Goal: Task Accomplishment & Management: Manage account settings

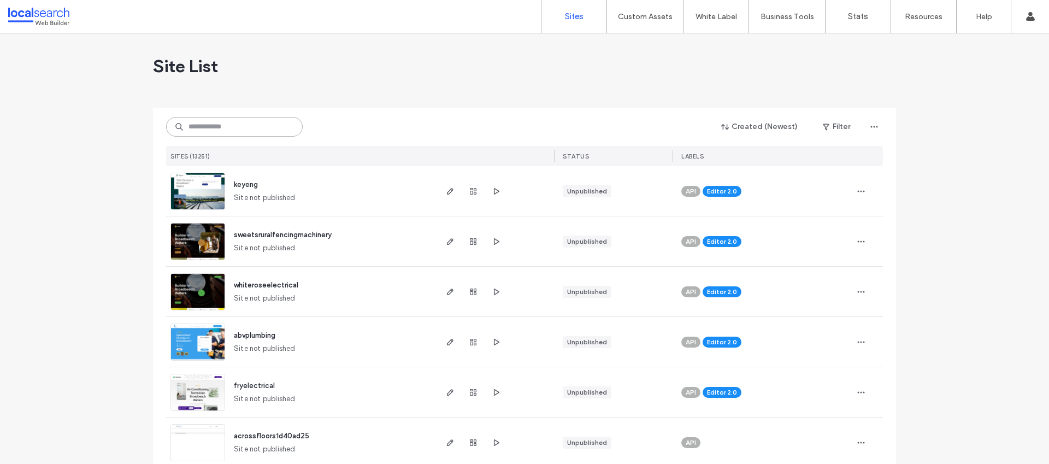
click at [250, 121] on input at bounding box center [234, 127] width 137 height 20
paste input "********"
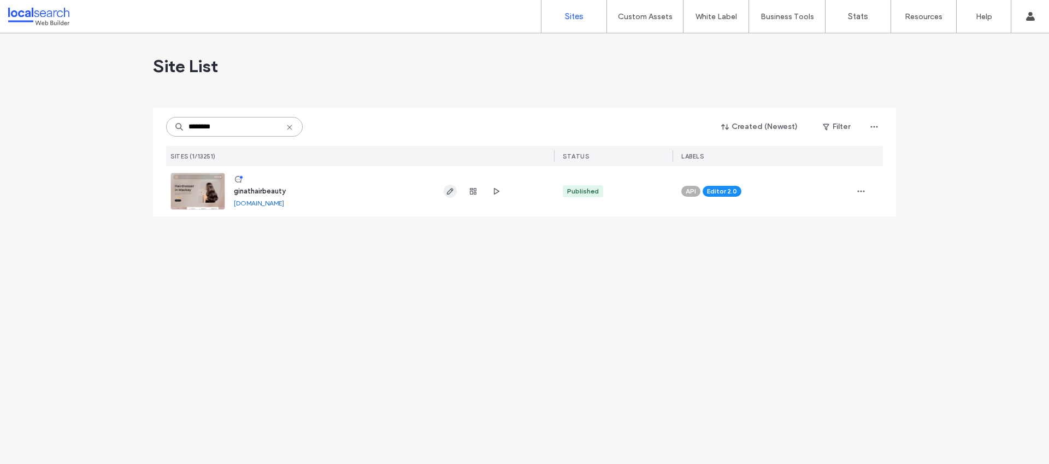
type input "********"
click at [447, 194] on use "button" at bounding box center [450, 191] width 7 height 7
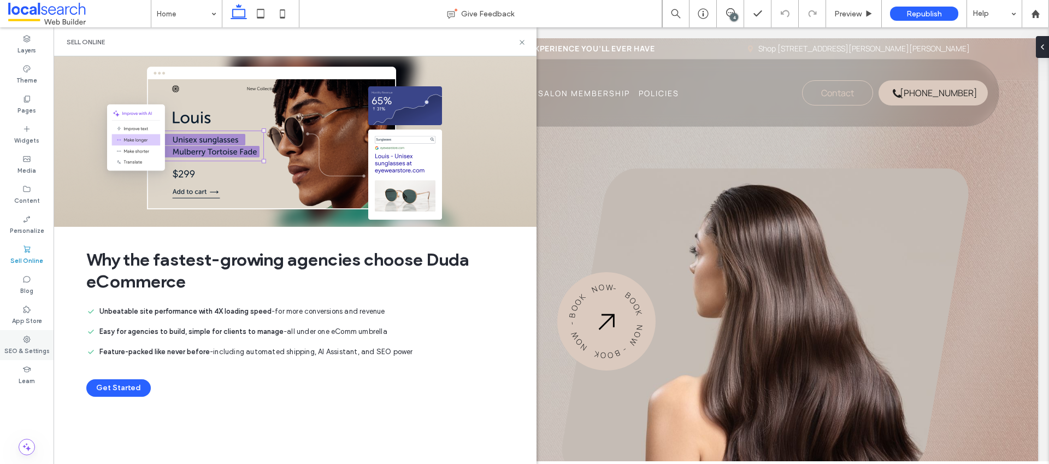
click at [33, 340] on div "SEO & Settings" at bounding box center [27, 345] width 54 height 30
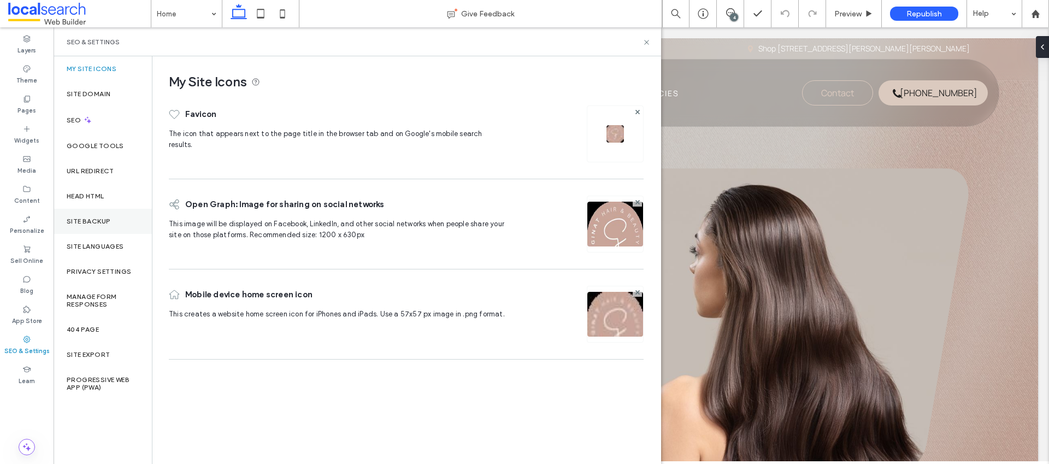
click at [116, 228] on div "Site Backup" at bounding box center [103, 221] width 98 height 25
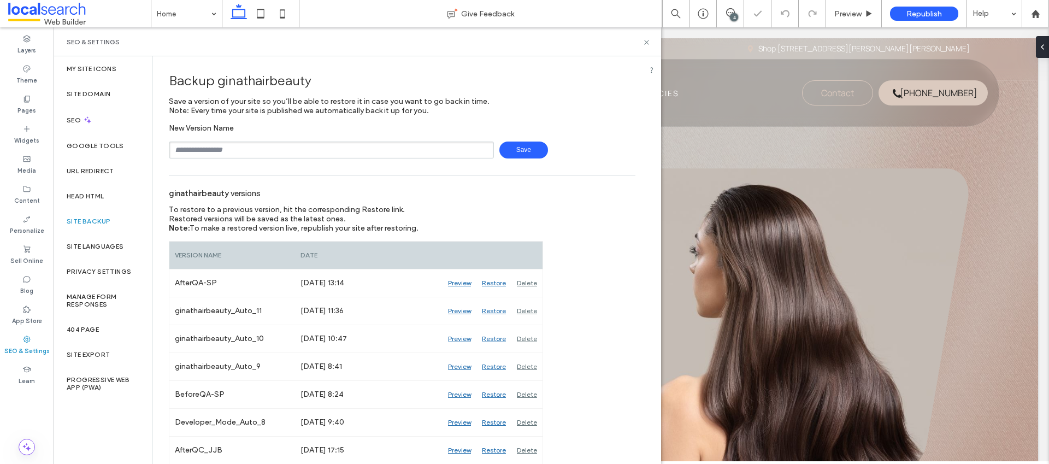
click at [237, 141] on input "text" at bounding box center [331, 149] width 325 height 17
type input "**********"
click at [521, 154] on span "Save" at bounding box center [523, 149] width 49 height 17
click at [643, 38] on icon at bounding box center [646, 42] width 8 height 8
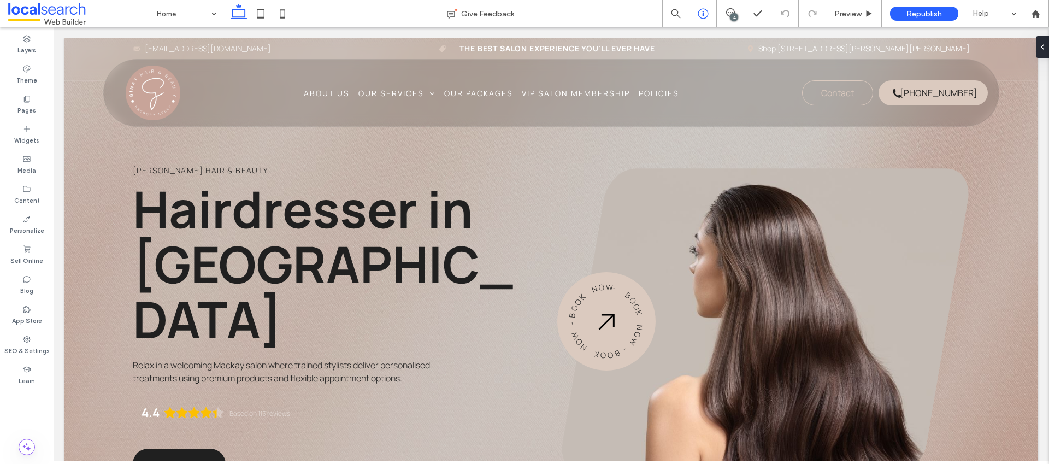
drag, startPoint x: 730, startPoint y: 10, endPoint x: 709, endPoint y: 6, distance: 21.2
click at [730, 10] on icon at bounding box center [730, 12] width 9 height 9
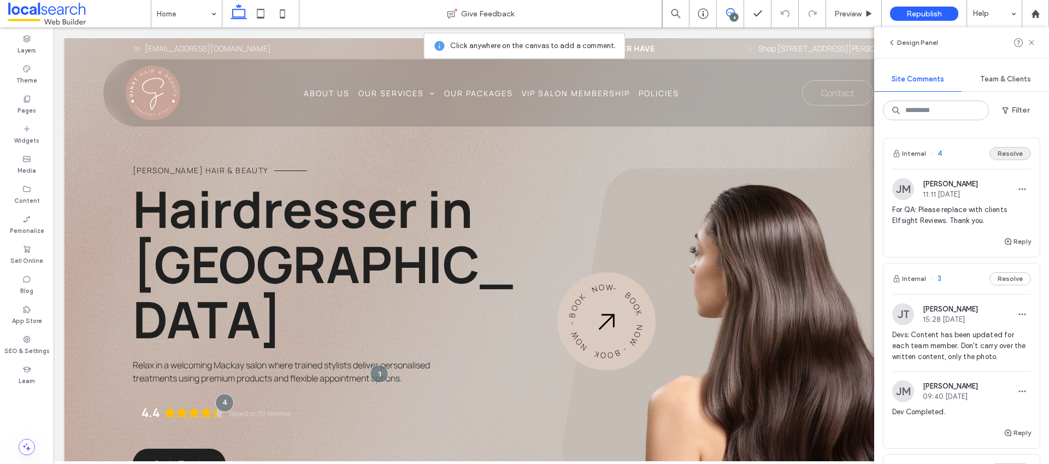
click at [1002, 157] on button "Resolve" at bounding box center [1010, 153] width 42 height 13
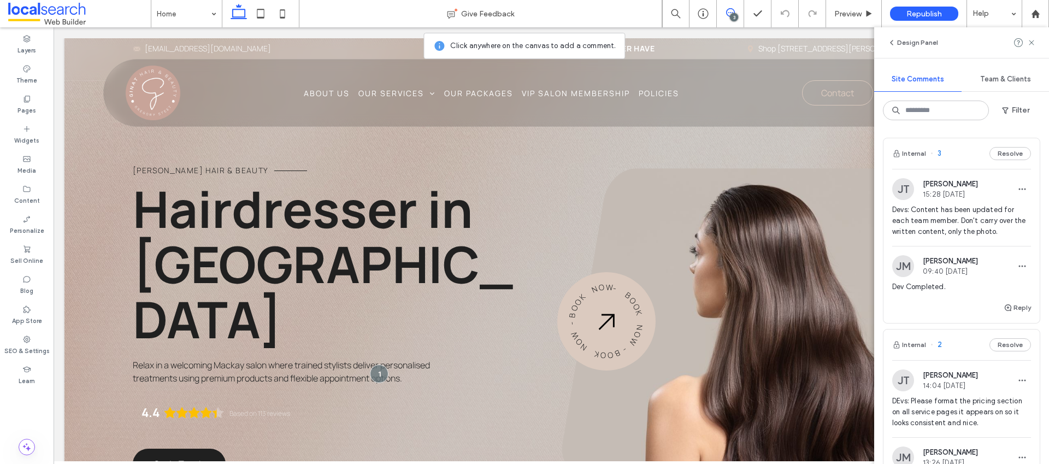
click at [1002, 157] on button "Resolve" at bounding box center [1010, 153] width 42 height 13
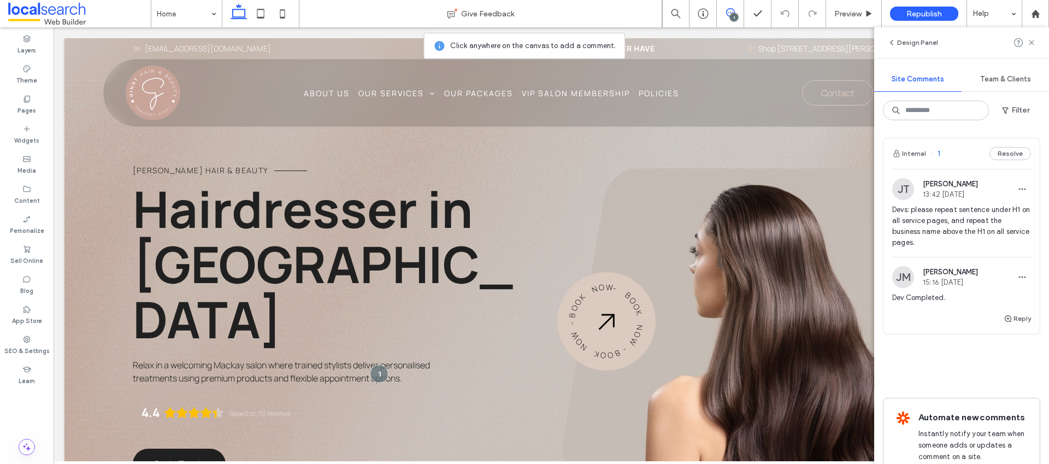
click at [1002, 157] on button "Resolve" at bounding box center [1010, 153] width 42 height 13
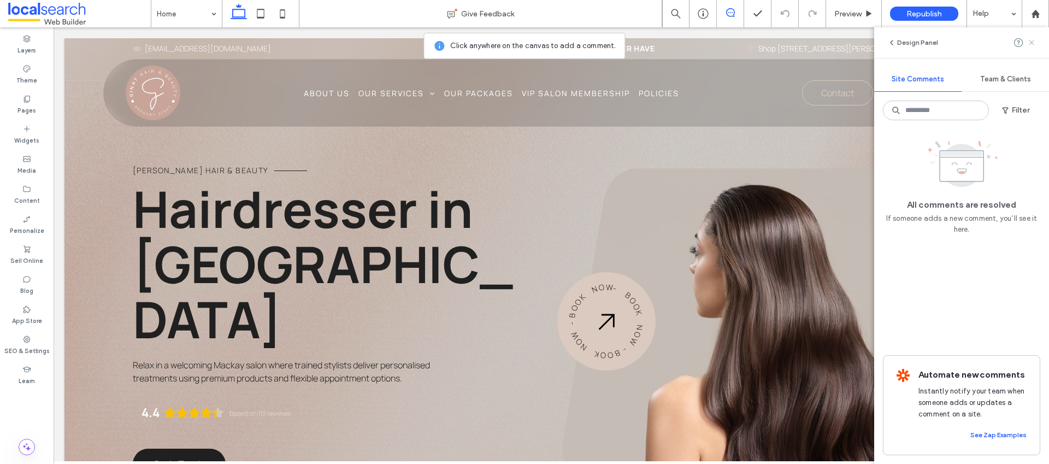
click at [1029, 43] on icon at bounding box center [1031, 42] width 9 height 9
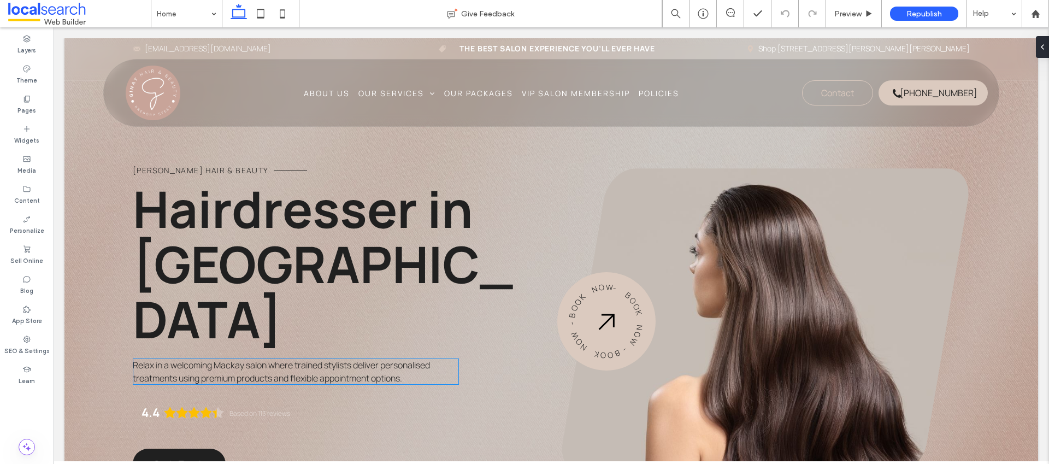
click at [318, 359] on span "Relax in a welcoming Mackay salon where trained stylists deliver personalised t…" at bounding box center [281, 371] width 297 height 25
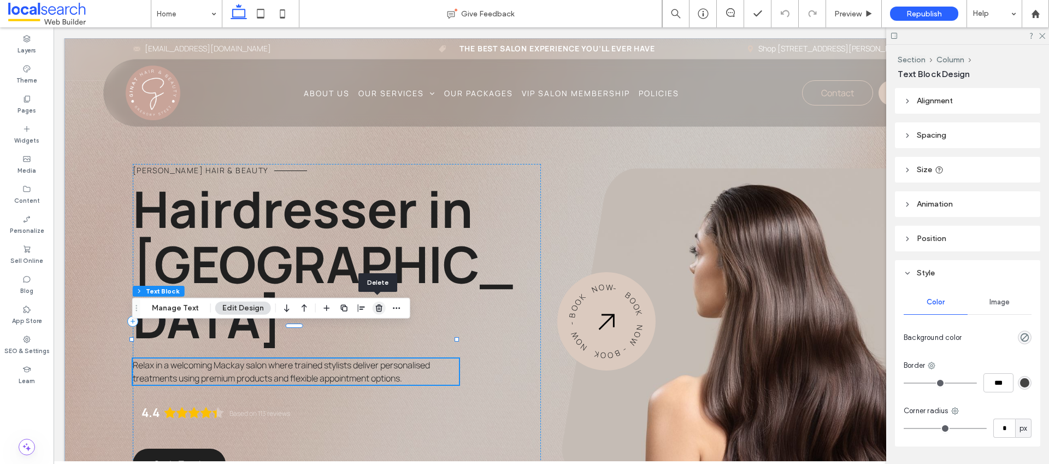
drag, startPoint x: 375, startPoint y: 311, endPoint x: 370, endPoint y: 333, distance: 21.9
click at [375, 311] on icon "button" at bounding box center [379, 308] width 9 height 9
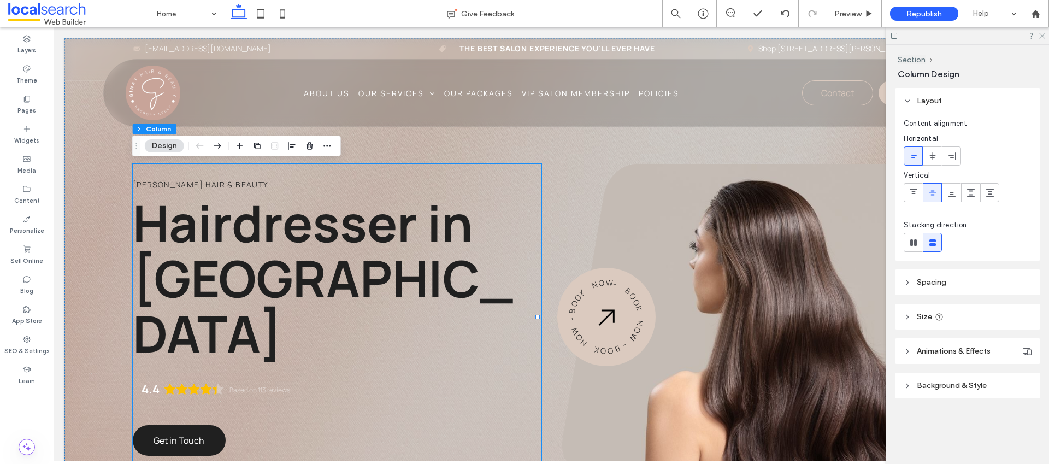
click at [1038, 37] on icon at bounding box center [1041, 35] width 7 height 7
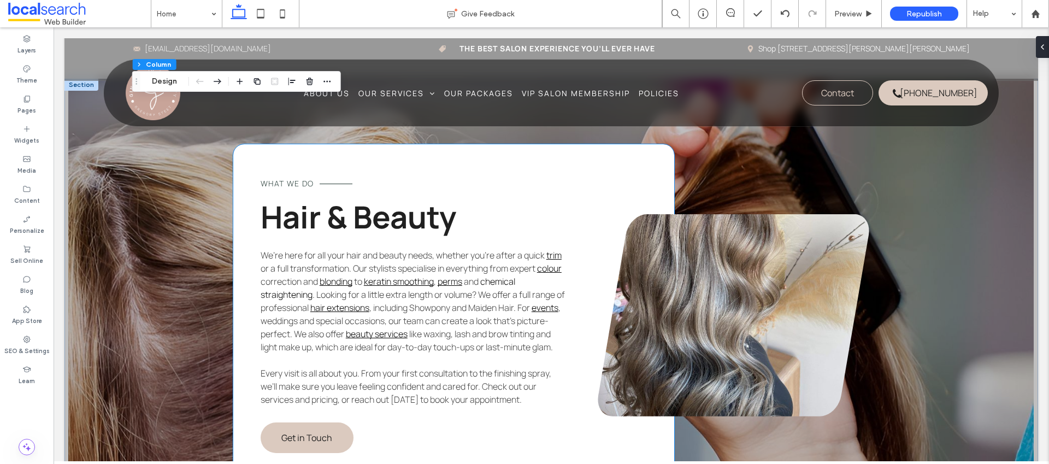
scroll to position [2796, 0]
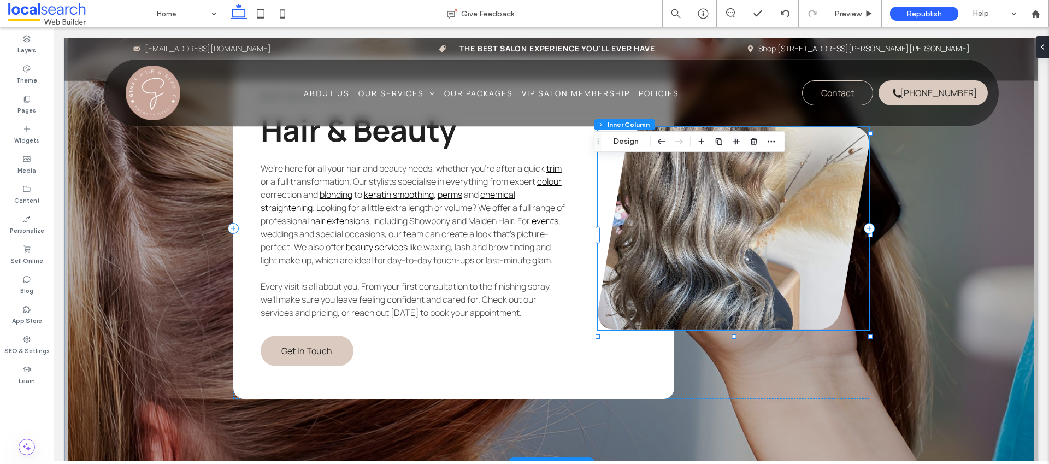
click at [708, 238] on link at bounding box center [733, 228] width 271 height 202
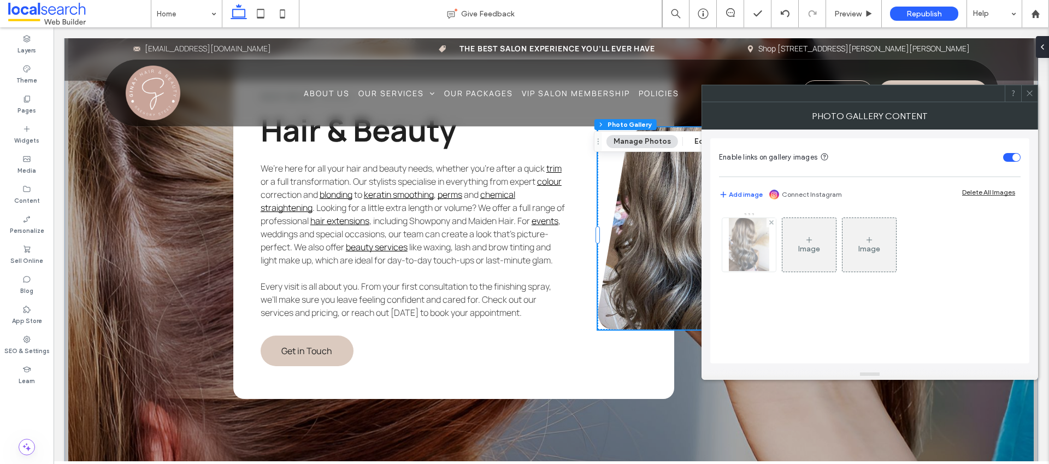
drag, startPoint x: 748, startPoint y: 242, endPoint x: 738, endPoint y: 240, distance: 10.6
click at [748, 242] on div at bounding box center [749, 245] width 54 height 54
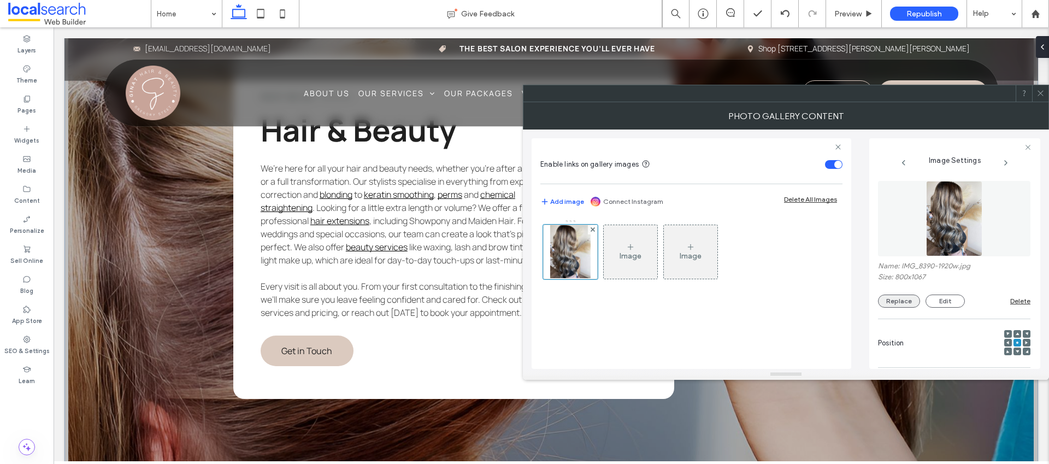
click at [899, 301] on button "Replace" at bounding box center [899, 300] width 42 height 13
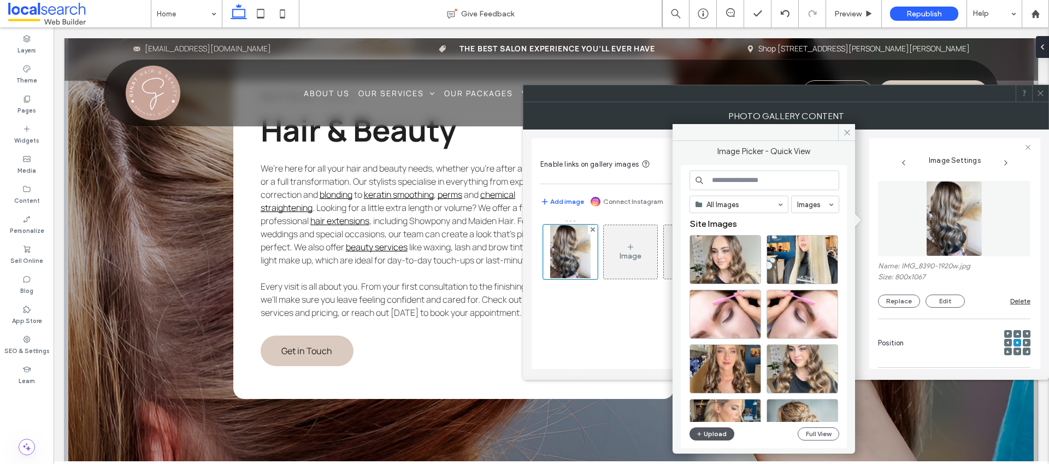
click at [716, 427] on button "Upload" at bounding box center [711, 433] width 45 height 13
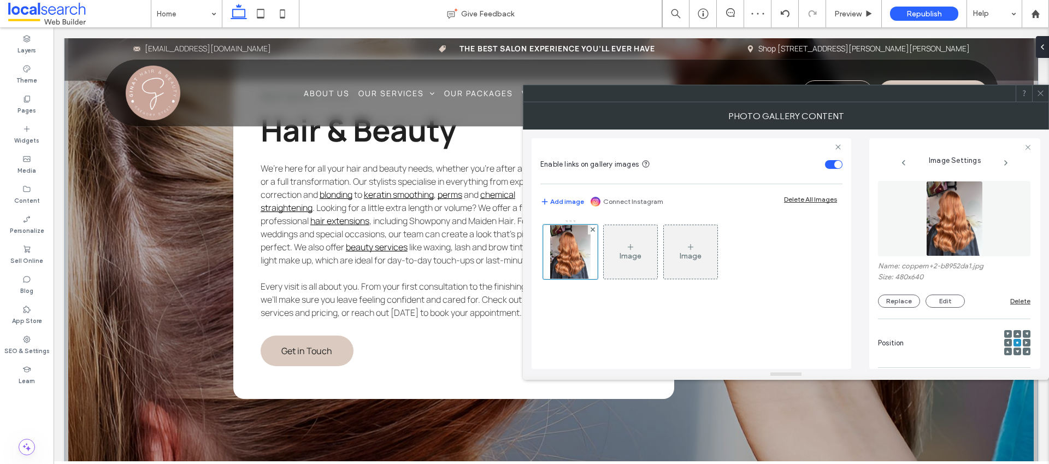
click at [1039, 93] on icon at bounding box center [1040, 93] width 8 height 8
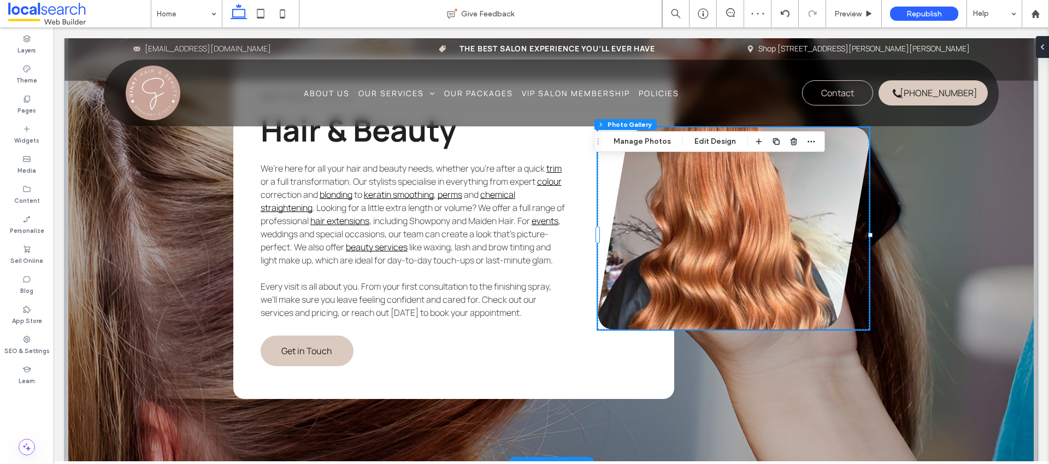
click at [789, 237] on link at bounding box center [733, 228] width 271 height 202
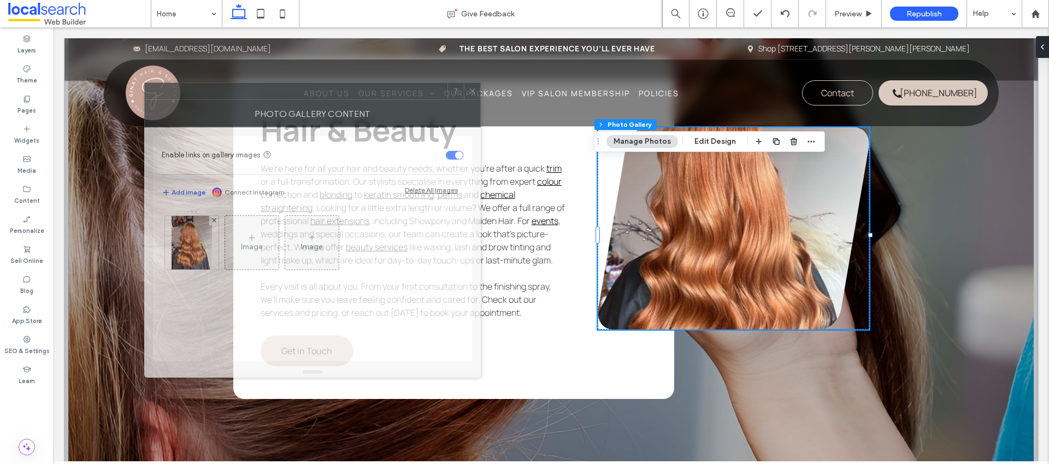
drag, startPoint x: 903, startPoint y: 99, endPoint x: 347, endPoint y: 97, distance: 556.6
click at [346, 97] on div at bounding box center [296, 91] width 303 height 16
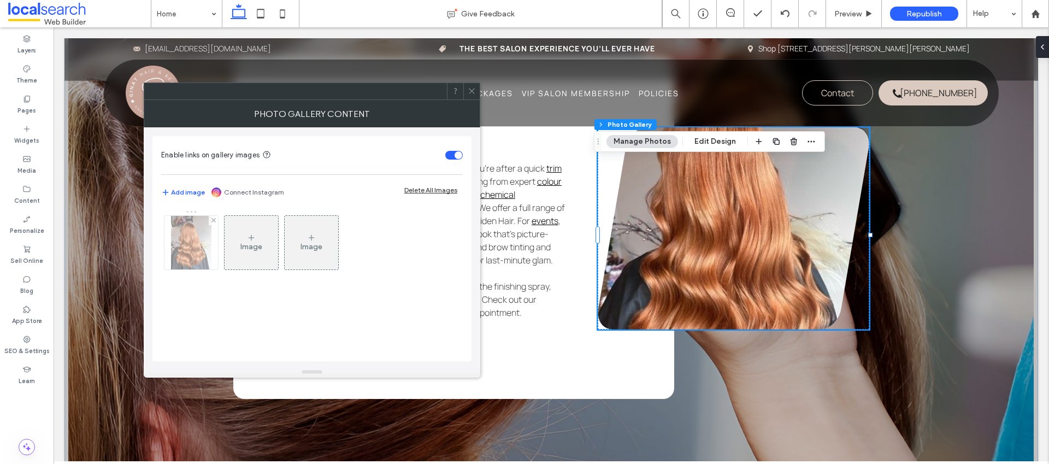
click at [199, 247] on img at bounding box center [191, 243] width 40 height 54
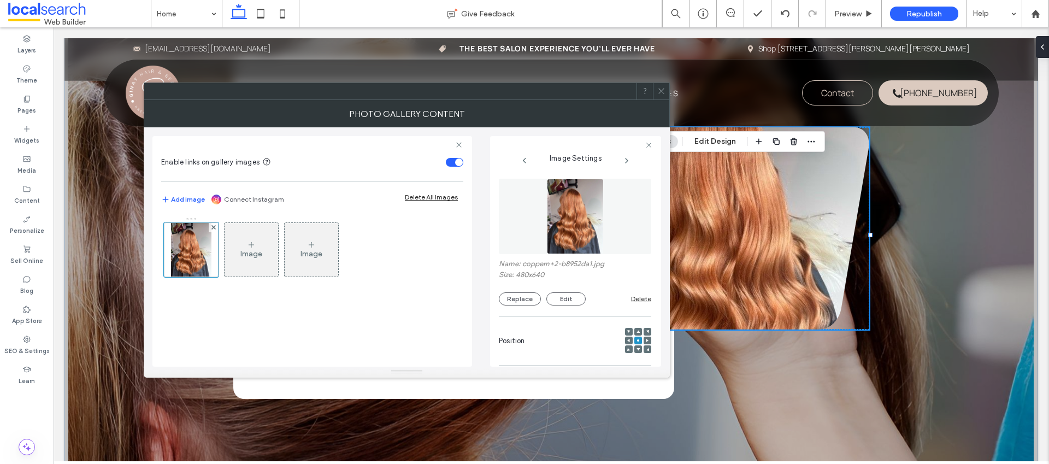
drag, startPoint x: 633, startPoint y: 347, endPoint x: 631, endPoint y: 341, distance: 6.1
click at [636, 347] on icon at bounding box center [637, 348] width 3 height 3
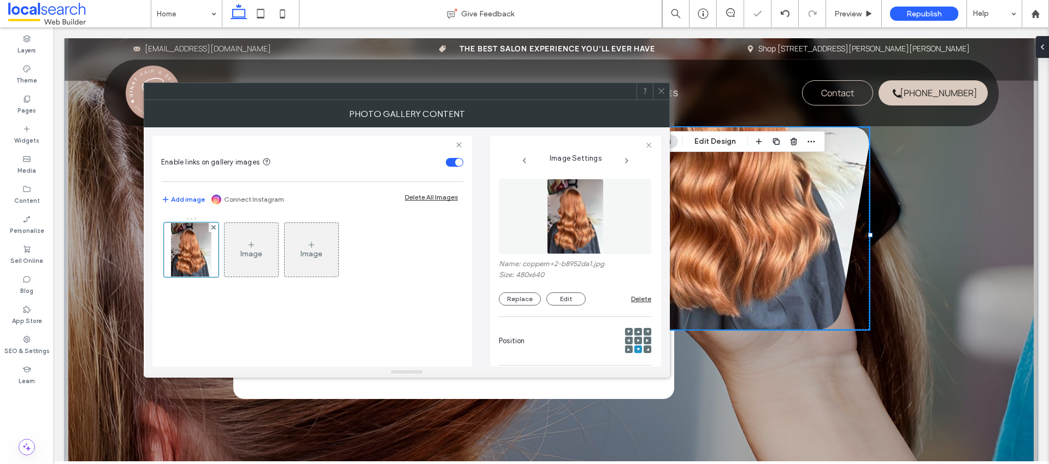
drag, startPoint x: 611, startPoint y: 99, endPoint x: 495, endPoint y: 120, distance: 117.7
click at [488, 98] on div "**********" at bounding box center [407, 229] width 526 height 295
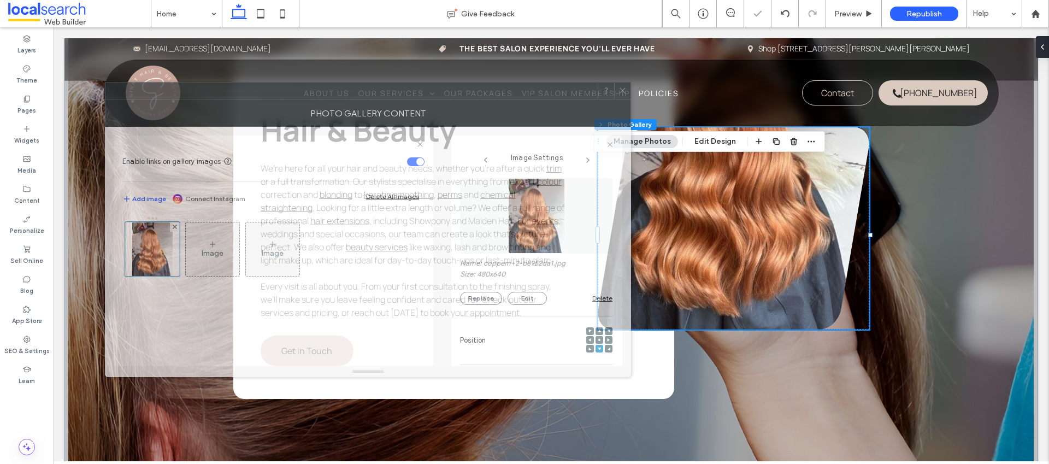
drag, startPoint x: 542, startPoint y: 94, endPoint x: 434, endPoint y: 97, distance: 108.7
click at [433, 92] on div at bounding box center [351, 90] width 492 height 16
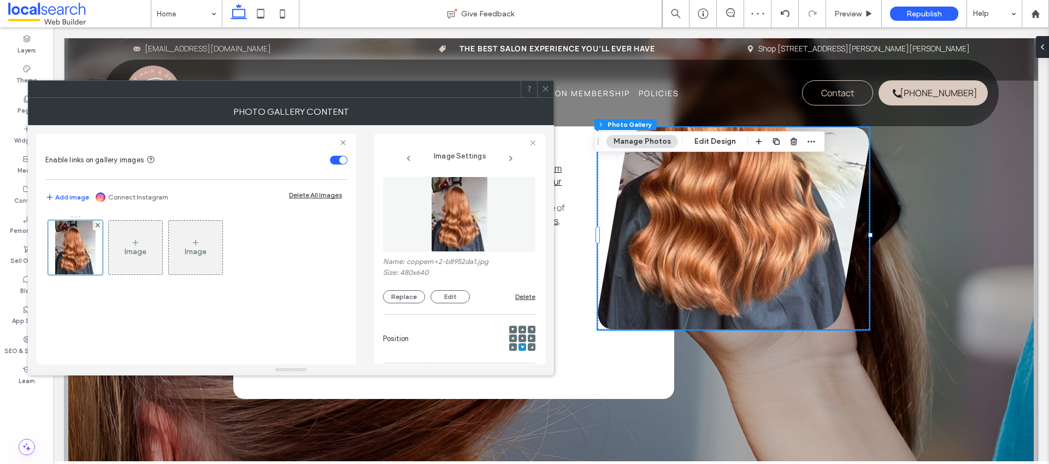
click at [521, 339] on icon at bounding box center [522, 337] width 3 height 3
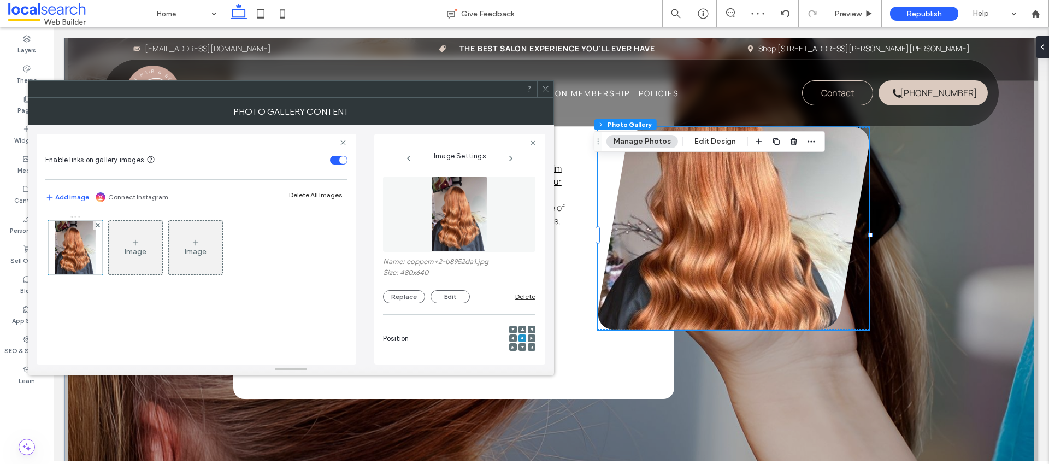
click at [521, 328] on icon at bounding box center [522, 329] width 3 height 3
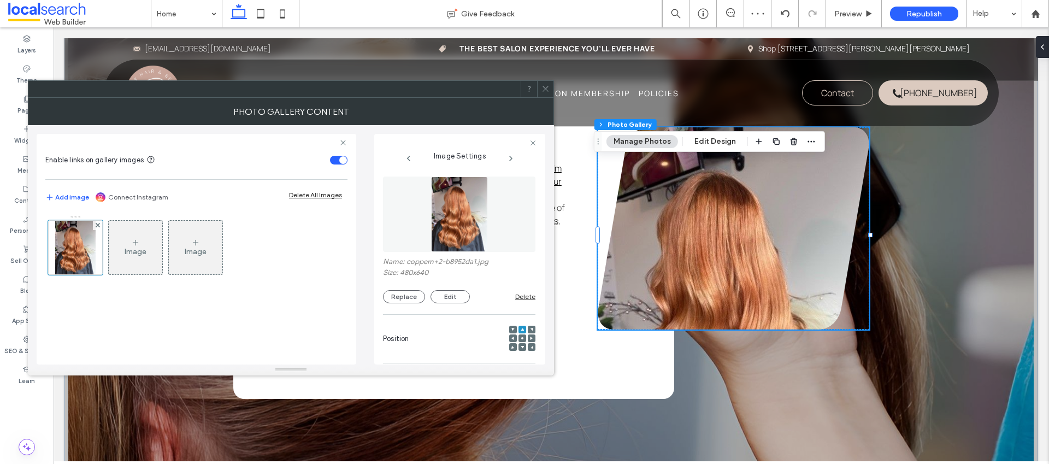
click at [521, 334] on span at bounding box center [522, 338] width 3 height 8
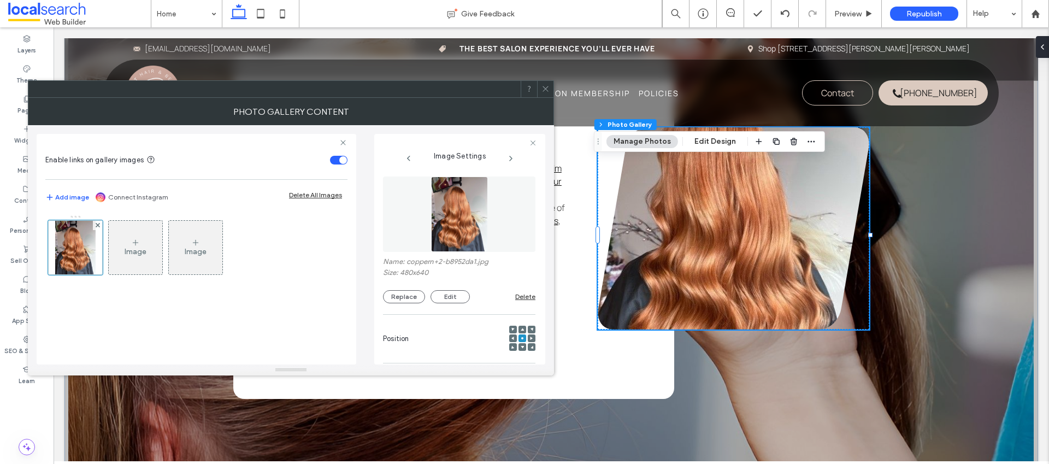
click at [547, 82] on span at bounding box center [545, 89] width 8 height 16
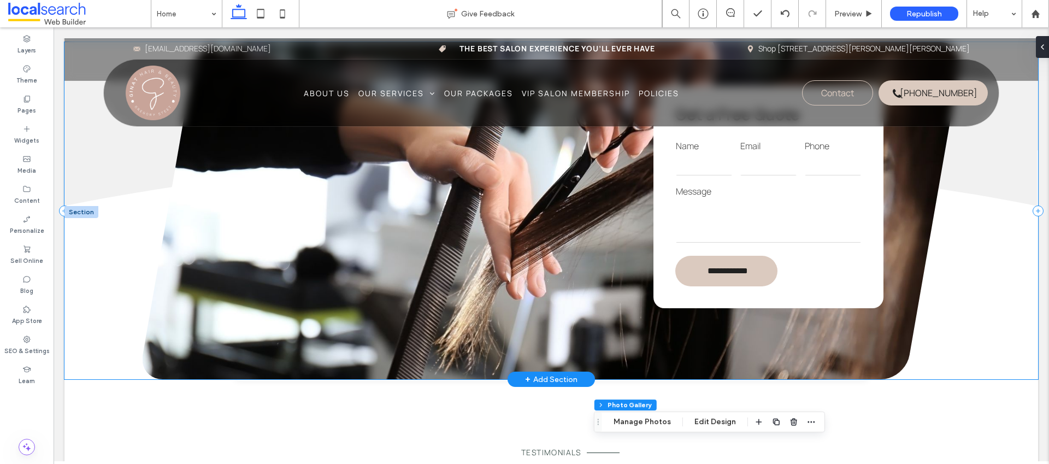
scroll to position [1900, 0]
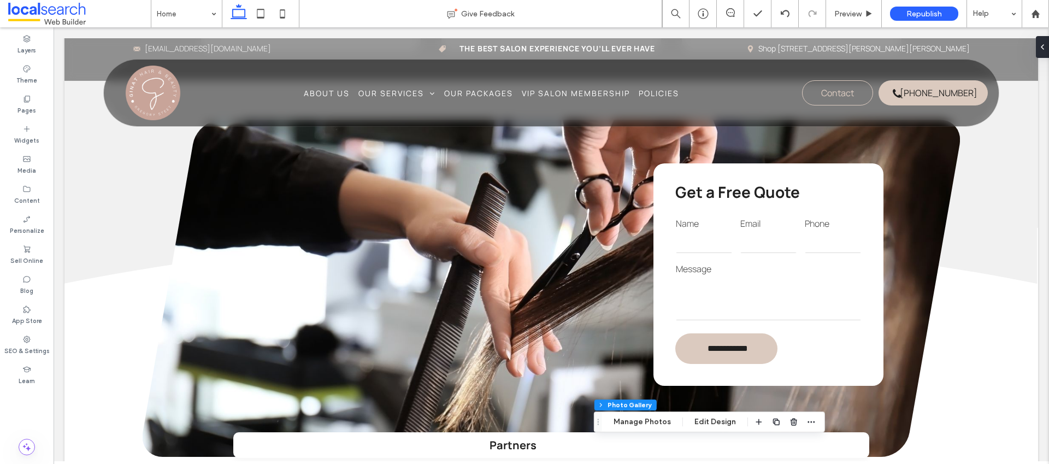
click at [57, 225] on body "Mail Icon info@ginathair.com.au Price Tag Icon the best salon experience you’ll…" at bounding box center [551, 92] width 995 height 3931
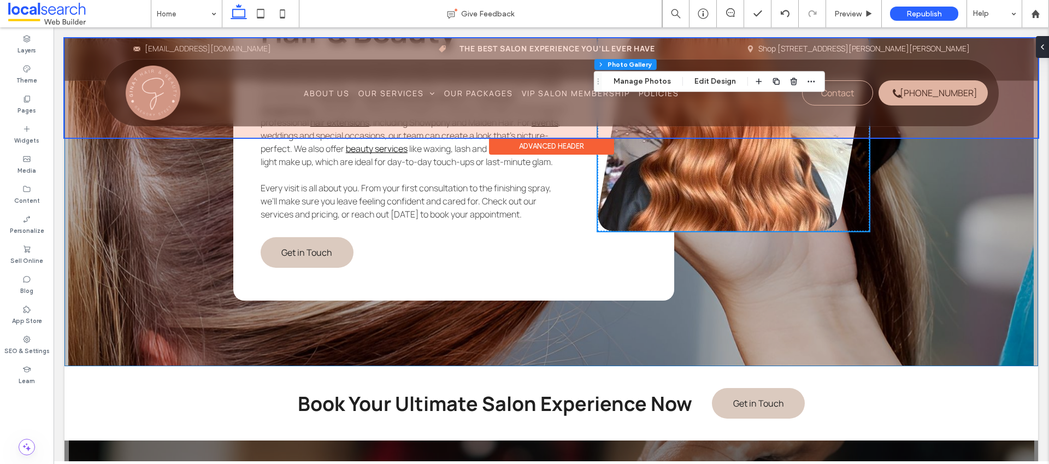
scroll to position [2838, 0]
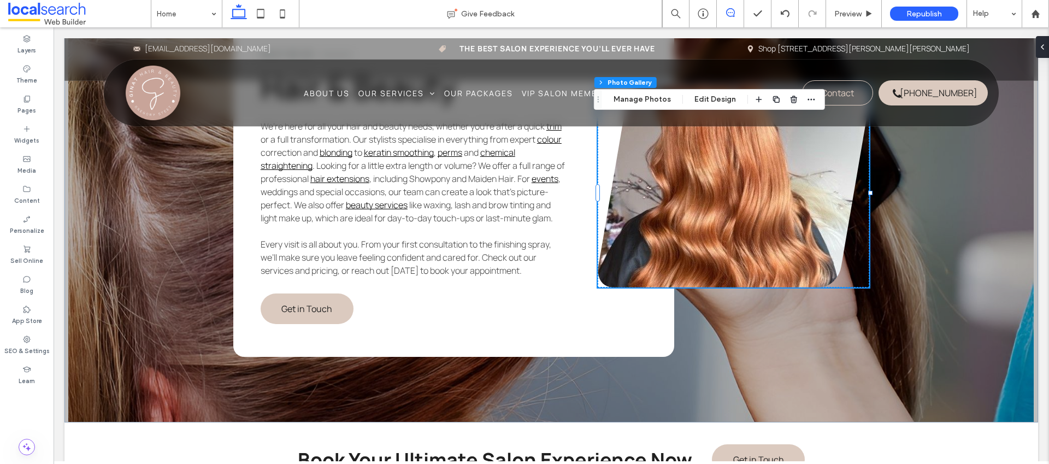
click at [736, 13] on span at bounding box center [730, 12] width 27 height 9
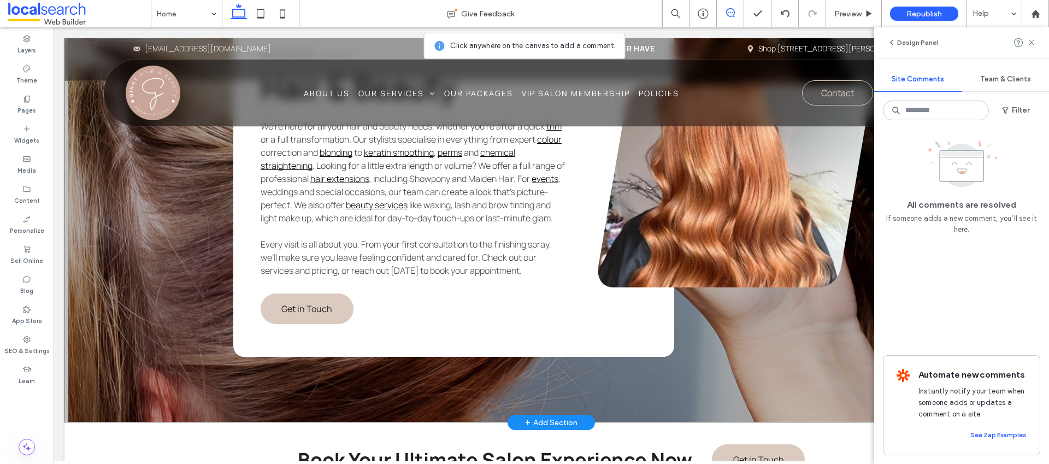
click at [80, 237] on div "What we do Hair & Beauty We’re here for all your hair and beauty needs, whether…" at bounding box center [550, 186] width 973 height 472
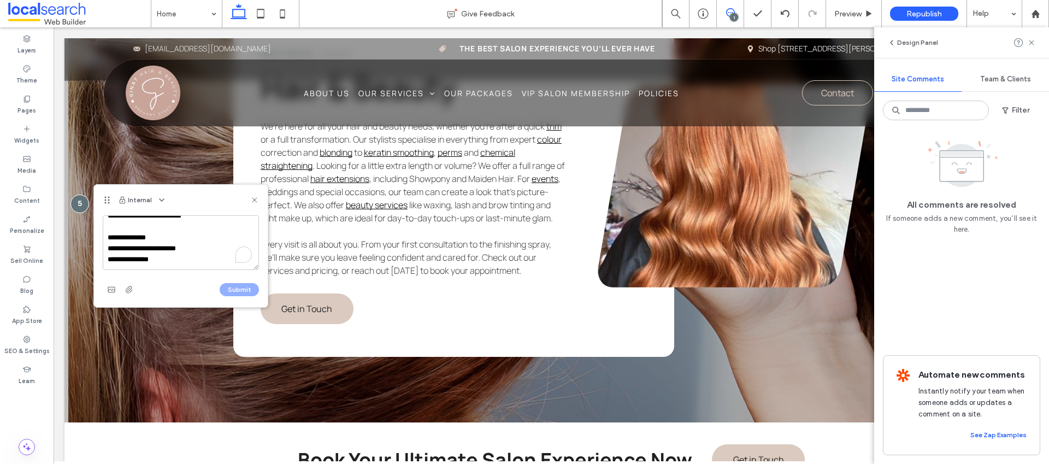
scroll to position [168, 0]
type textarea "**********"
click at [245, 283] on button "Submit" at bounding box center [239, 289] width 39 height 13
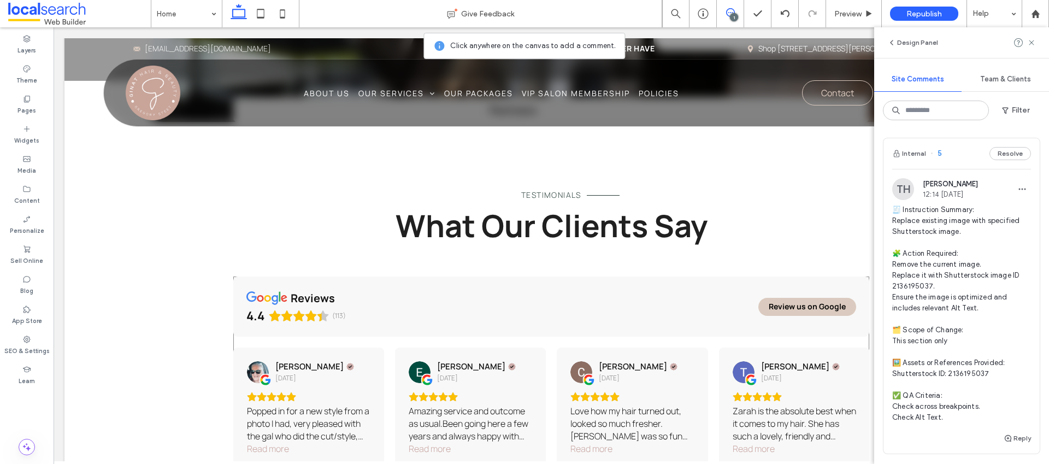
scroll to position [2228, 0]
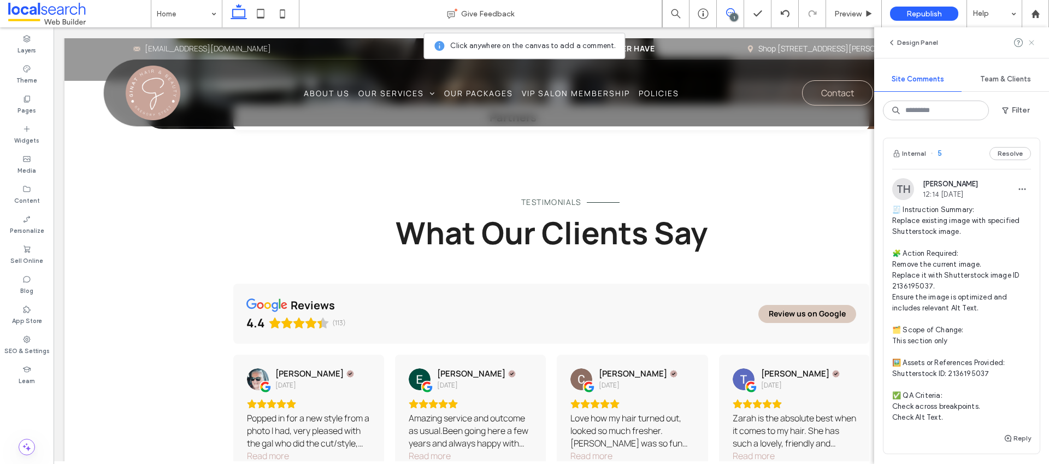
click at [1035, 44] on icon at bounding box center [1031, 42] width 9 height 9
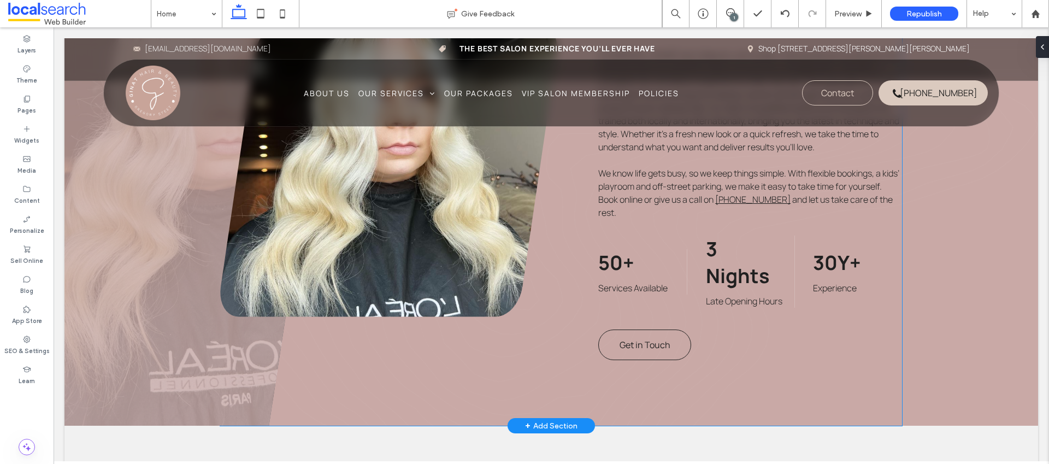
scroll to position [681, 0]
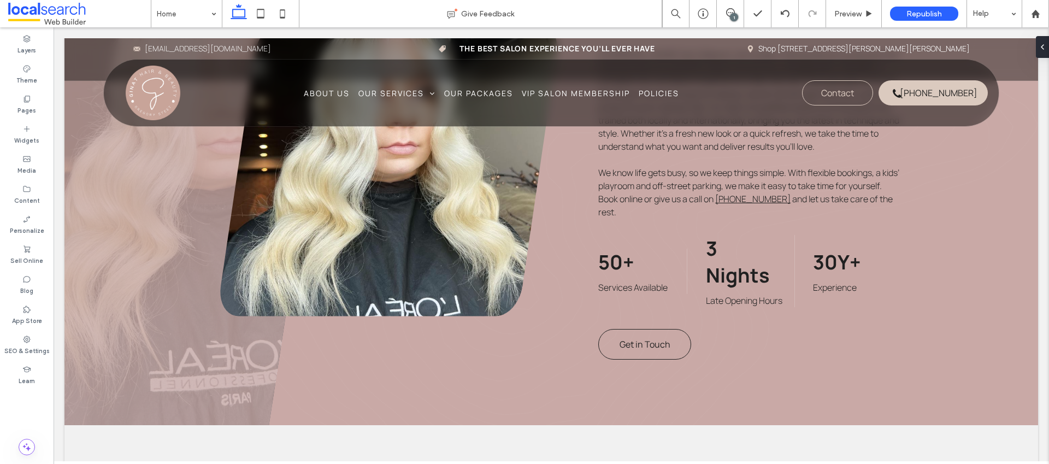
click at [732, 13] on div "1" at bounding box center [734, 17] width 8 height 8
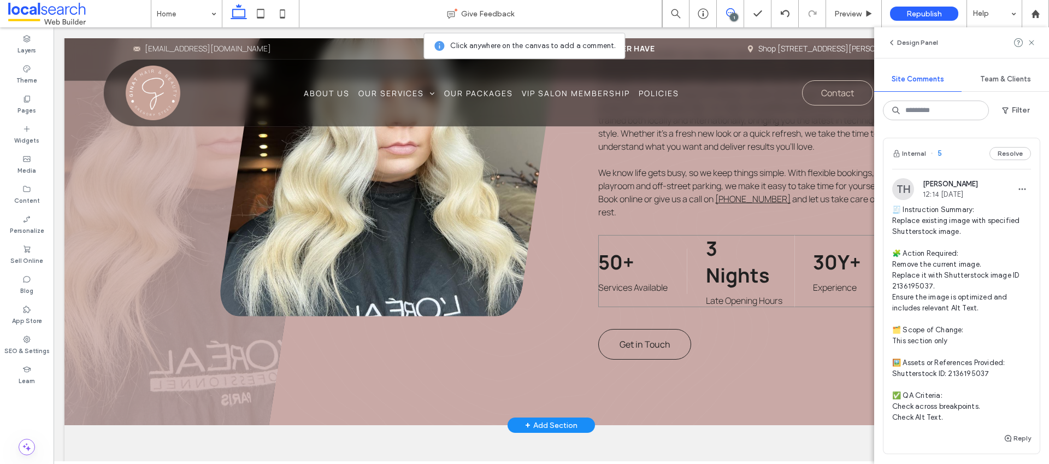
click at [687, 271] on div "50+ Services Available 3 Nights Late Opening Hours 30Y+ Experience" at bounding box center [749, 271] width 303 height 72
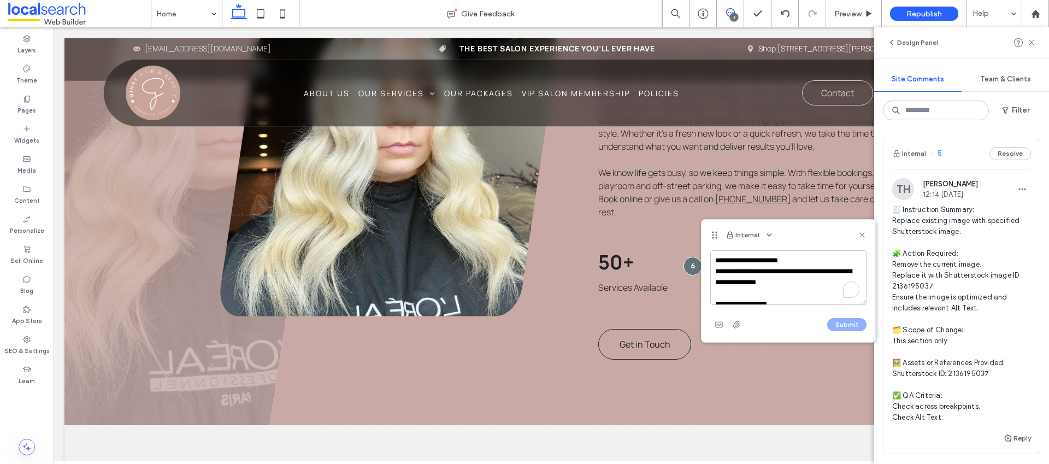
scroll to position [168, 0]
type textarea "**********"
click at [849, 326] on button "Submit" at bounding box center [846, 324] width 39 height 13
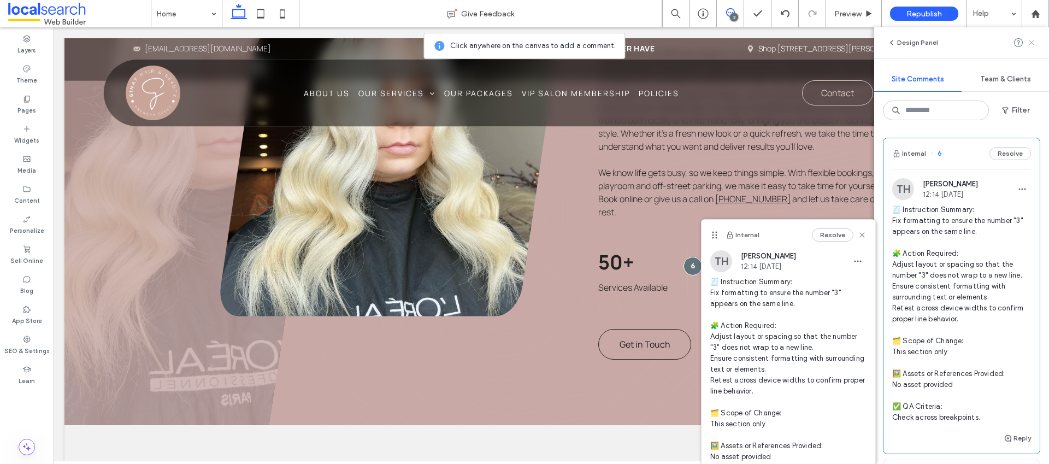
click at [1029, 43] on icon at bounding box center [1031, 42] width 9 height 9
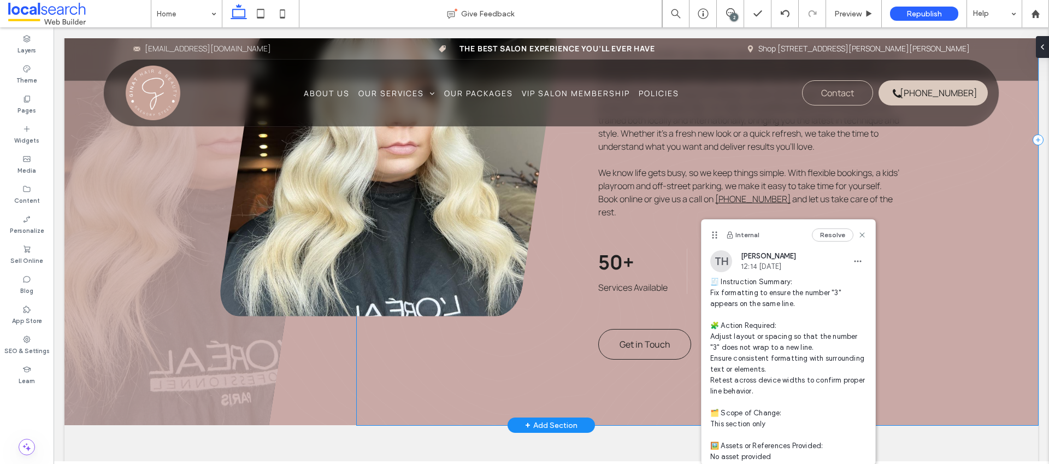
click at [967, 228] on div "Salon Icon All-in-One Salon Hair Products Icon Premium Hair Products Booking Ic…" at bounding box center [697, 139] width 681 height 571
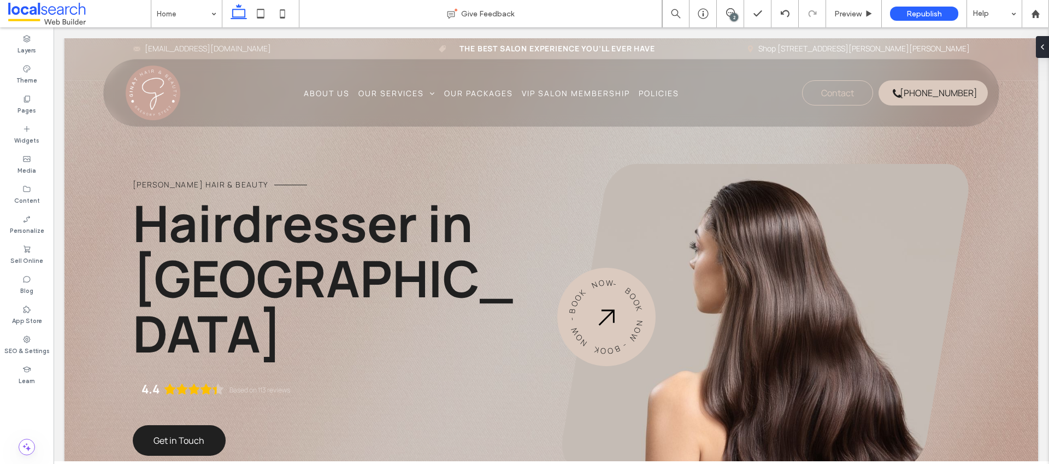
click at [736, 15] on div "2" at bounding box center [734, 17] width 8 height 8
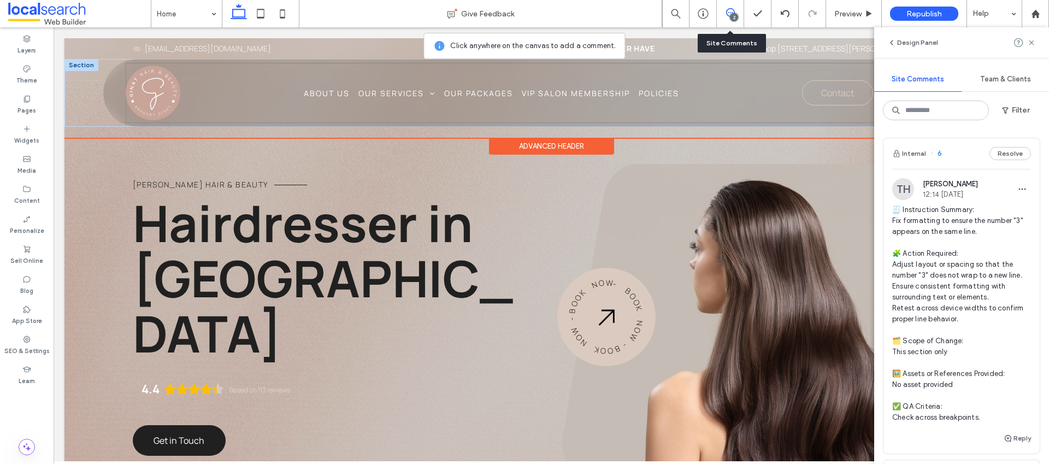
click at [712, 85] on div "Home About Us Our Services Style Cuts Colour Specialist Blonde Experts Hair Ext…" at bounding box center [556, 93] width 861 height 60
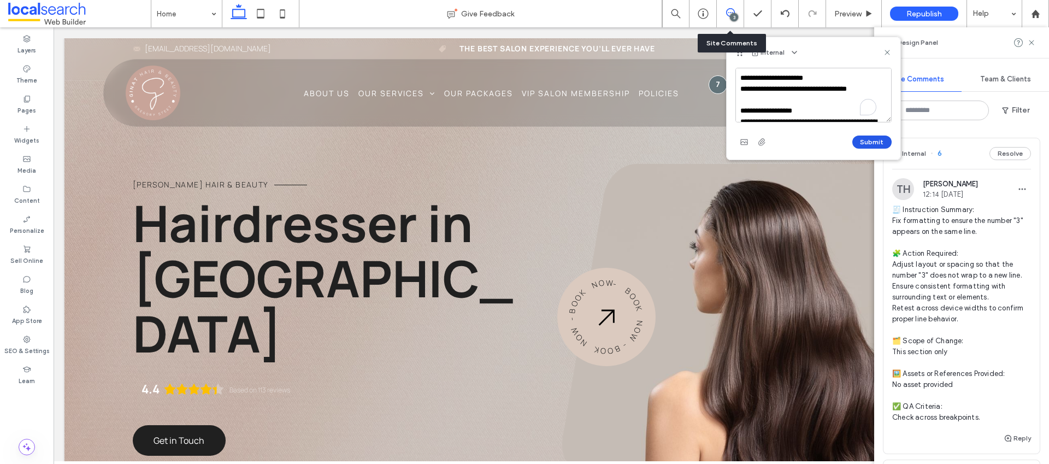
scroll to position [157, 0]
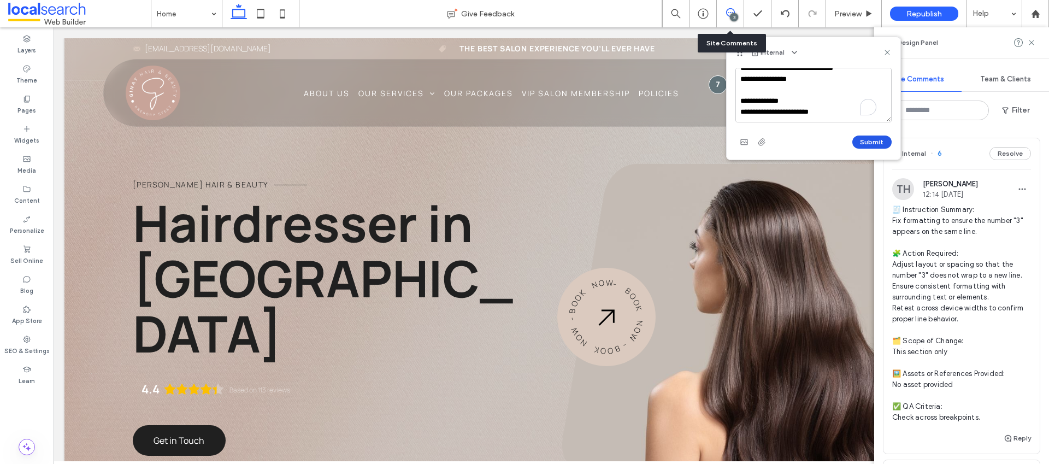
type textarea "**********"
click at [863, 145] on button "Submit" at bounding box center [871, 141] width 39 height 13
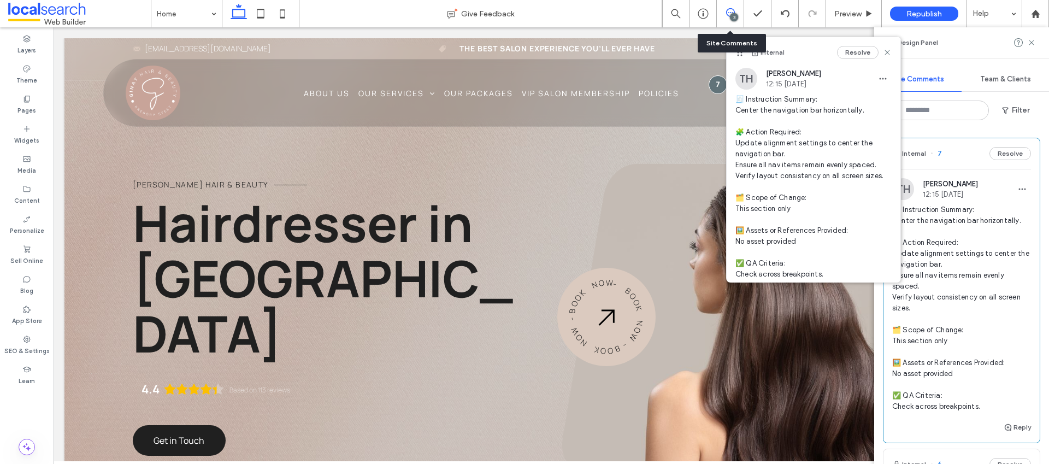
scroll to position [0, 0]
click at [883, 52] on div "Internal Resolve" at bounding box center [813, 52] width 174 height 31
click at [883, 52] on icon at bounding box center [887, 52] width 9 height 9
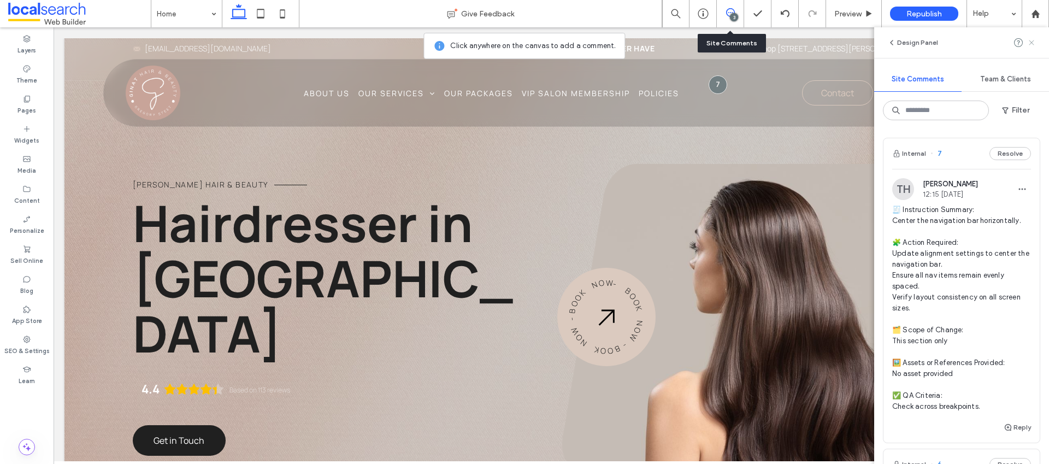
click at [1027, 42] on icon at bounding box center [1031, 42] width 9 height 9
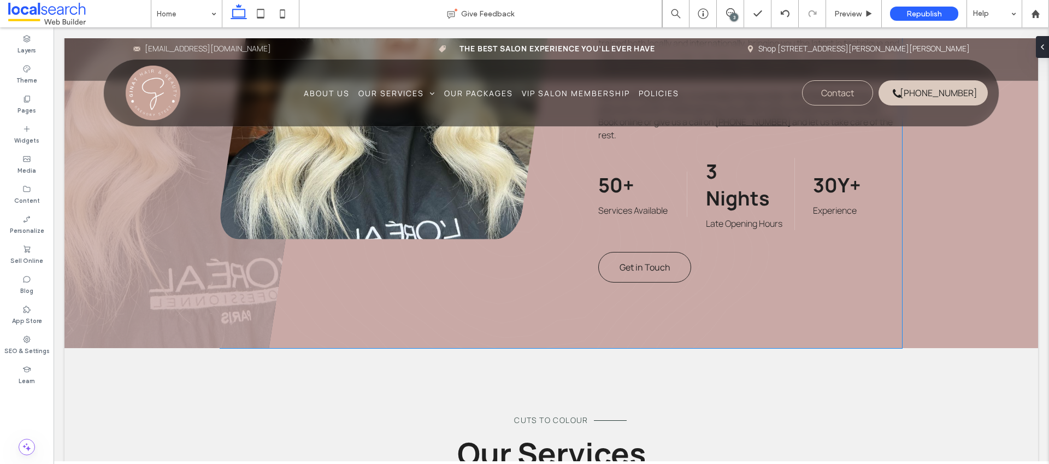
scroll to position [1181, 0]
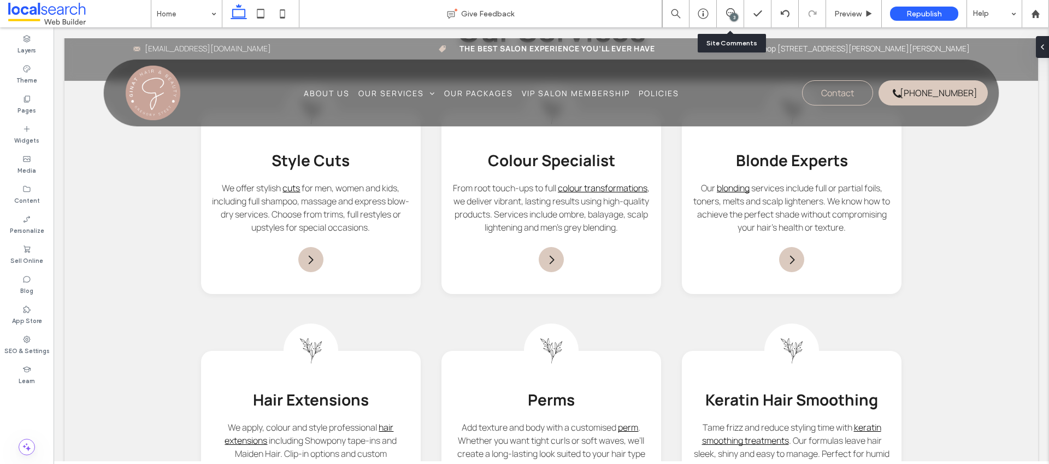
click at [734, 7] on div "3" at bounding box center [730, 13] width 27 height 27
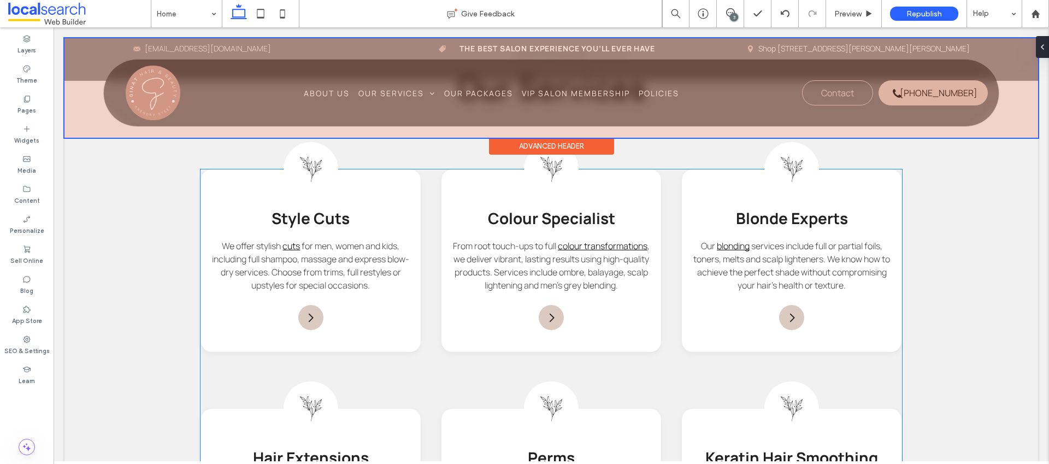
scroll to position [1114, 0]
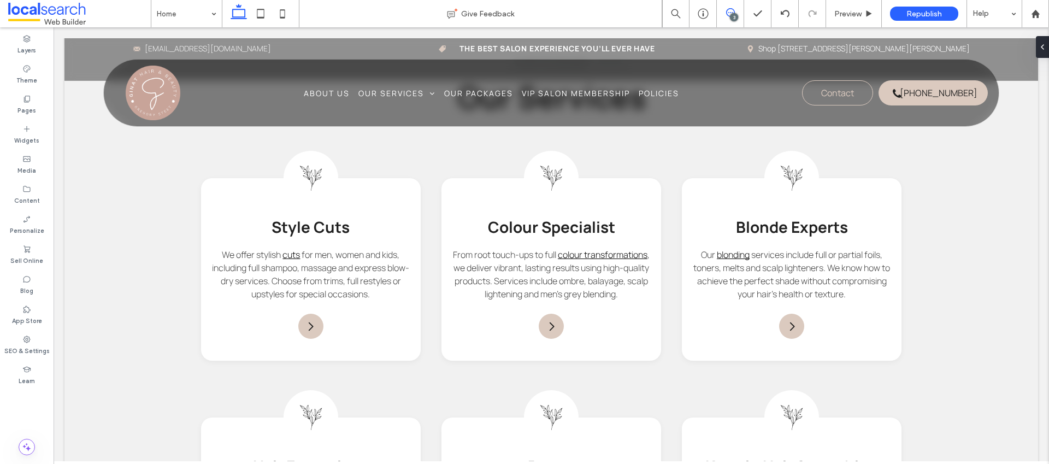
click at [740, 13] on span at bounding box center [730, 12] width 27 height 9
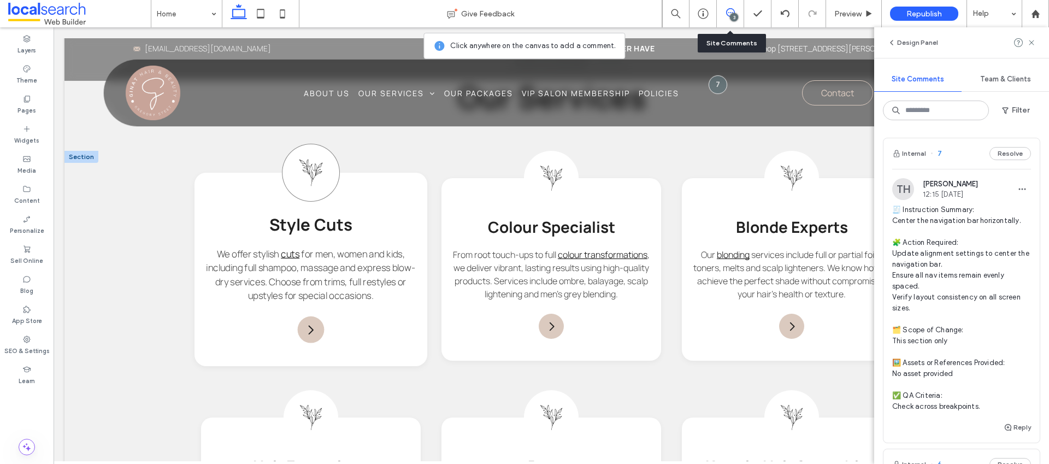
click at [290, 190] on div "Leaf Icon" at bounding box center [311, 173] width 58 height 58
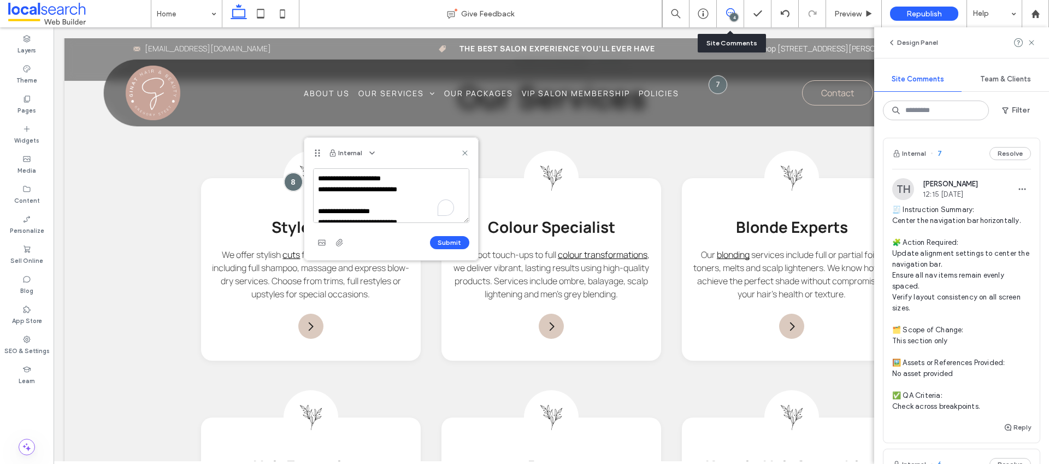
scroll to position [146, 0]
type textarea "**********"
click at [444, 249] on div "Submit" at bounding box center [391, 242] width 156 height 17
click at [448, 243] on button "Submit" at bounding box center [449, 242] width 39 height 13
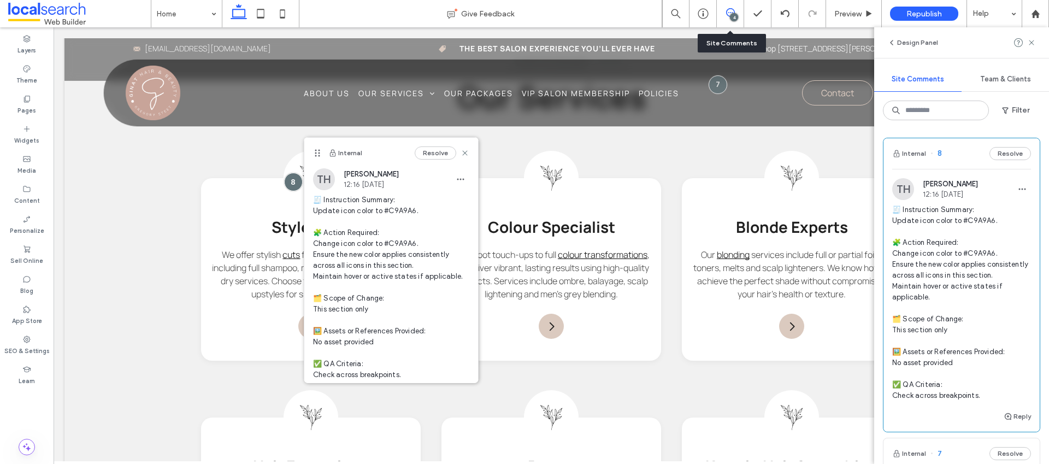
scroll to position [0, 0]
click at [1032, 43] on icon at bounding box center [1031, 42] width 9 height 9
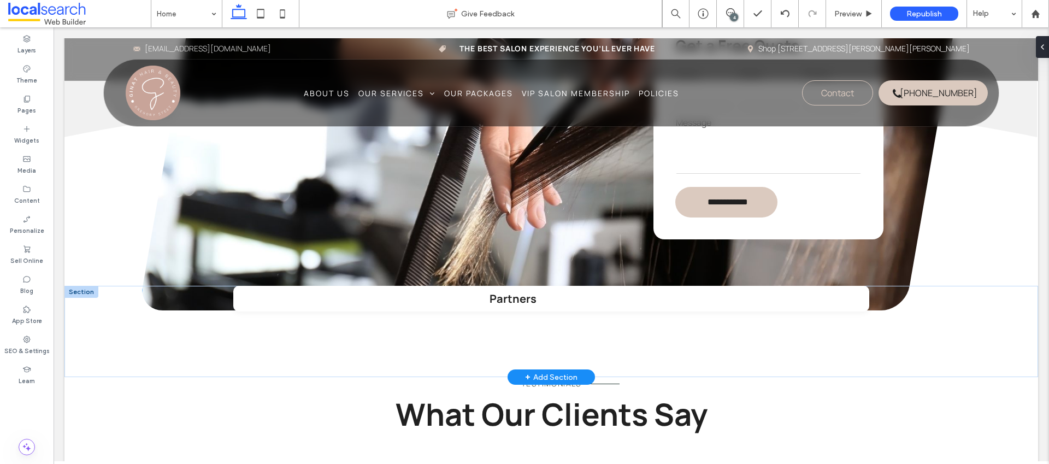
scroll to position [2128, 0]
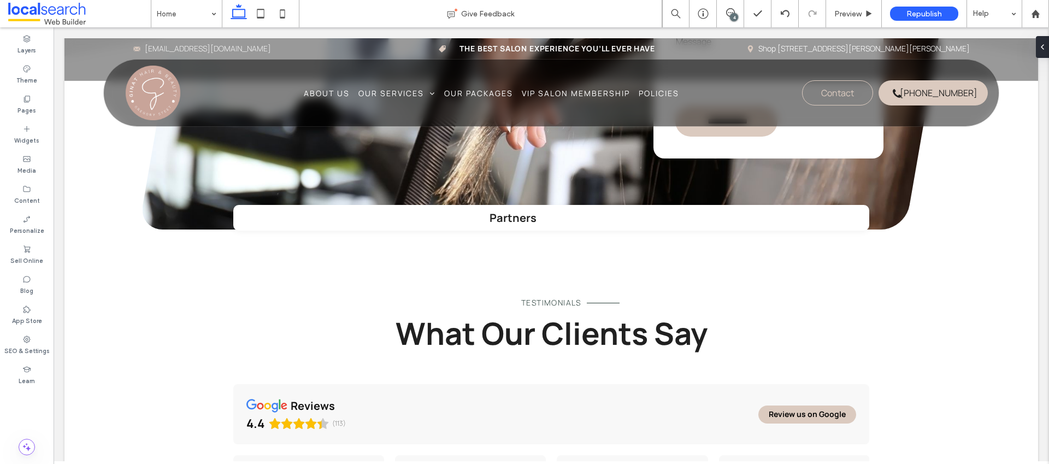
drag, startPoint x: 735, startPoint y: 14, endPoint x: 736, endPoint y: 25, distance: 11.0
click at [735, 14] on div "4" at bounding box center [734, 17] width 8 height 8
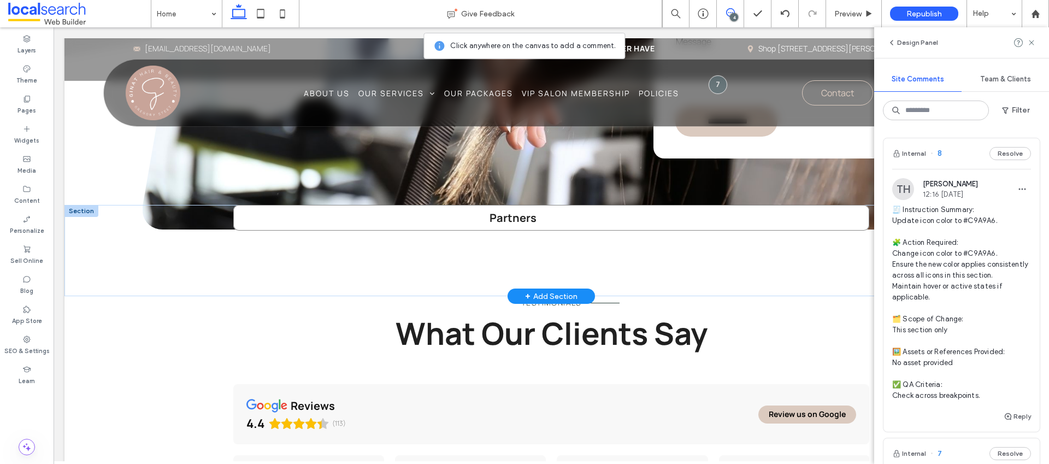
click at [620, 231] on div "Partners" at bounding box center [551, 218] width 636 height 26
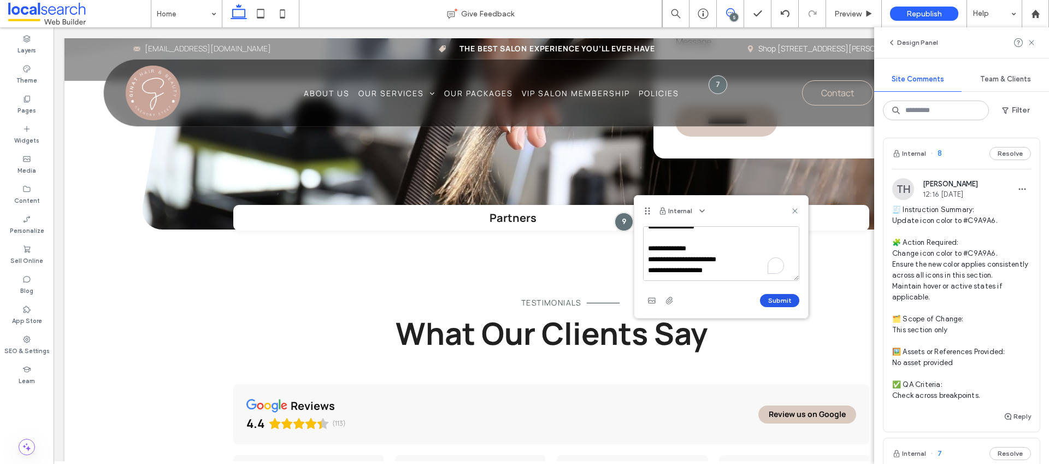
scroll to position [168, 0]
type textarea "**********"
click at [787, 298] on button "Submit" at bounding box center [779, 300] width 39 height 13
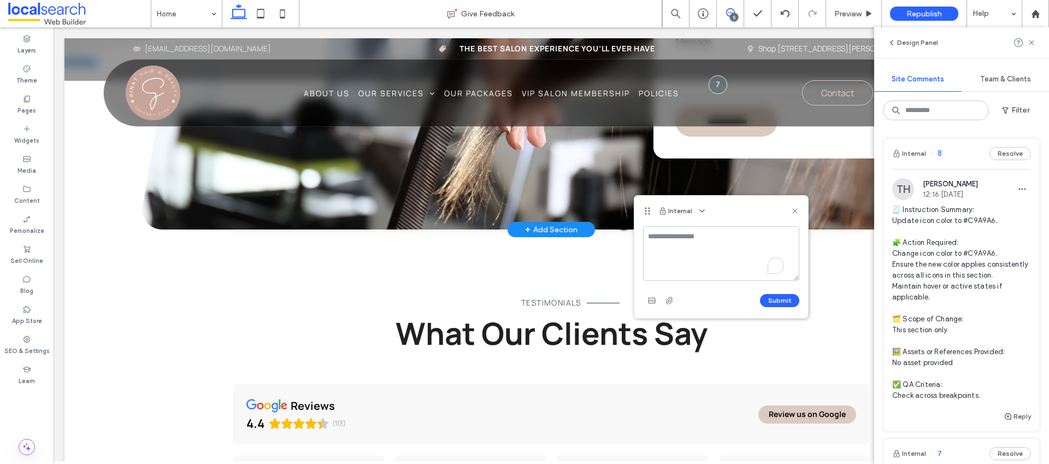
scroll to position [0, 0]
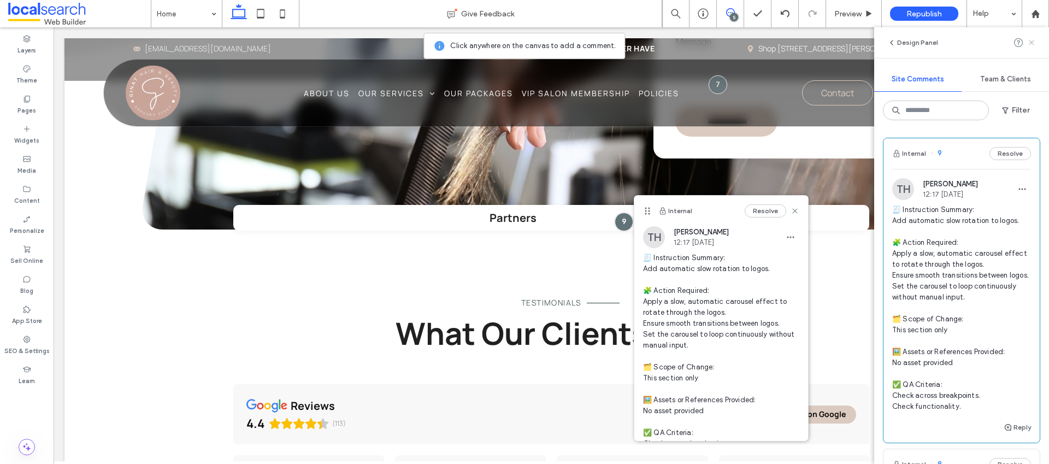
click at [1032, 42] on use at bounding box center [1031, 42] width 5 height 5
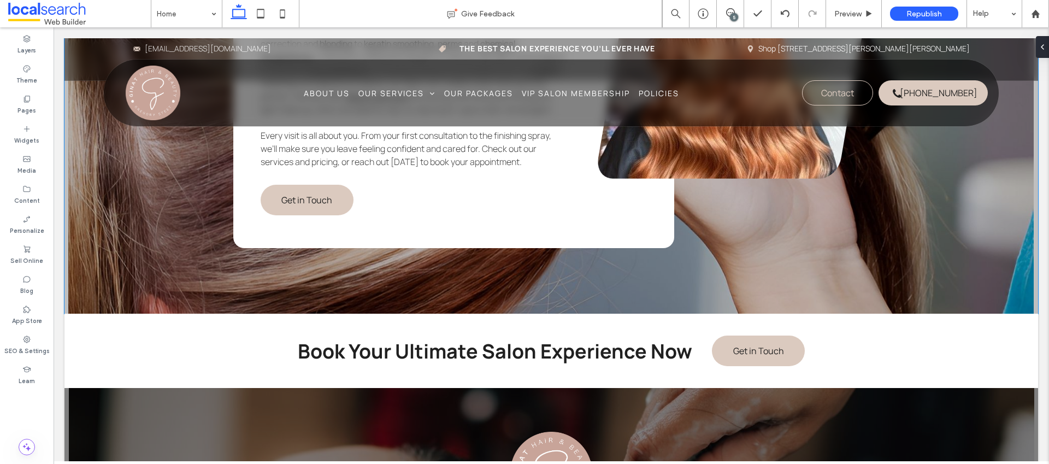
scroll to position [2830, 0]
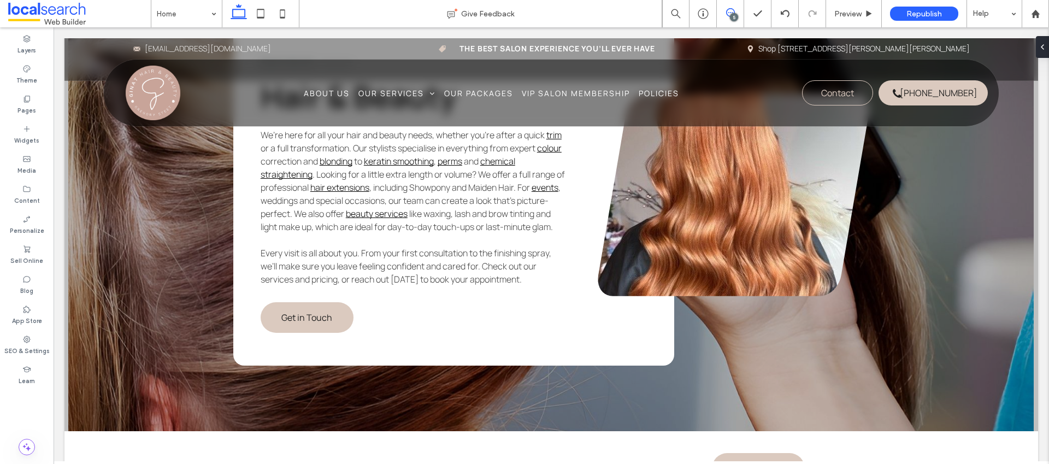
click at [733, 12] on icon at bounding box center [730, 12] width 9 height 9
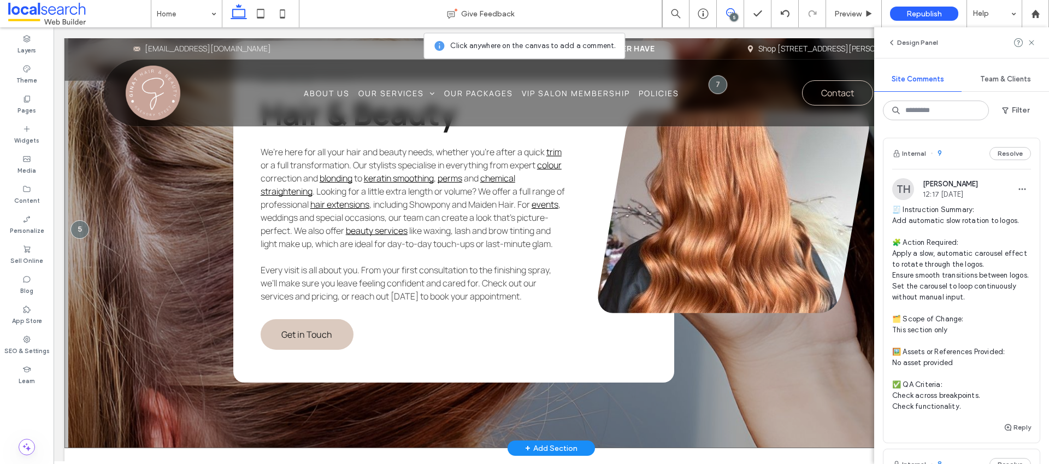
scroll to position [2796, 0]
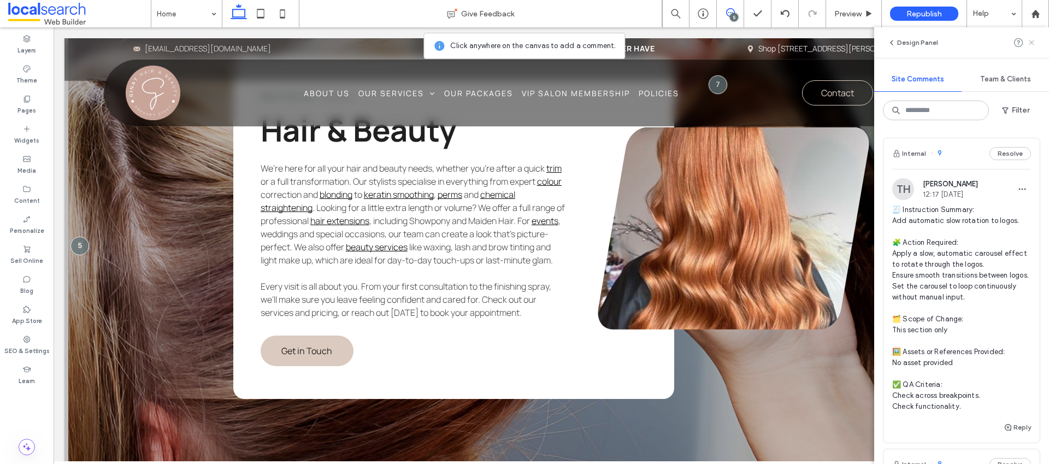
click at [1030, 43] on use at bounding box center [1031, 42] width 5 height 5
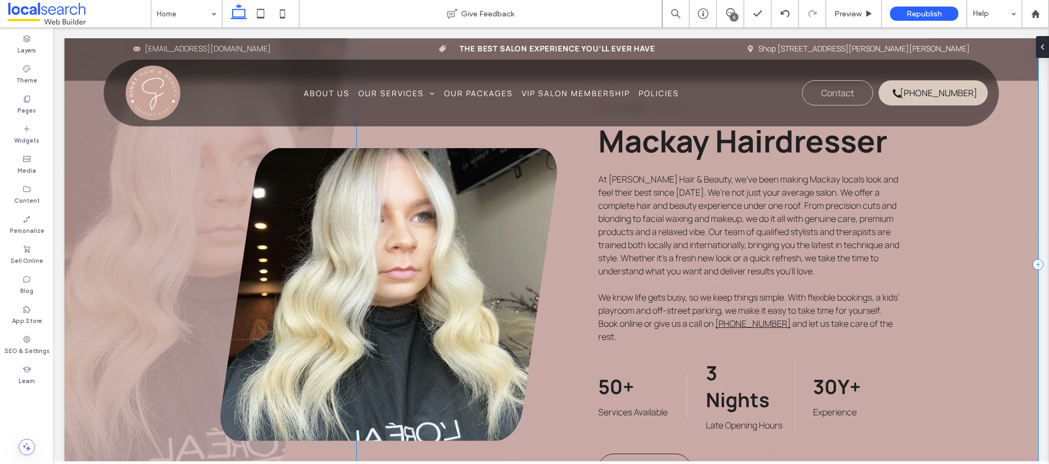
scroll to position [495, 0]
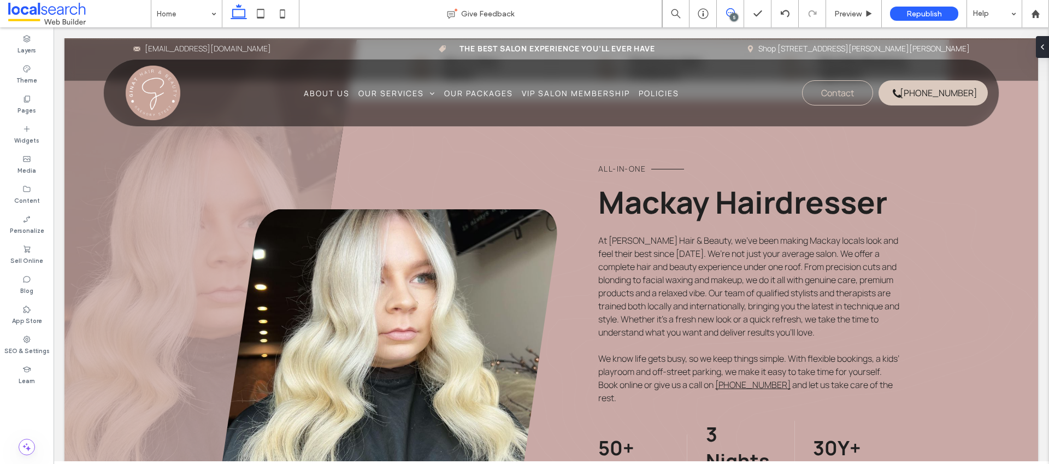
click at [730, 9] on use at bounding box center [730, 12] width 9 height 9
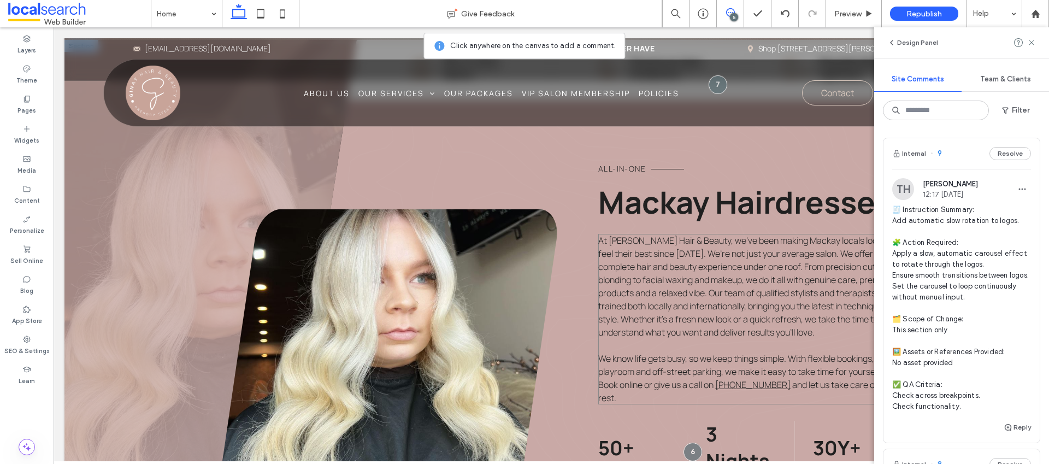
click at [816, 388] on span "and let us take care of the rest." at bounding box center [745, 391] width 294 height 25
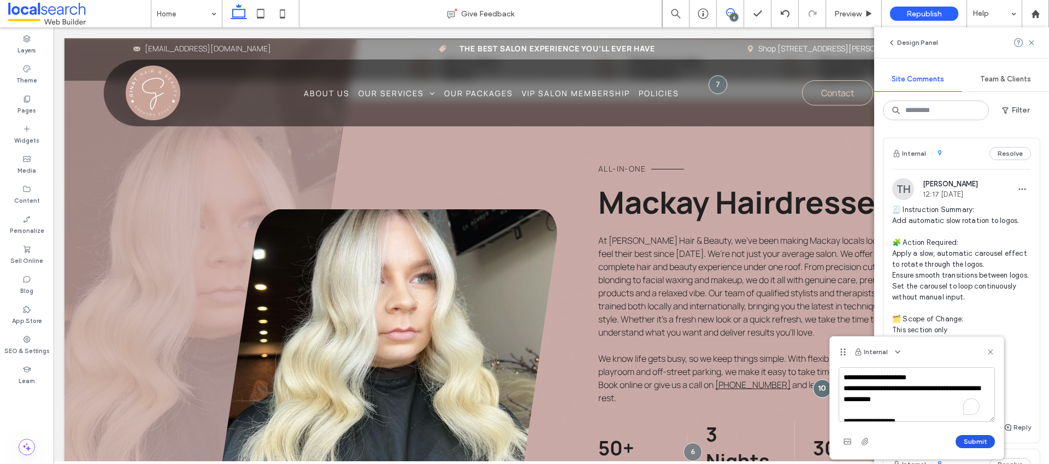
scroll to position [157, 0]
type textarea "**********"
click at [988, 439] on button "Submit" at bounding box center [974, 441] width 39 height 13
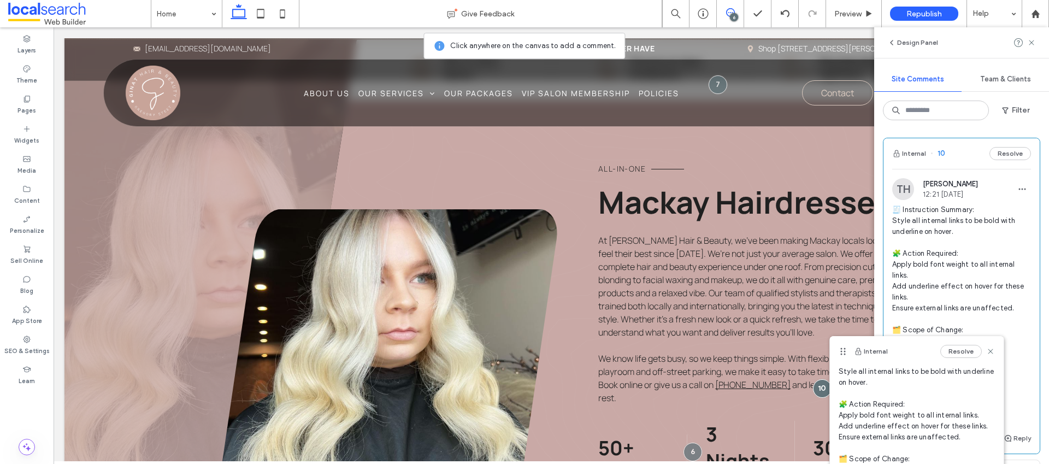
scroll to position [50, 0]
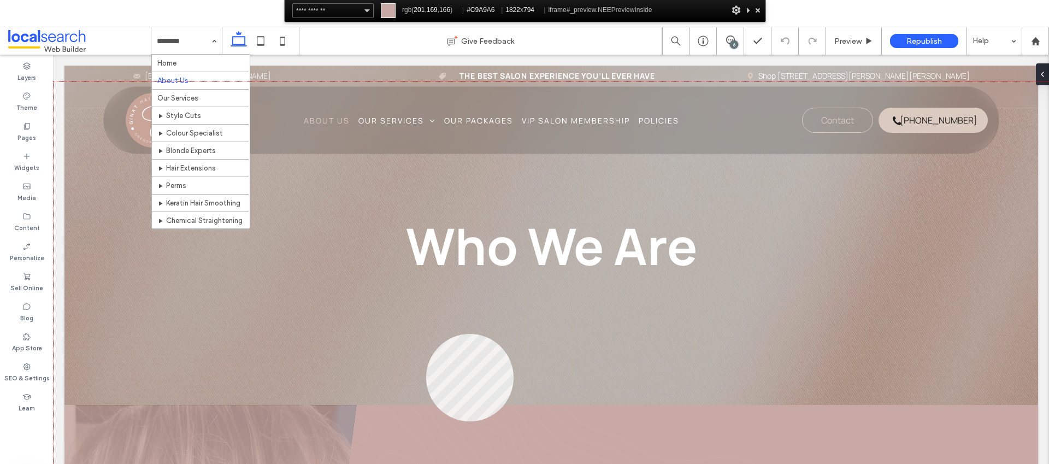
click at [426, 421] on div at bounding box center [551, 299] width 995 height 434
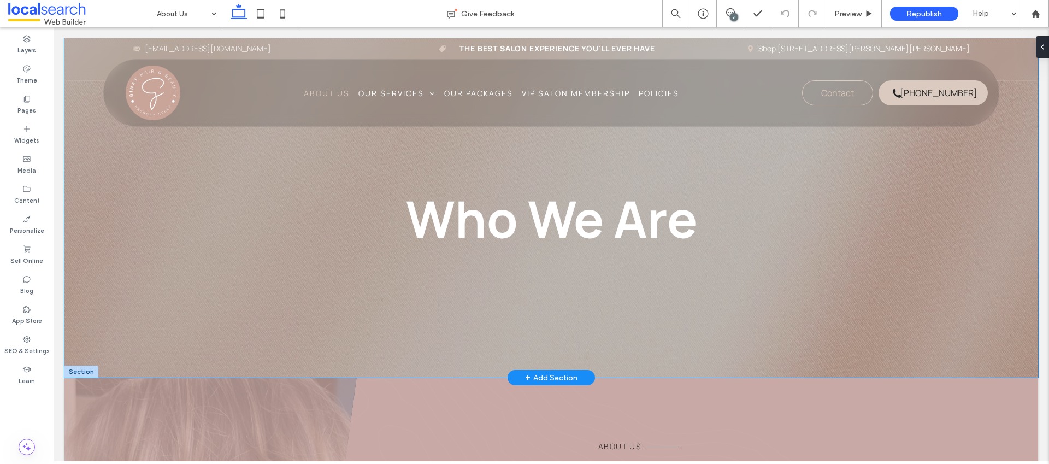
click at [143, 175] on div "Who We Are" at bounding box center [550, 207] width 973 height 339
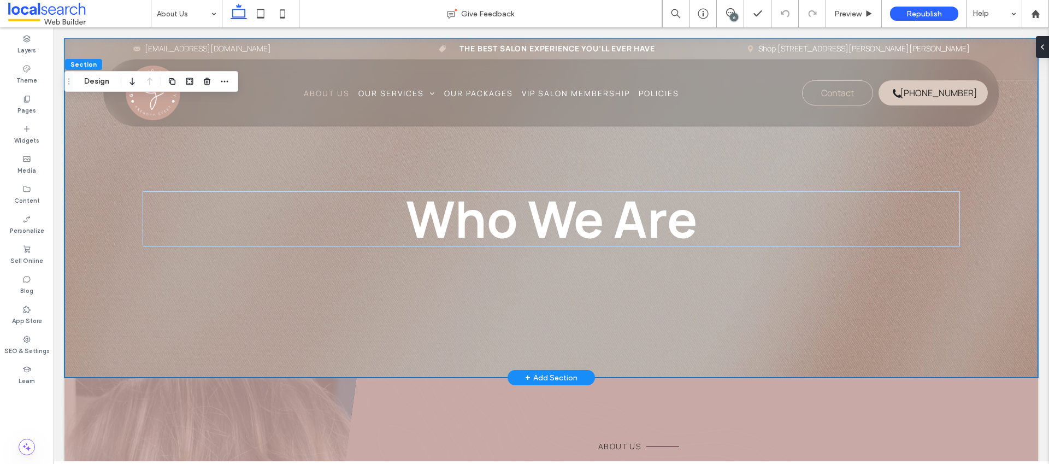
click at [115, 310] on div "Who We Are" at bounding box center [550, 207] width 973 height 339
click at [90, 79] on button "Design" at bounding box center [96, 81] width 39 height 13
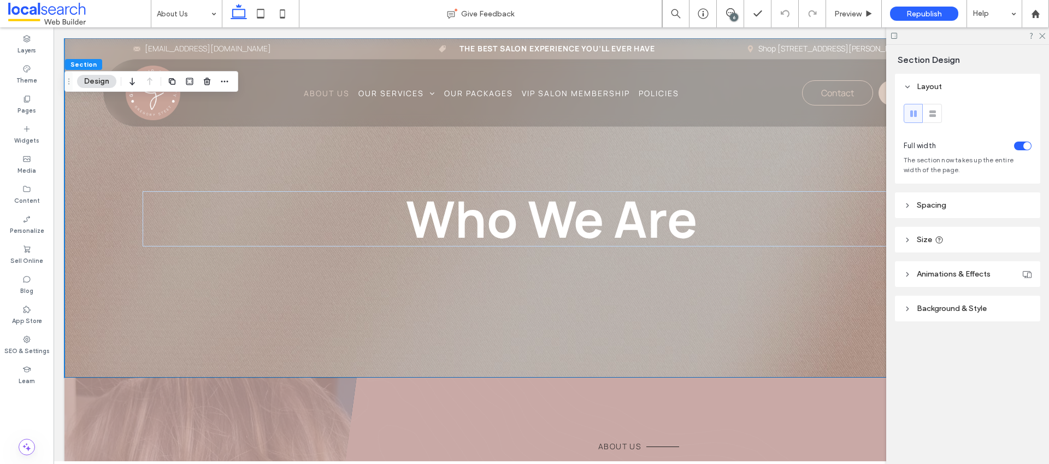
click at [926, 316] on header "Background & Style" at bounding box center [967, 309] width 145 height 26
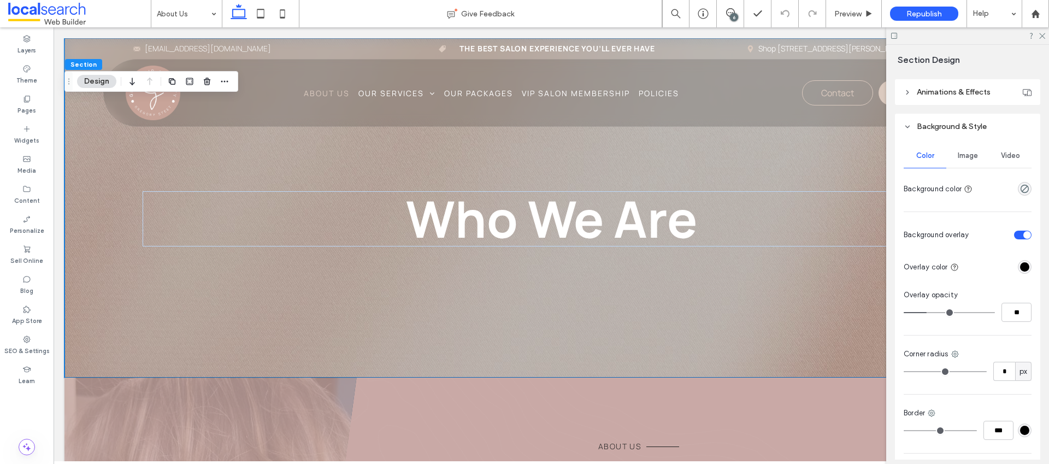
scroll to position [159, 0]
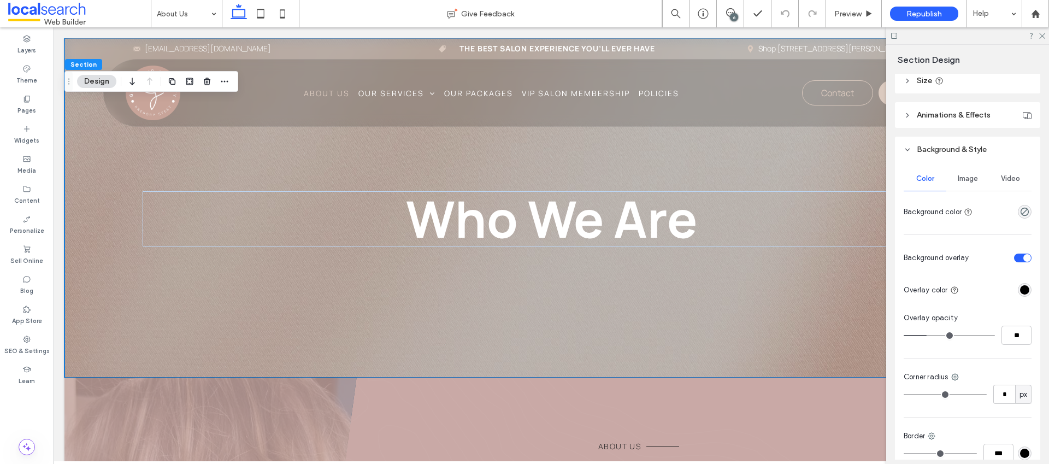
click at [974, 176] on span "Image" at bounding box center [968, 178] width 20 height 9
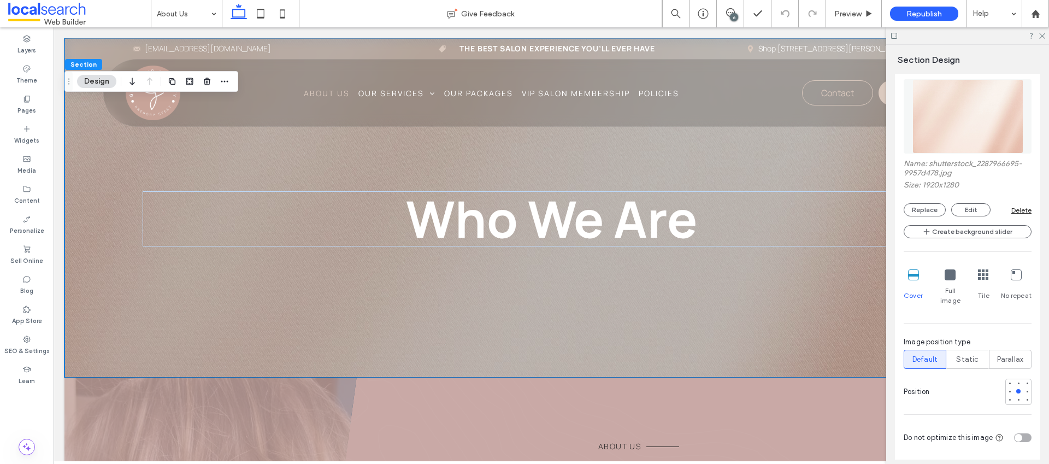
scroll to position [263, 0]
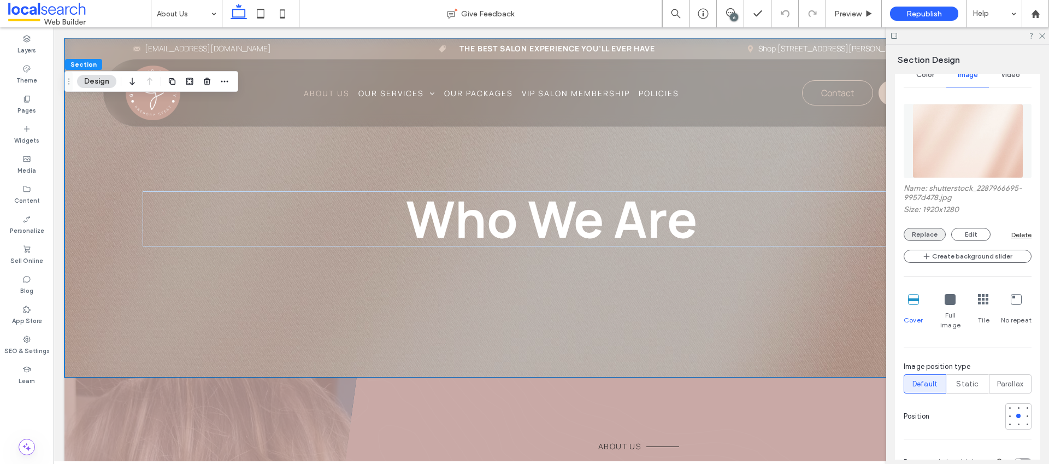
click at [916, 230] on button "Replace" at bounding box center [924, 234] width 42 height 13
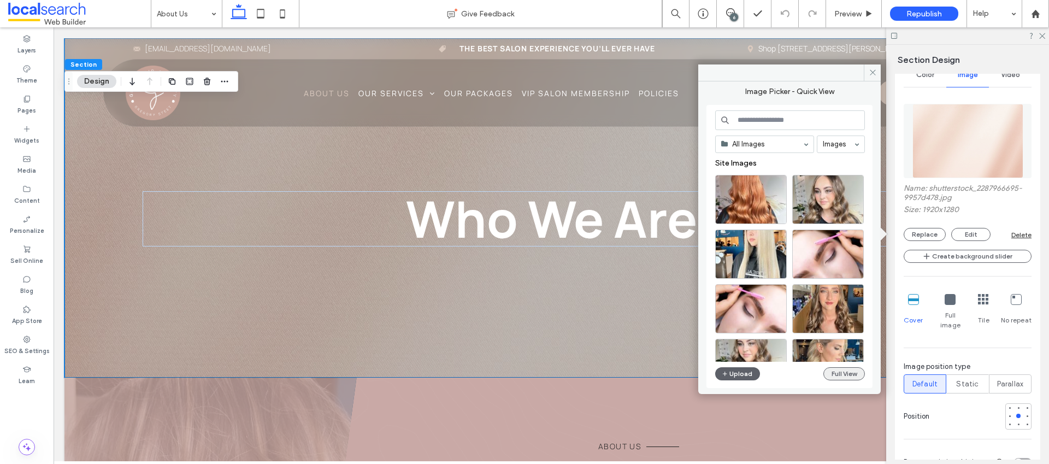
click at [854, 371] on button "Full View" at bounding box center [844, 373] width 42 height 13
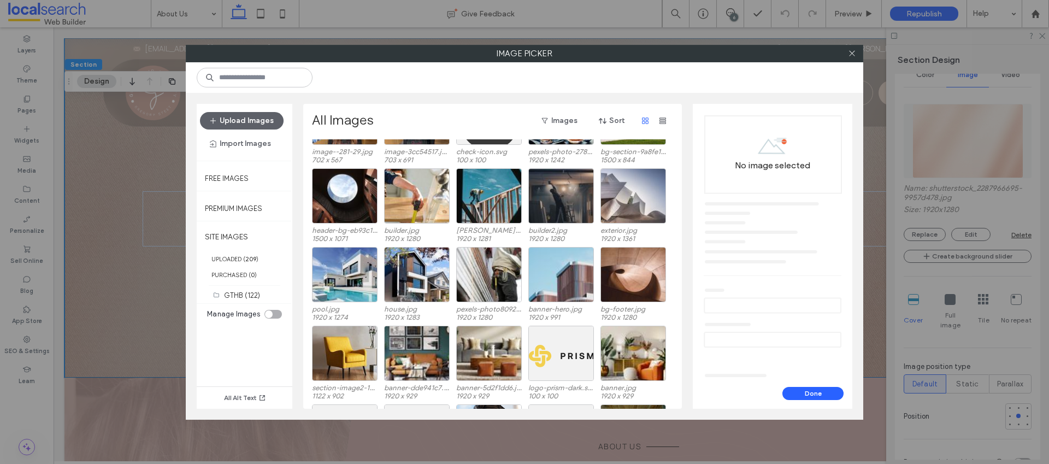
scroll to position [1066, 0]
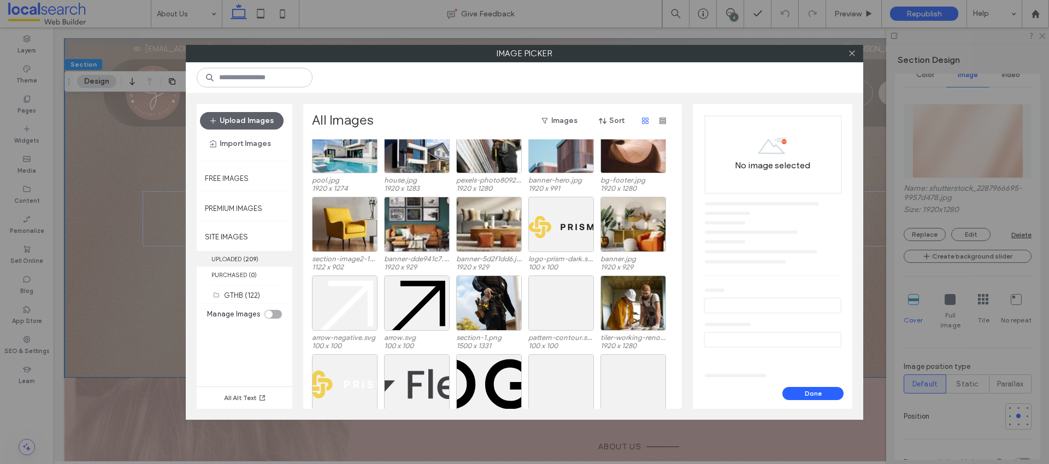
click at [247, 260] on b "209" at bounding box center [250, 259] width 11 height 8
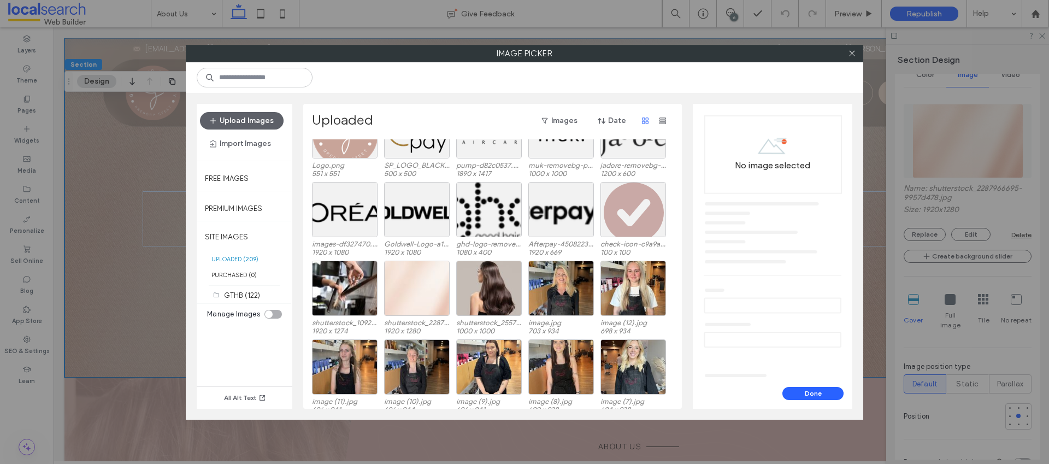
scroll to position [2405, 0]
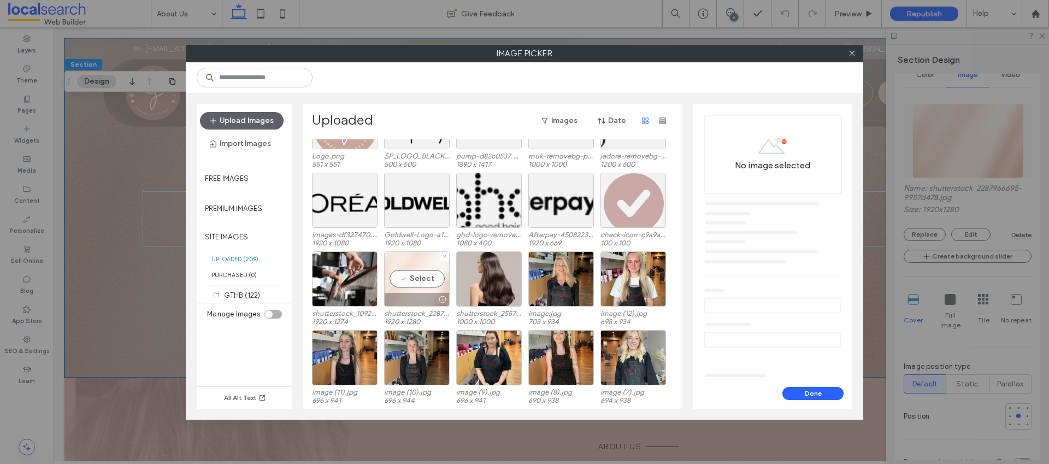
click at [415, 278] on div "Select" at bounding box center [417, 278] width 66 height 55
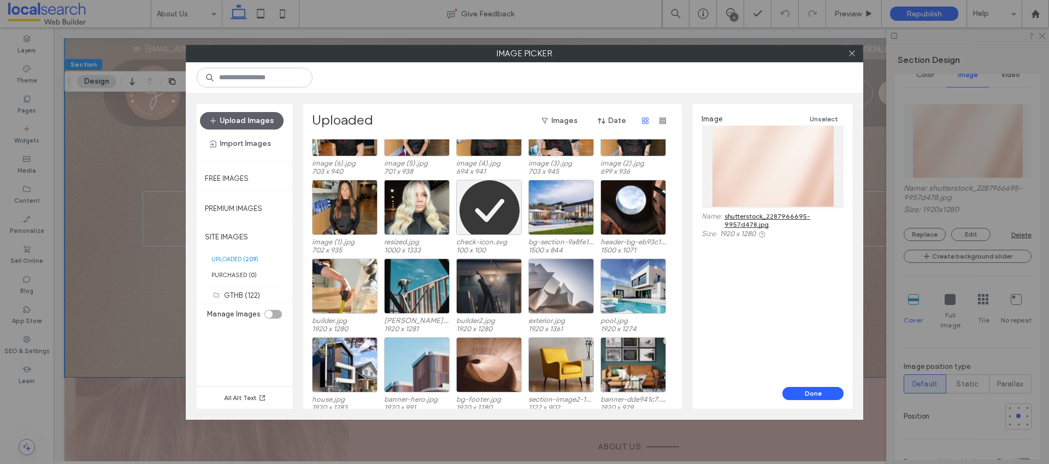
scroll to position [2956, 0]
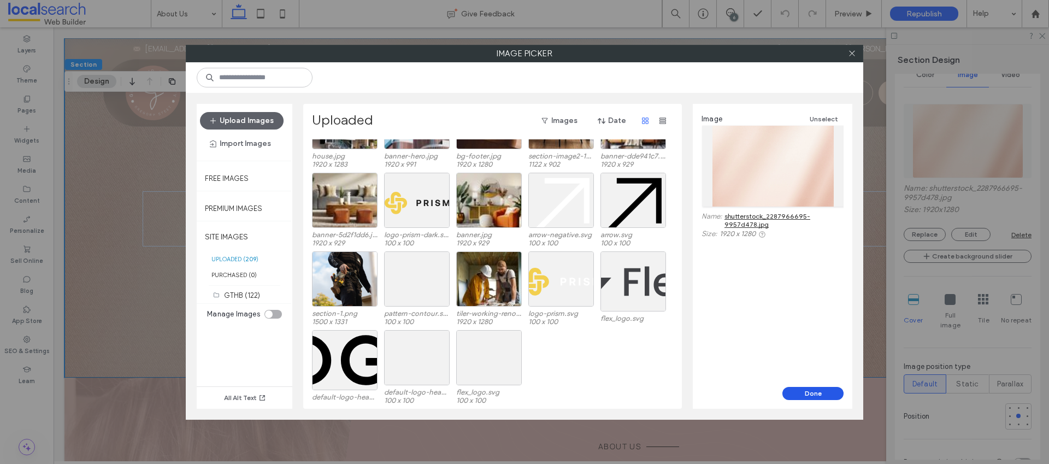
drag, startPoint x: 792, startPoint y: 392, endPoint x: 738, endPoint y: 365, distance: 60.1
click at [792, 392] on button "Done" at bounding box center [812, 393] width 61 height 13
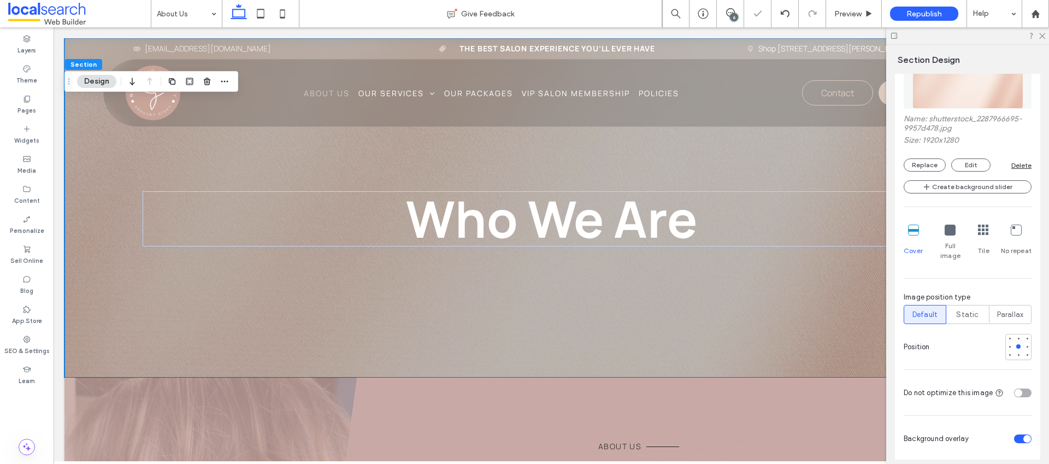
scroll to position [454, 0]
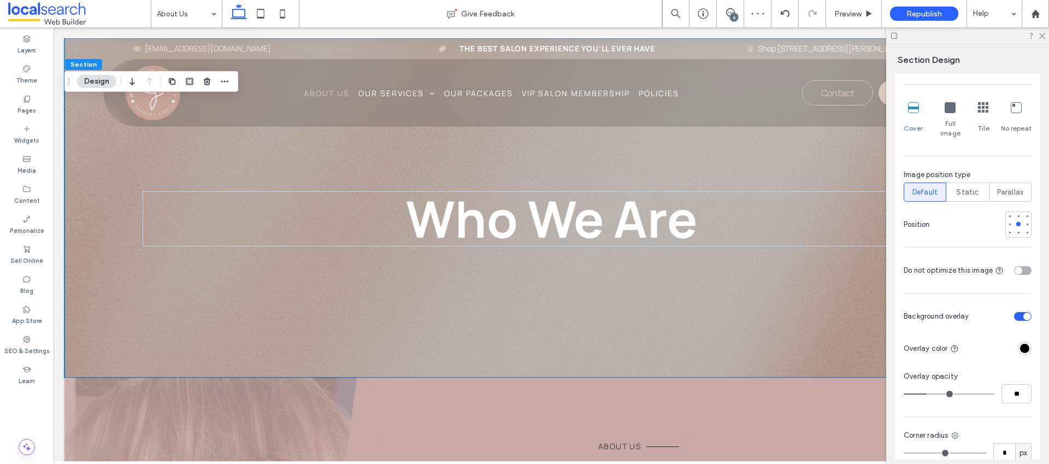
type input "**"
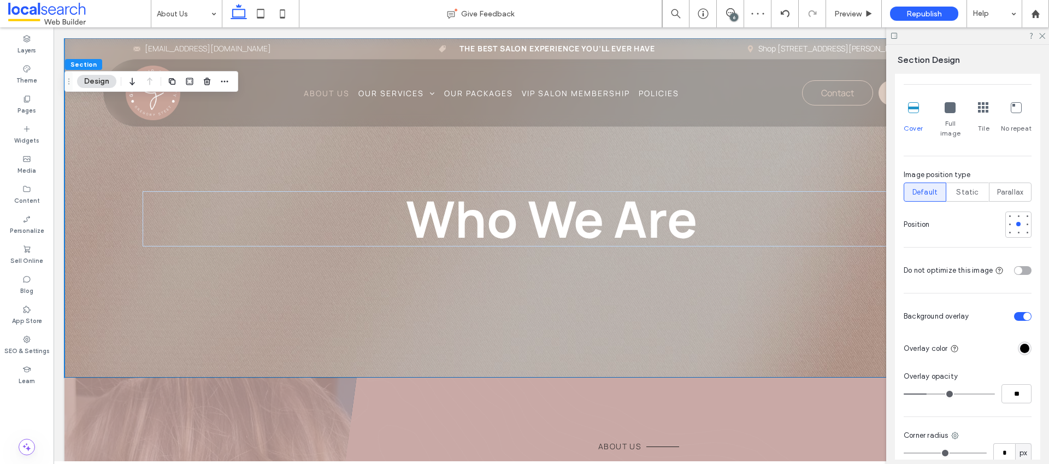
type input "**"
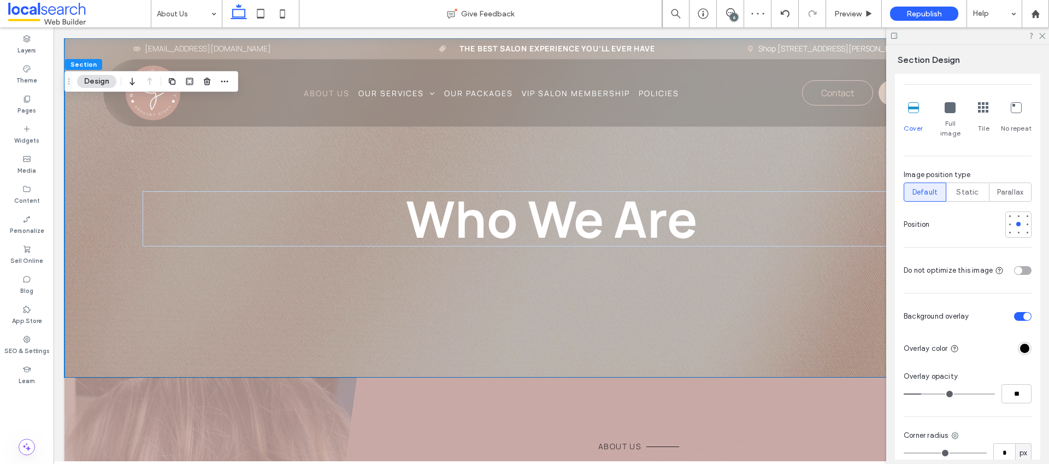
type input "**"
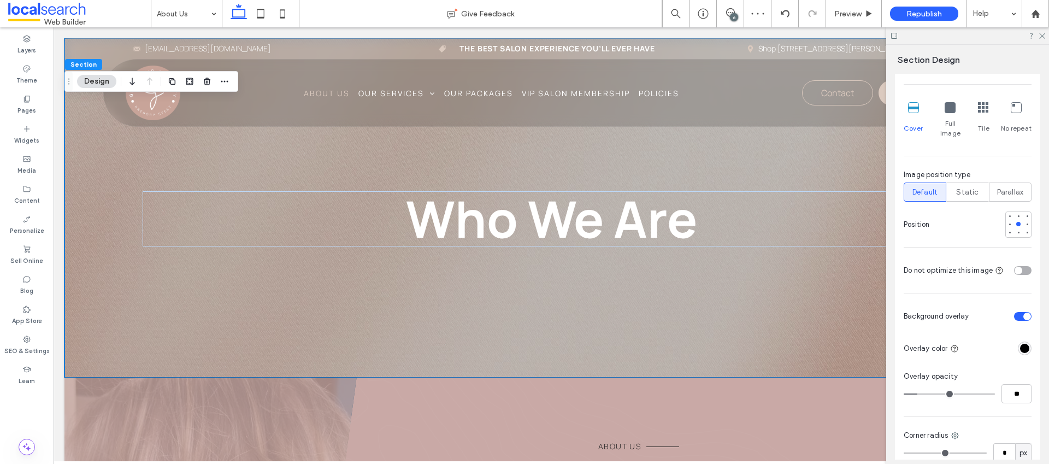
type input "**"
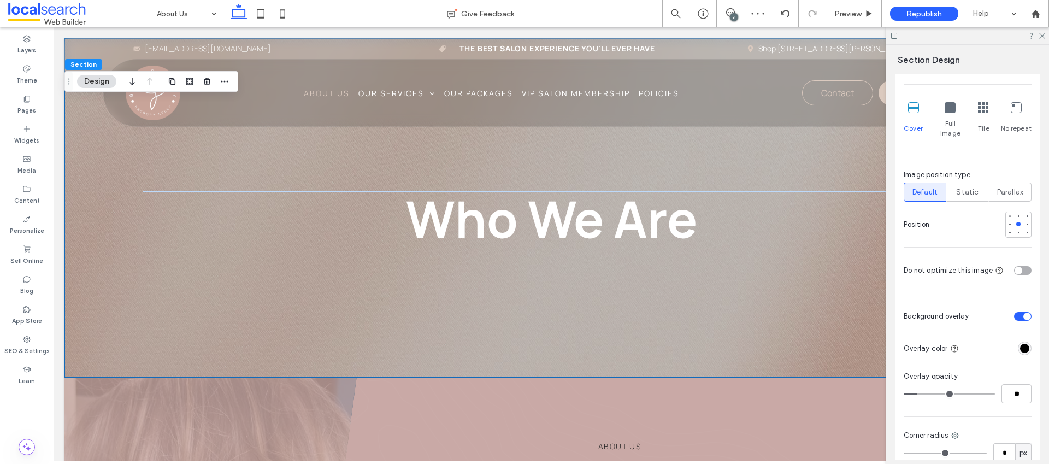
type input "**"
type input "*"
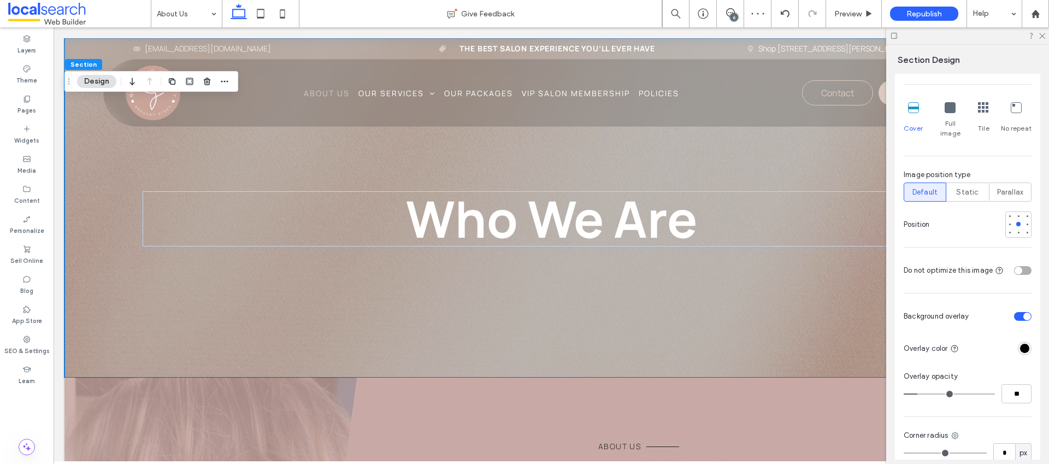
type input "*"
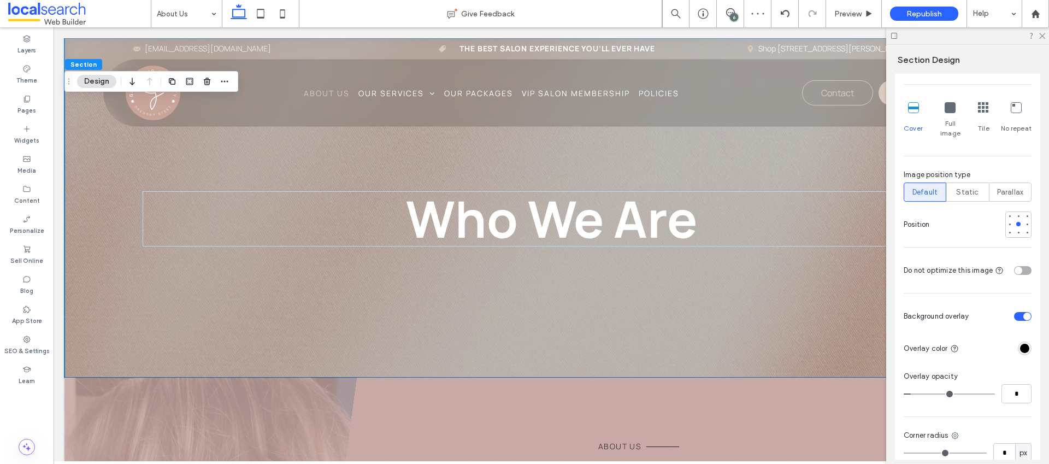
type input "*"
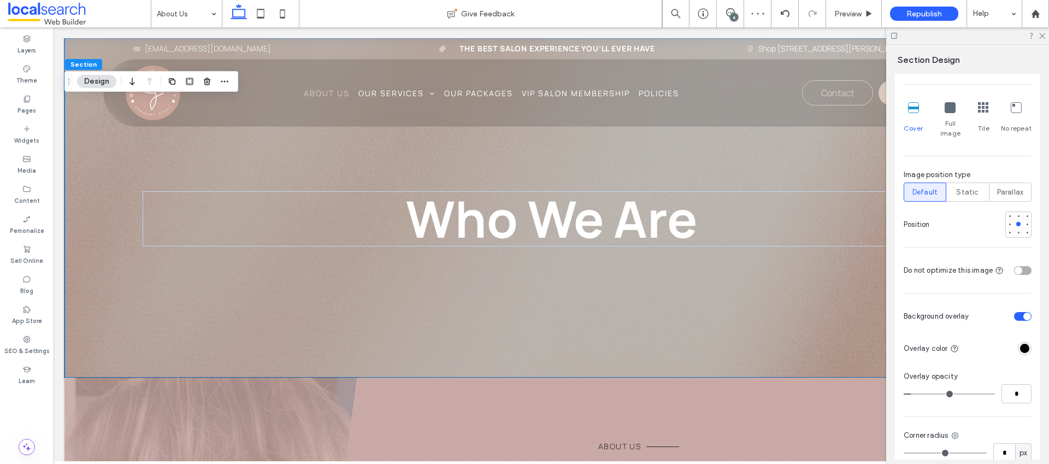
type input "*"
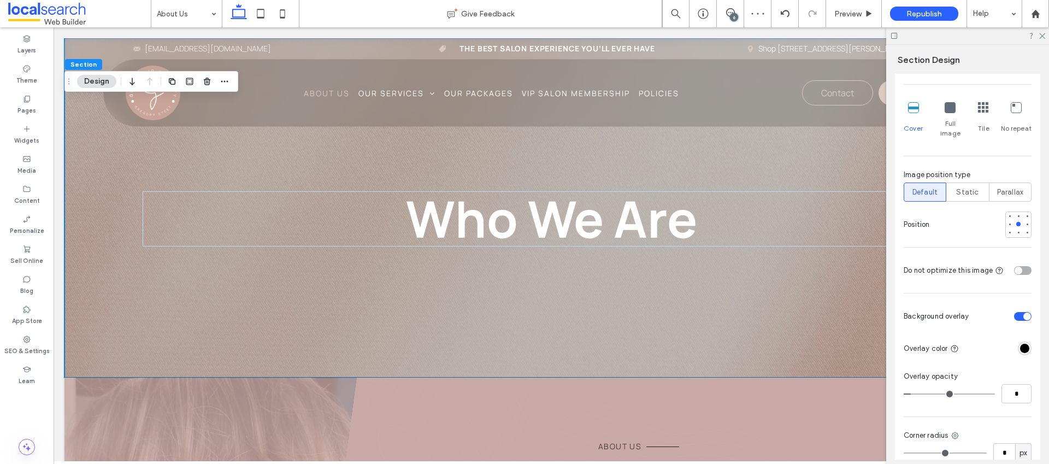
type input "*"
drag, startPoint x: 924, startPoint y: 383, endPoint x: 908, endPoint y: 382, distance: 15.9
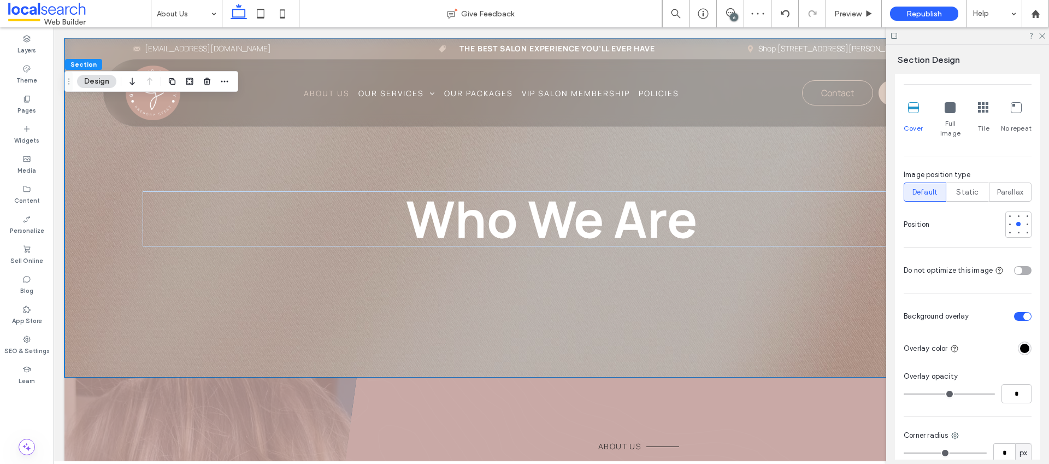
click at [908, 393] on input "range" at bounding box center [948, 393] width 91 height 1
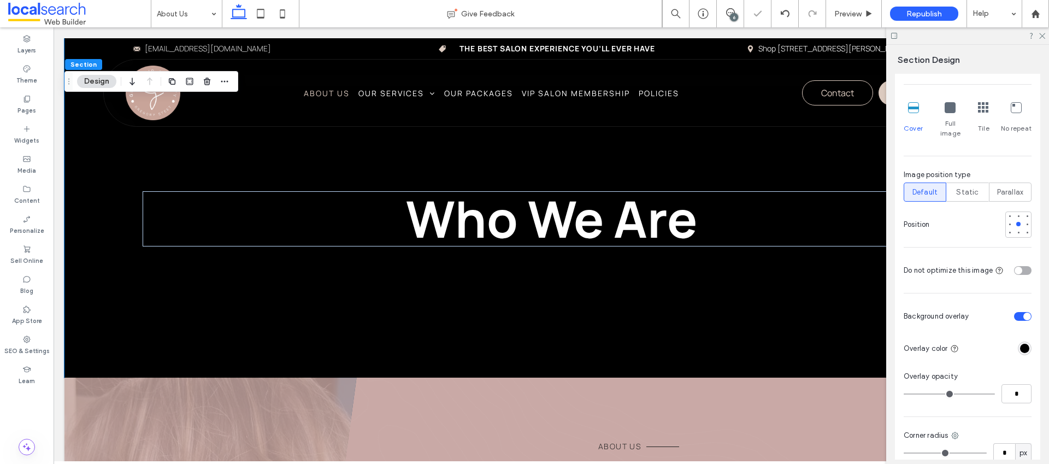
type input "*"
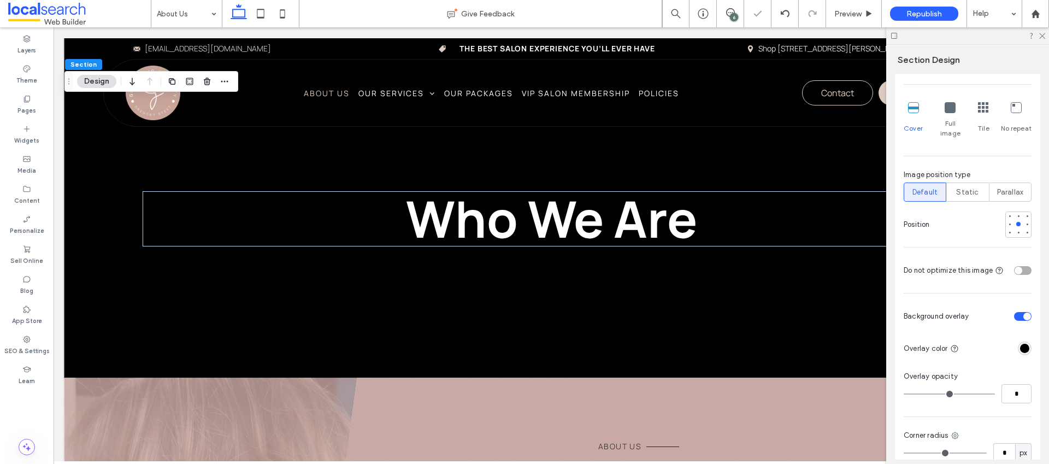
type input "*"
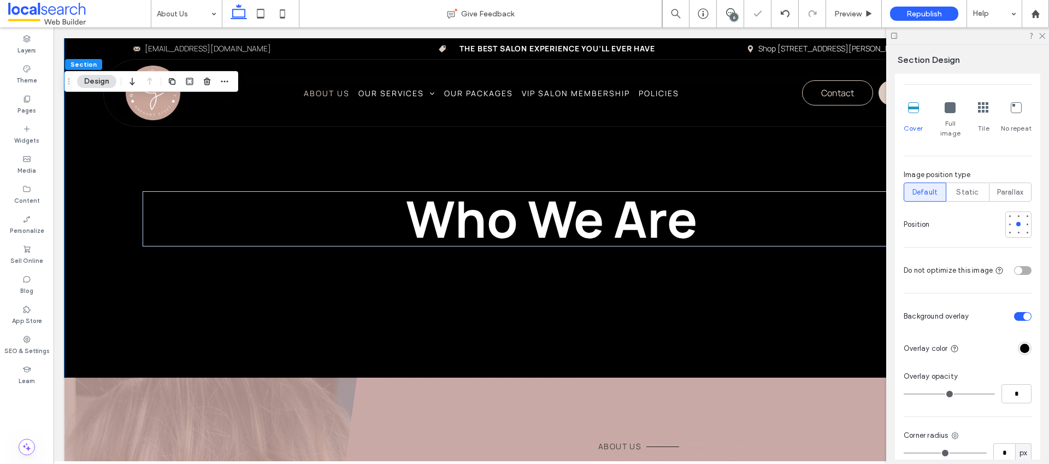
type input "*"
type input "**"
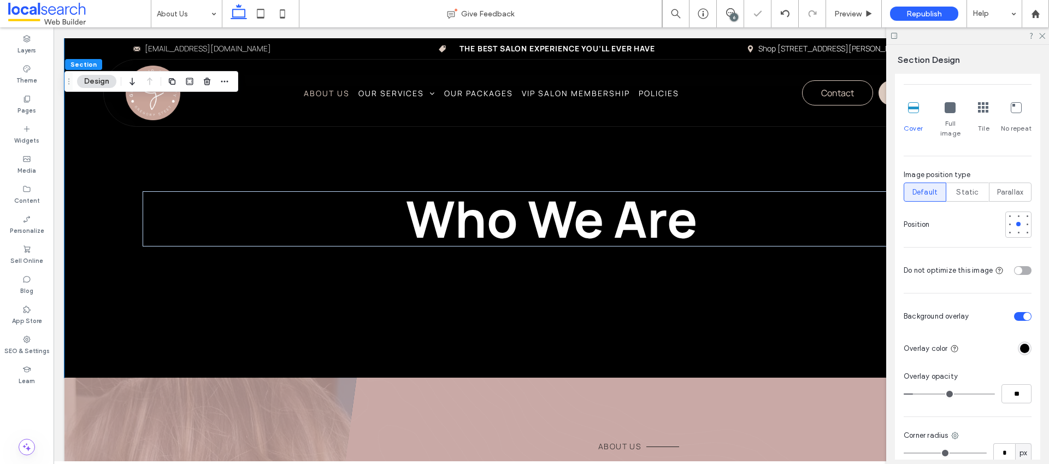
type input "**"
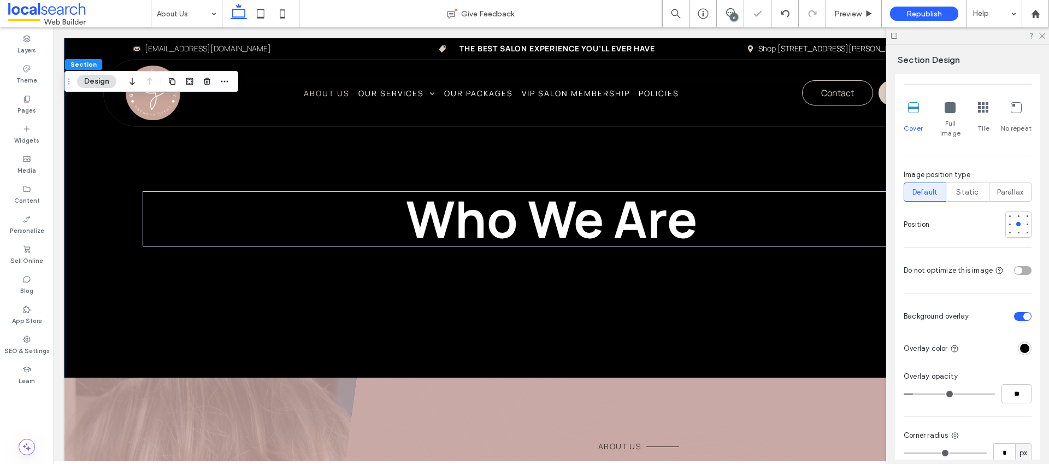
type input "**"
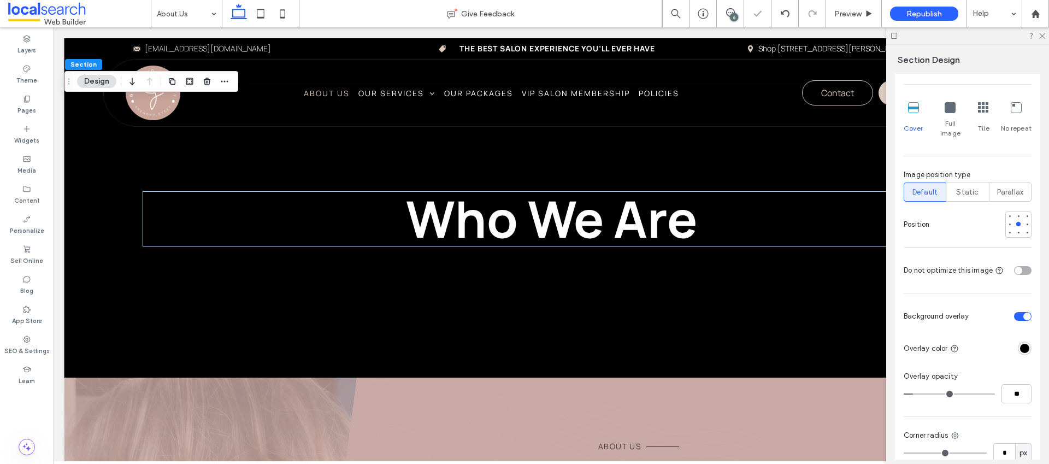
type input "**"
drag, startPoint x: 908, startPoint y: 382, endPoint x: 924, endPoint y: 383, distance: 16.4
click at [924, 393] on input "range" at bounding box center [948, 393] width 91 height 1
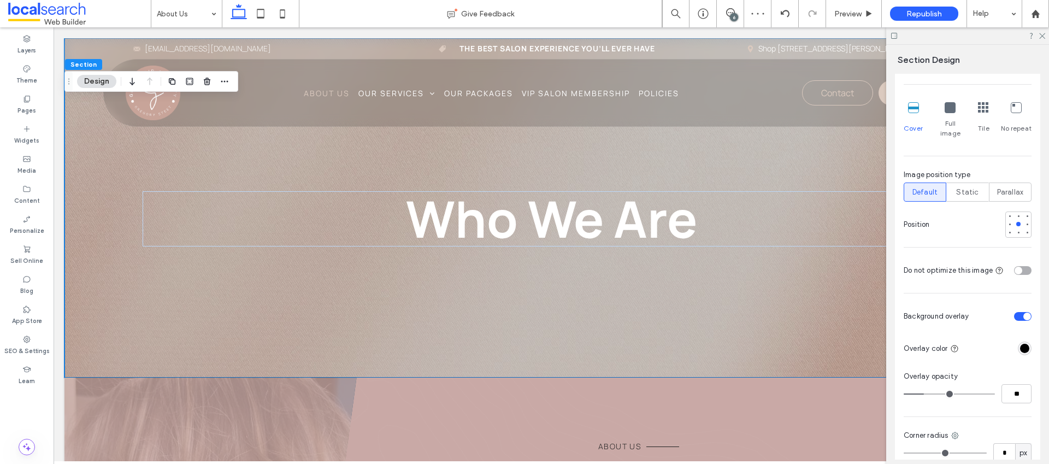
type input "**"
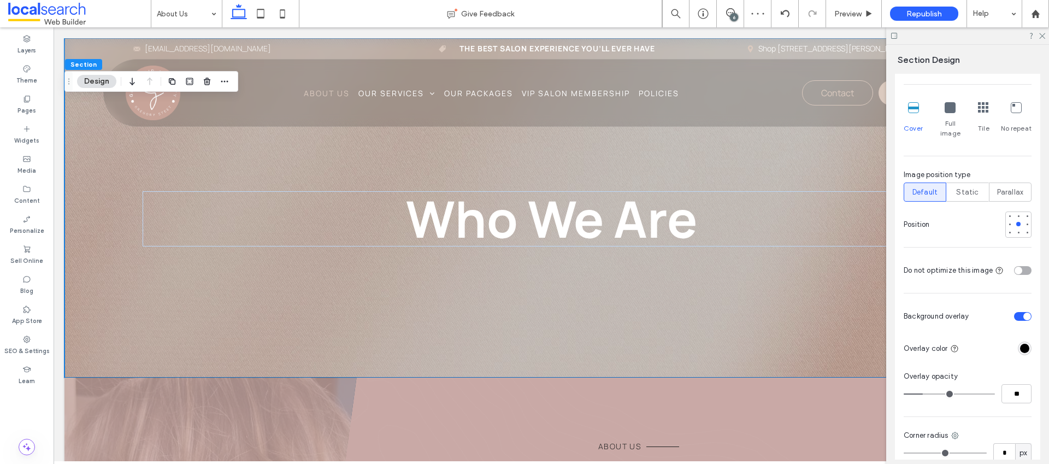
type input "**"
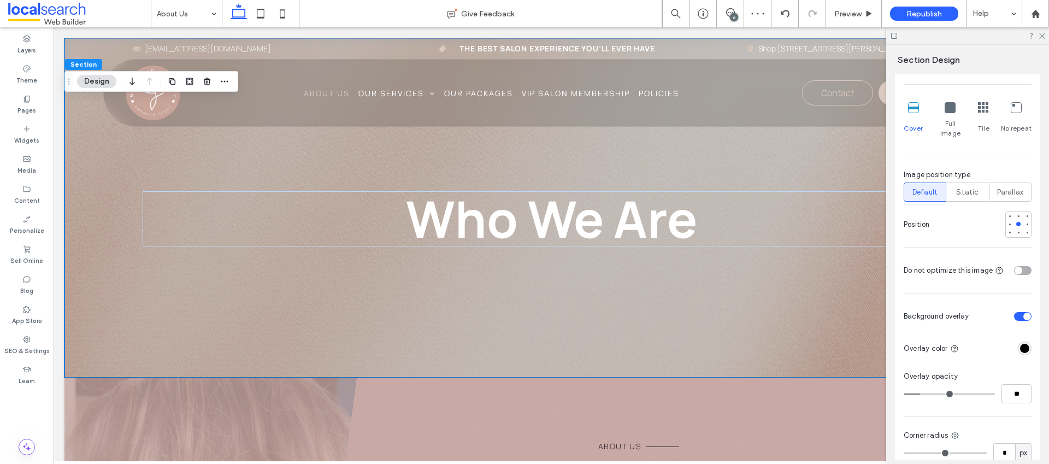
type input "**"
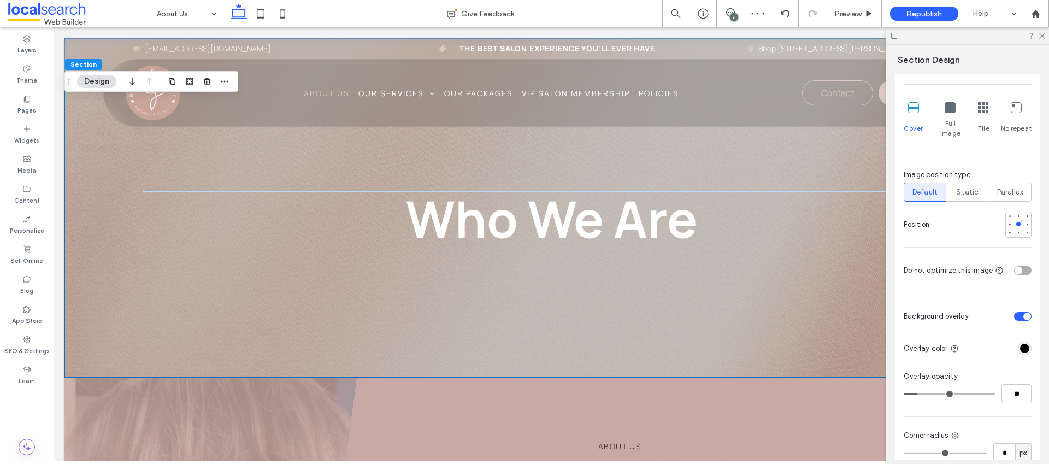
click at [919, 393] on input "range" at bounding box center [948, 393] width 91 height 1
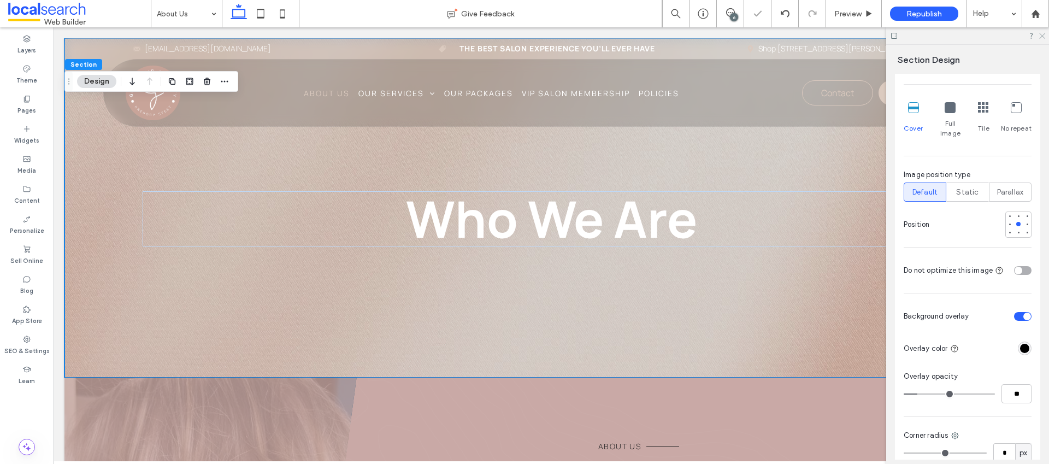
click at [1040, 36] on icon at bounding box center [1041, 35] width 7 height 7
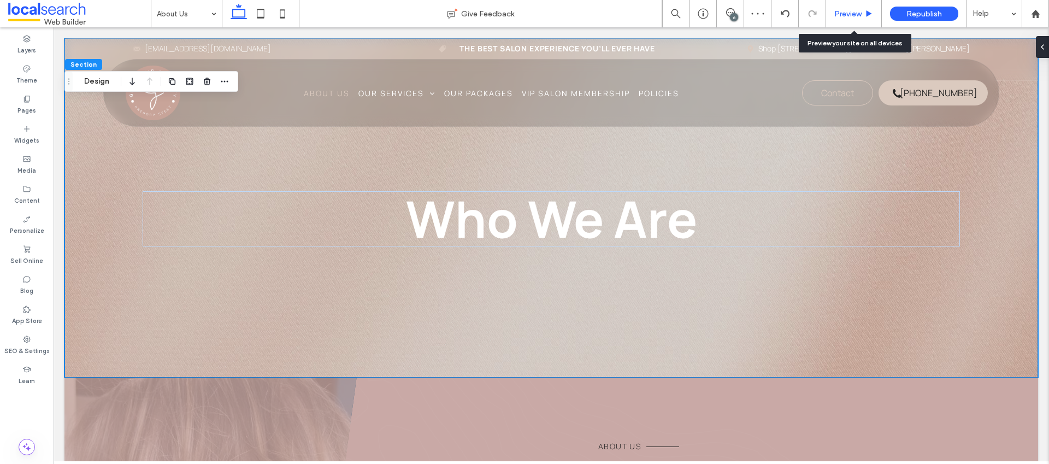
click at [852, 18] on div "Preview" at bounding box center [854, 13] width 56 height 27
click at [863, 18] on div "Preview" at bounding box center [853, 13] width 55 height 9
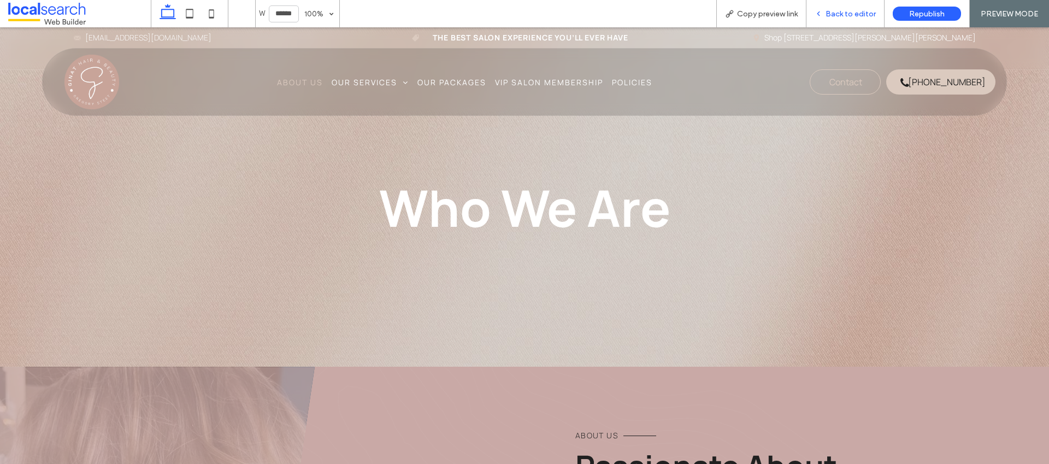
click at [842, 14] on span "Back to editor" at bounding box center [850, 13] width 50 height 9
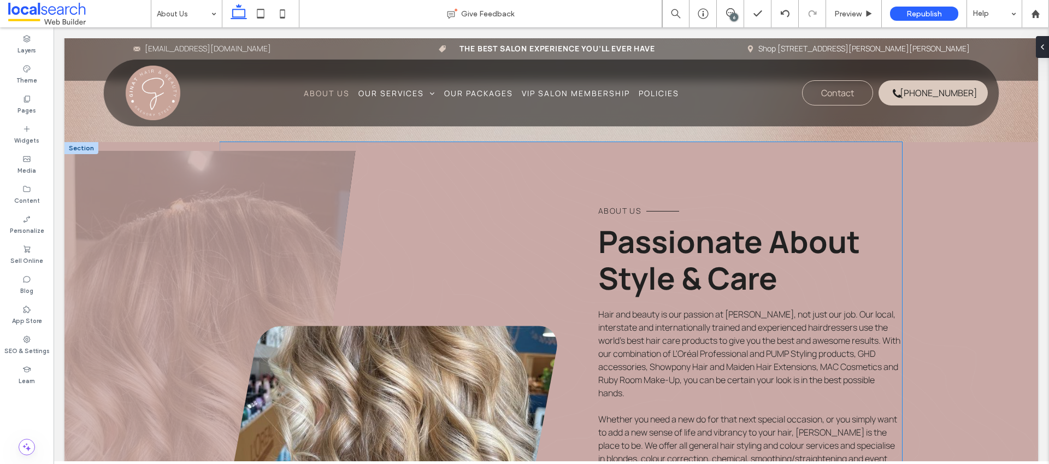
scroll to position [417, 0]
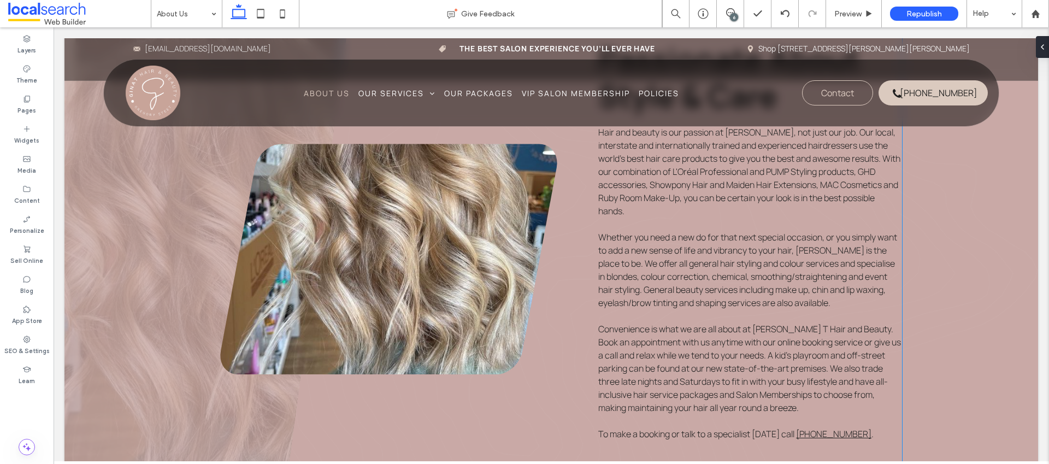
click at [406, 302] on link at bounding box center [388, 259] width 337 height 231
click at [420, 261] on link at bounding box center [388, 259] width 337 height 231
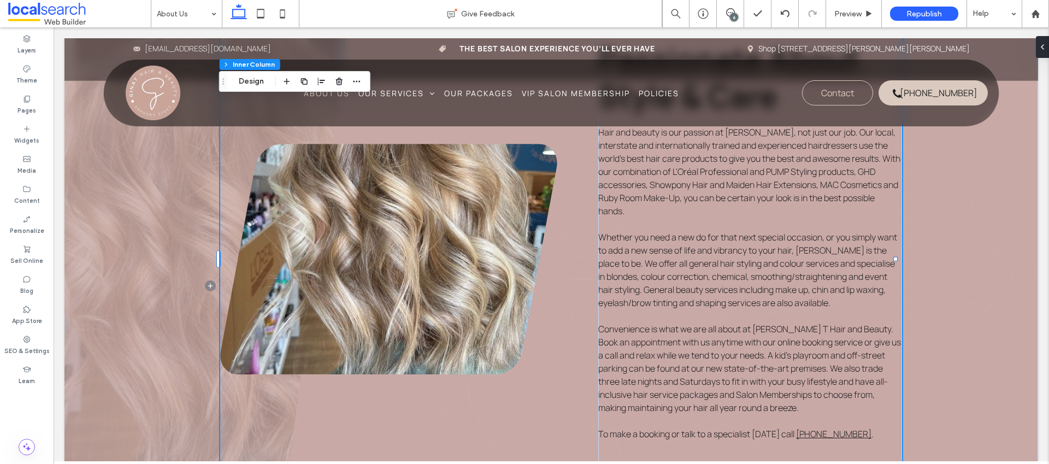
click at [420, 262] on link at bounding box center [388, 259] width 337 height 231
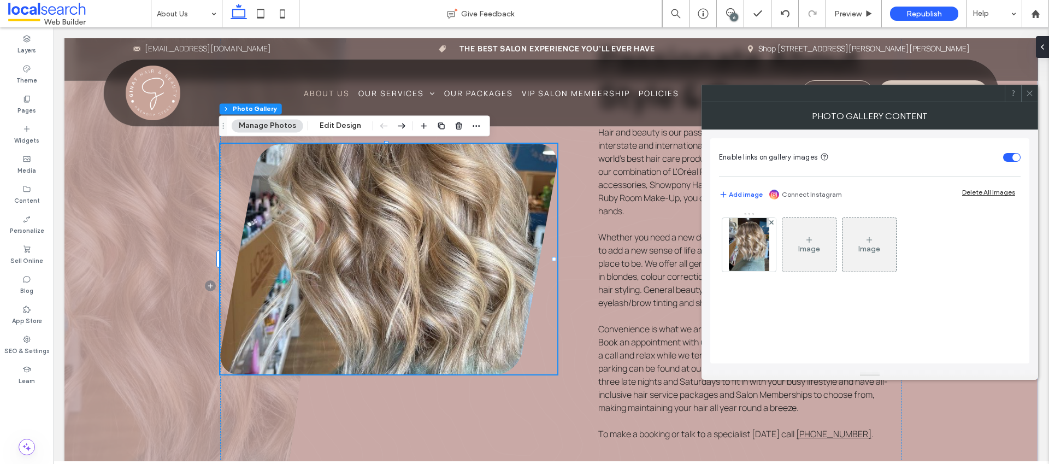
drag, startPoint x: 746, startPoint y: 238, endPoint x: 712, endPoint y: 231, distance: 35.1
click at [746, 238] on img at bounding box center [749, 245] width 40 height 54
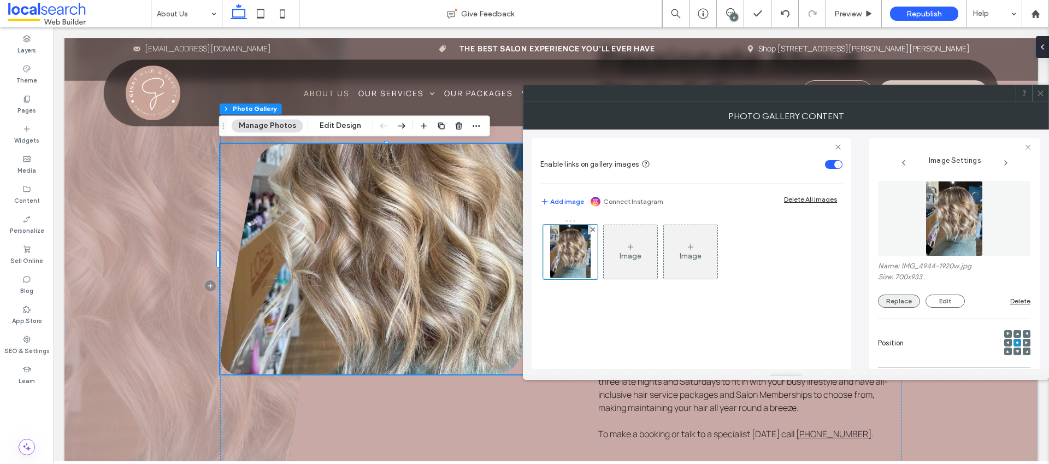
click at [895, 297] on button "Replace" at bounding box center [899, 300] width 42 height 13
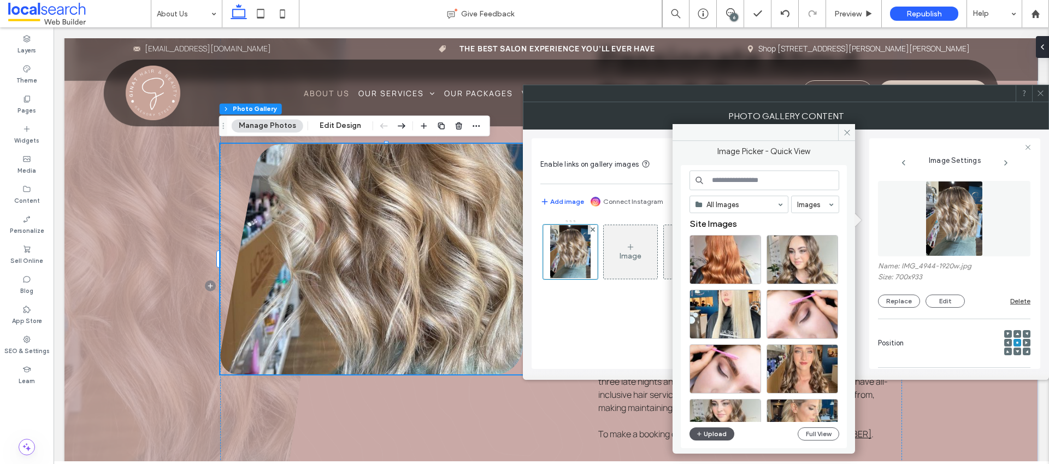
click at [717, 433] on button "Upload" at bounding box center [711, 433] width 45 height 13
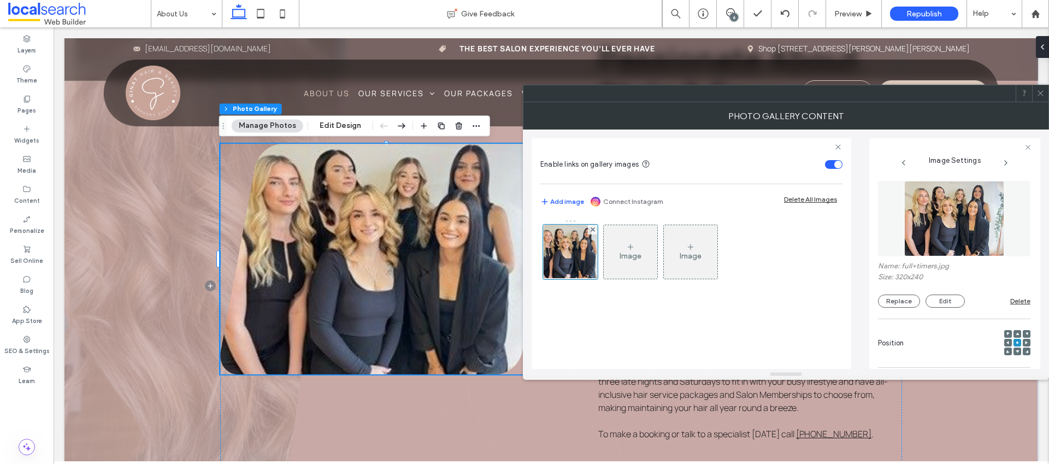
click at [1006, 341] on icon at bounding box center [1007, 342] width 3 height 3
click at [1016, 342] on use at bounding box center [1017, 342] width 2 height 2
click at [1034, 94] on div at bounding box center [1040, 93] width 16 height 16
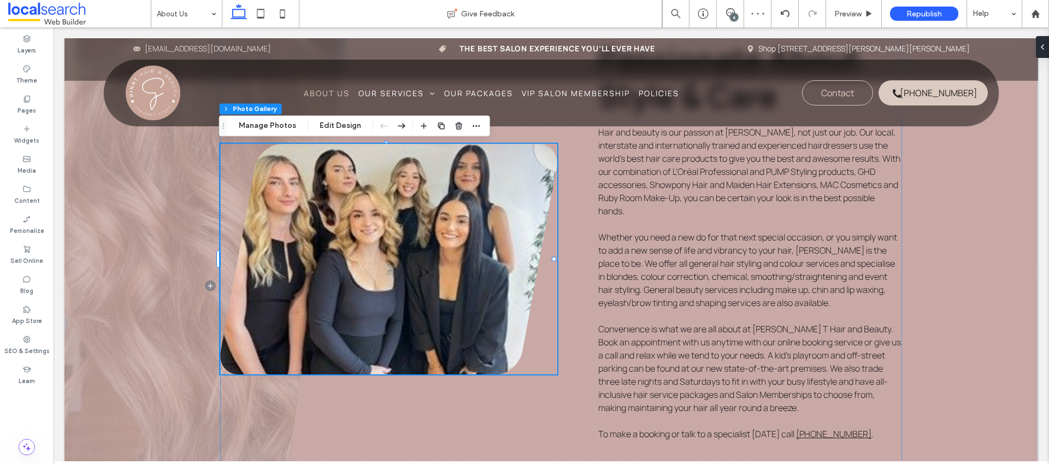
click at [363, 308] on link at bounding box center [388, 259] width 337 height 231
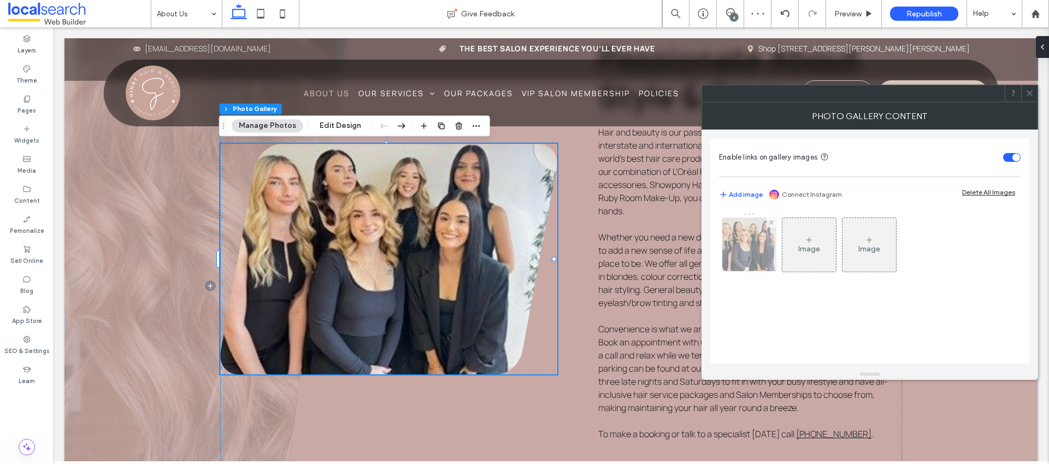
click at [740, 244] on img at bounding box center [749, 245] width 72 height 54
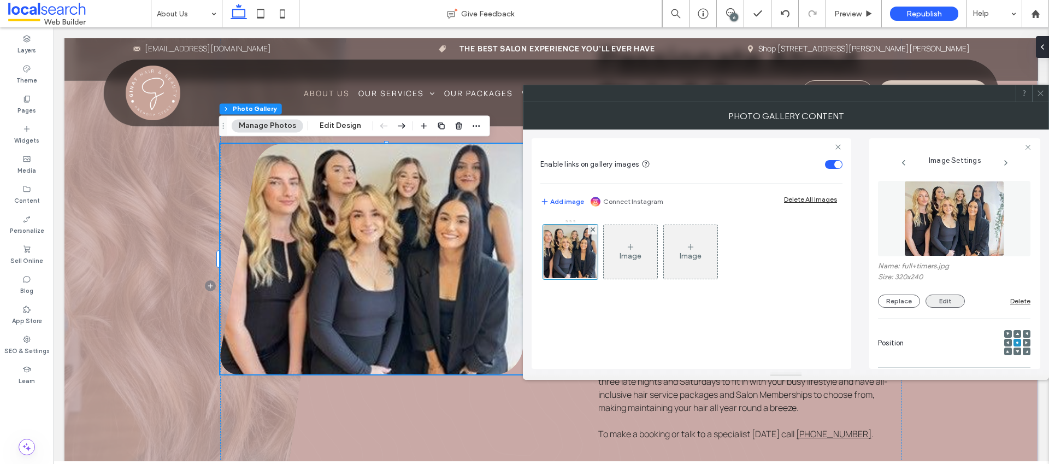
click at [946, 299] on button "Edit" at bounding box center [944, 300] width 39 height 13
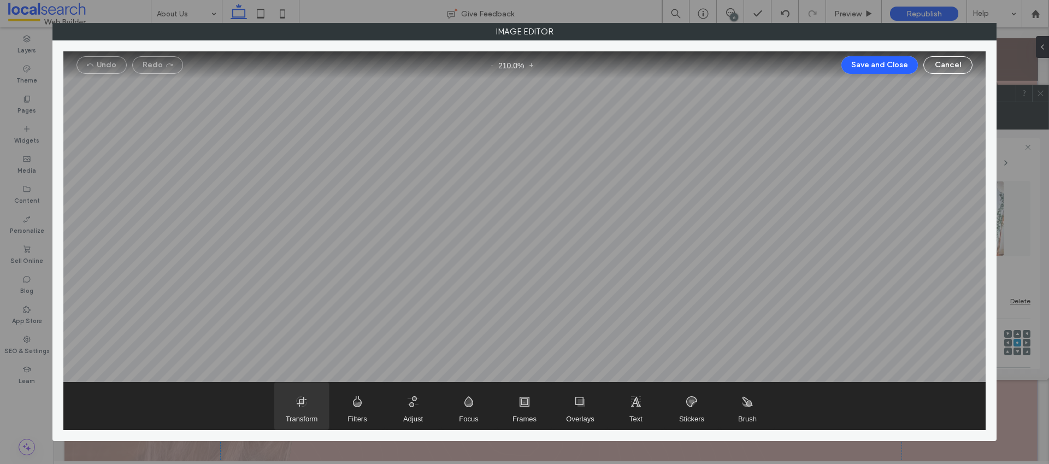
click at [306, 404] on span "Transform" at bounding box center [301, 405] width 55 height 47
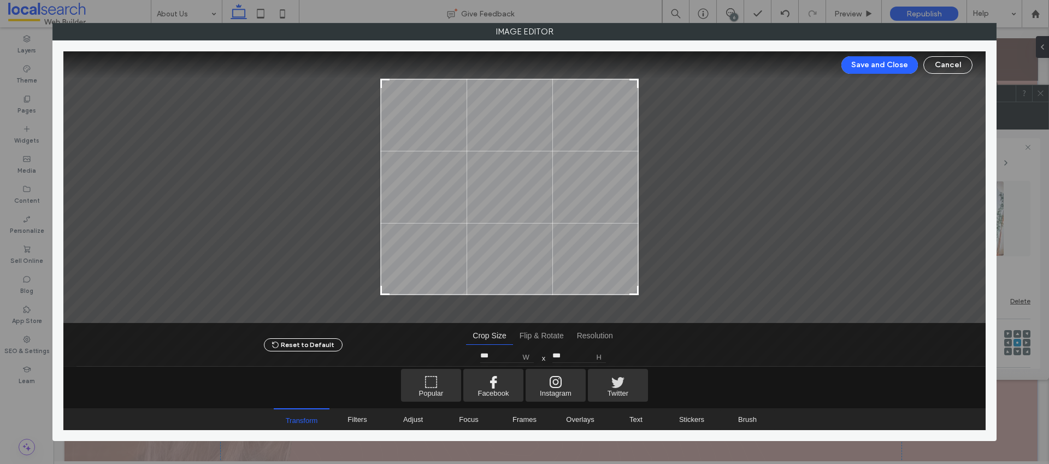
type input "***"
drag, startPoint x: 667, startPoint y: 291, endPoint x: 636, endPoint y: 291, distance: 30.6
click at [636, 291] on div at bounding box center [633, 289] width 13 height 13
click at [870, 65] on button "Save and Close" at bounding box center [879, 64] width 76 height 17
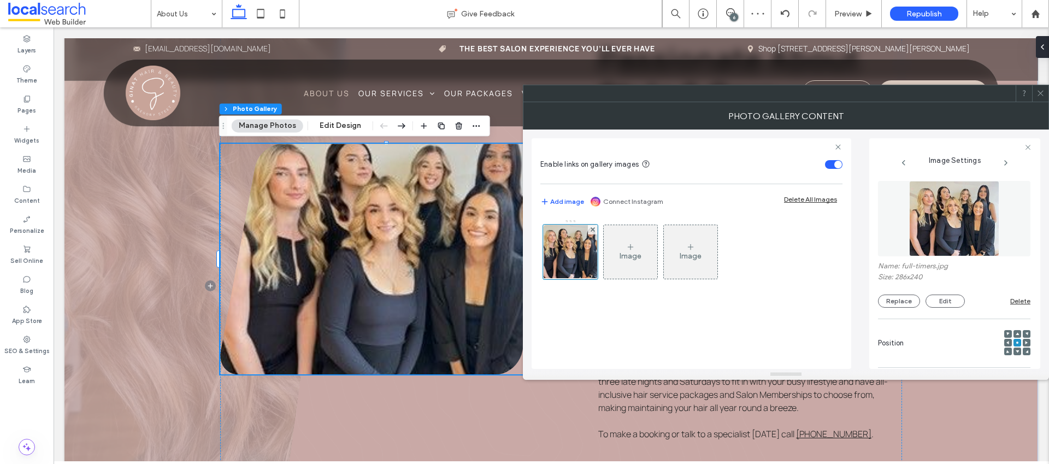
click at [1041, 94] on use at bounding box center [1039, 93] width 5 height 5
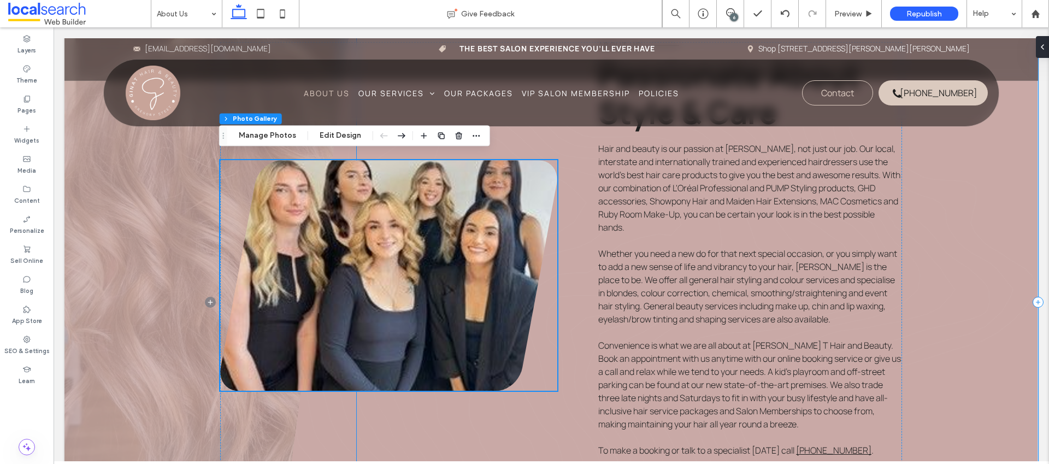
scroll to position [400, 0]
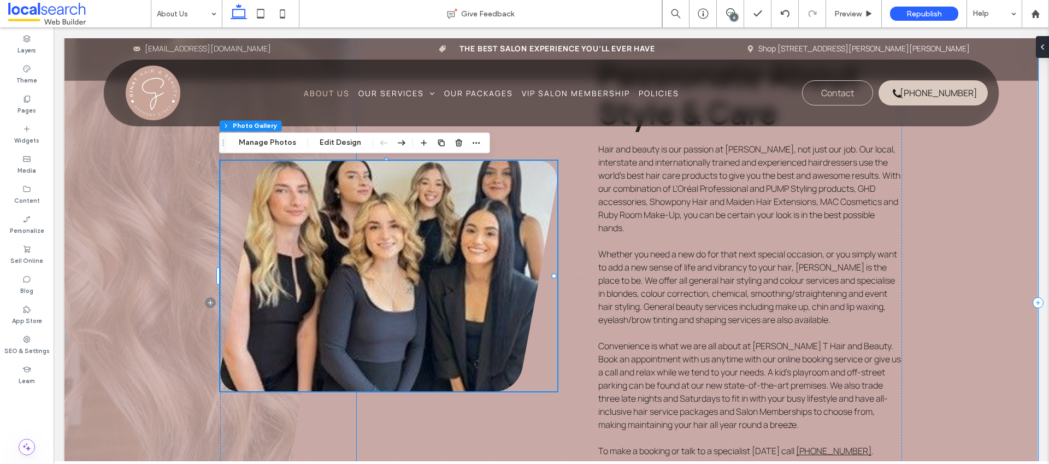
click at [966, 275] on div "About US Passionate About Style & Care Hair and beauty is our passion at Gina T…" at bounding box center [697, 302] width 681 height 651
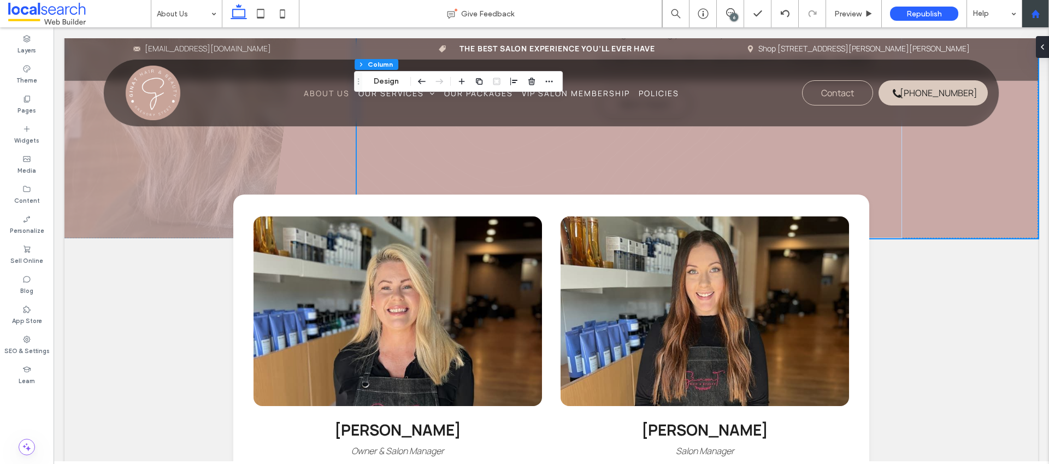
scroll to position [924, 0]
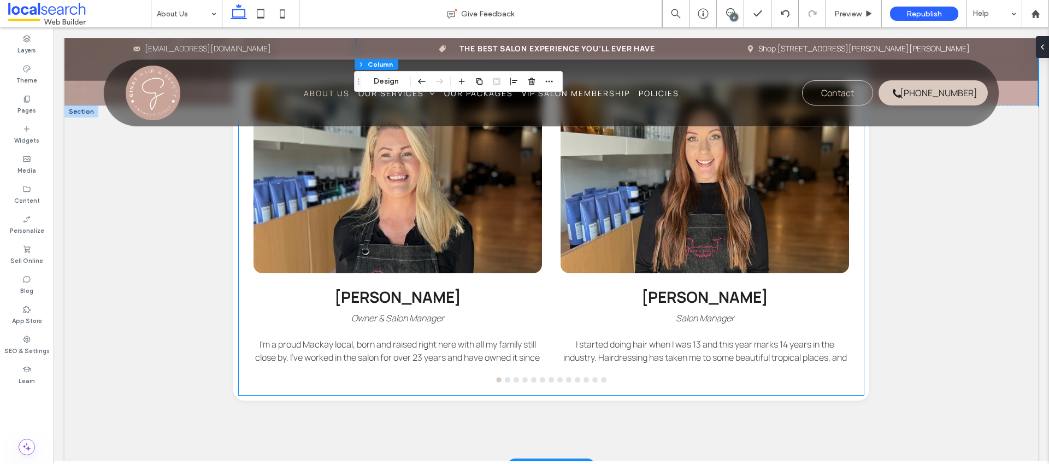
click at [441, 188] on div at bounding box center [397, 179] width 288 height 190
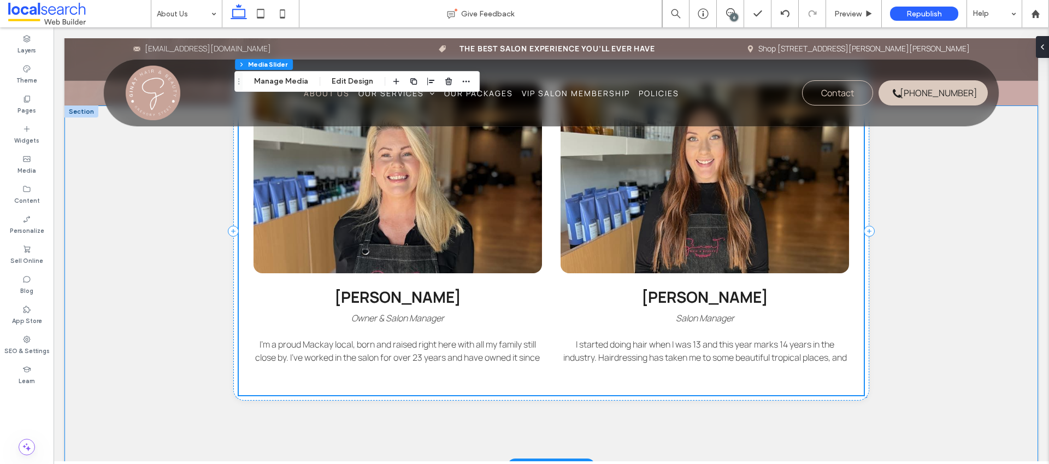
click at [940, 196] on div "Tanya Owner & Salon Manager I’m a proud Mackay local, born and raised right her…" at bounding box center [550, 285] width 973 height 361
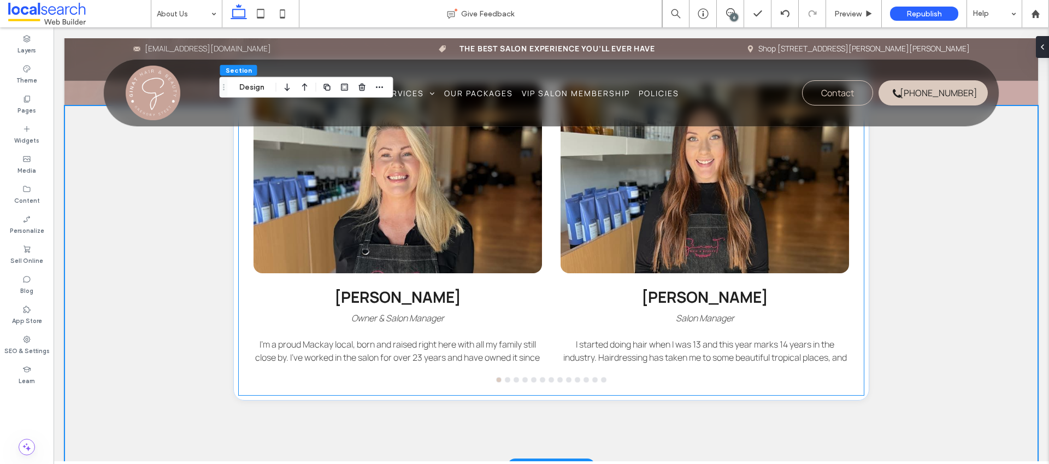
click at [615, 225] on div at bounding box center [704, 179] width 288 height 190
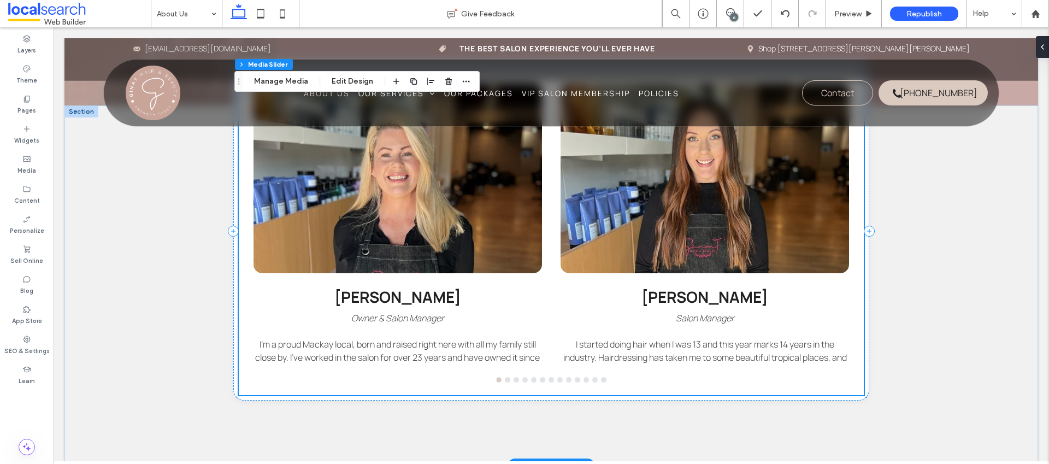
click at [615, 225] on div at bounding box center [704, 179] width 288 height 190
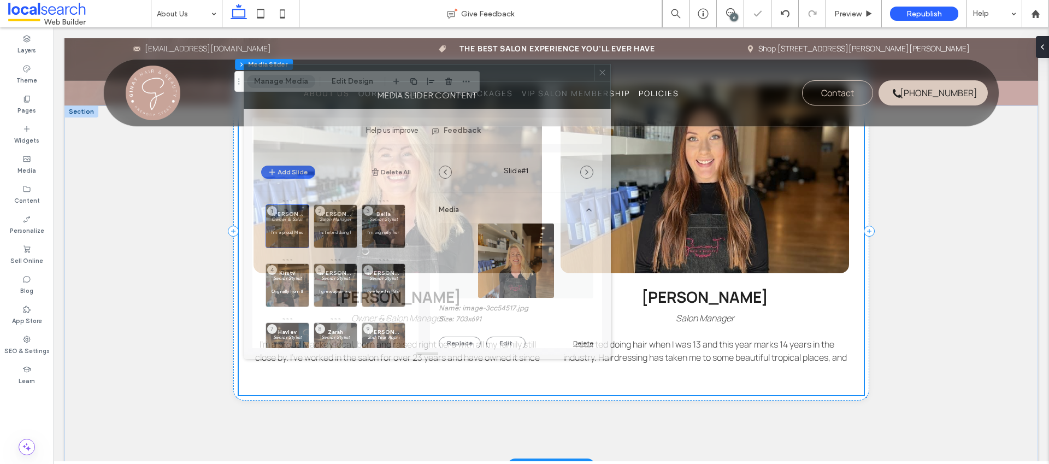
drag, startPoint x: 855, startPoint y: 97, endPoint x: 433, endPoint y: 74, distance: 423.4
click at [432, 74] on div at bounding box center [419, 72] width 350 height 16
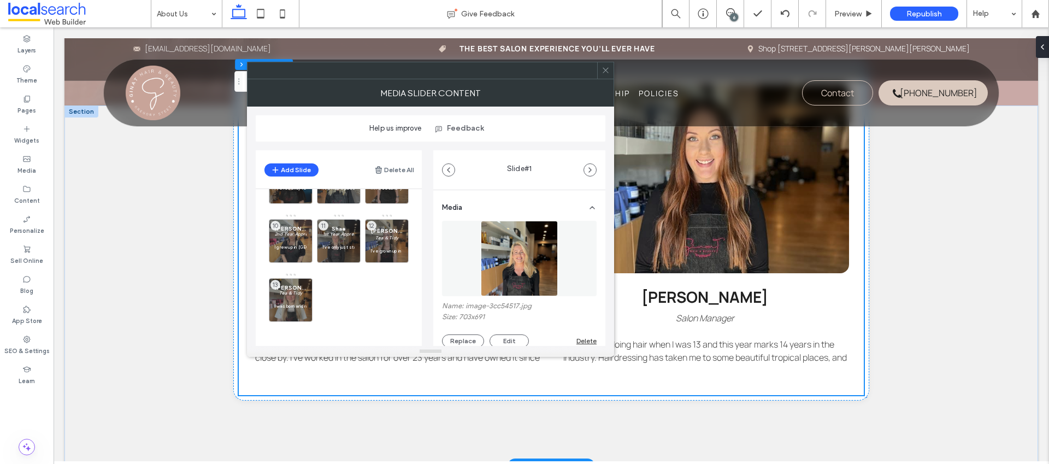
scroll to position [161, 0]
click at [291, 300] on p at bounding box center [291, 299] width 32 height 7
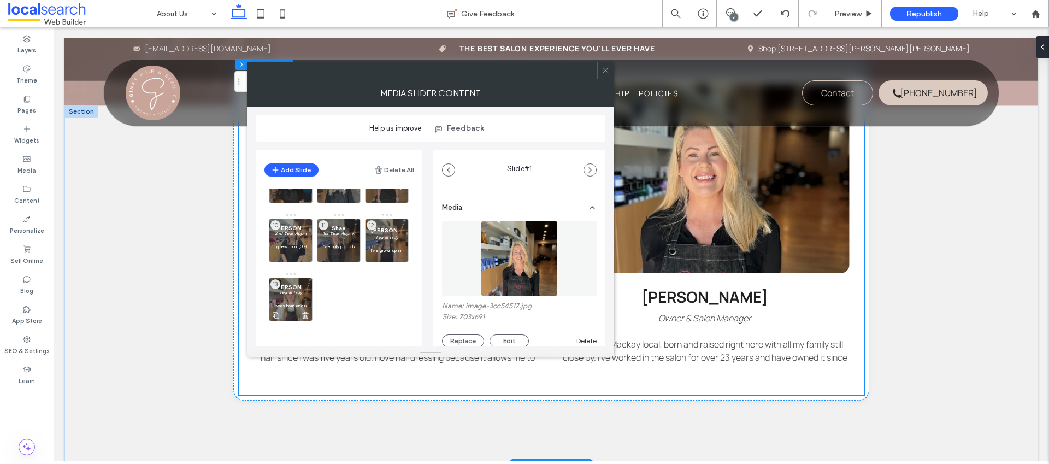
click at [291, 300] on p at bounding box center [291, 299] width 32 height 7
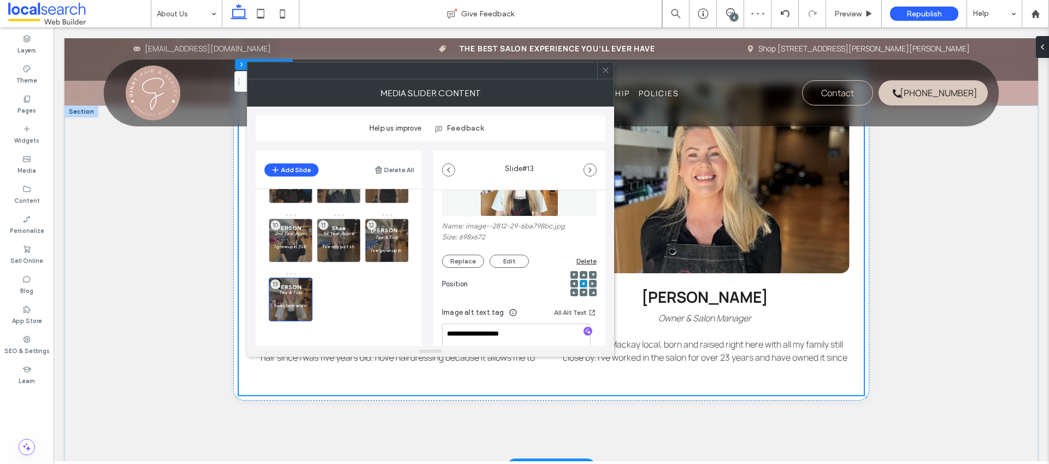
scroll to position [80, 0]
click at [459, 258] on button "Replace" at bounding box center [463, 260] width 42 height 13
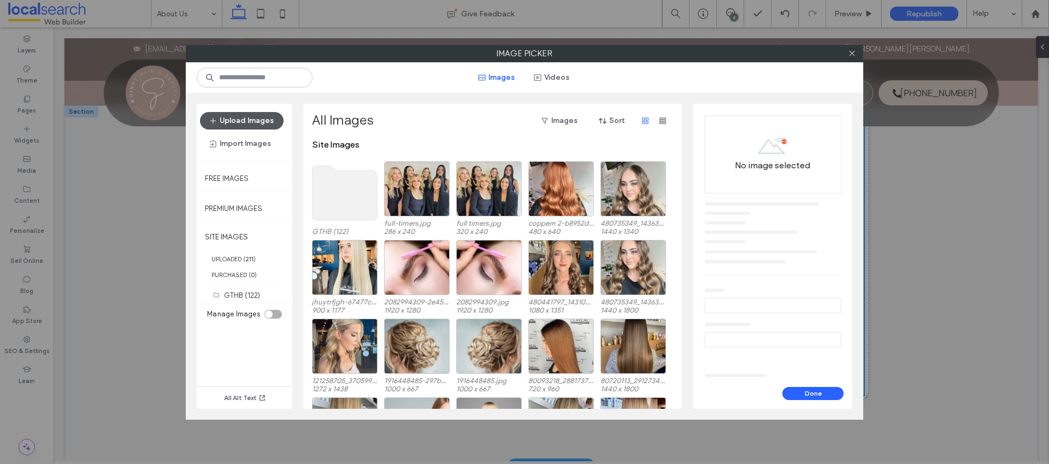
click at [257, 127] on button "Upload Images" at bounding box center [242, 120] width 84 height 17
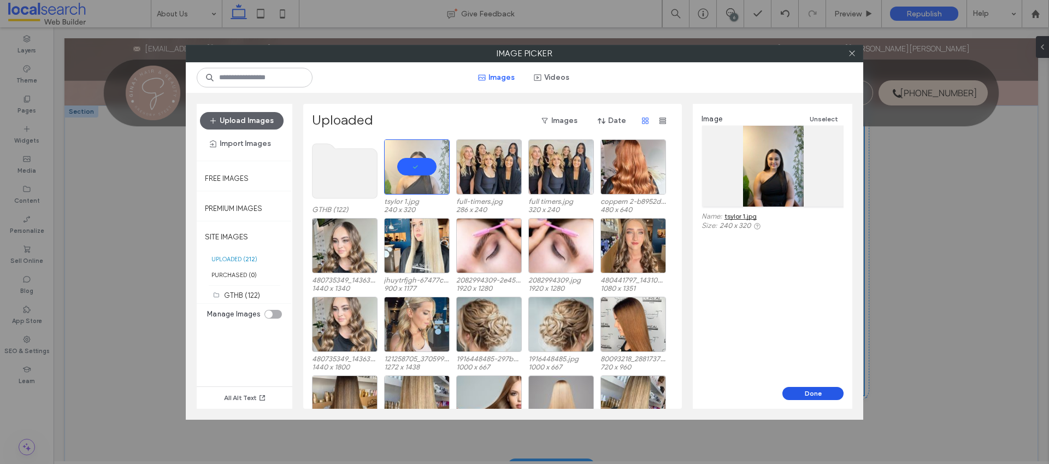
click at [813, 394] on button "Done" at bounding box center [812, 393] width 61 height 13
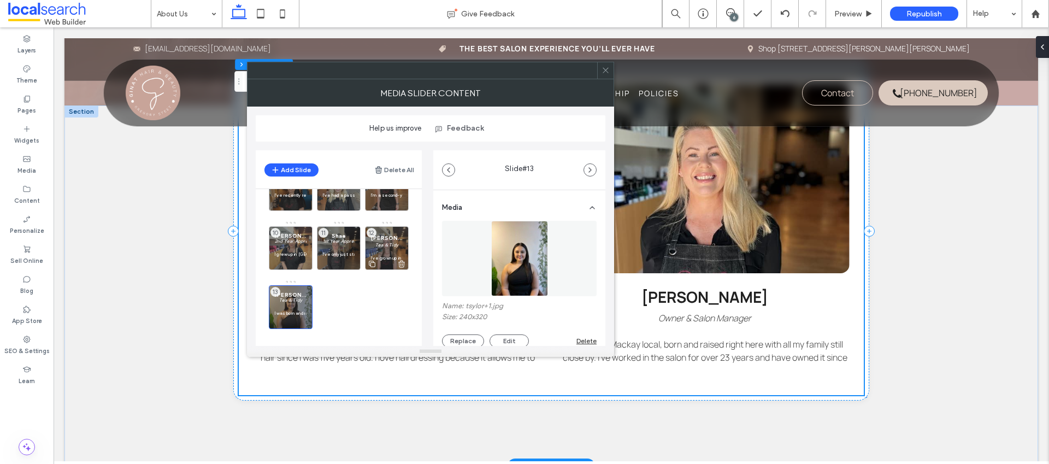
scroll to position [141, 0]
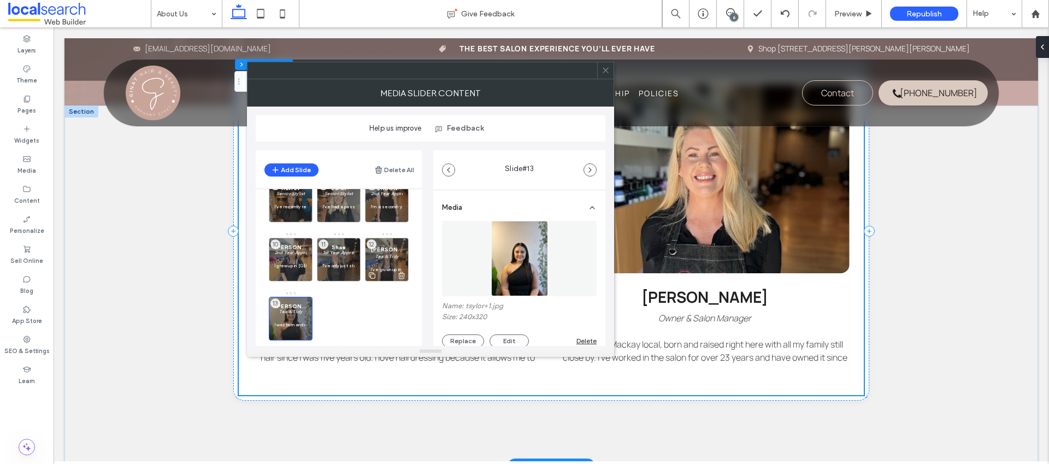
click at [388, 257] on em "Tea & Tidy" at bounding box center [386, 255] width 23 height 5
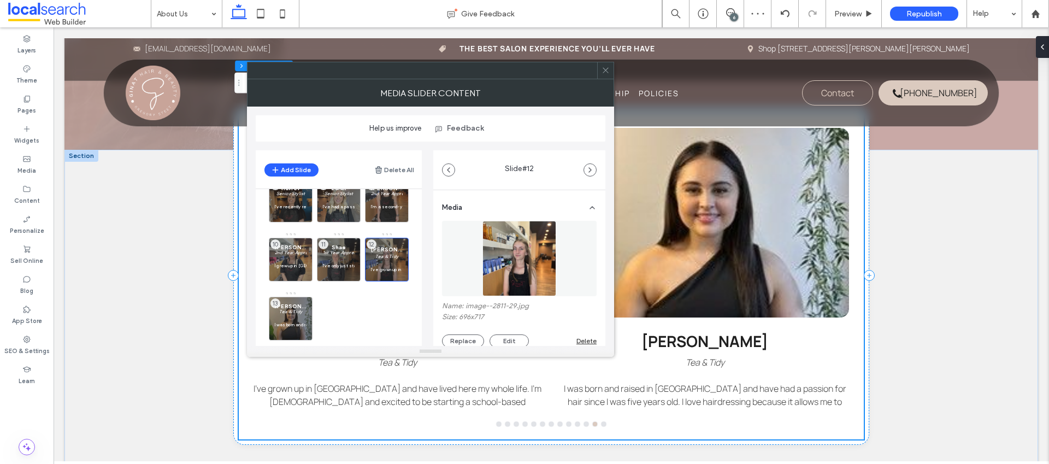
scroll to position [877, 0]
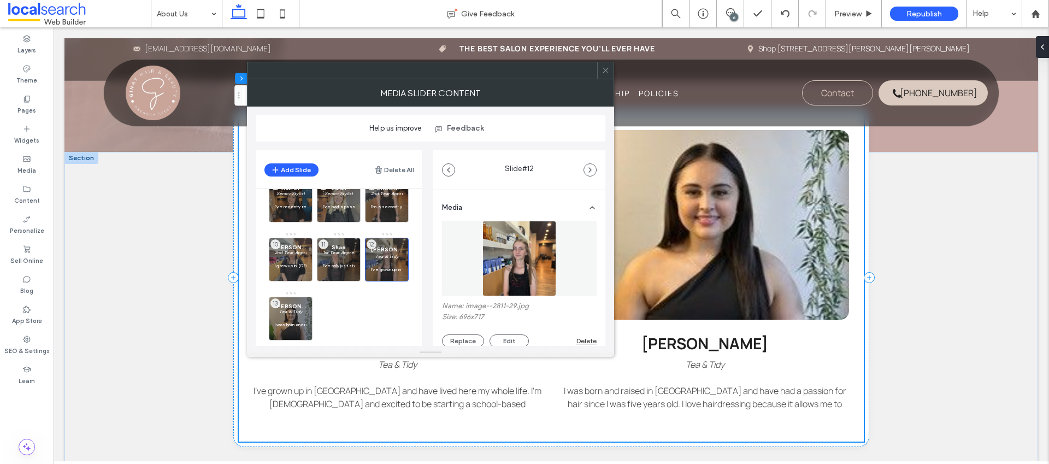
click at [605, 74] on icon at bounding box center [605, 70] width 8 height 8
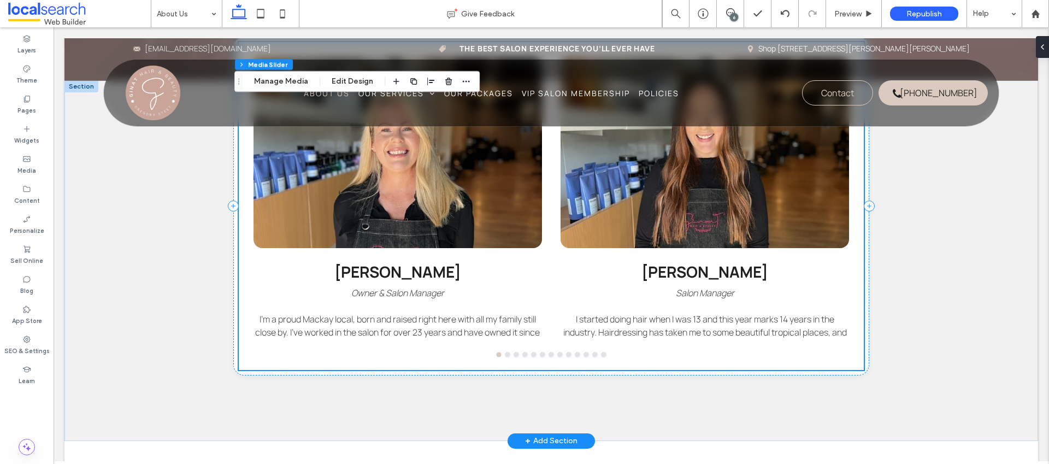
scroll to position [947, 0]
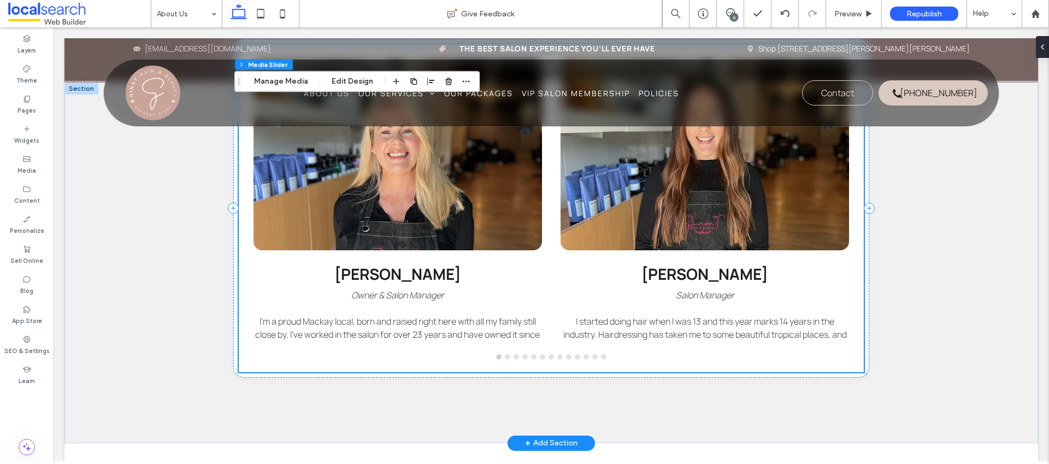
click at [434, 226] on div at bounding box center [397, 156] width 288 height 190
click at [646, 199] on div at bounding box center [704, 156] width 288 height 190
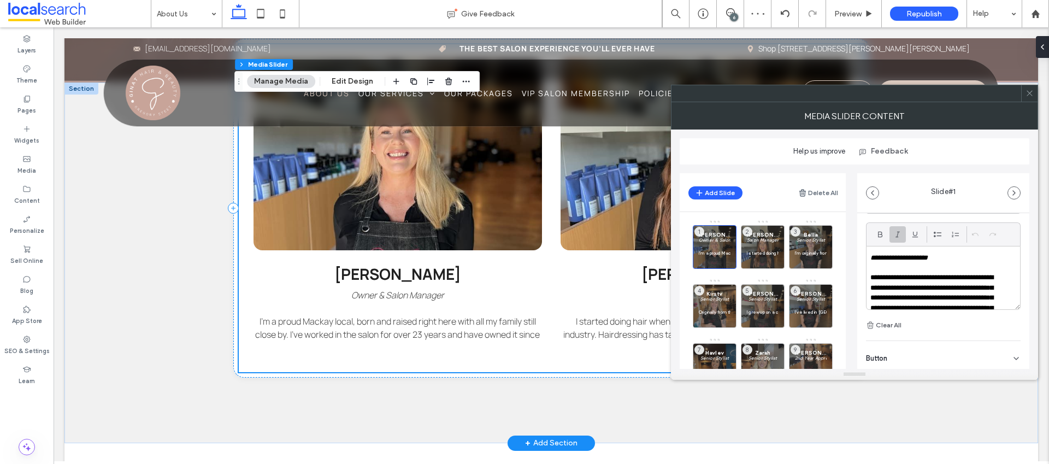
scroll to position [335, 0]
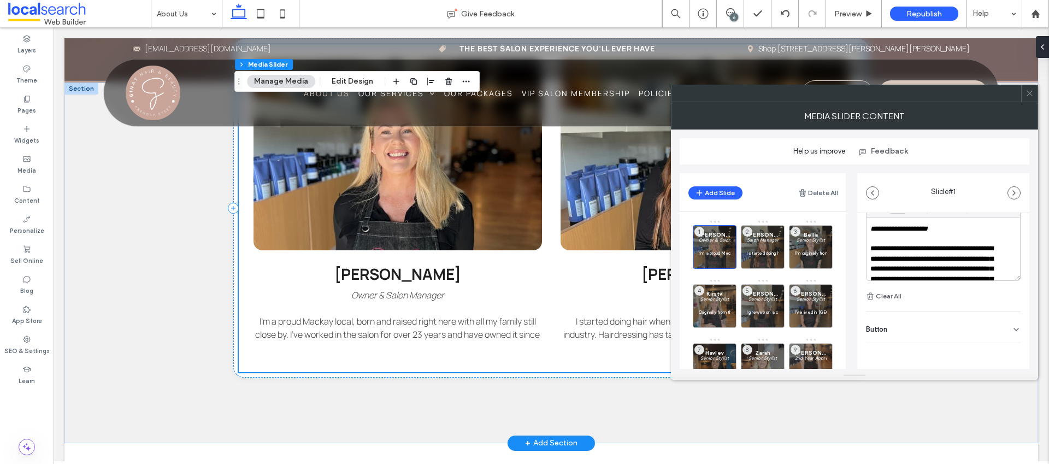
click at [1024, 98] on div at bounding box center [1029, 93] width 16 height 16
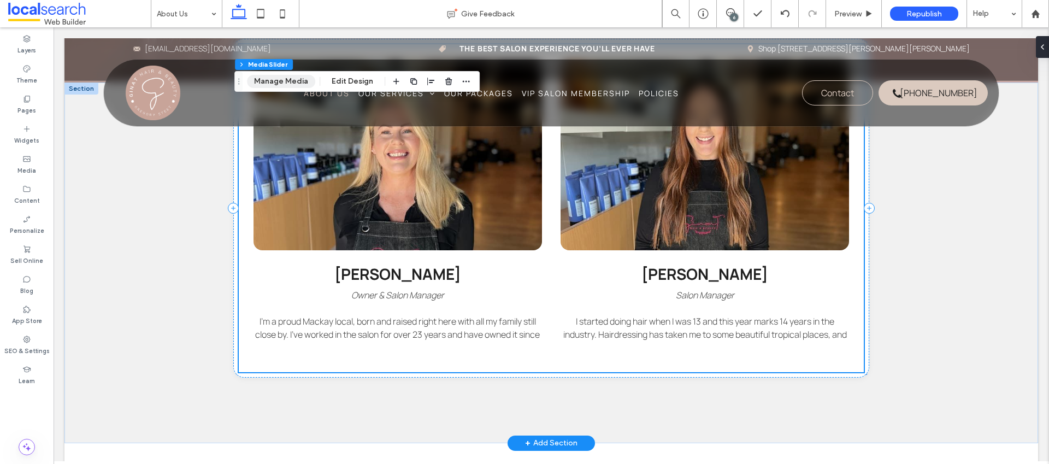
click at [279, 84] on button "Manage Media" at bounding box center [281, 81] width 68 height 13
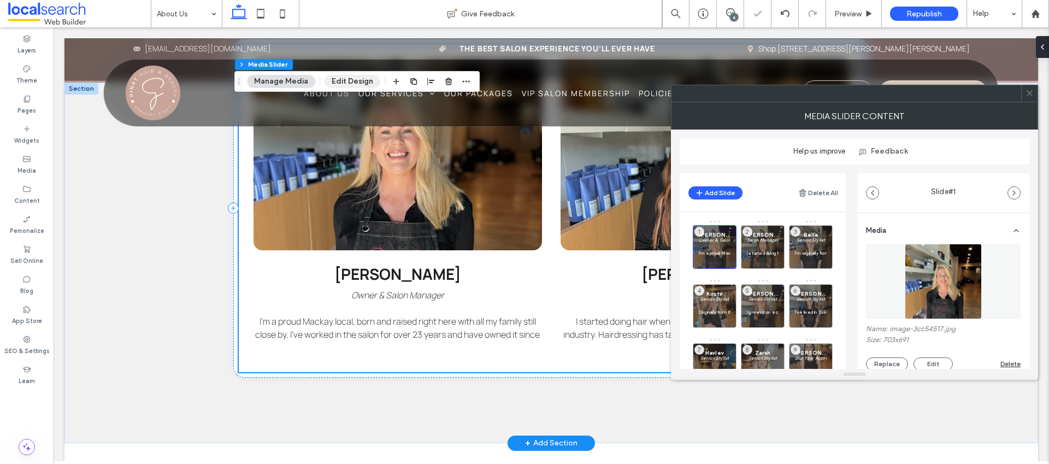
click at [330, 79] on button "Edit Design" at bounding box center [352, 81] width 56 height 13
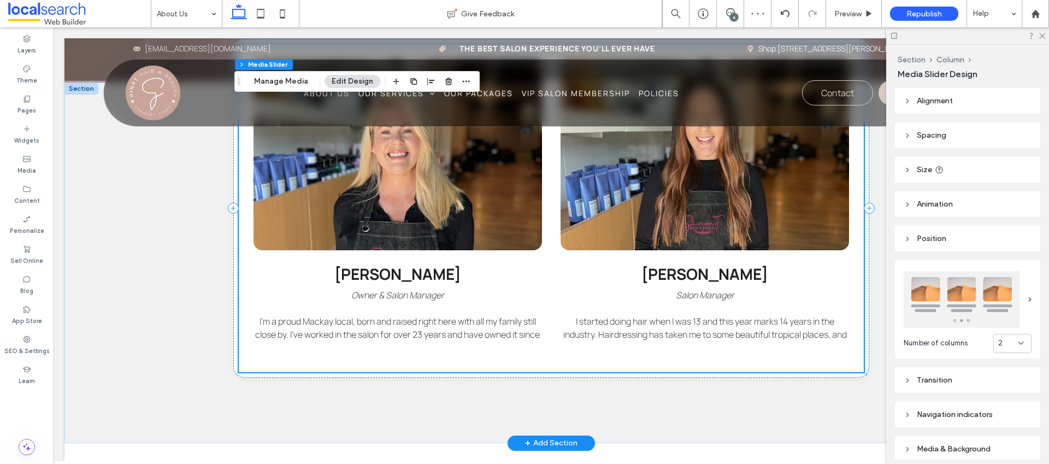
click at [1009, 340] on div "2" at bounding box center [1008, 343] width 20 height 11
click at [1006, 267] on div "3" at bounding box center [1006, 263] width 37 height 19
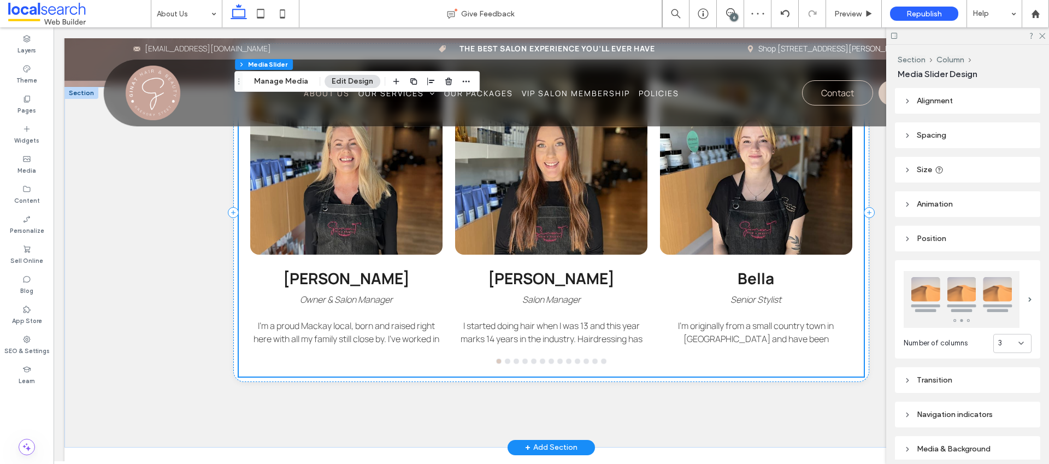
scroll to position [836, 0]
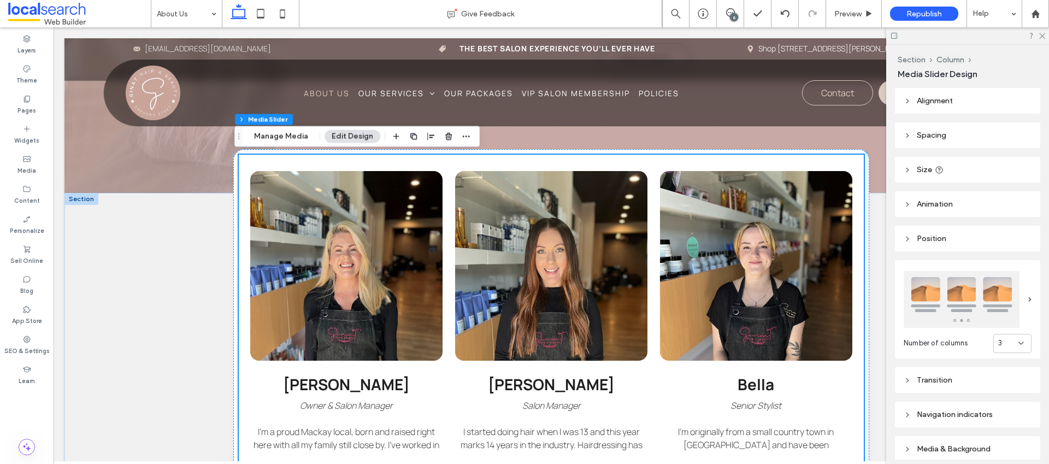
click at [1019, 336] on div "3" at bounding box center [1012, 343] width 38 height 19
click at [1006, 279] on div "4" at bounding box center [1006, 282] width 37 height 19
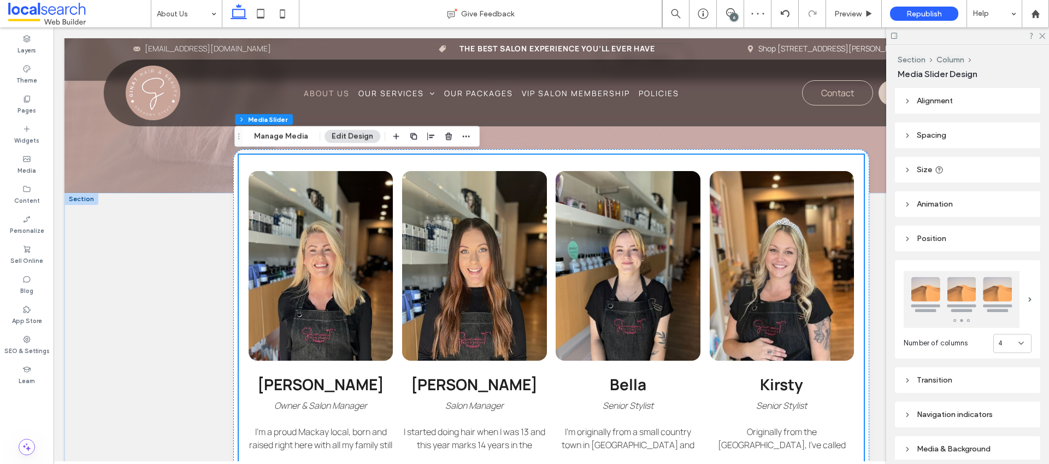
click at [1015, 345] on div "4" at bounding box center [1012, 343] width 38 height 19
click at [1000, 270] on div "3" at bounding box center [1006, 263] width 37 height 19
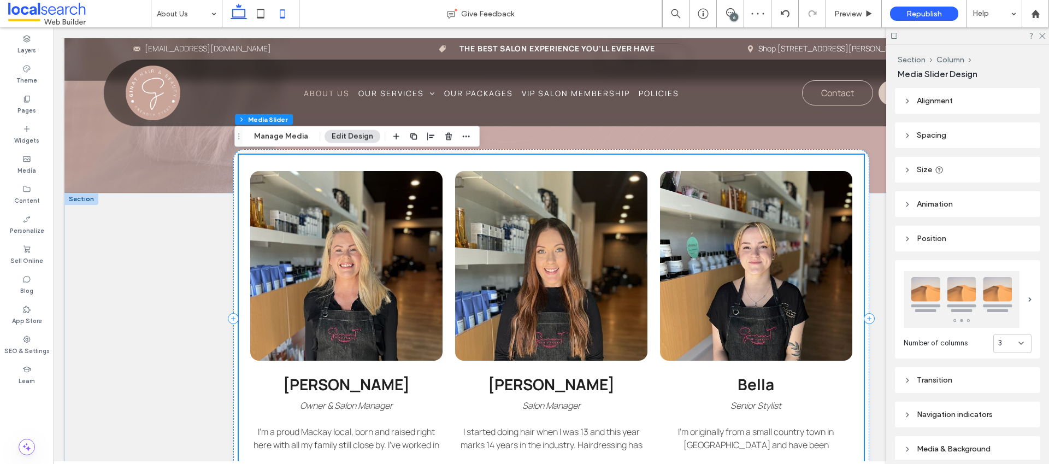
click at [286, 14] on icon at bounding box center [282, 14] width 22 height 22
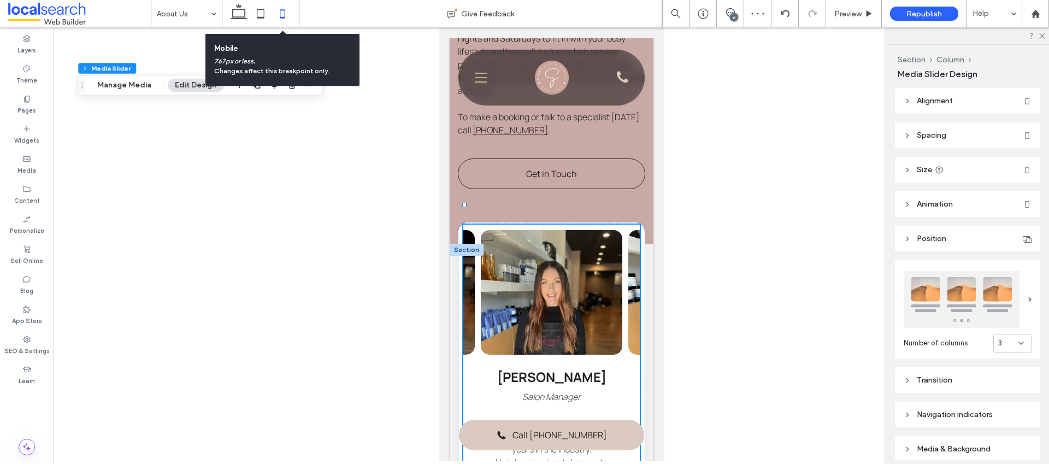
type input "**"
type input "***"
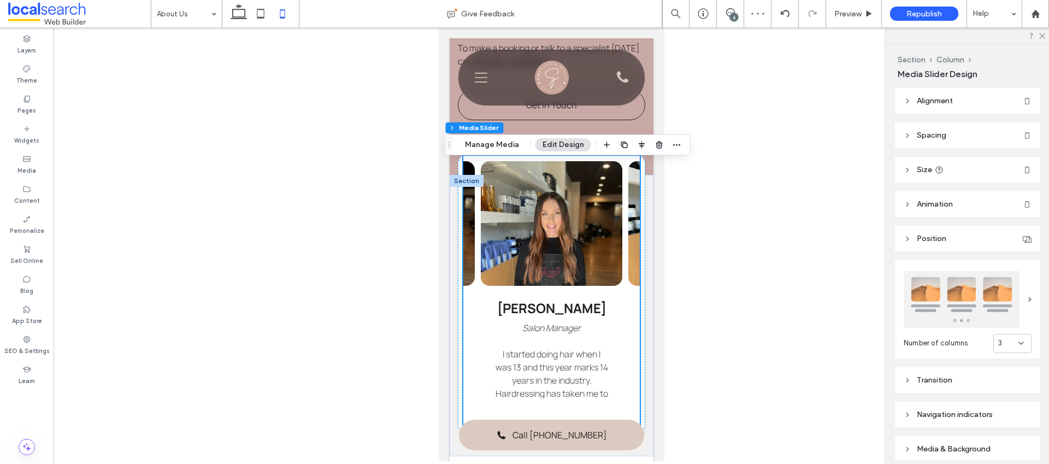
scroll to position [897, 0]
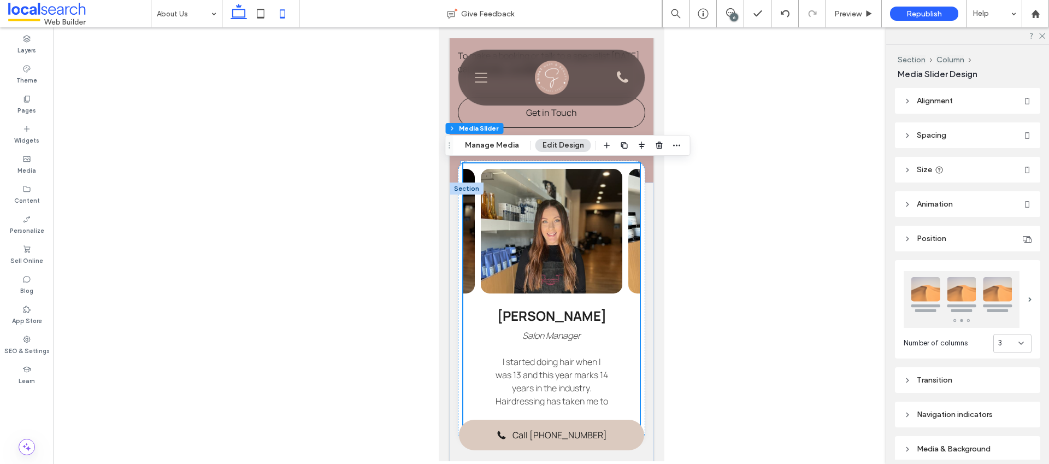
click at [234, 11] on icon at bounding box center [239, 14] width 22 height 22
type input "**"
type input "***"
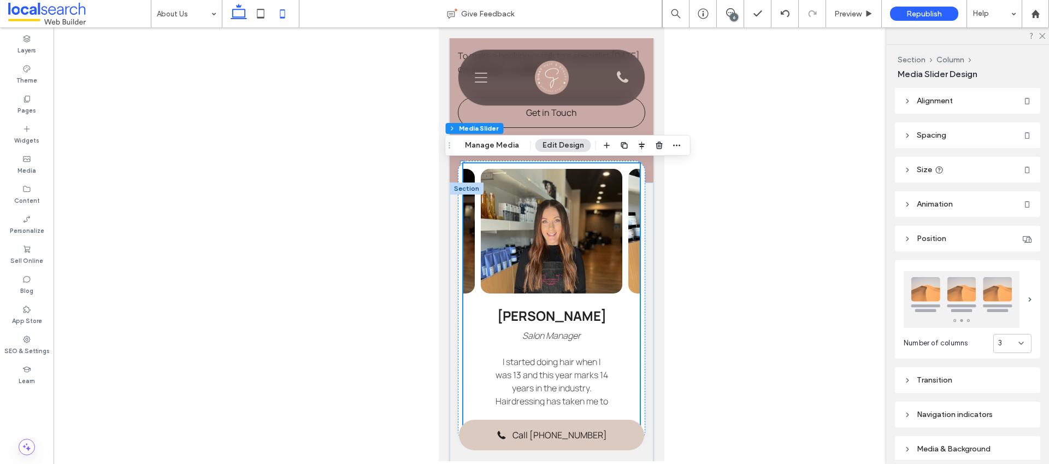
scroll to position [914, 0]
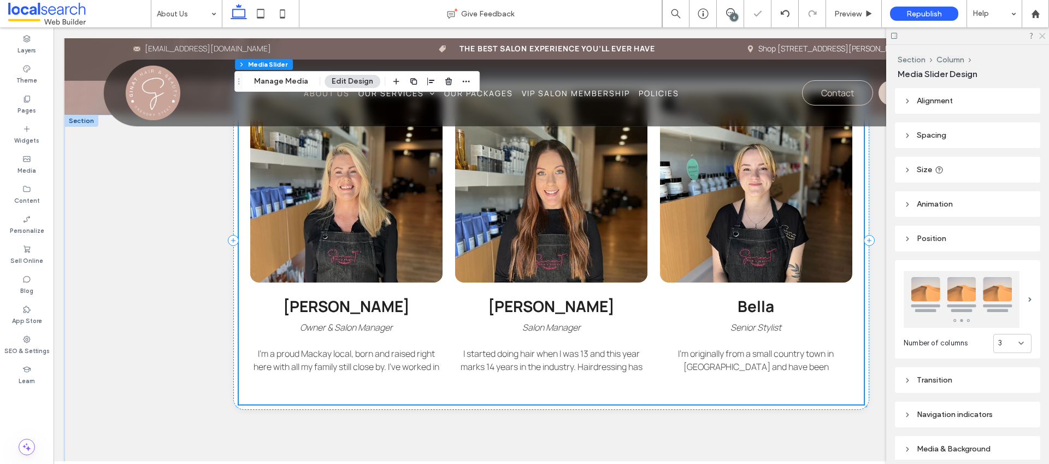
click at [1040, 37] on icon at bounding box center [1041, 35] width 7 height 7
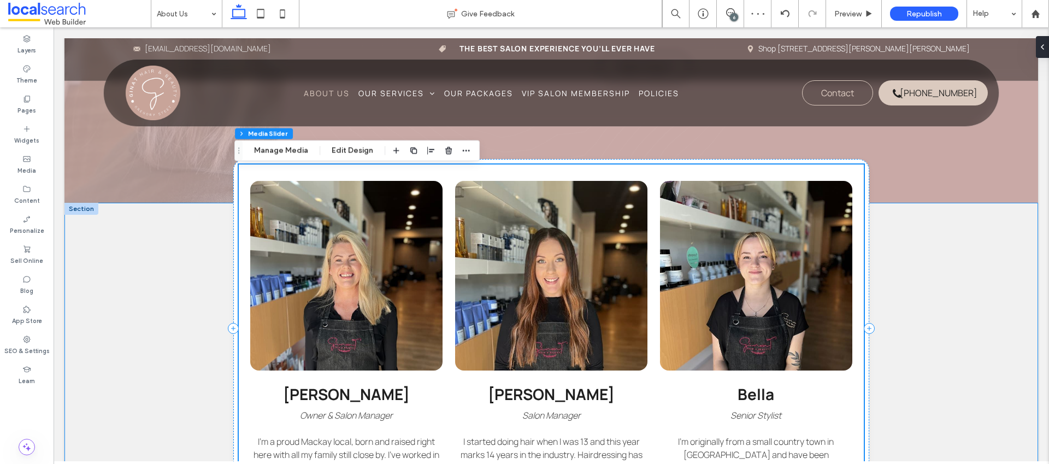
scroll to position [822, 0]
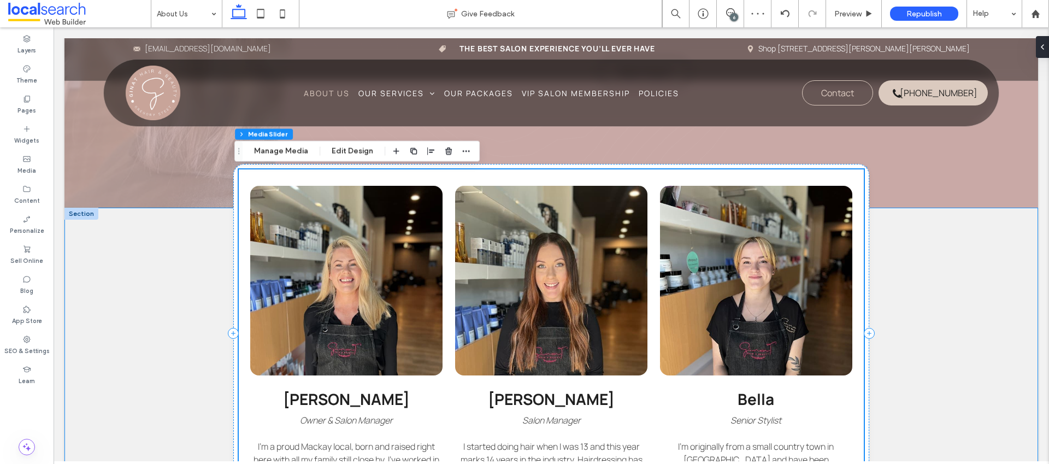
click at [959, 276] on div "Tanya Owner & Salon Manager I’m a proud Mackay local, born and raised right her…" at bounding box center [550, 388] width 973 height 361
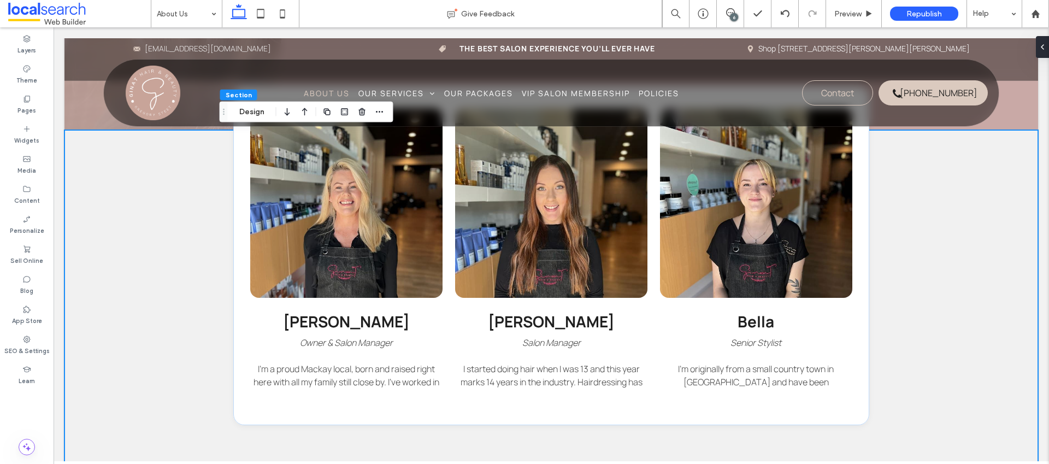
scroll to position [899, 0]
click at [825, 250] on div at bounding box center [756, 204] width 192 height 190
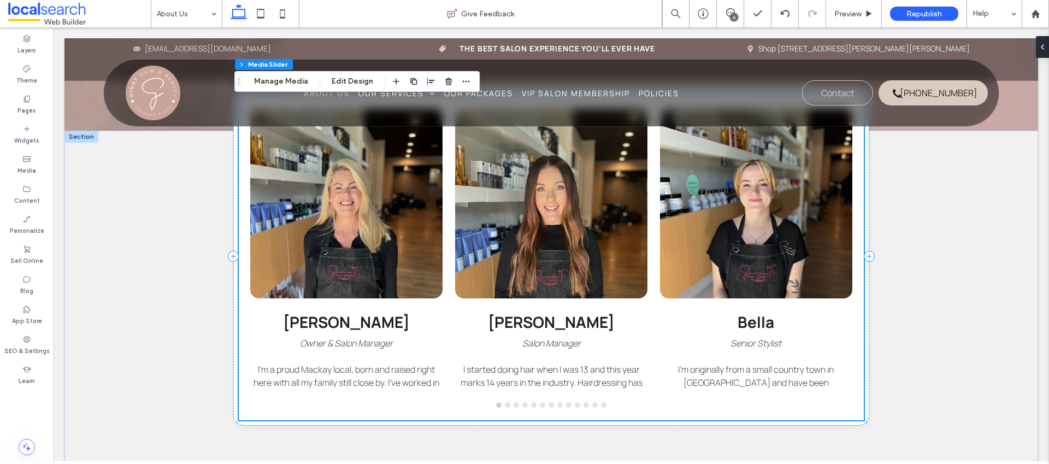
click at [825, 250] on div at bounding box center [756, 204] width 192 height 190
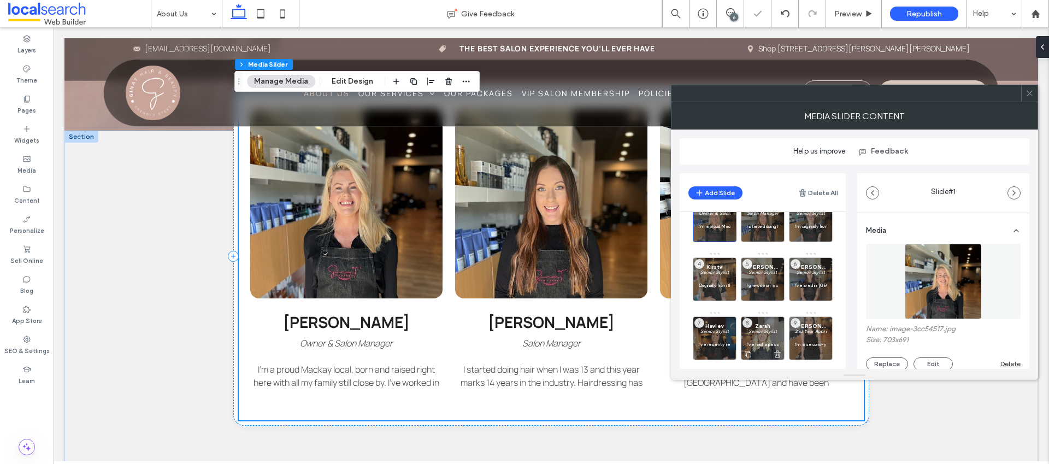
scroll to position [43, 0]
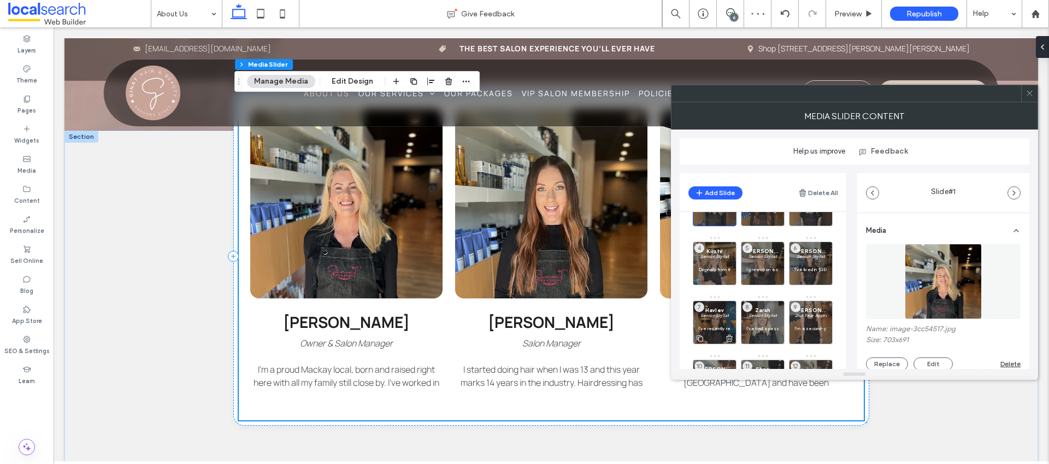
click at [721, 325] on p "I’ve recently returned to the industry after a short break and have now been ha…" at bounding box center [715, 328] width 32 height 7
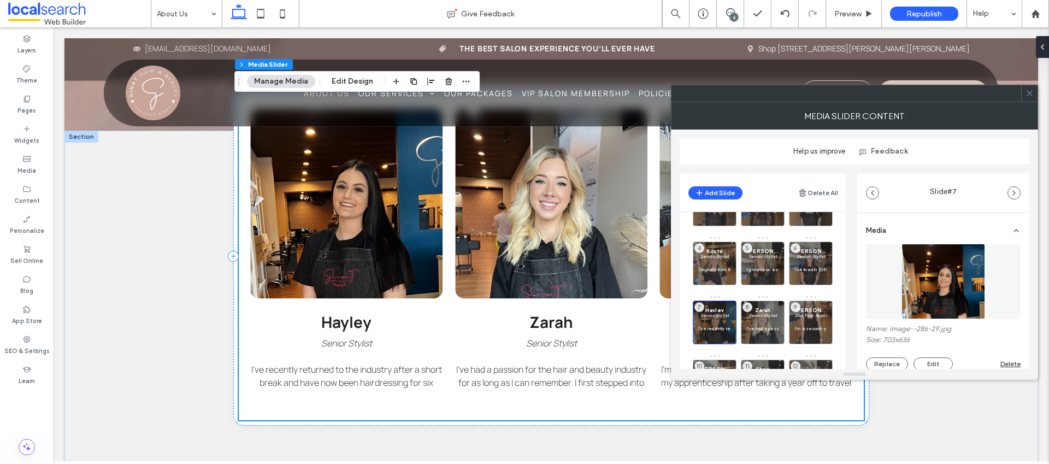
click at [1027, 94] on icon at bounding box center [1029, 93] width 8 height 8
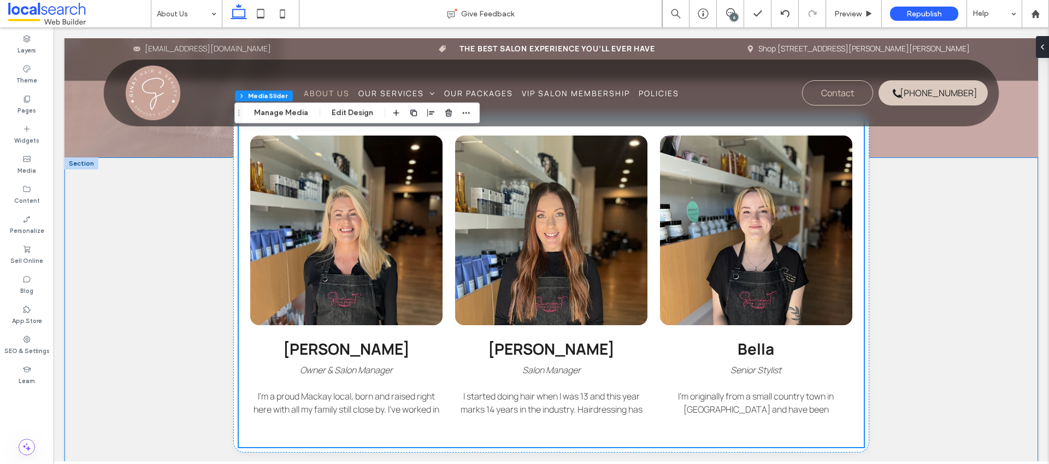
scroll to position [874, 0]
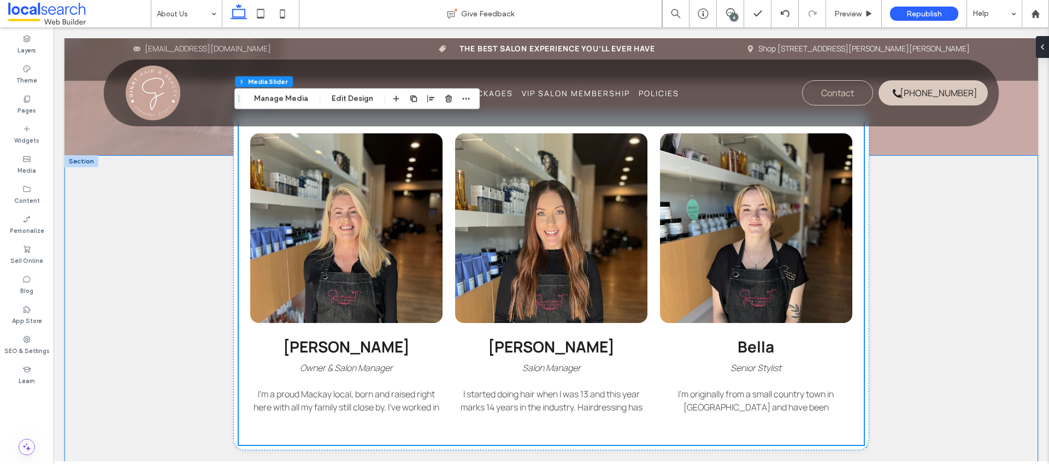
click at [184, 304] on div "Tanya Owner & Salon Manager I’m a proud Mackay local, born and raised right her…" at bounding box center [550, 335] width 973 height 361
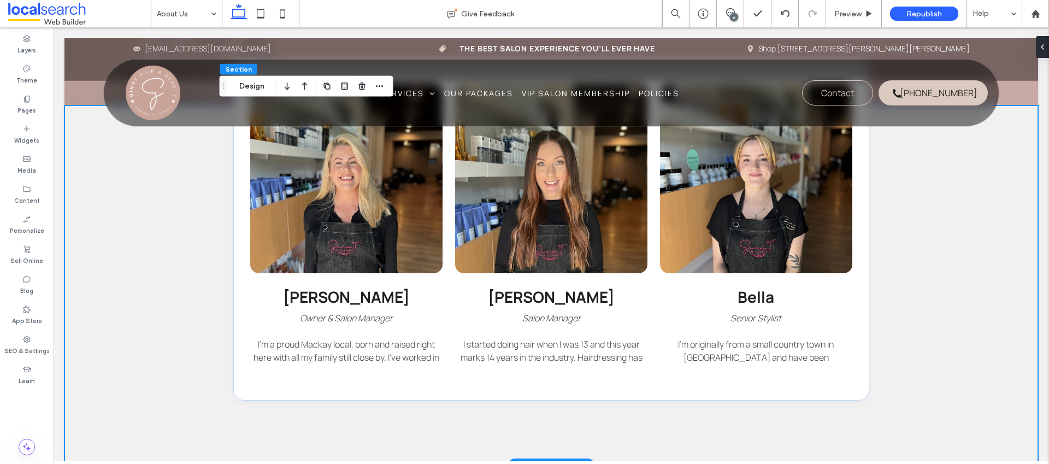
scroll to position [923, 0]
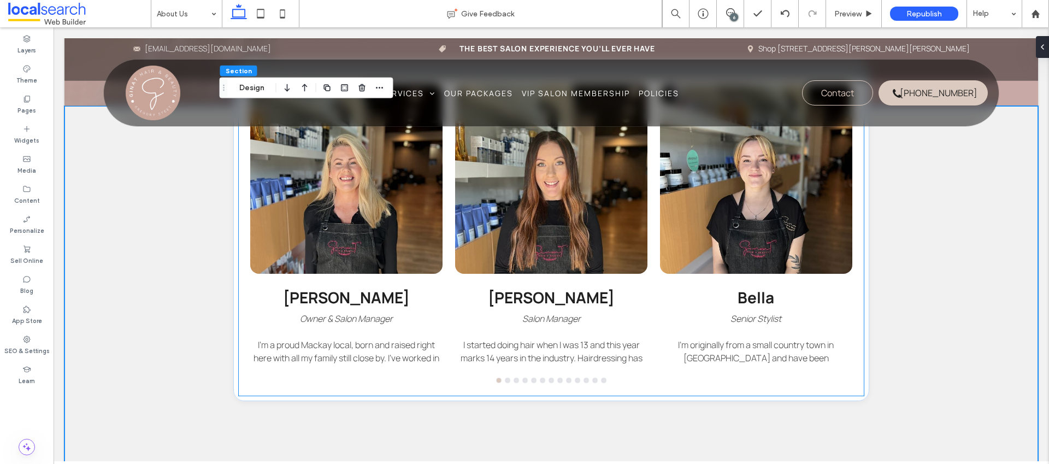
click at [554, 387] on div "Tanya Owner & Salon Manager I’m a proud Mackay local, born and raised right her…" at bounding box center [551, 239] width 614 height 311
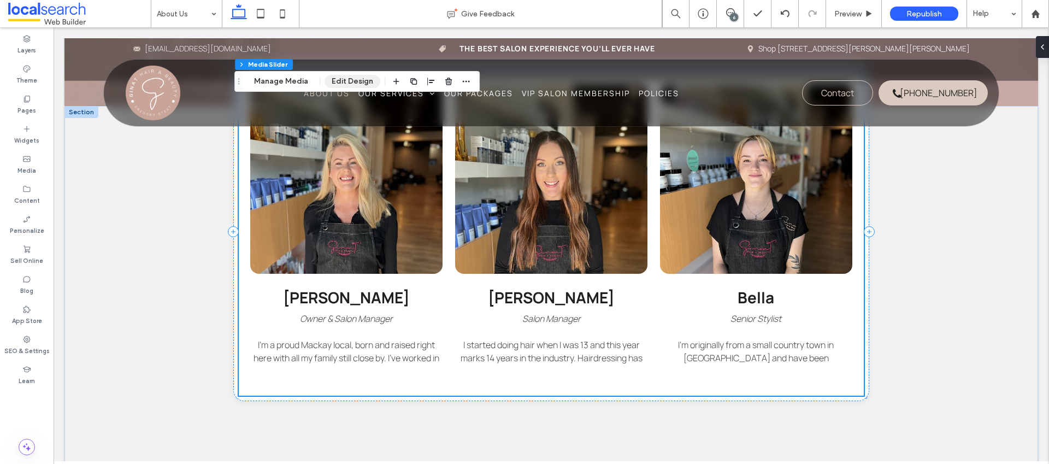
click at [351, 80] on button "Edit Design" at bounding box center [352, 81] width 56 height 13
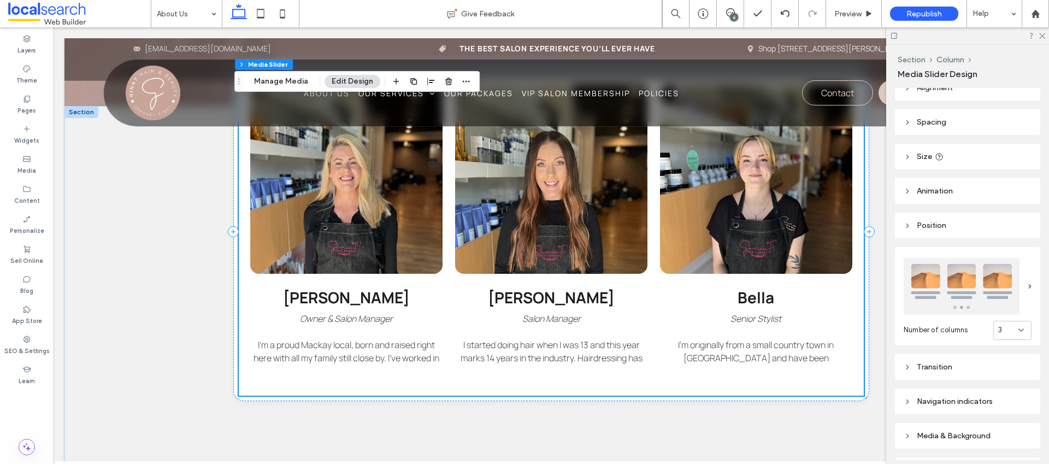
scroll to position [68, 0]
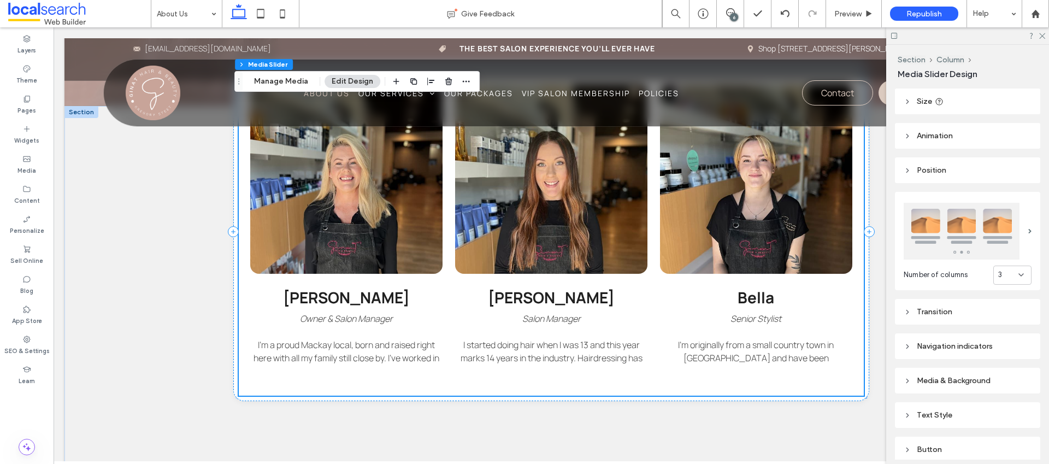
click at [942, 345] on div "Navigation indicators" at bounding box center [967, 345] width 128 height 9
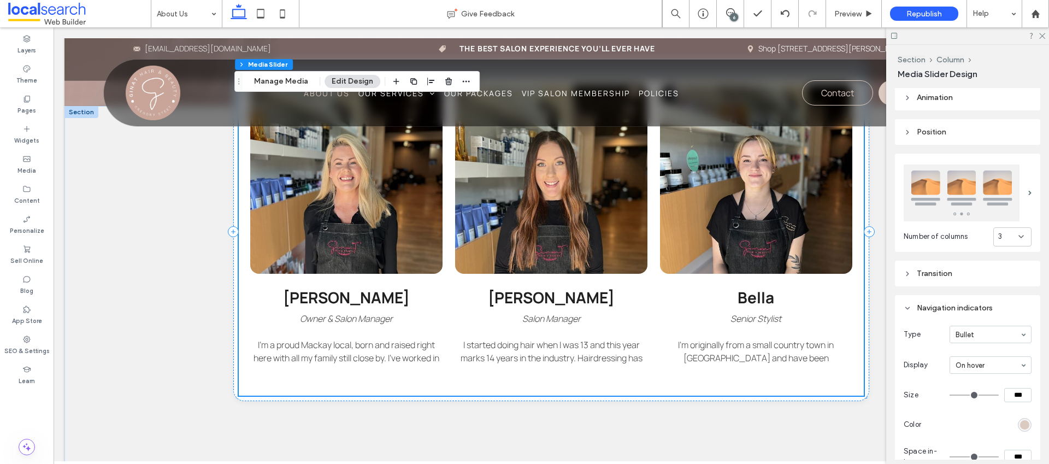
scroll to position [122, 0]
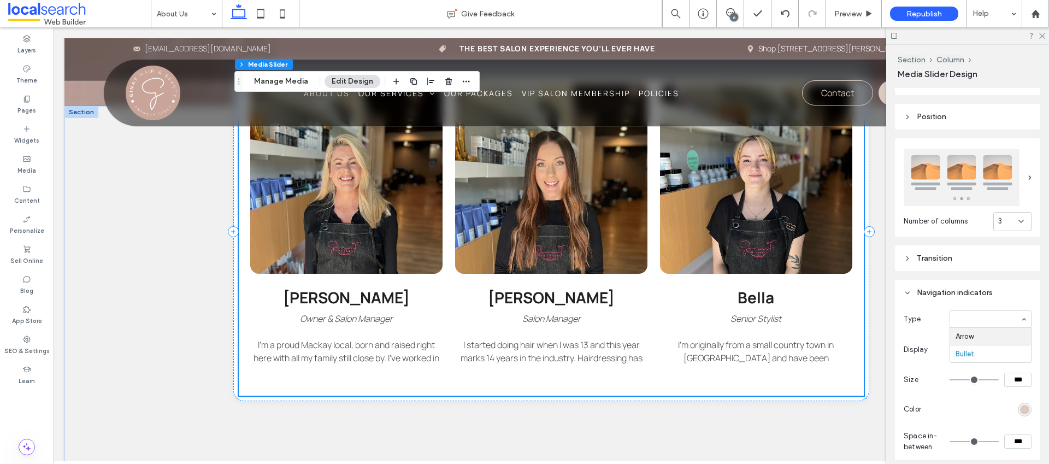
type input "**"
type input "*"
type input "**"
type input "****"
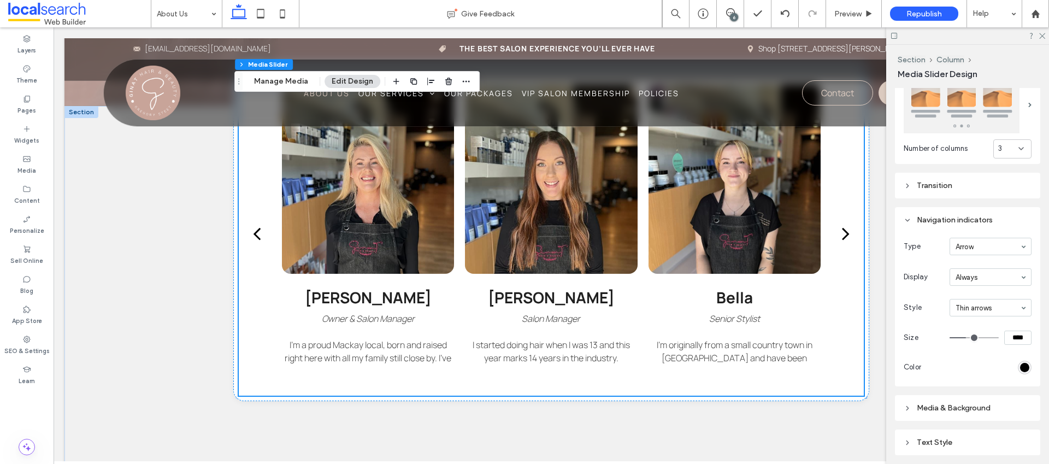
scroll to position [196, 0]
click at [1020, 361] on div "rgb(0, 0, 0)" at bounding box center [1024, 365] width 9 height 9
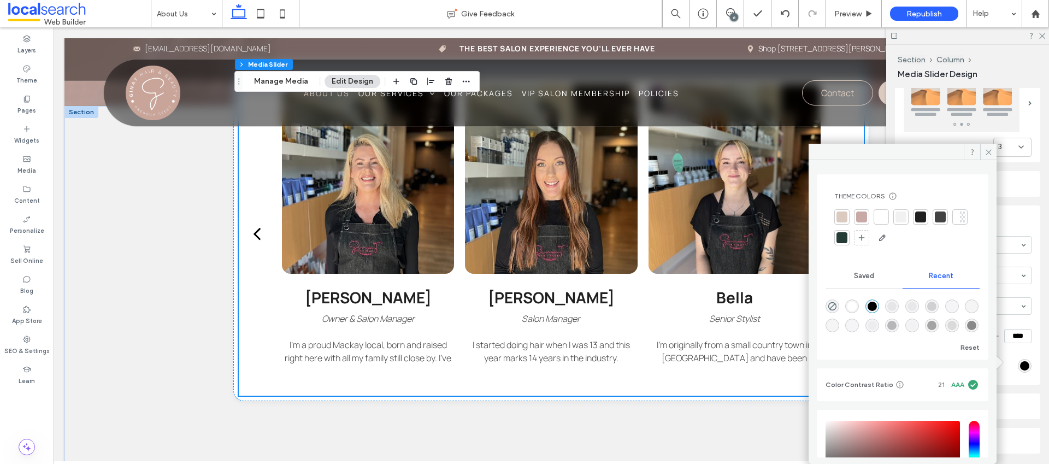
click at [859, 217] on div at bounding box center [861, 216] width 11 height 11
click at [991, 150] on icon at bounding box center [988, 152] width 8 height 8
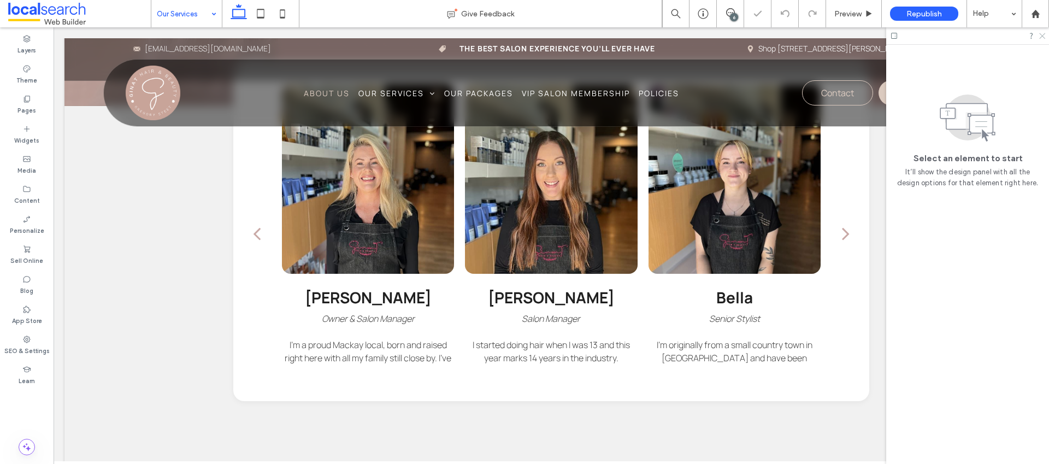
click at [1041, 35] on icon at bounding box center [1041, 35] width 7 height 7
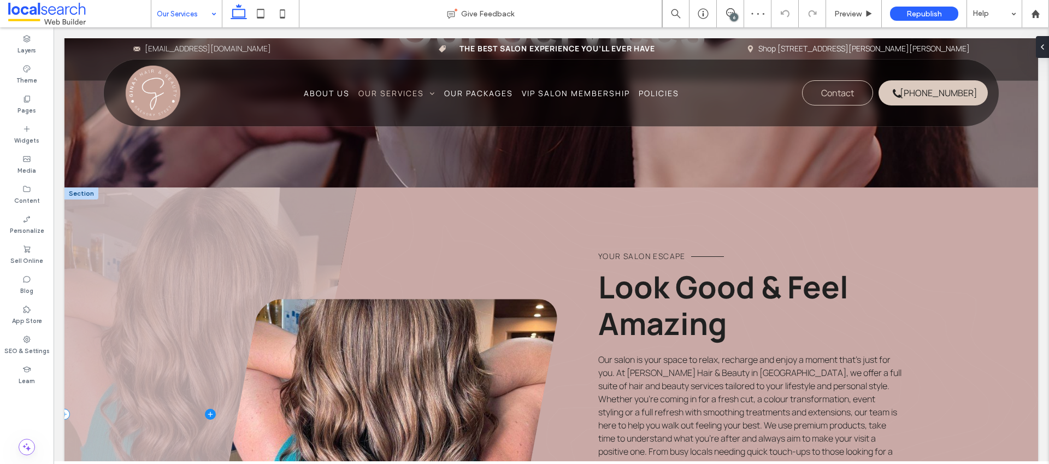
scroll to position [297, 0]
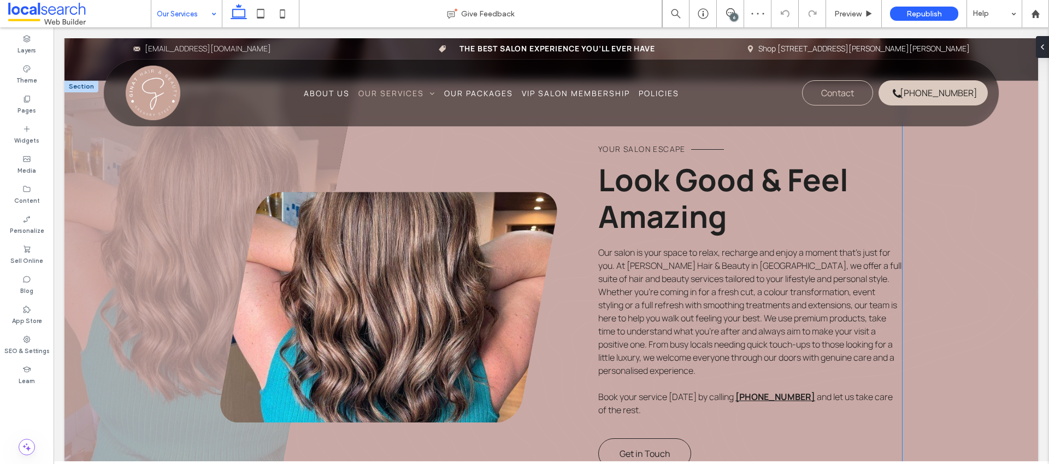
click at [442, 293] on link at bounding box center [388, 307] width 337 height 231
click at [368, 283] on link at bounding box center [388, 307] width 337 height 231
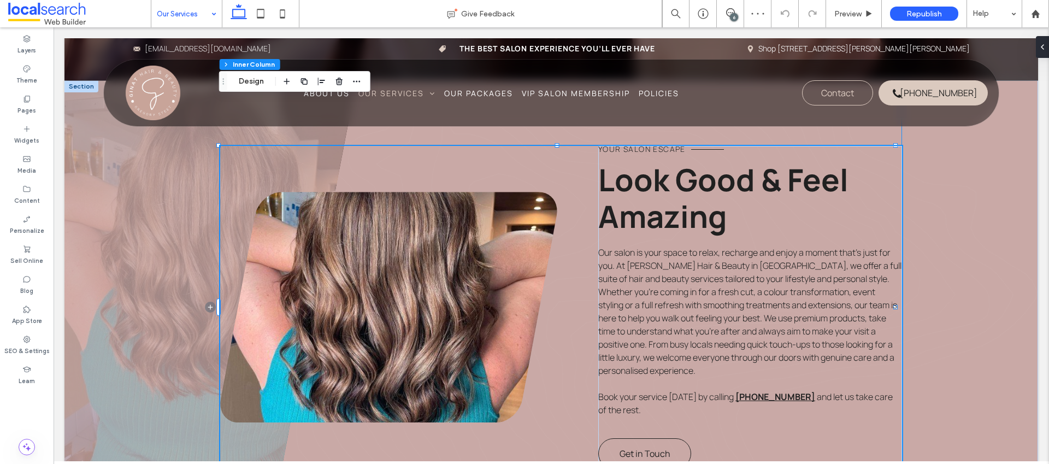
click at [368, 283] on link at bounding box center [388, 307] width 337 height 231
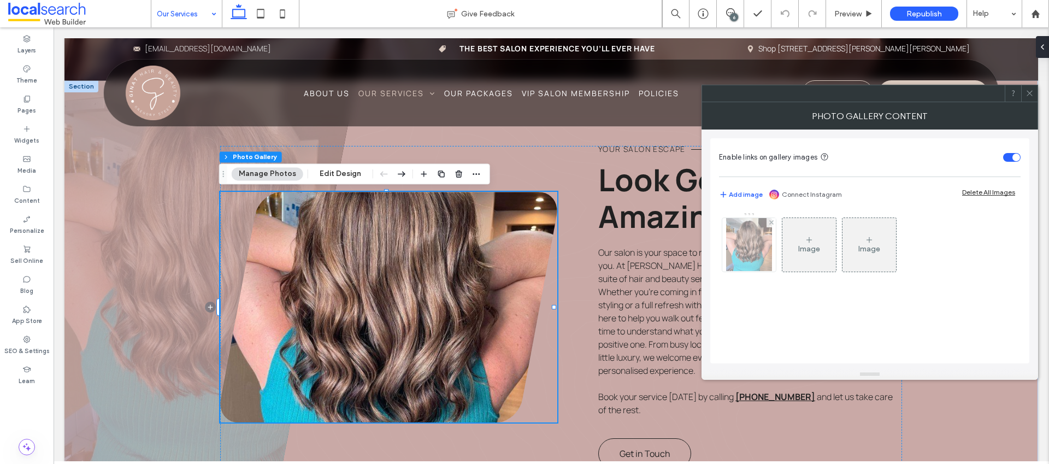
click at [742, 239] on img at bounding box center [749, 245] width 46 height 54
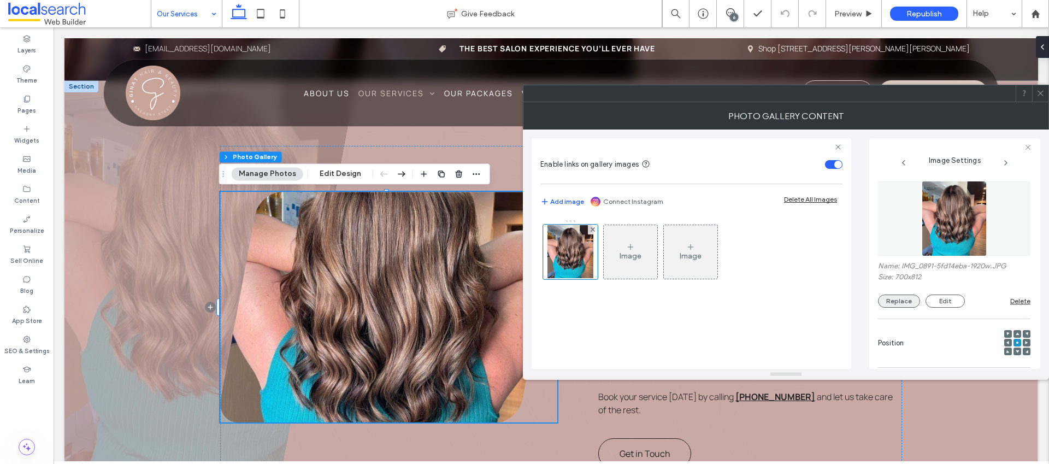
click at [903, 298] on button "Replace" at bounding box center [899, 300] width 42 height 13
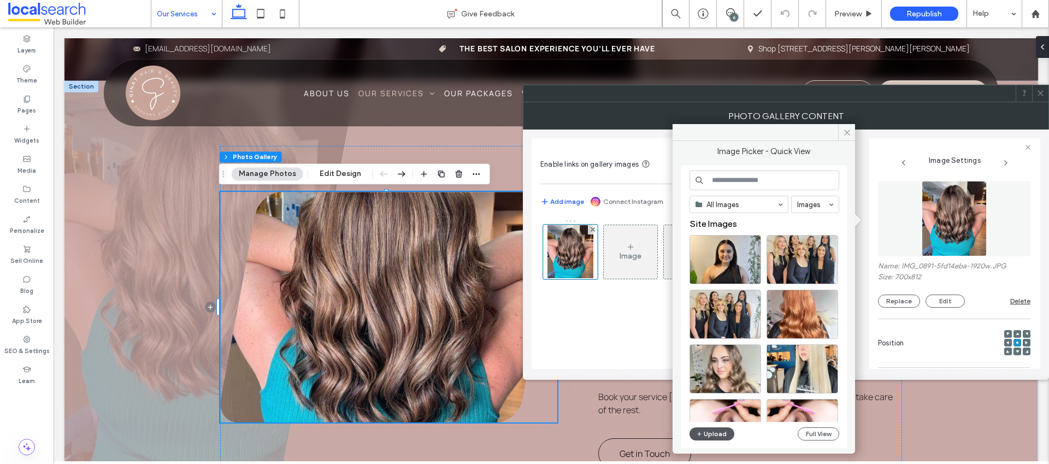
click at [723, 435] on button "Upload" at bounding box center [711, 433] width 45 height 13
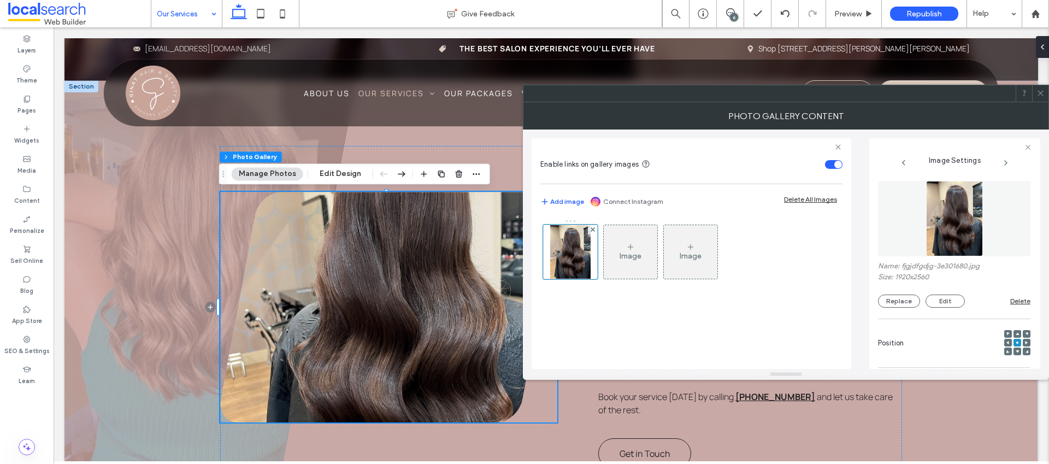
click at [1013, 330] on div at bounding box center [1017, 334] width 8 height 8
click at [1015, 333] on use at bounding box center [1016, 333] width 3 height 3
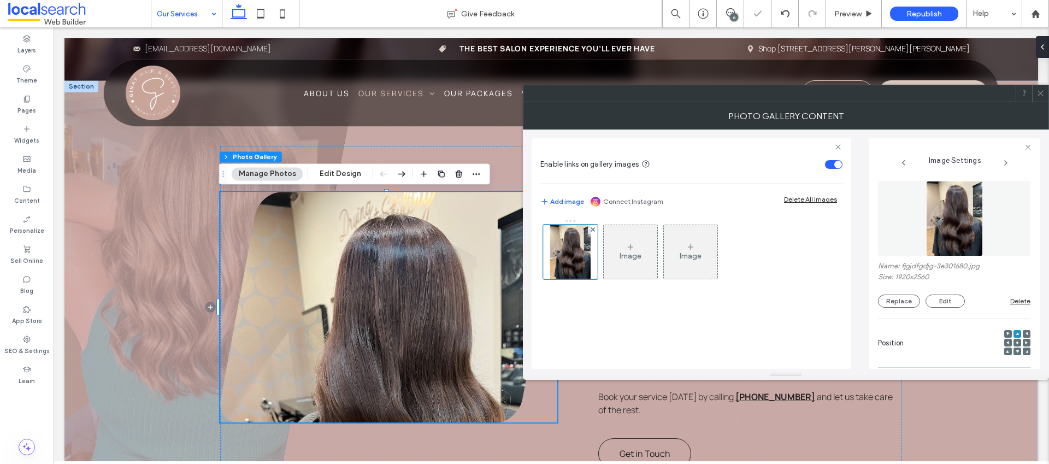
click at [1015, 341] on icon at bounding box center [1016, 342] width 3 height 3
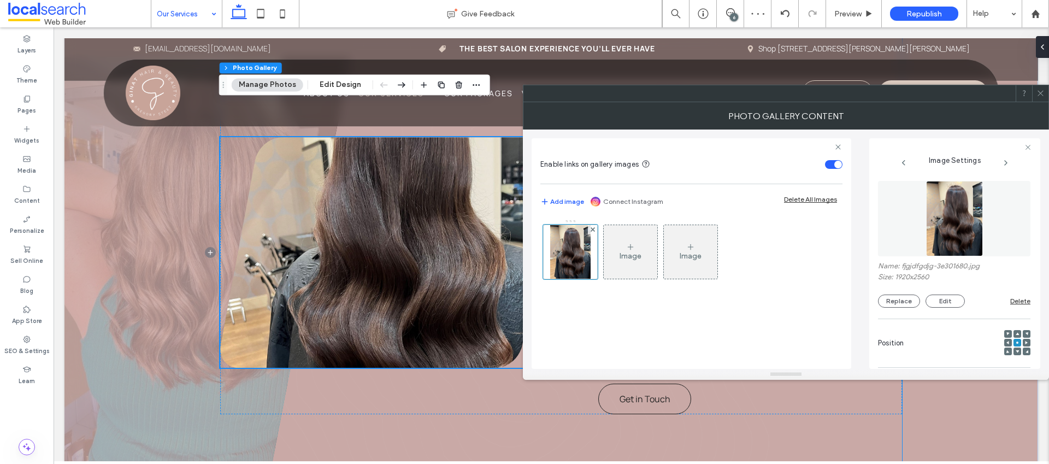
scroll to position [342, 0]
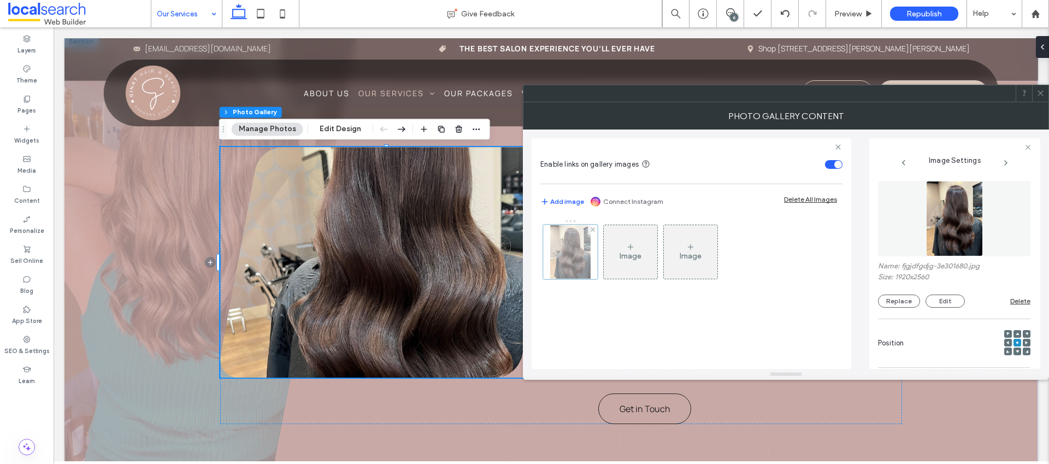
click at [572, 258] on div at bounding box center [570, 252] width 55 height 55
click at [903, 302] on button "Replace" at bounding box center [899, 300] width 42 height 13
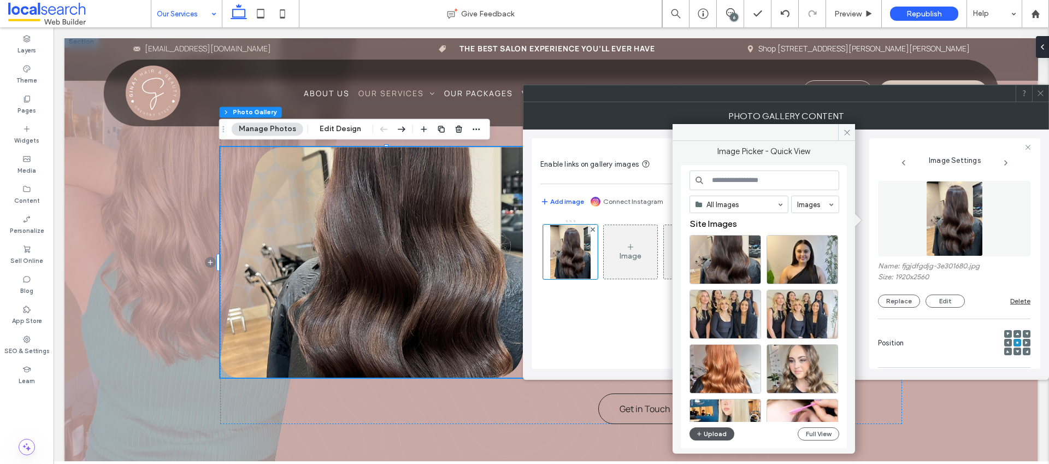
click at [720, 432] on button "Upload" at bounding box center [711, 433] width 45 height 13
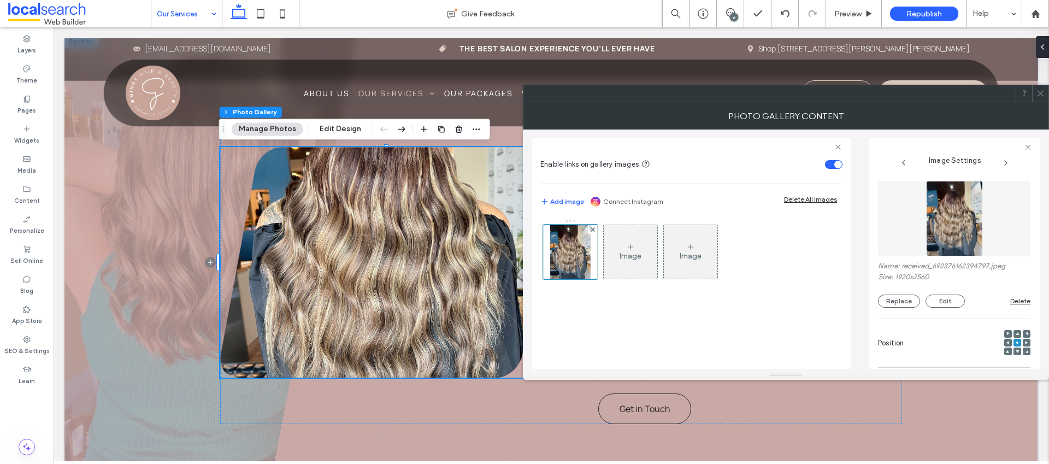
click at [1015, 333] on use at bounding box center [1016, 333] width 3 height 3
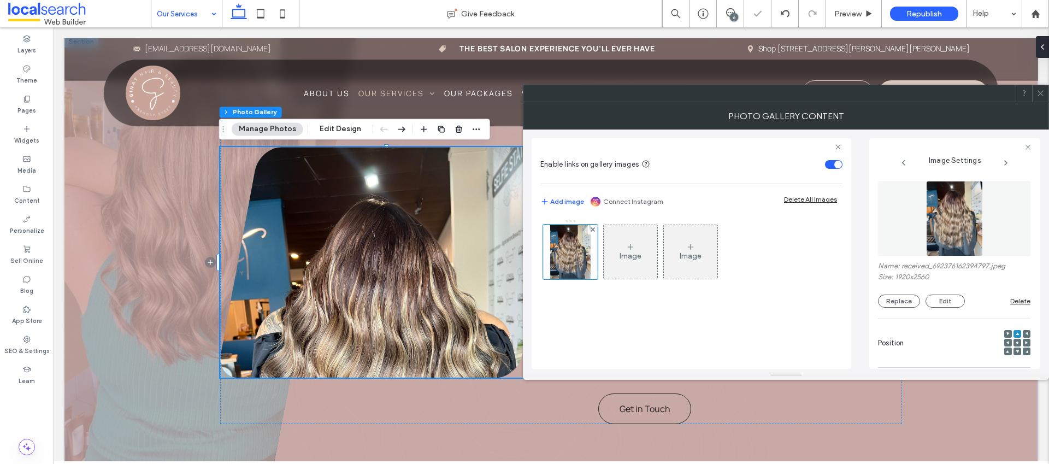
click at [1015, 341] on icon at bounding box center [1016, 342] width 3 height 3
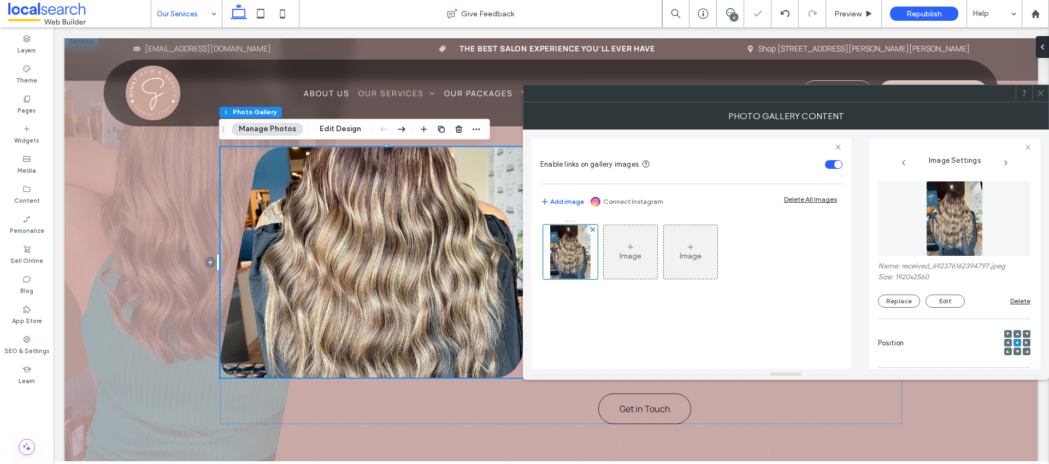
click at [1015, 335] on span at bounding box center [1016, 334] width 3 height 8
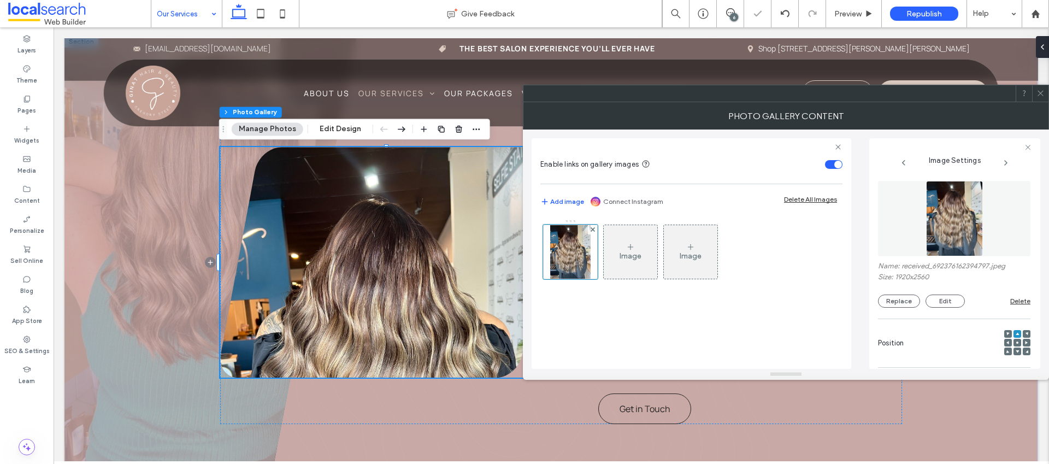
click at [1015, 341] on icon at bounding box center [1016, 342] width 3 height 3
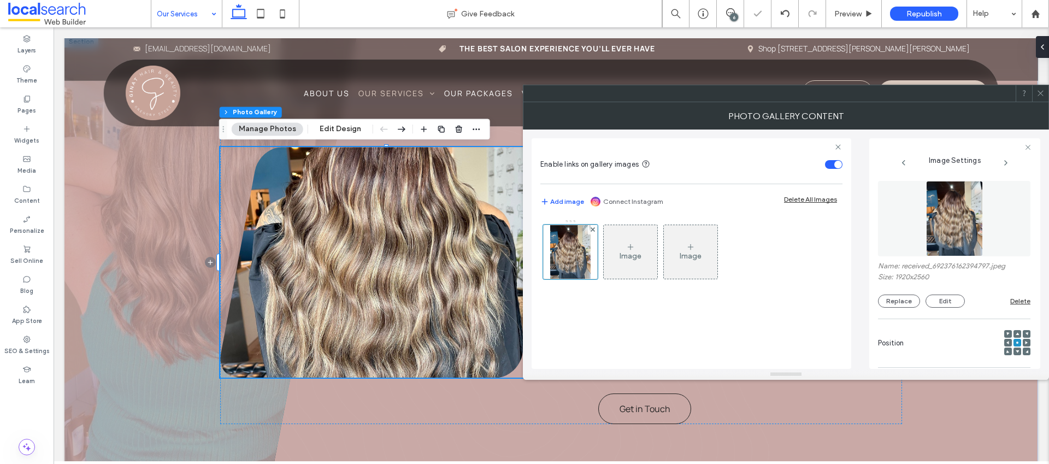
click at [1043, 97] on span at bounding box center [1040, 93] width 8 height 16
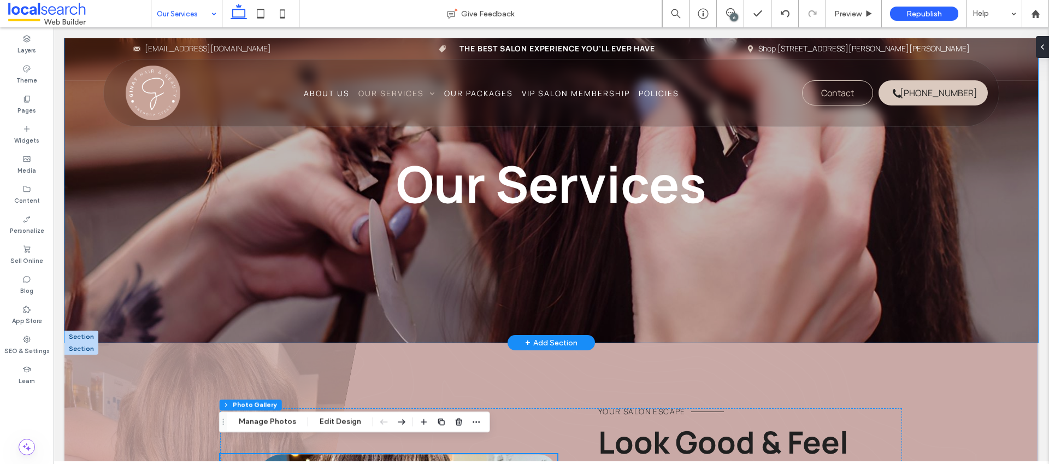
scroll to position [0, 0]
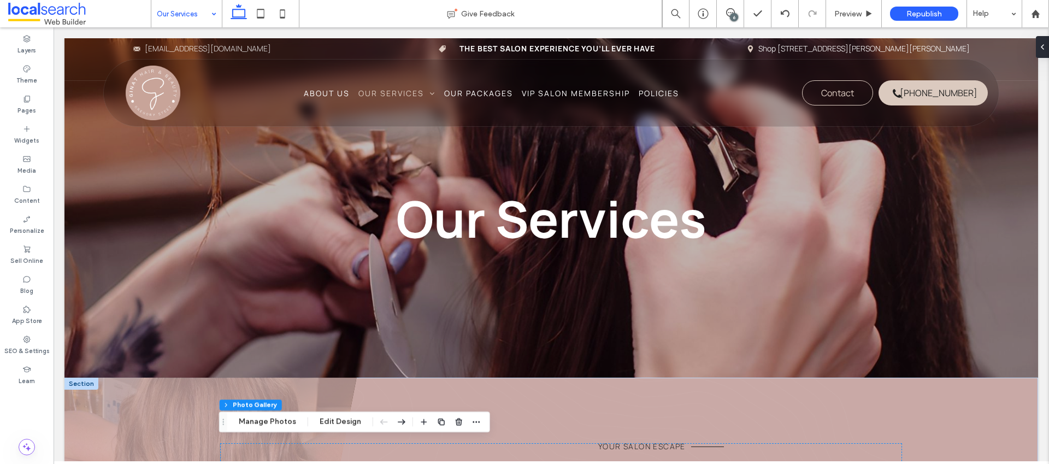
click at [736, 17] on div "6" at bounding box center [734, 17] width 8 height 8
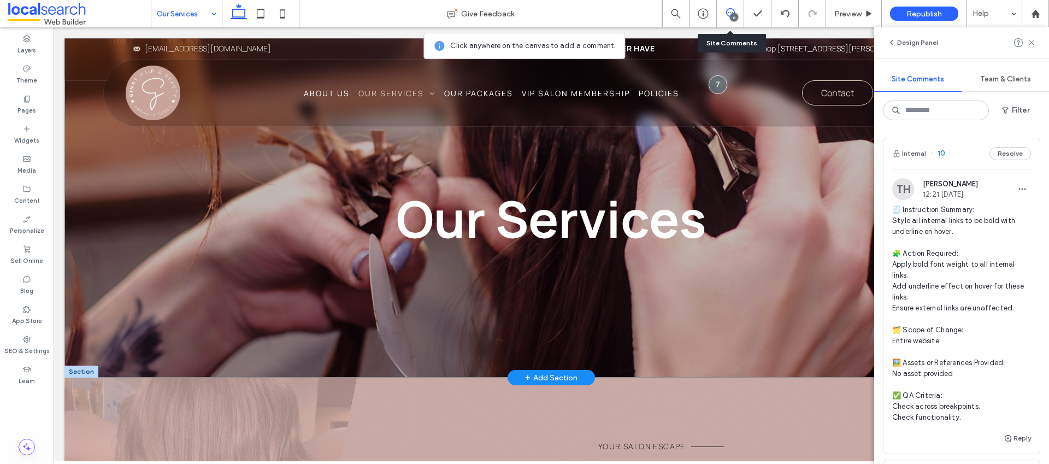
click at [102, 205] on div "Our Services" at bounding box center [550, 207] width 973 height 339
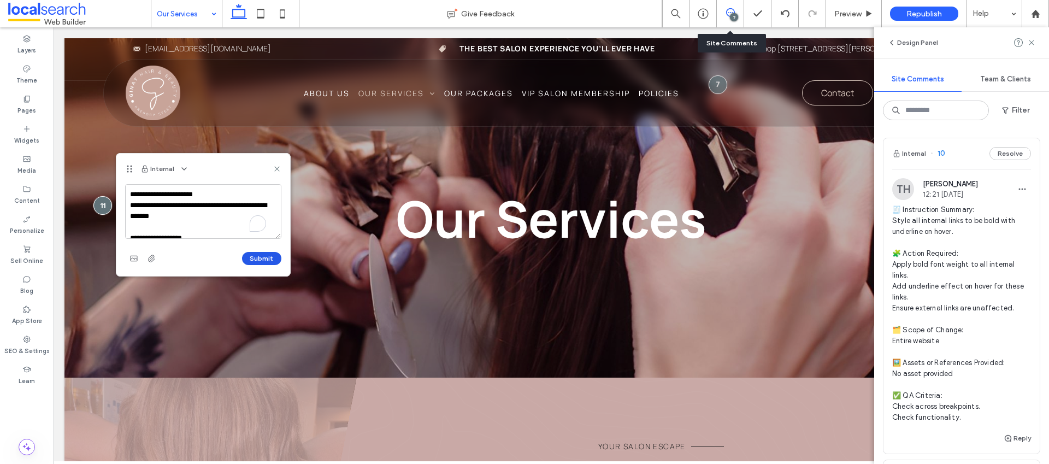
scroll to position [157, 0]
type textarea "**********"
click at [256, 262] on button "Submit" at bounding box center [261, 258] width 39 height 13
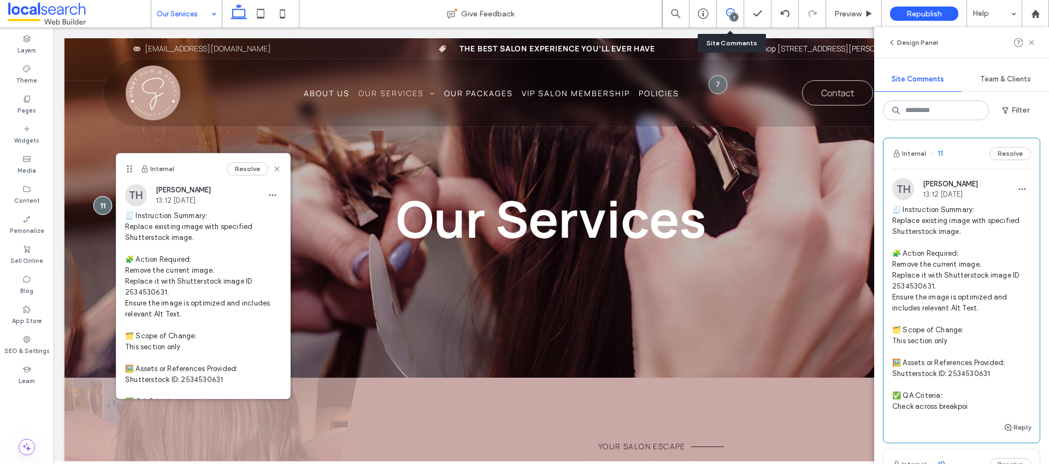
scroll to position [0, 0]
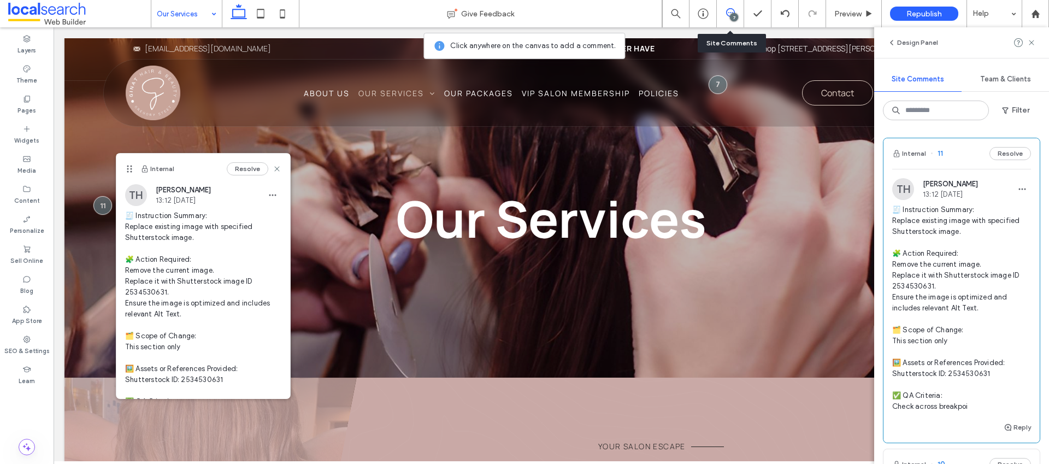
click at [1026, 43] on div at bounding box center [1025, 42] width 22 height 13
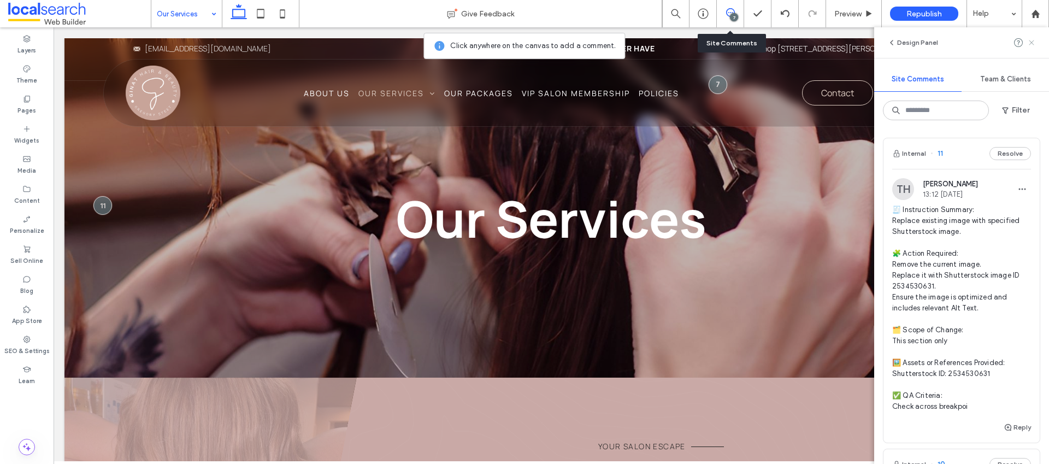
click at [1031, 39] on icon at bounding box center [1031, 42] width 9 height 9
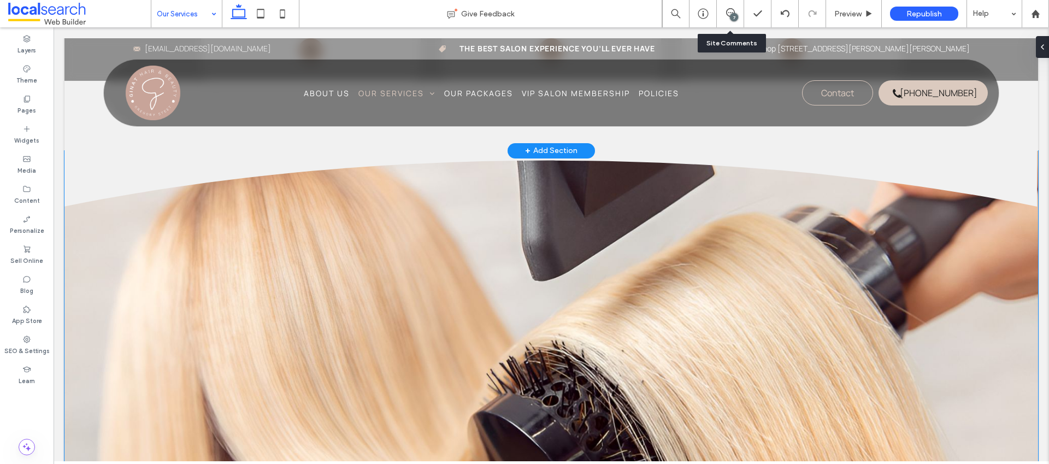
scroll to position [1592, 0]
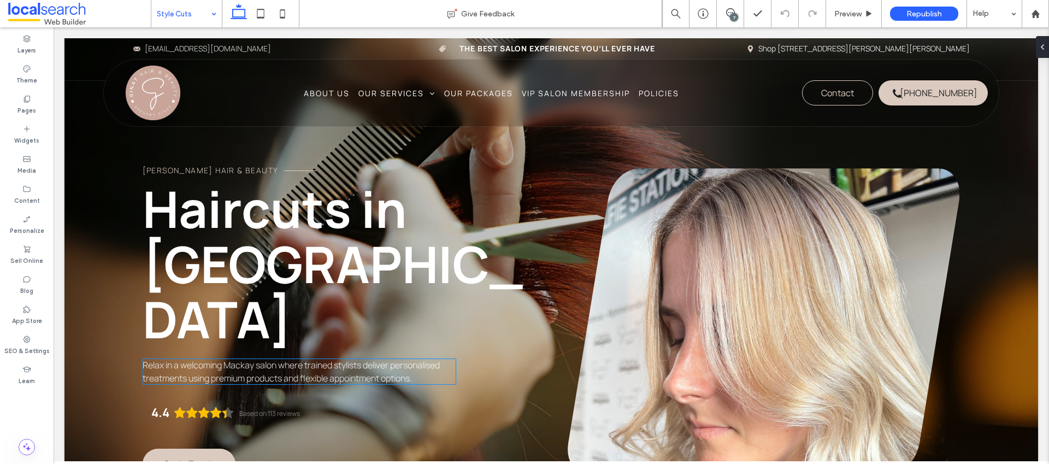
click at [273, 359] on span "Relax in a welcoming Mackay salon where trained stylists deliver personalised t…" at bounding box center [291, 371] width 297 height 25
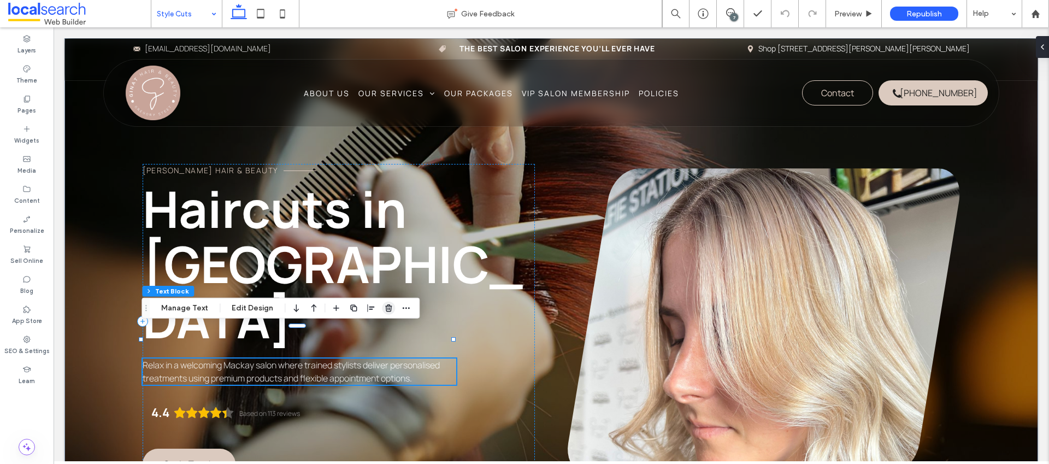
click at [392, 310] on span "button" at bounding box center [388, 308] width 13 height 13
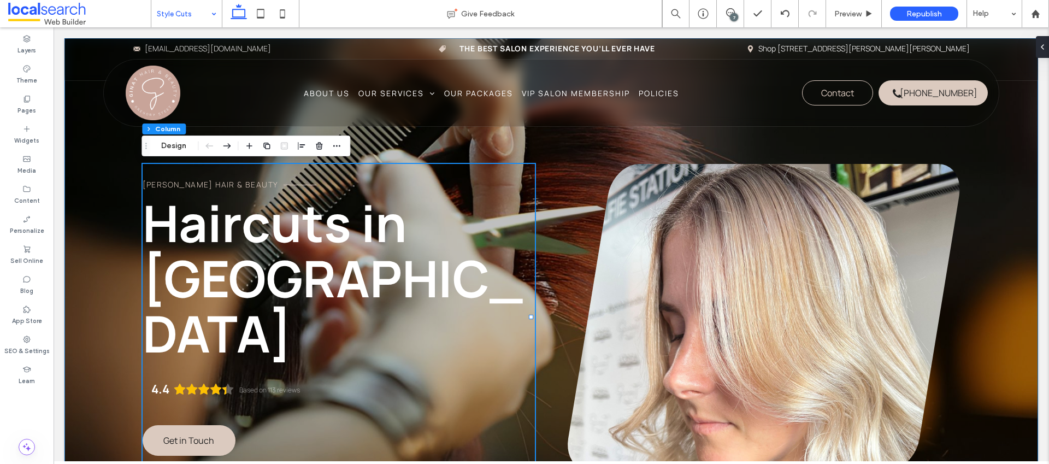
click at [106, 194] on div "gina t hair & beauty Haircuts in Mackay 4.4 Based on 113 reviews Get in Touch" at bounding box center [550, 286] width 973 height 497
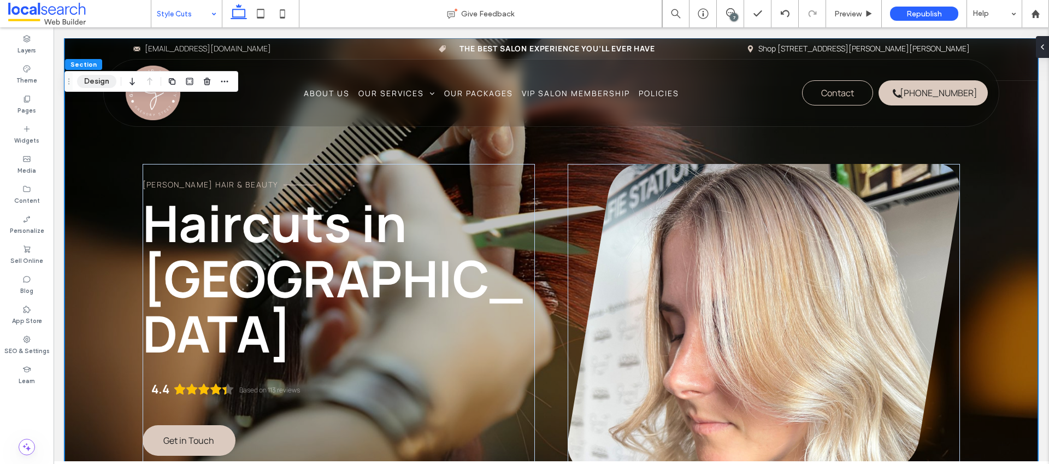
click at [111, 80] on button "Design" at bounding box center [96, 81] width 39 height 13
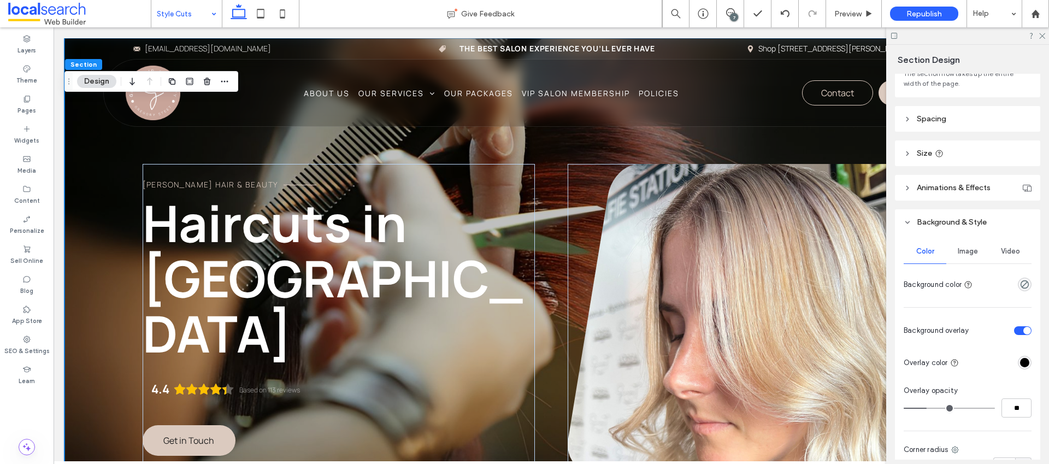
scroll to position [212, 0]
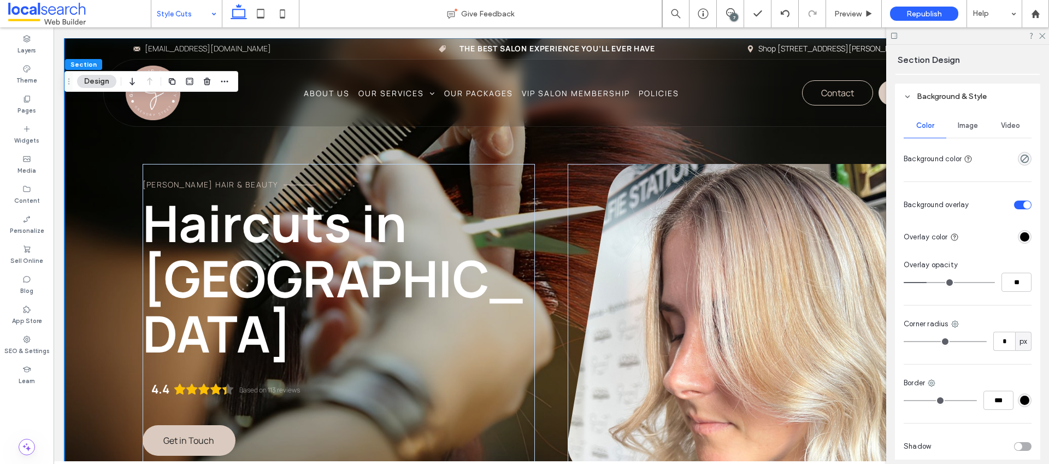
click at [965, 122] on span "Image" at bounding box center [968, 125] width 20 height 9
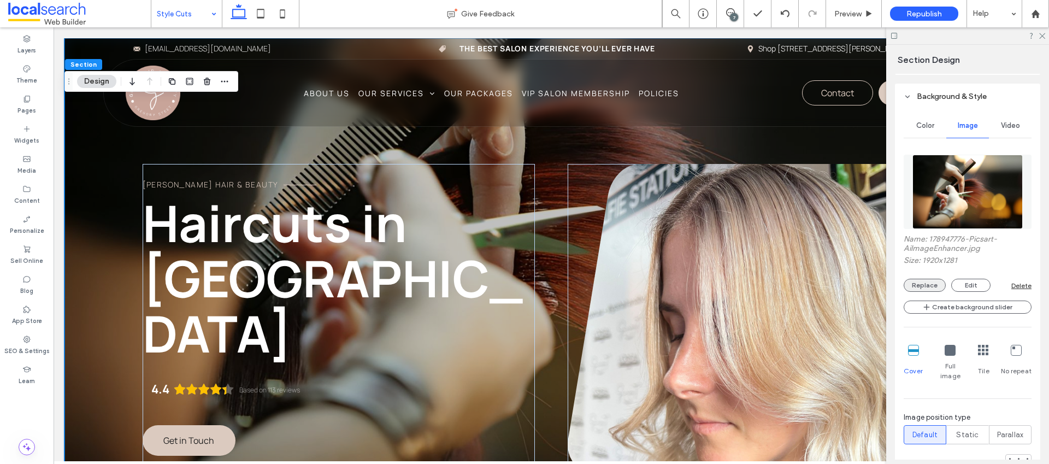
click at [918, 282] on button "Replace" at bounding box center [924, 285] width 42 height 13
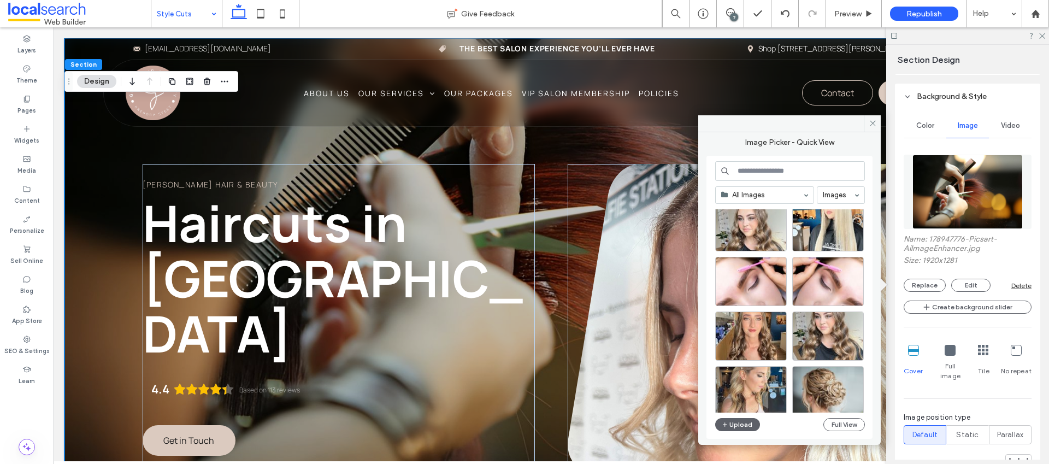
scroll to position [226, 0]
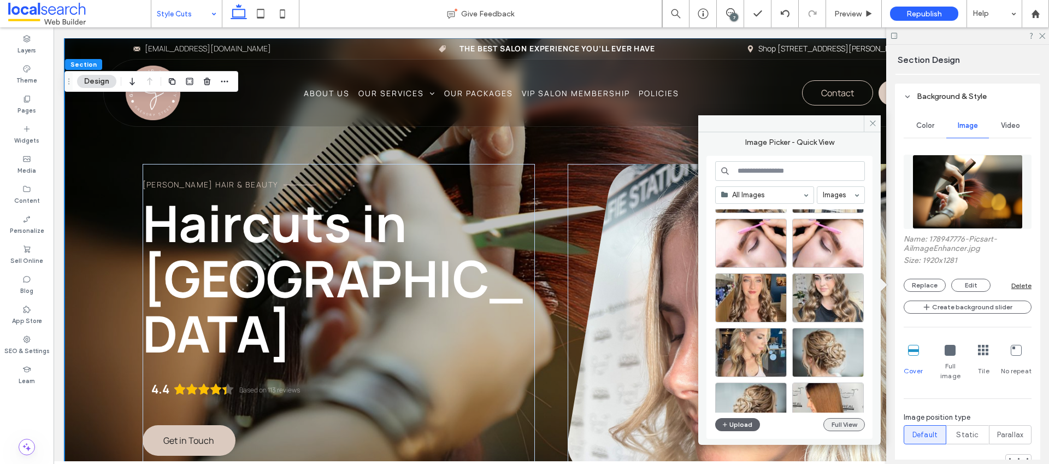
click at [835, 422] on button "Full View" at bounding box center [844, 424] width 42 height 13
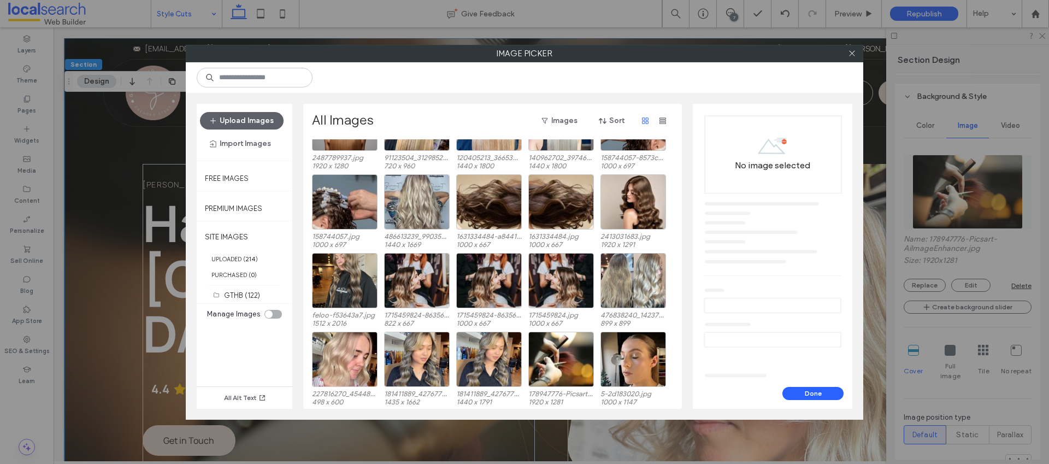
scroll to position [235, 0]
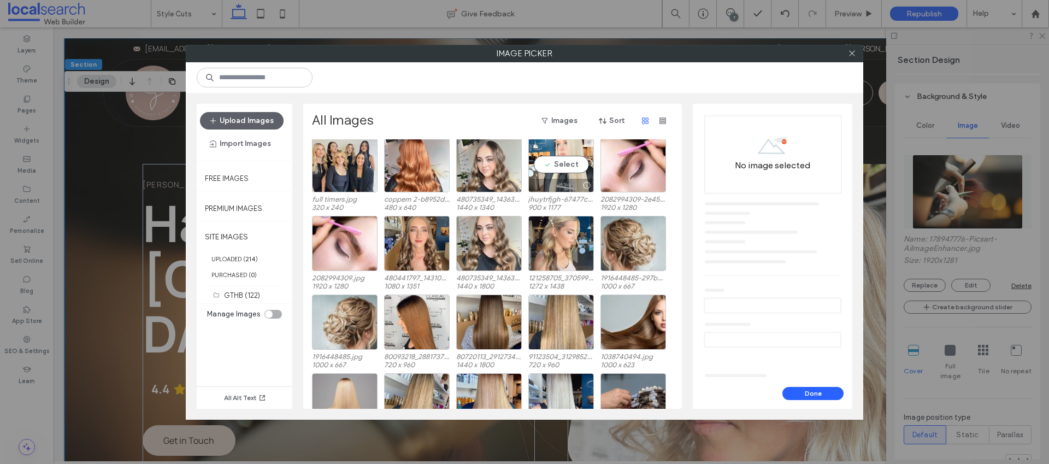
scroll to position [231, 0]
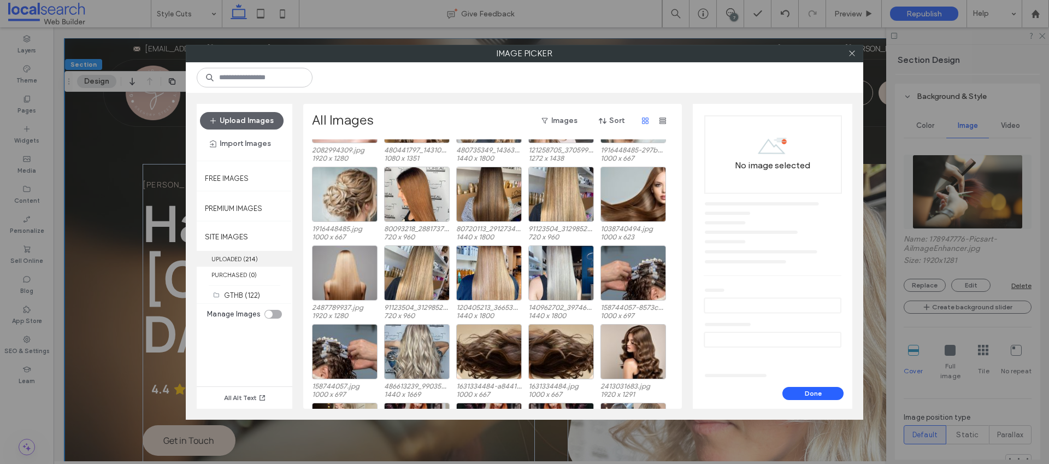
click at [235, 257] on label "UPLOADED ( 214 )" at bounding box center [245, 259] width 96 height 16
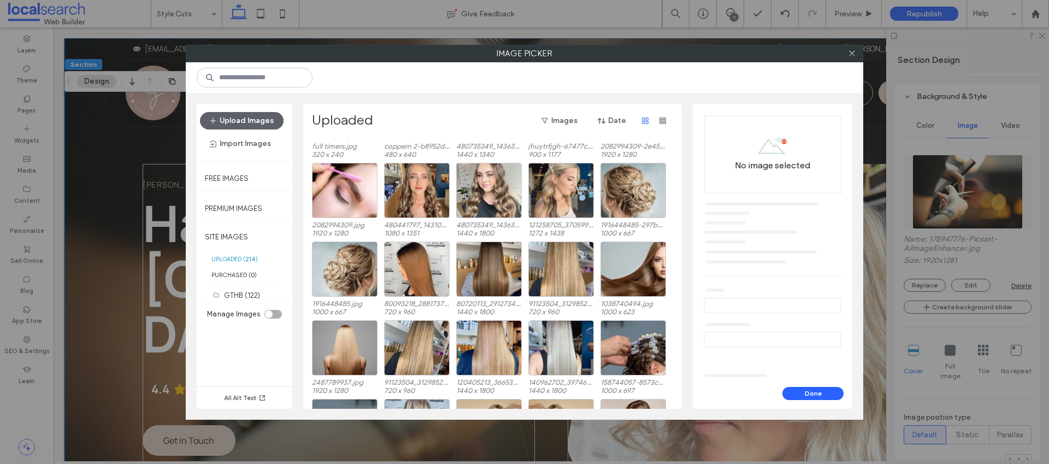
scroll to position [130, 0]
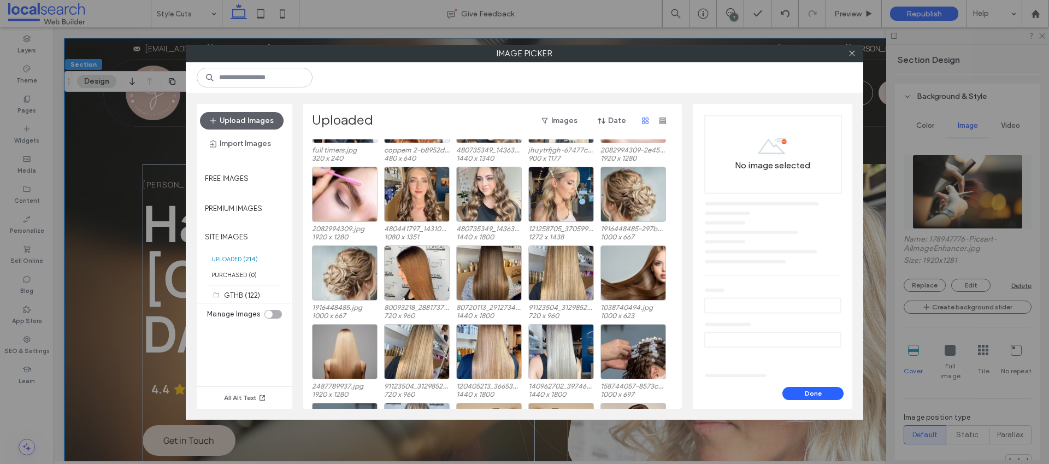
click at [247, 259] on b "214" at bounding box center [250, 259] width 10 height 8
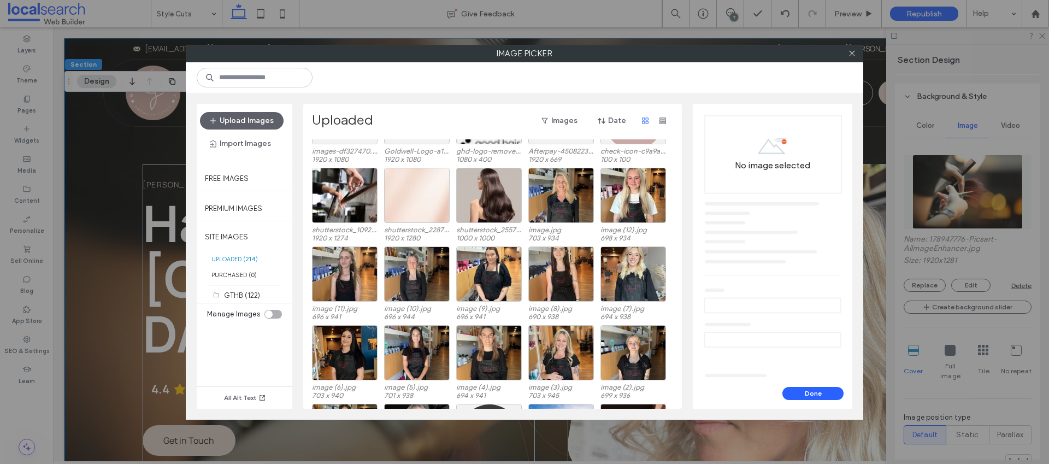
scroll to position [2462, 0]
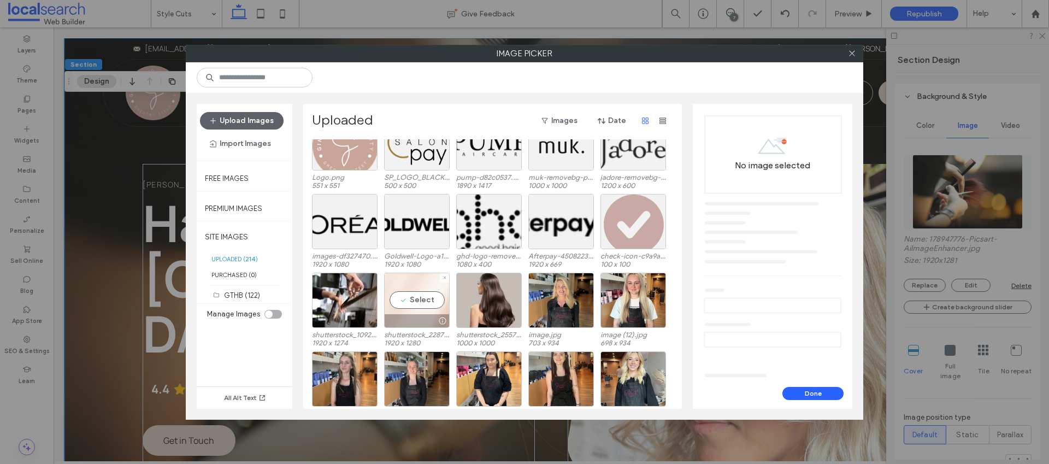
click at [408, 308] on div "Select" at bounding box center [417, 300] width 66 height 55
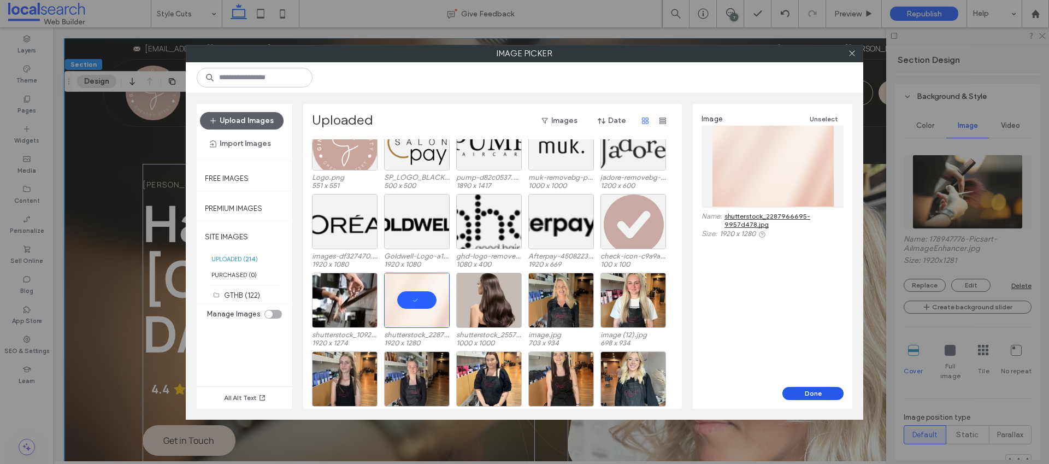
drag, startPoint x: 803, startPoint y: 393, endPoint x: 682, endPoint y: 312, distance: 145.7
click at [803, 393] on button "Done" at bounding box center [812, 393] width 61 height 13
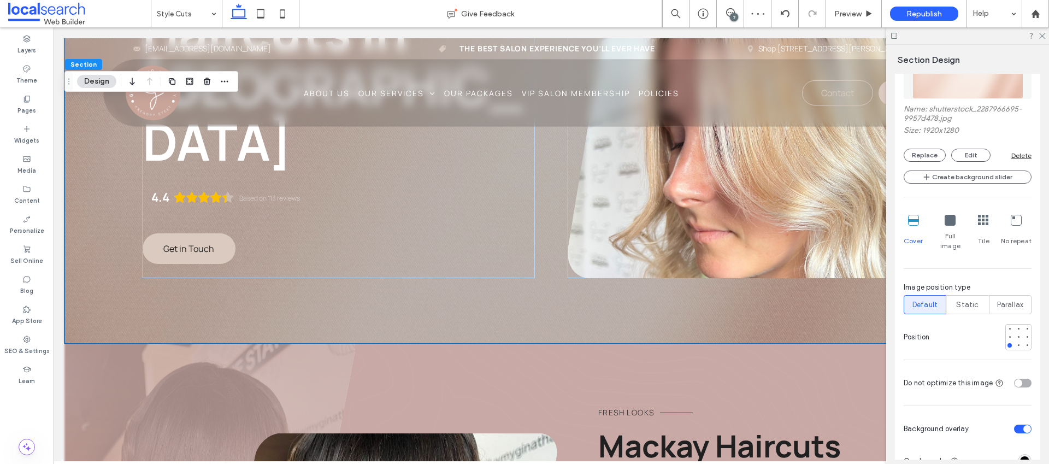
scroll to position [358, 0]
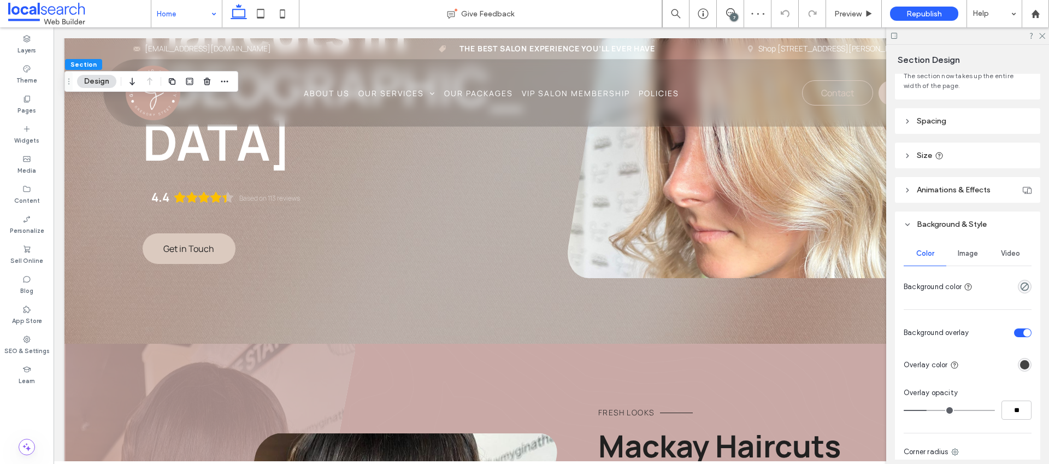
scroll to position [144, 0]
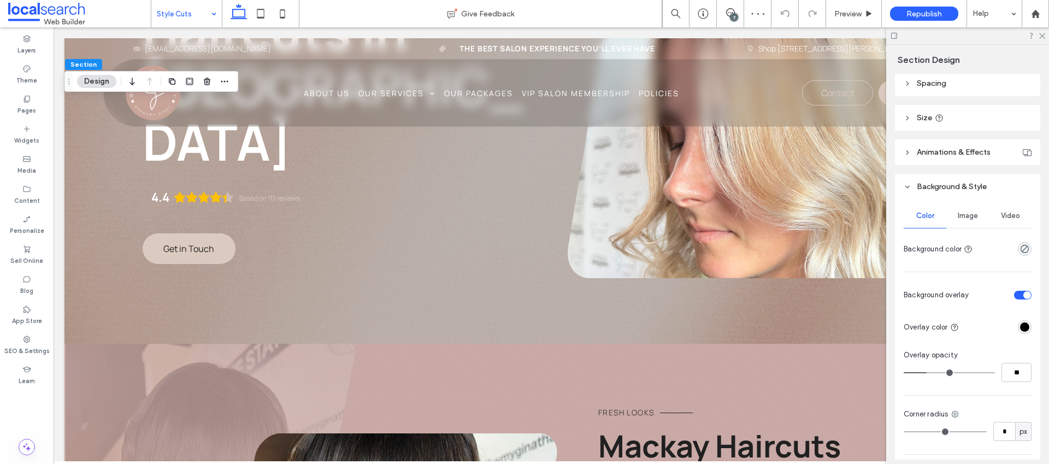
scroll to position [175, 0]
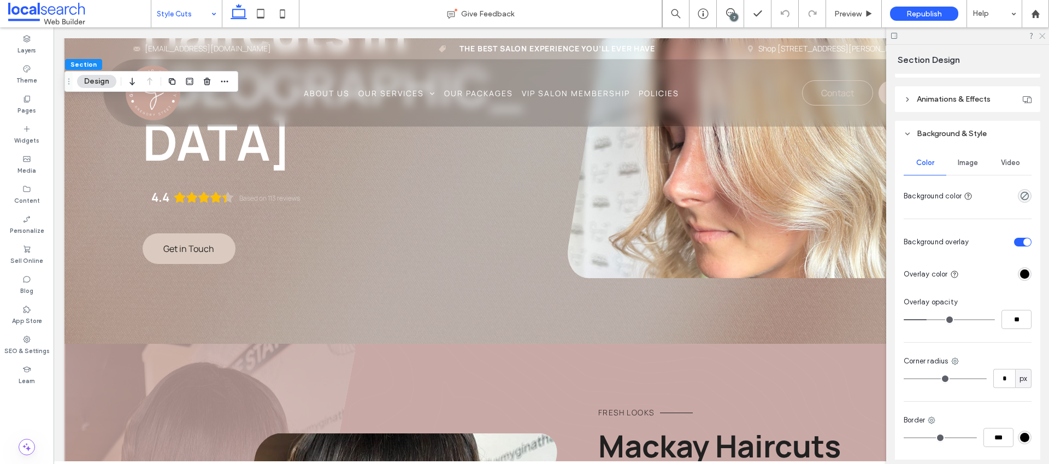
click at [1044, 36] on icon at bounding box center [1041, 35] width 7 height 7
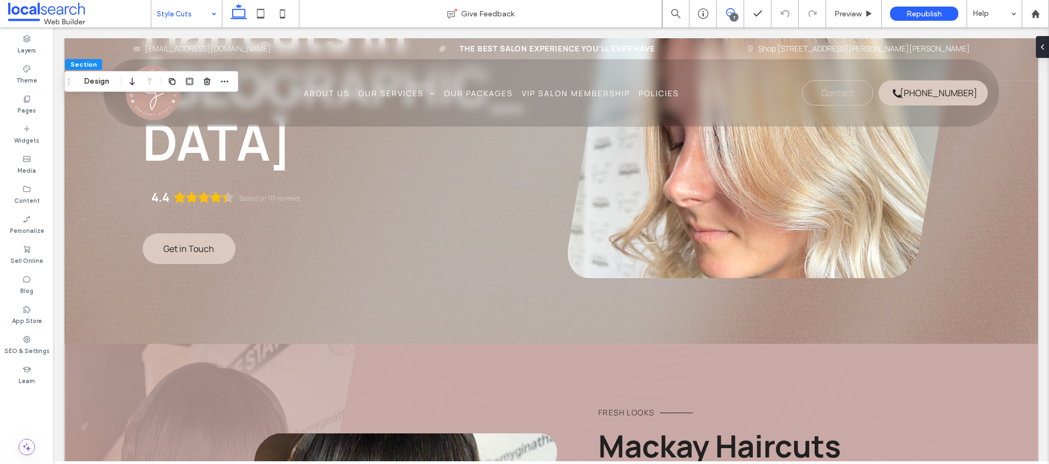
click at [724, 14] on span at bounding box center [730, 12] width 27 height 9
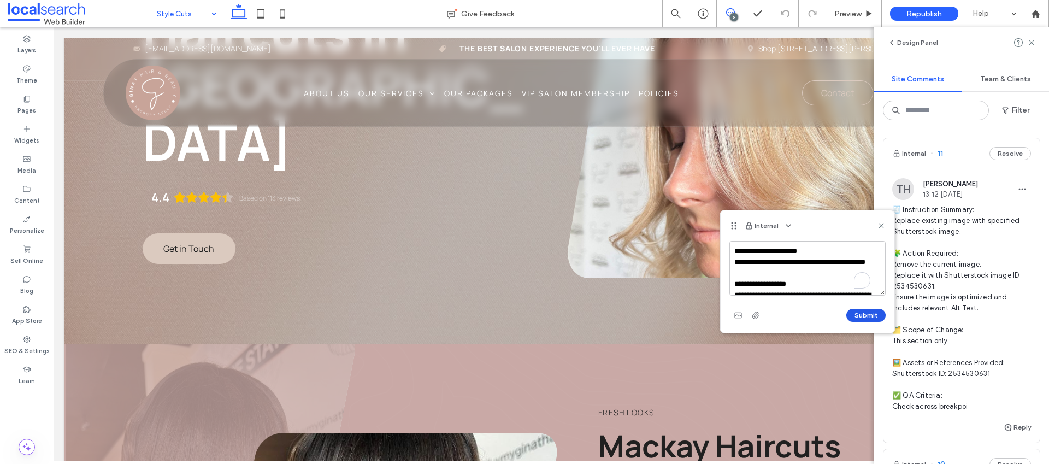
scroll to position [157, 0]
type textarea "**********"
click at [863, 312] on button "Submit" at bounding box center [865, 315] width 39 height 13
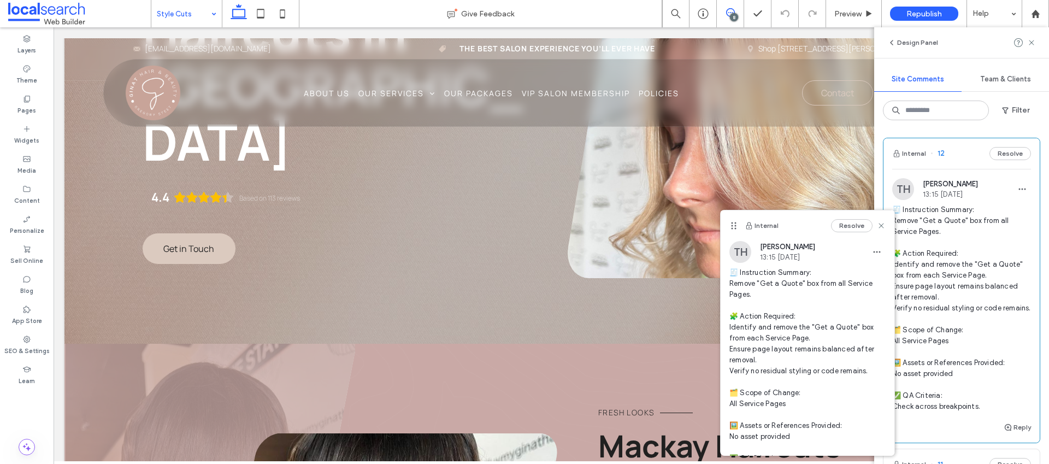
scroll to position [0, 0]
click at [1029, 37] on span at bounding box center [1031, 42] width 9 height 13
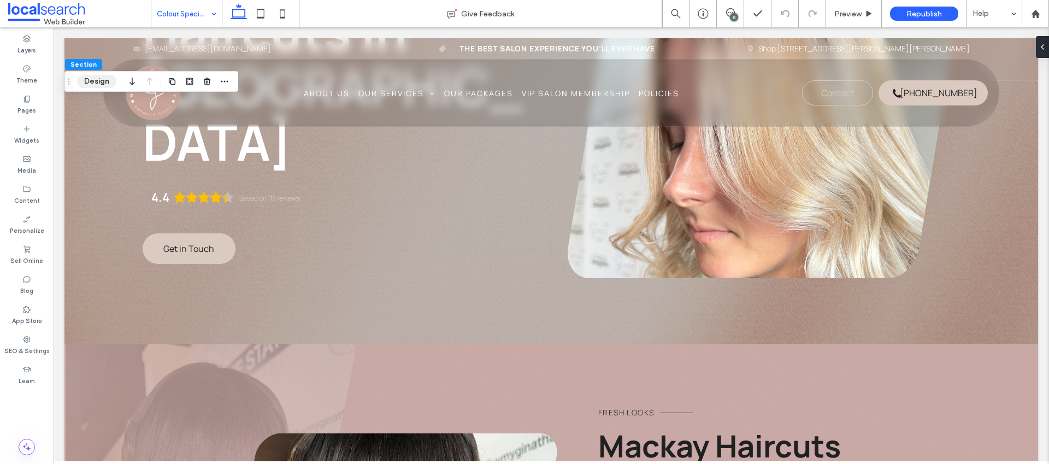
click at [90, 85] on button "Design" at bounding box center [96, 81] width 39 height 13
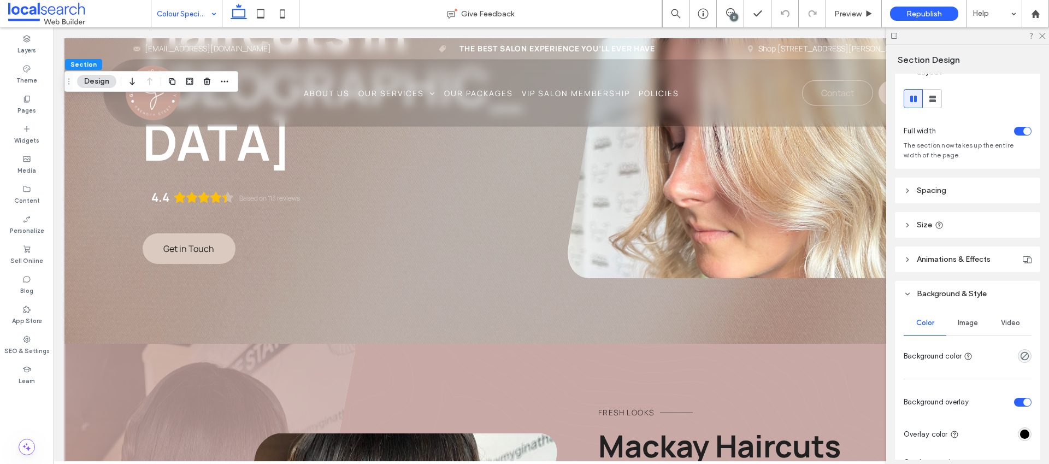
scroll to position [67, 0]
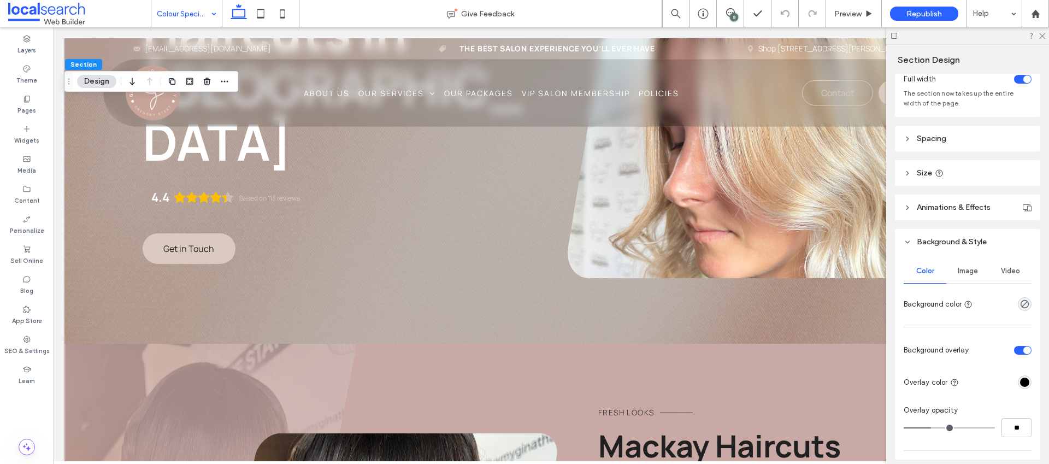
click at [963, 269] on span "Image" at bounding box center [968, 271] width 20 height 9
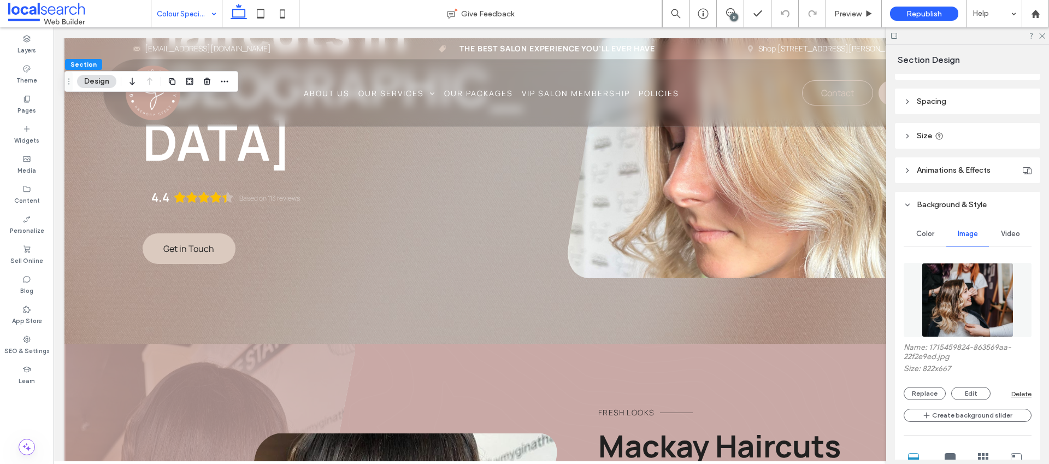
scroll to position [151, 0]
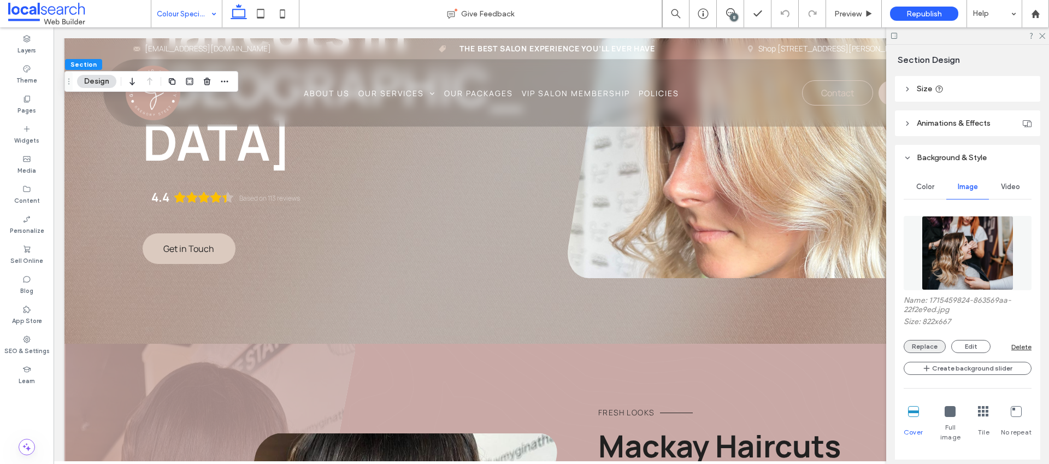
click at [926, 347] on button "Replace" at bounding box center [924, 346] width 42 height 13
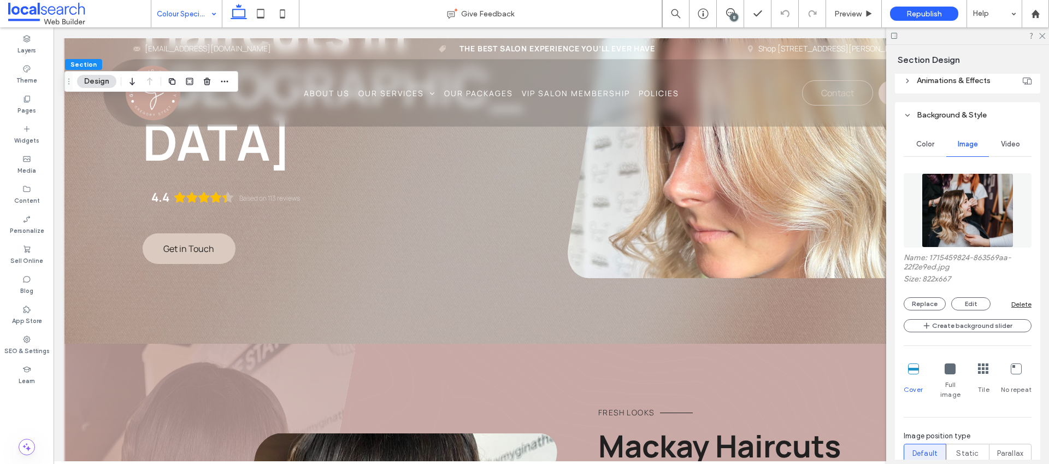
scroll to position [349, 0]
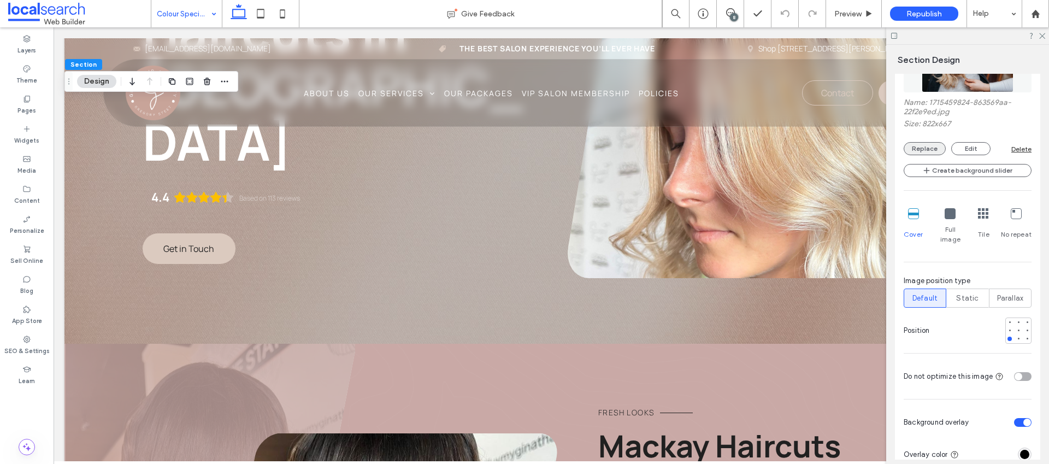
click at [919, 145] on button "Replace" at bounding box center [924, 148] width 42 height 13
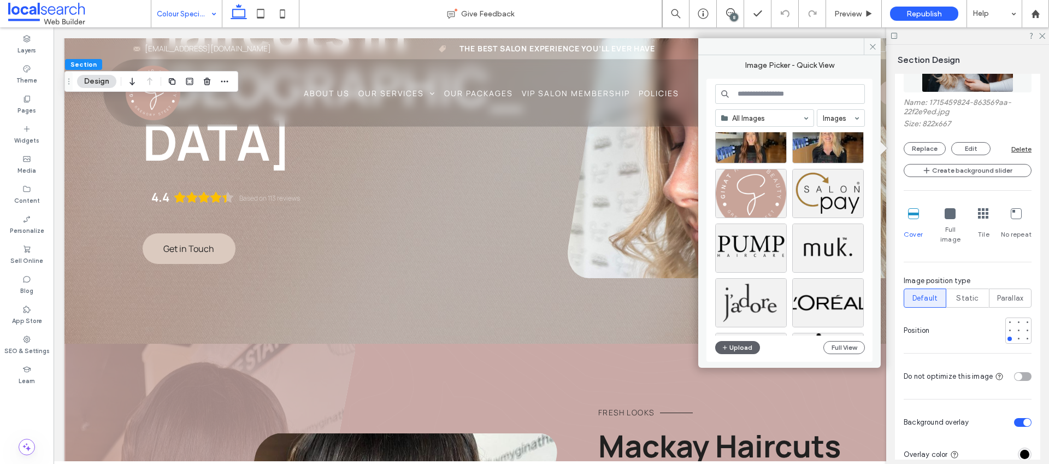
scroll to position [4402, 0]
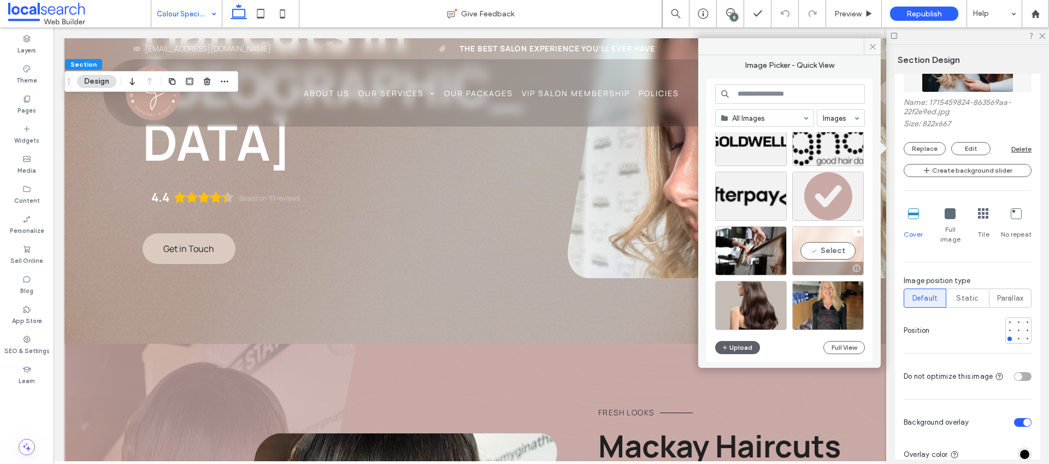
click at [812, 242] on div "Select" at bounding box center [828, 250] width 72 height 49
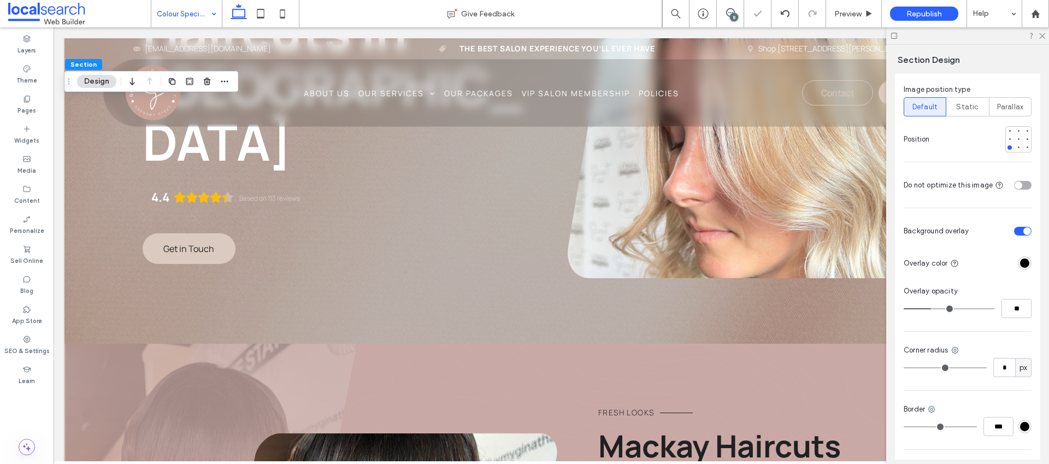
scroll to position [542, 0]
drag, startPoint x: 1012, startPoint y: 296, endPoint x: 1032, endPoint y: 294, distance: 20.3
click at [1012, 296] on input "**" at bounding box center [1016, 305] width 30 height 19
type input "**"
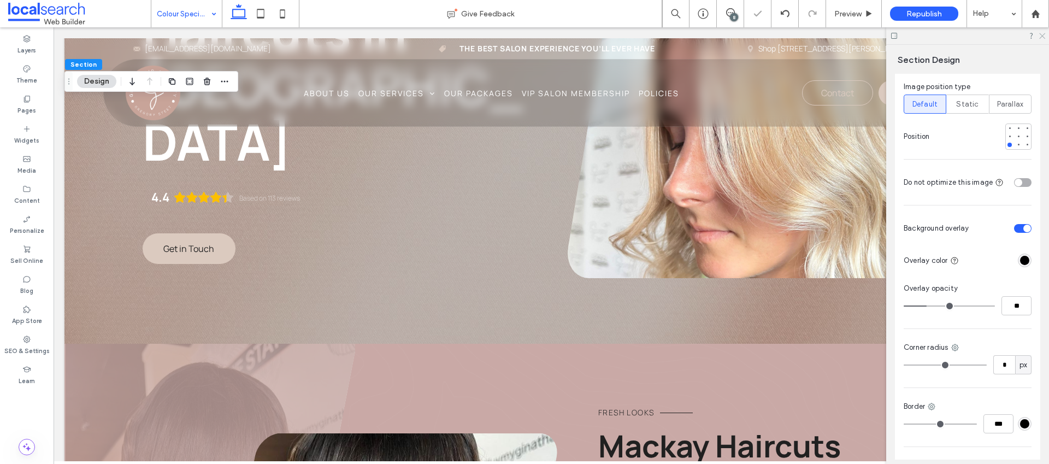
click at [1042, 37] on icon at bounding box center [1041, 35] width 7 height 7
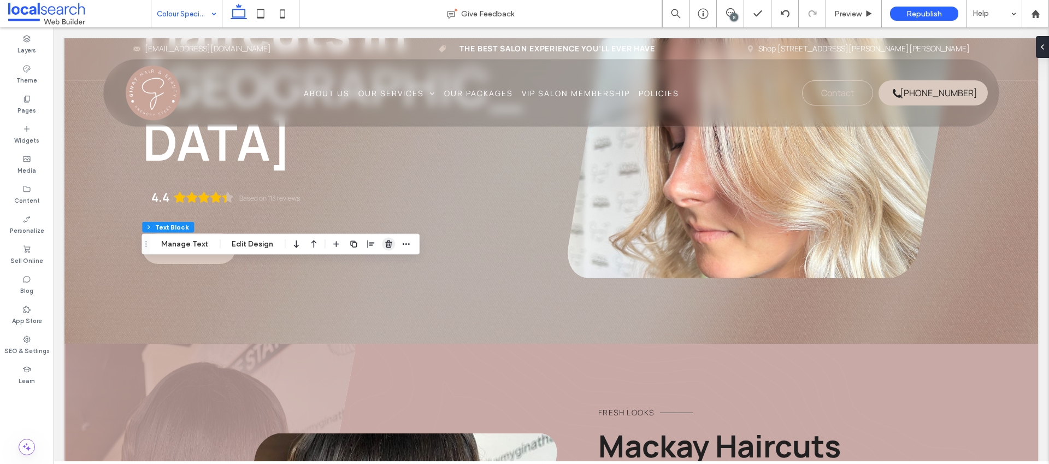
click at [388, 247] on use "button" at bounding box center [388, 243] width 7 height 7
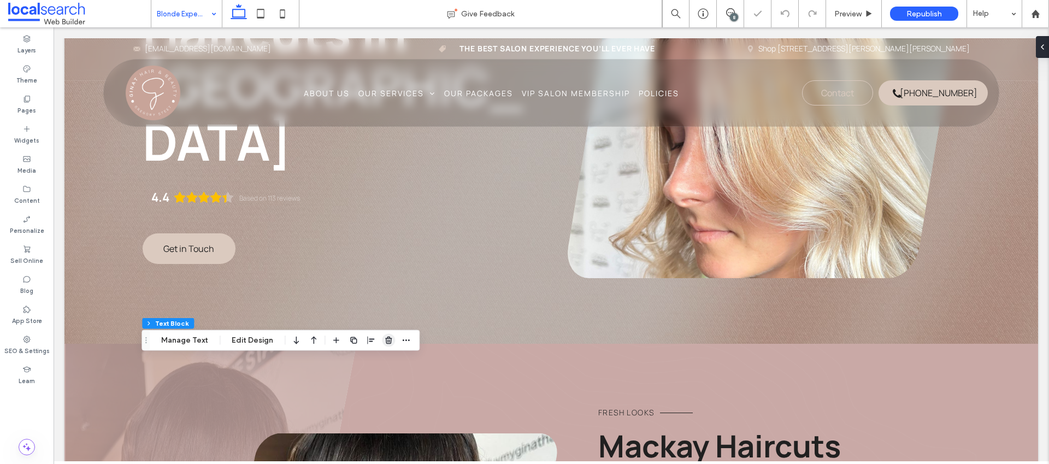
click at [384, 342] on icon "button" at bounding box center [388, 340] width 9 height 9
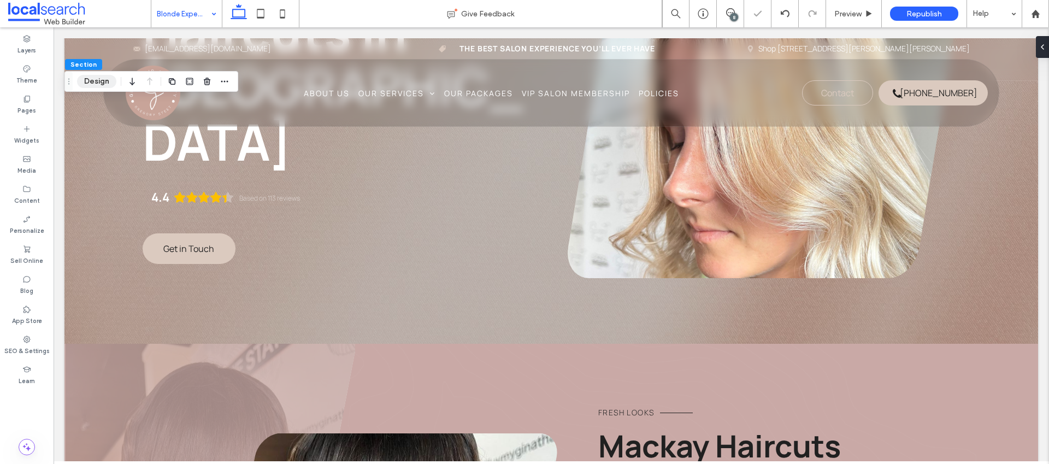
click at [105, 82] on button "Design" at bounding box center [96, 81] width 39 height 13
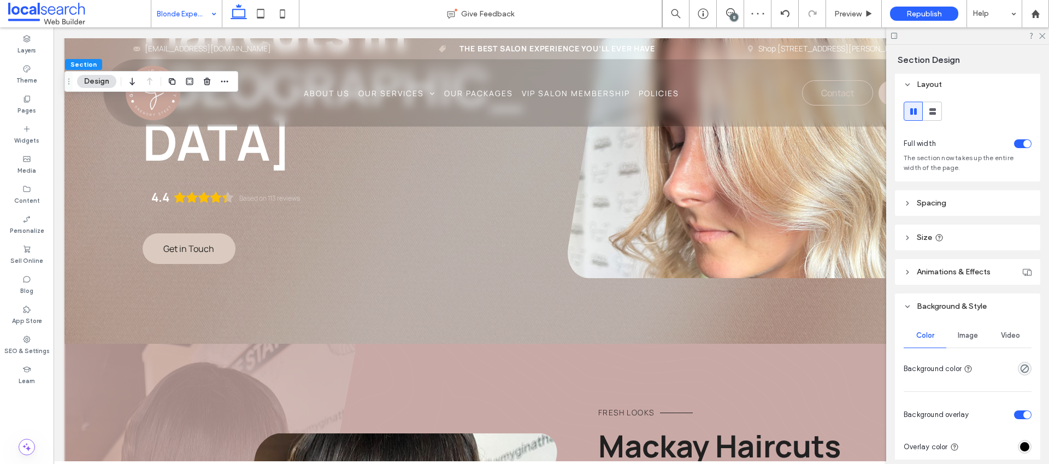
click at [959, 340] on div "Image" at bounding box center [967, 335] width 43 height 24
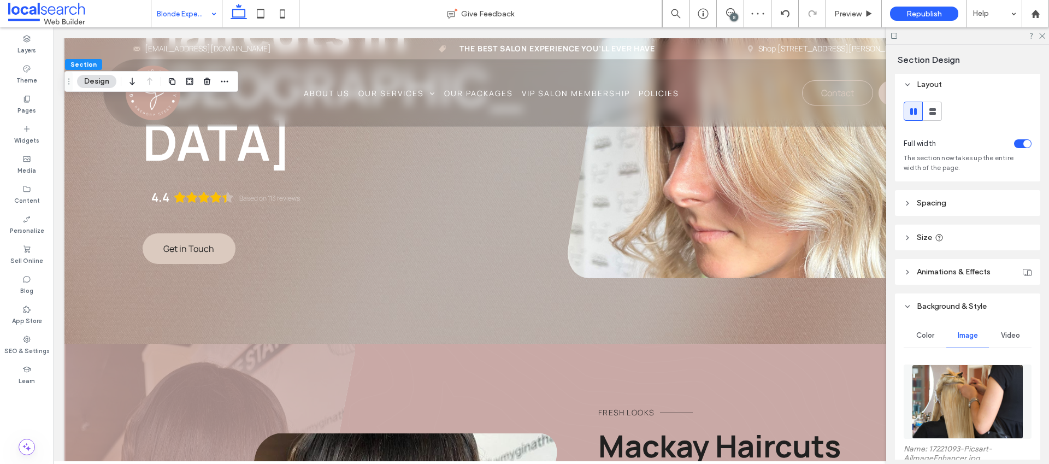
scroll to position [198, 0]
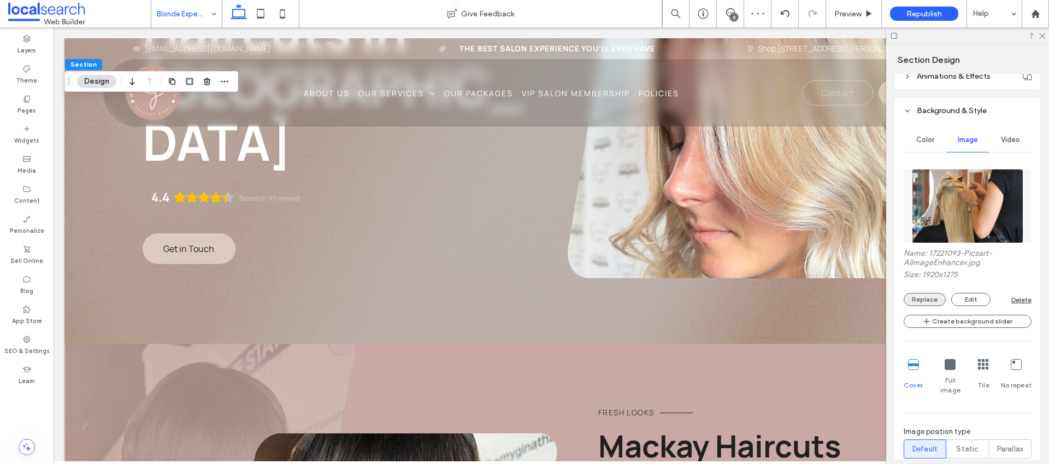
click at [926, 299] on button "Replace" at bounding box center [924, 299] width 42 height 13
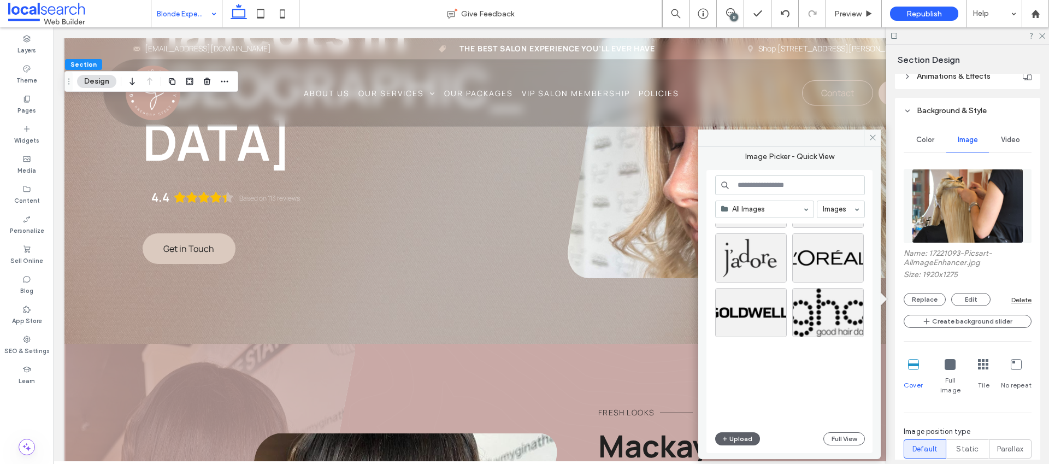
scroll to position [4329, 0]
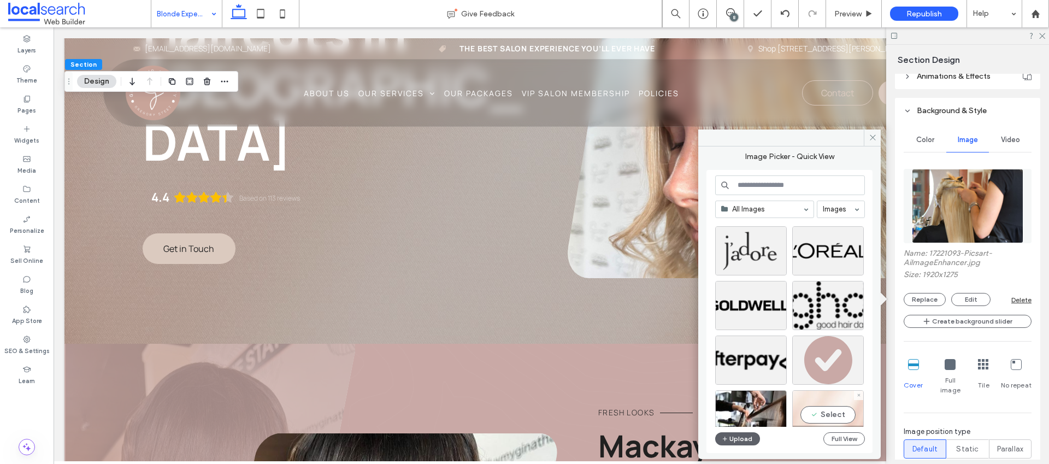
click at [837, 409] on div "Select" at bounding box center [828, 414] width 72 height 49
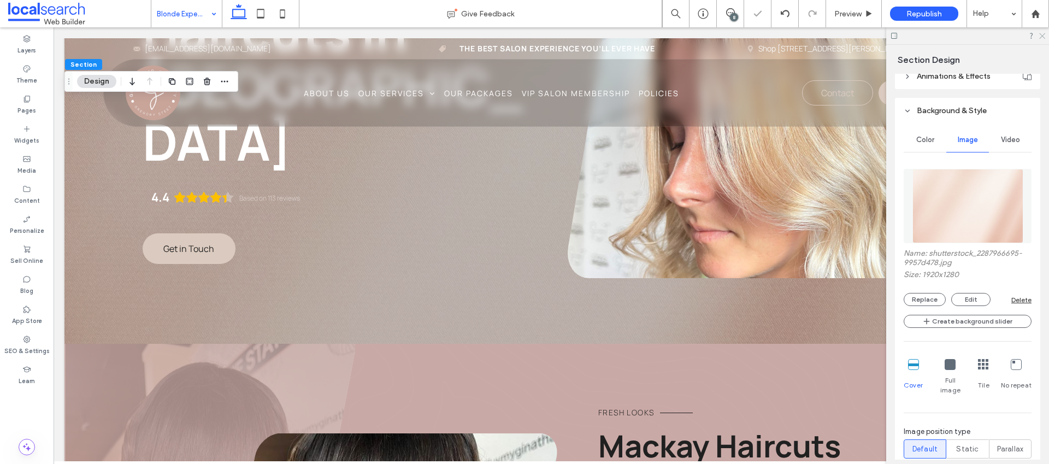
click at [1041, 34] on icon at bounding box center [1041, 35] width 7 height 7
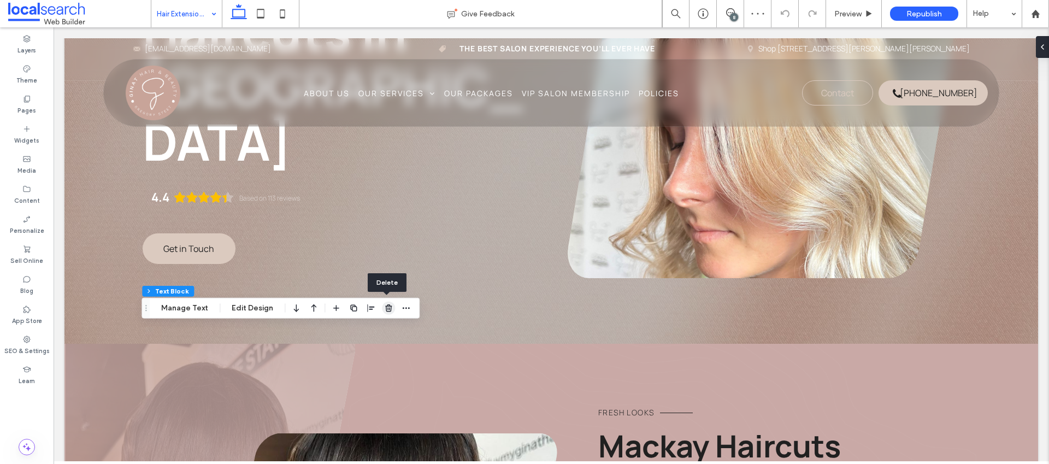
click at [384, 309] on icon "button" at bounding box center [388, 308] width 9 height 9
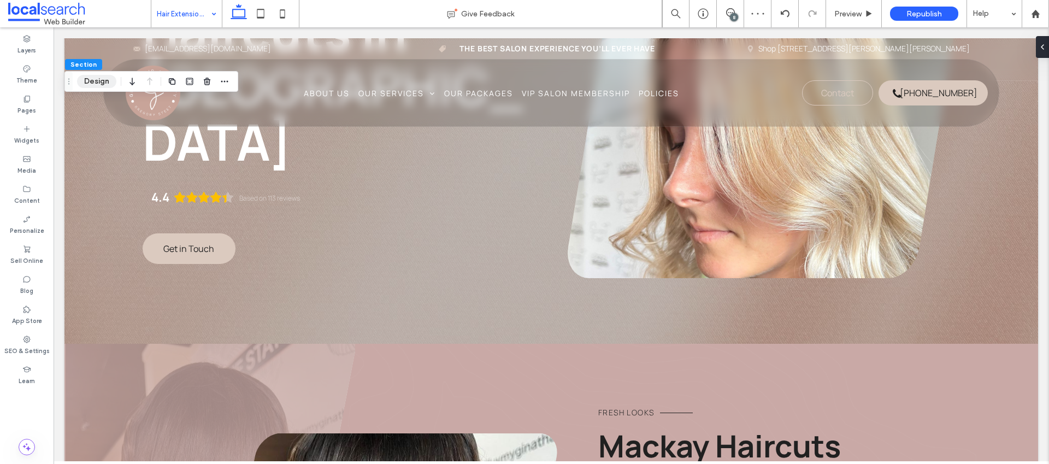
click at [99, 76] on button "Design" at bounding box center [96, 81] width 39 height 13
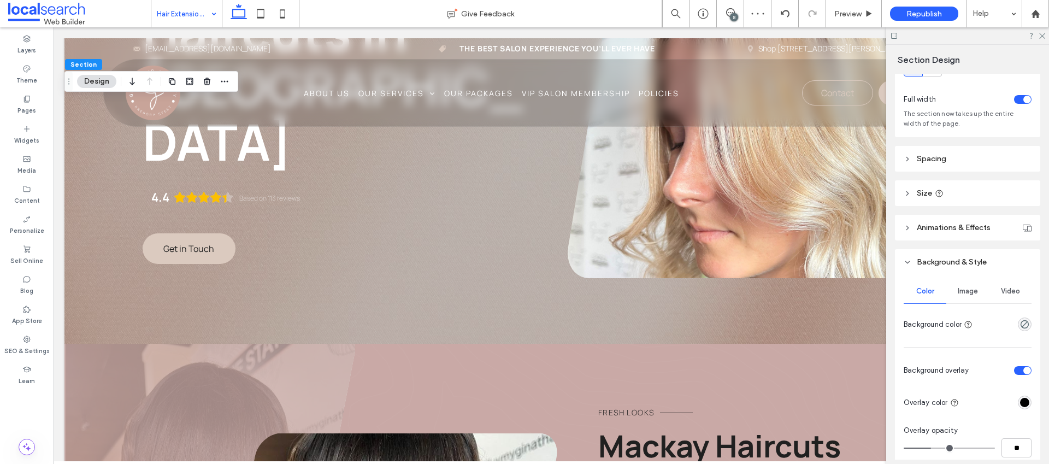
scroll to position [101, 0]
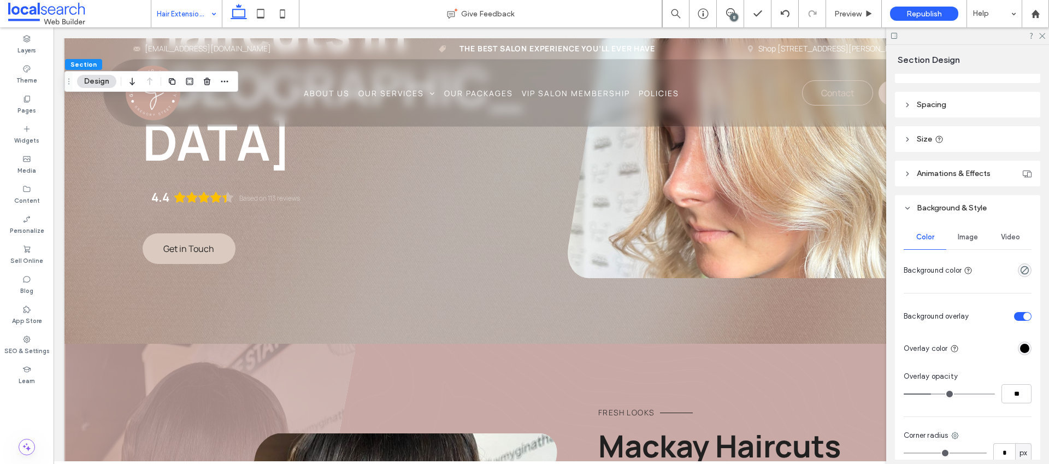
click at [974, 235] on span "Image" at bounding box center [968, 237] width 20 height 9
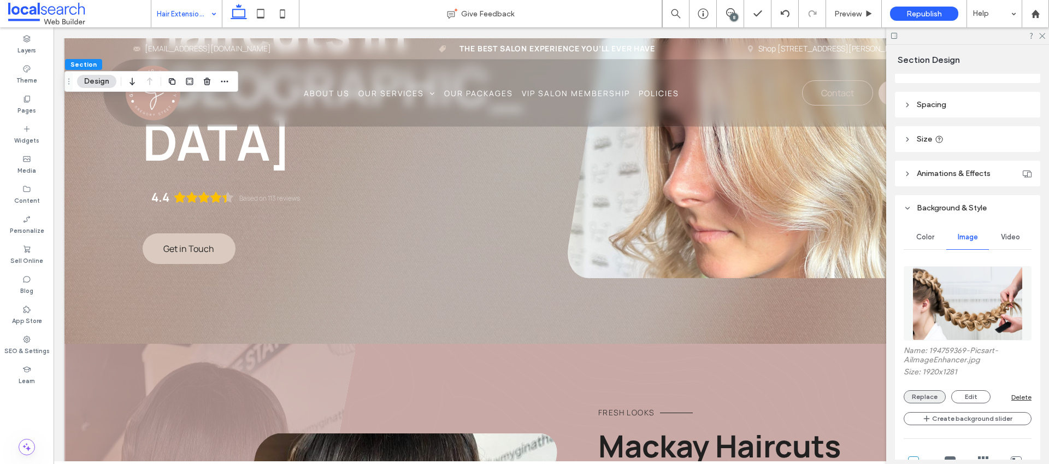
click at [930, 393] on button "Replace" at bounding box center [924, 396] width 42 height 13
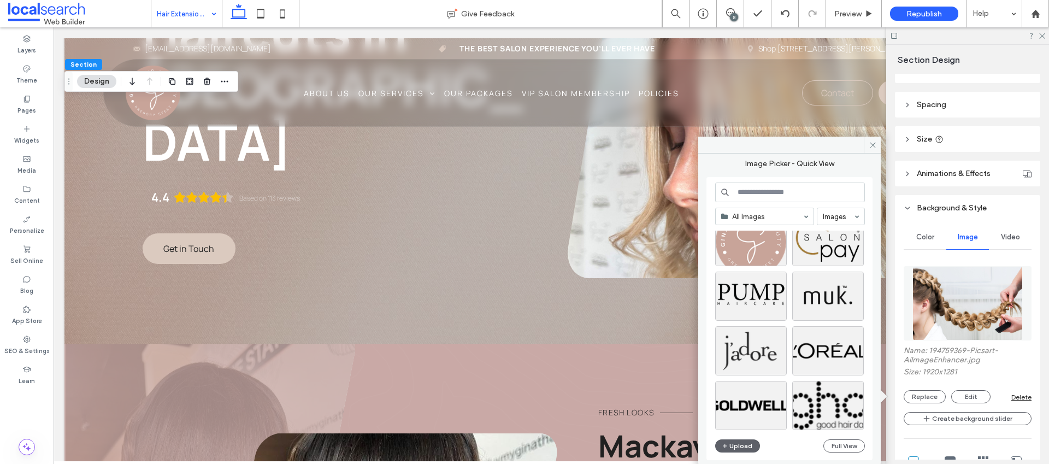
scroll to position [4355, 0]
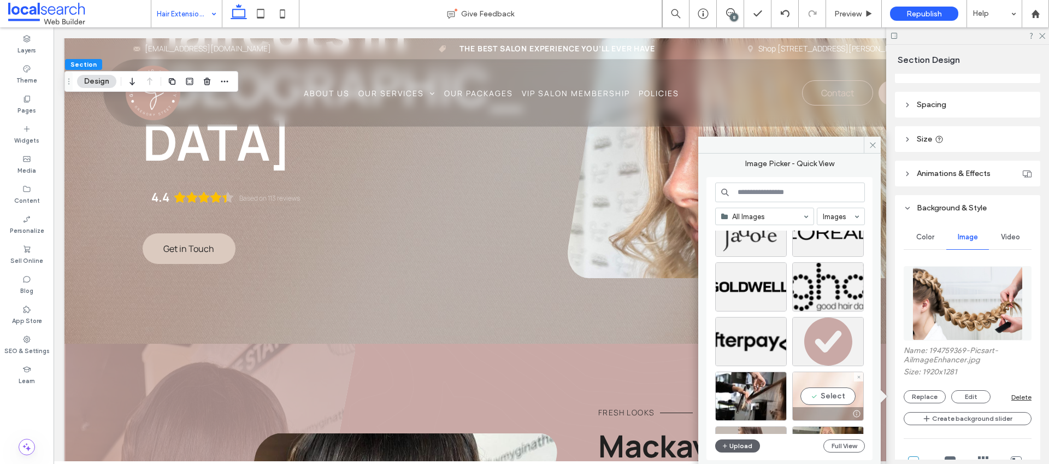
click at [846, 401] on div "Select" at bounding box center [828, 395] width 72 height 49
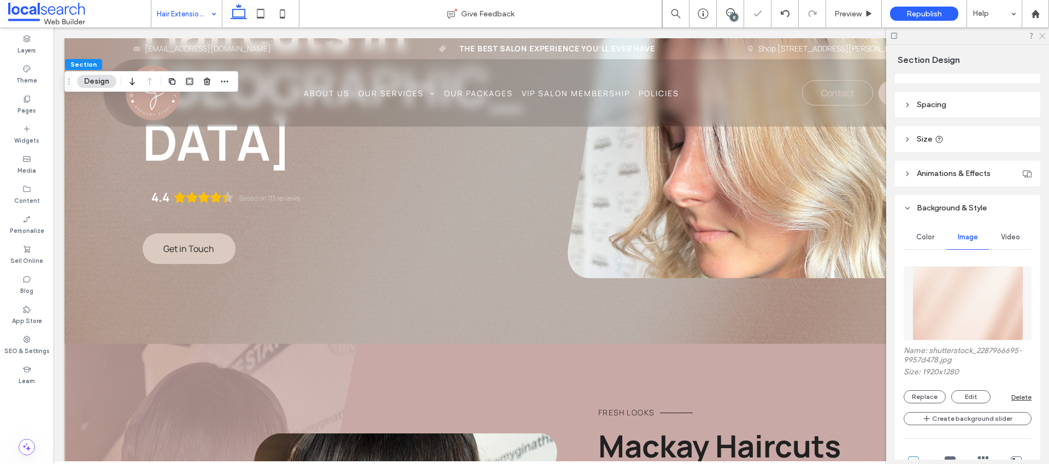
click at [1038, 34] on icon at bounding box center [1041, 35] width 7 height 7
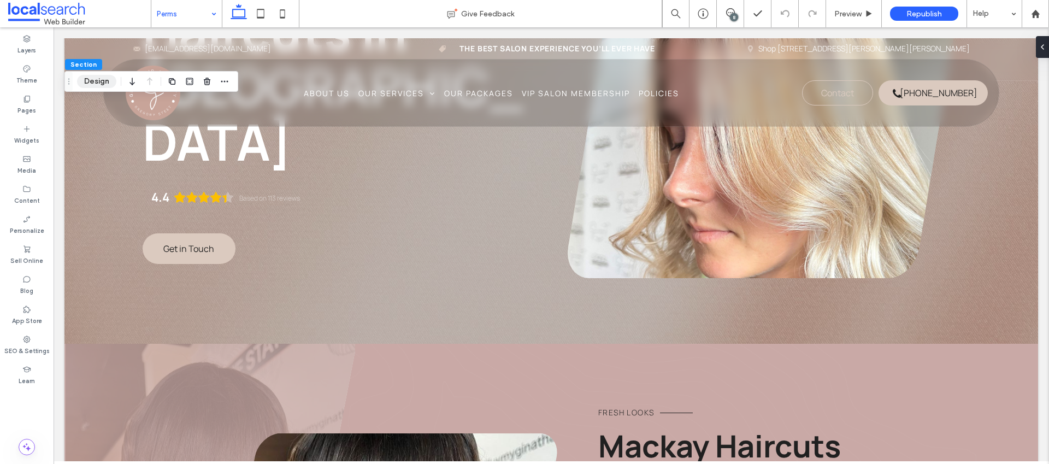
click at [97, 79] on button "Design" at bounding box center [96, 81] width 39 height 13
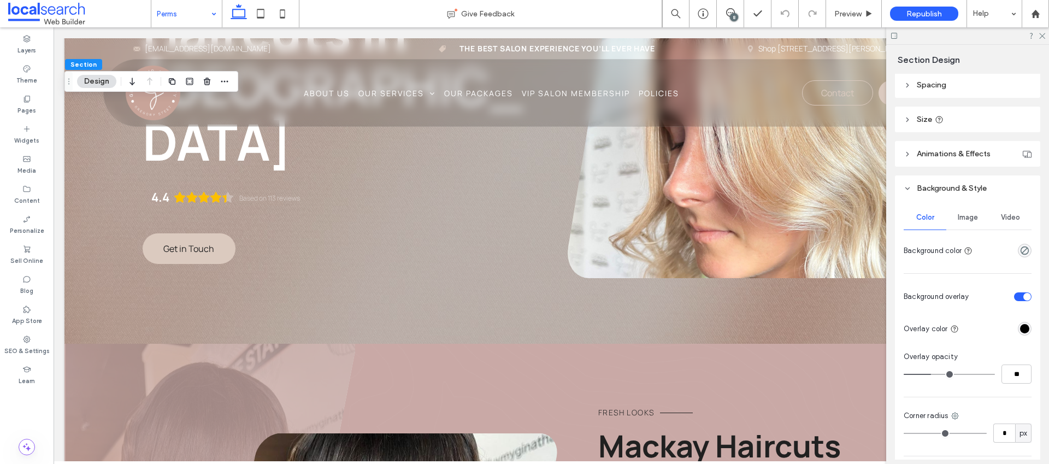
scroll to position [132, 0]
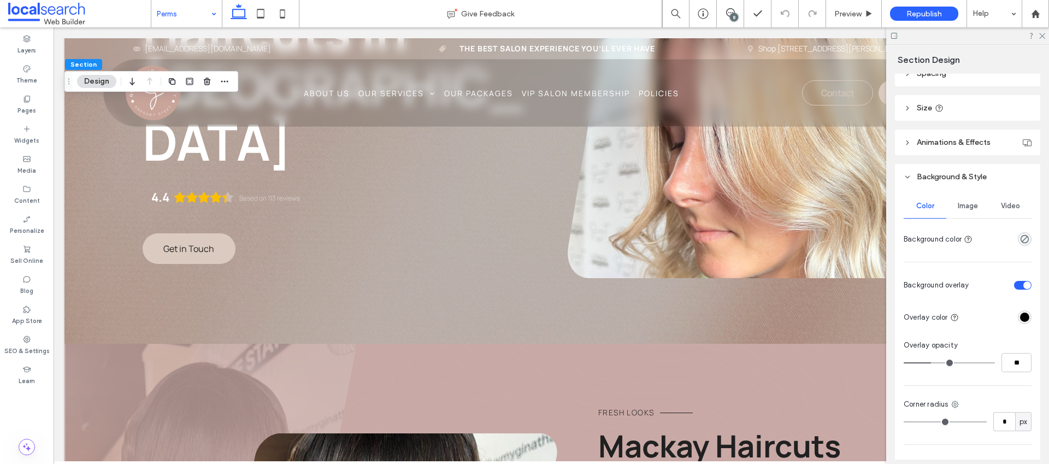
click at [958, 202] on span "Image" at bounding box center [968, 206] width 20 height 9
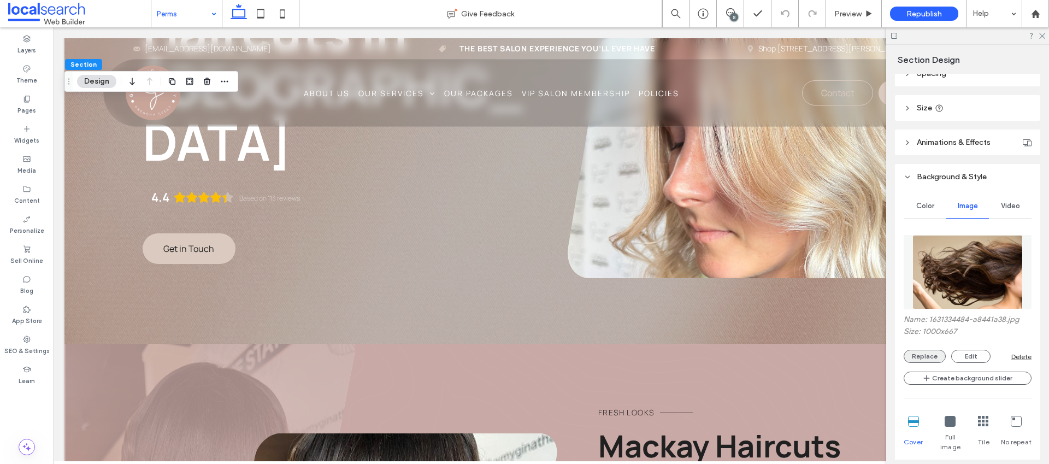
click at [922, 352] on button "Replace" at bounding box center [924, 356] width 42 height 13
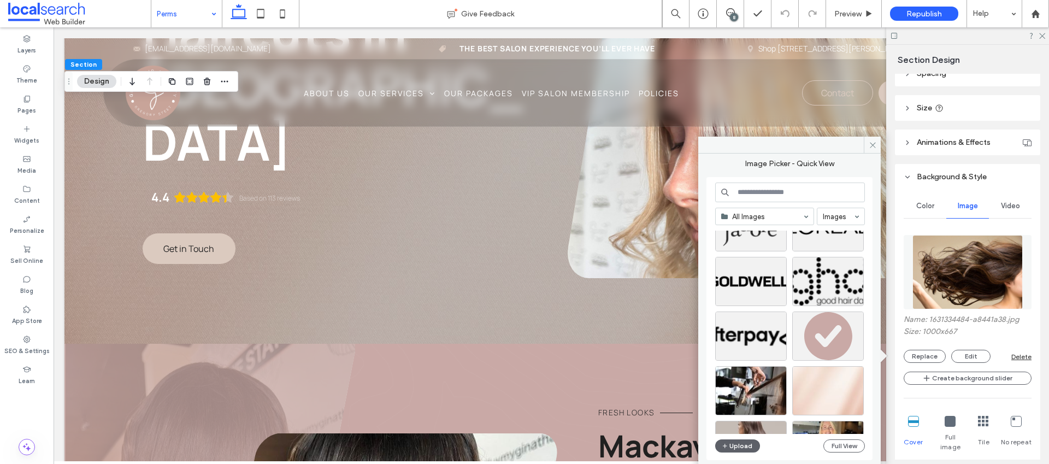
scroll to position [4402, 0]
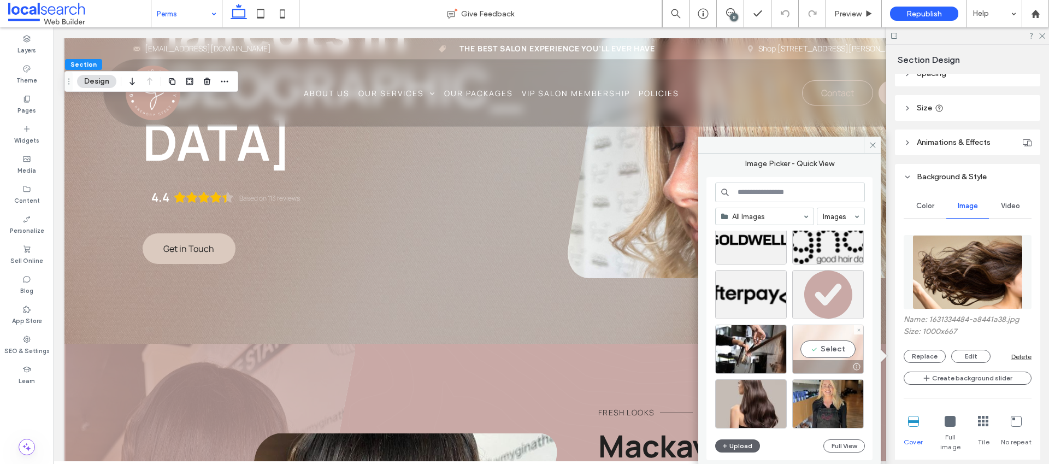
click at [833, 351] on div "Select" at bounding box center [828, 348] width 72 height 49
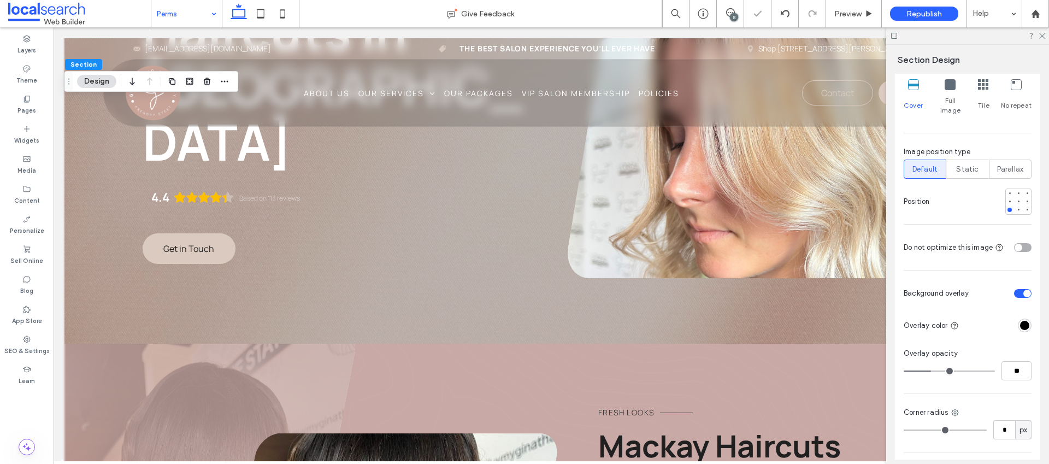
scroll to position [482, 0]
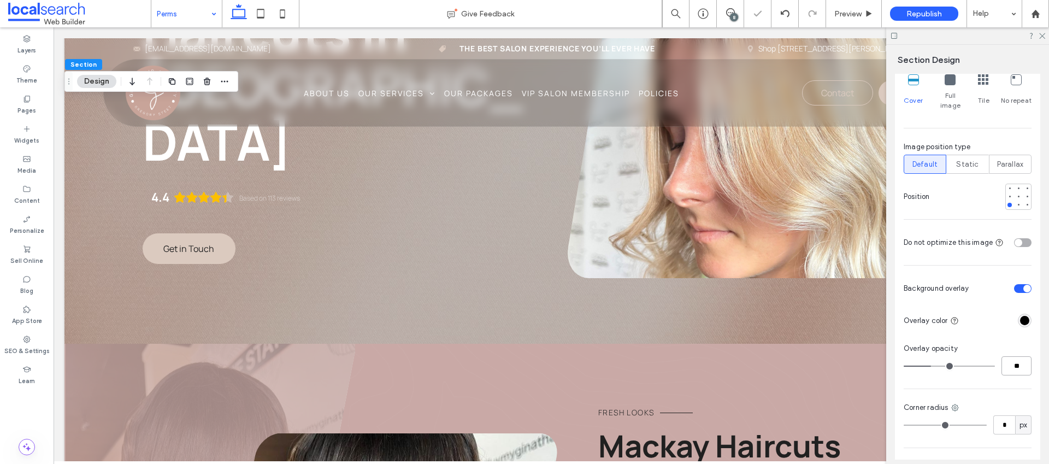
click at [1015, 356] on input "**" at bounding box center [1016, 365] width 30 height 19
type input "**"
click at [1041, 34] on icon at bounding box center [1041, 35] width 7 height 7
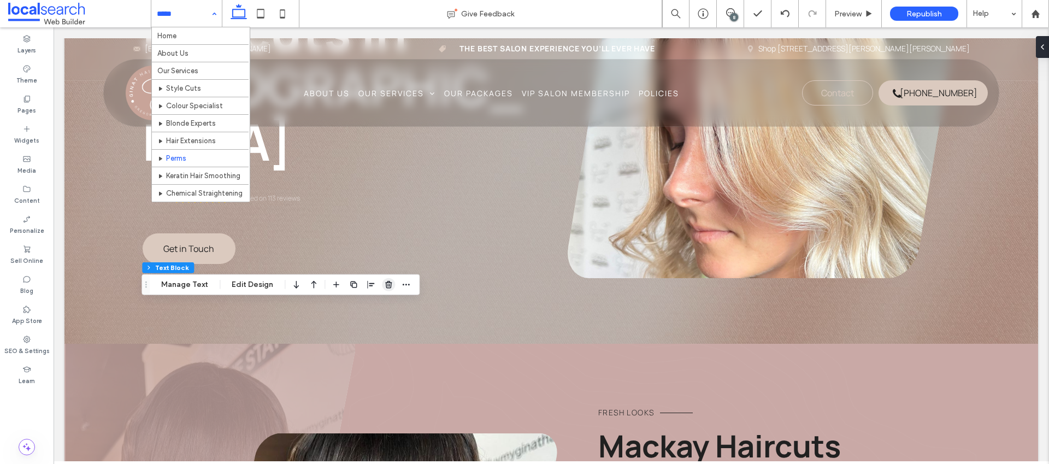
click at [385, 282] on use "button" at bounding box center [388, 284] width 7 height 7
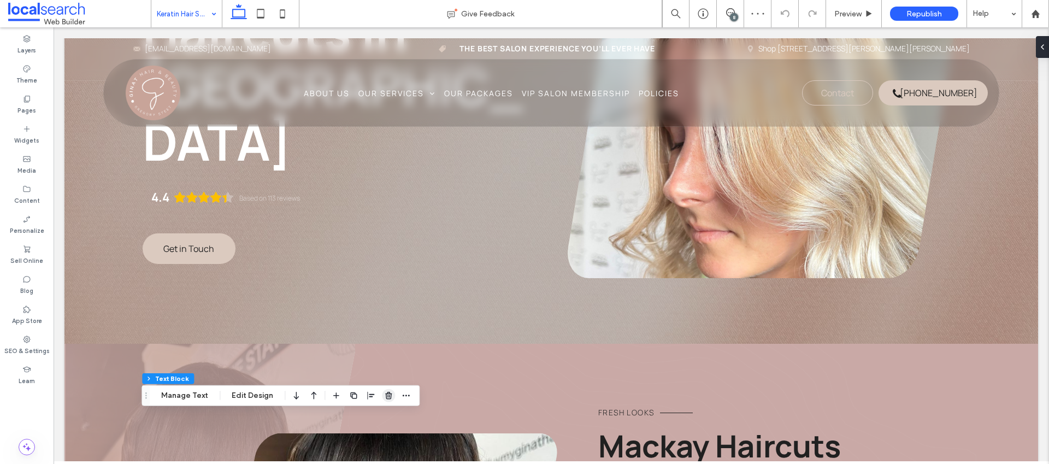
click at [384, 395] on icon "button" at bounding box center [388, 395] width 9 height 9
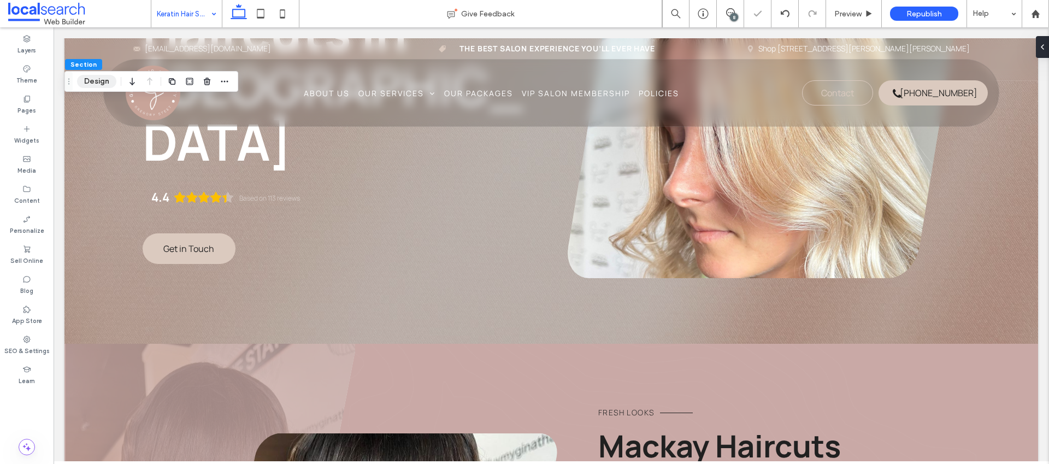
click at [98, 82] on button "Design" at bounding box center [96, 81] width 39 height 13
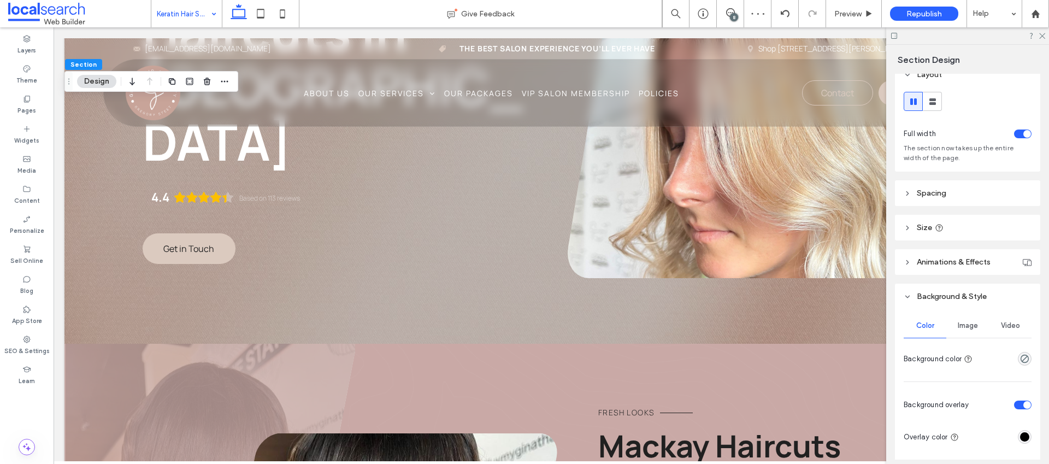
scroll to position [22, 0]
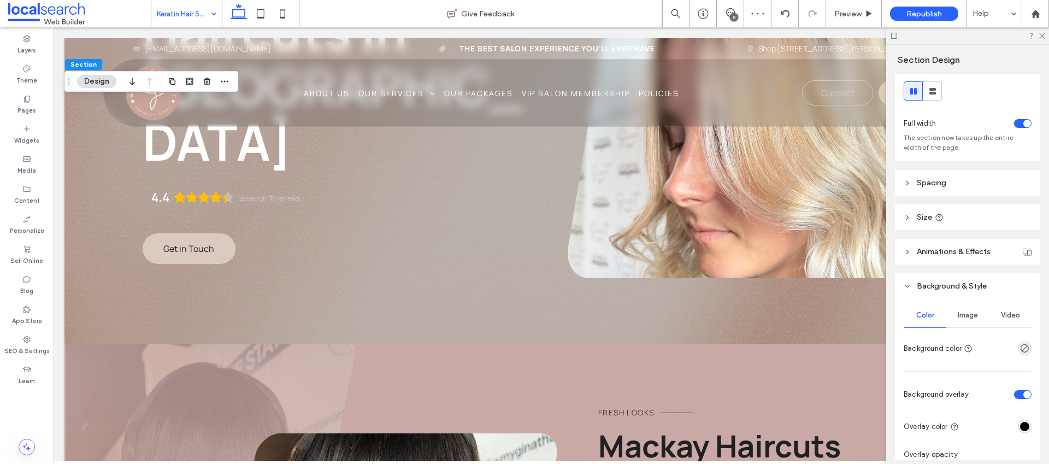
click at [962, 314] on span "Image" at bounding box center [968, 315] width 20 height 9
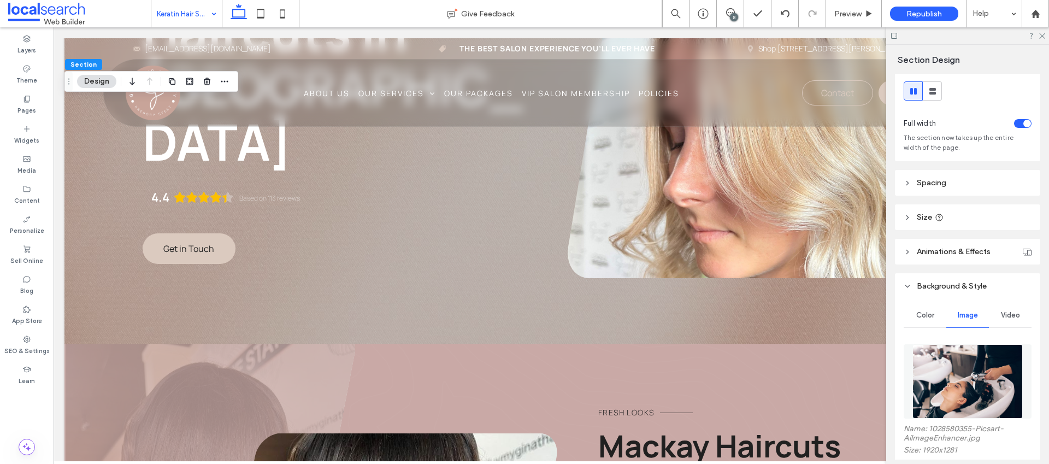
scroll to position [187, 0]
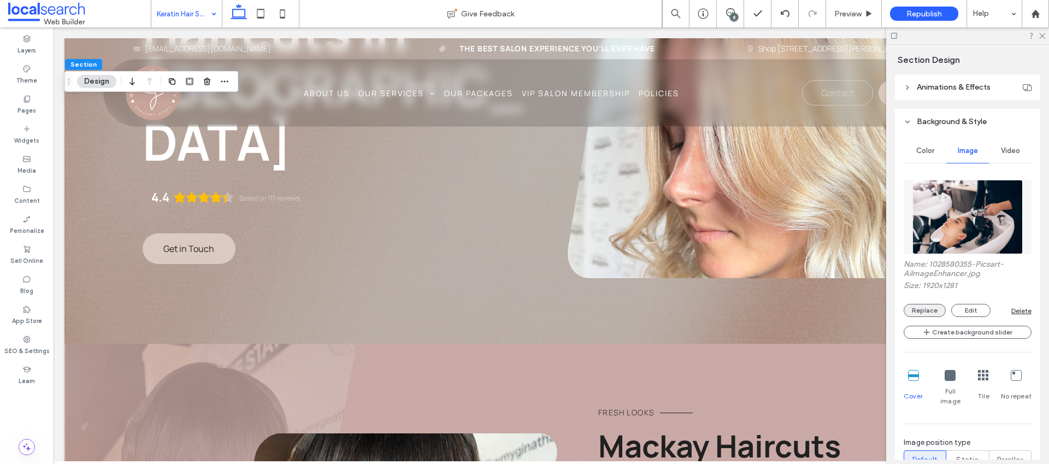
click at [922, 308] on button "Replace" at bounding box center [924, 310] width 42 height 13
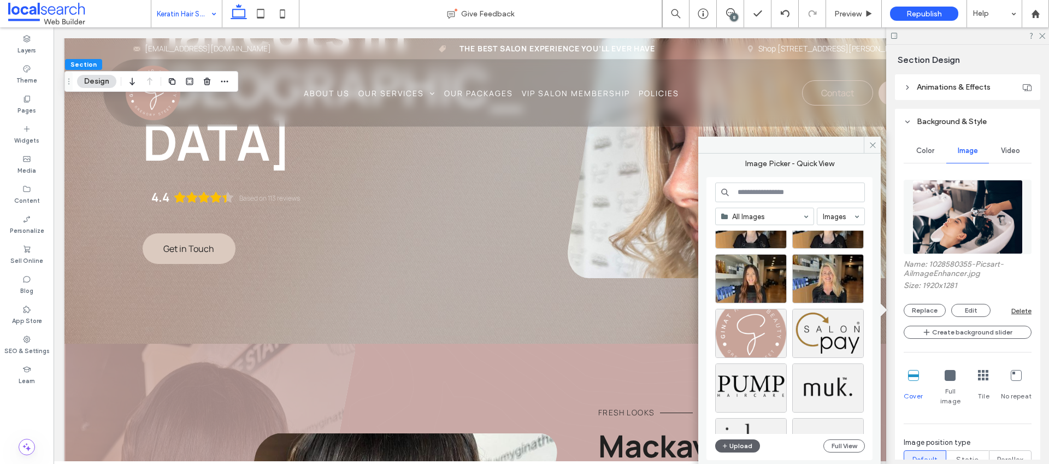
scroll to position [4402, 0]
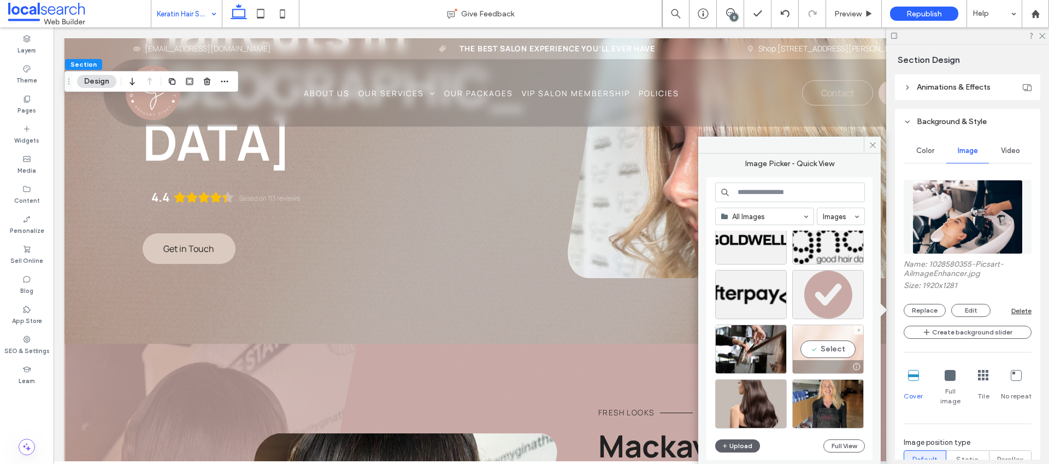
click at [823, 356] on div "Select" at bounding box center [828, 348] width 72 height 49
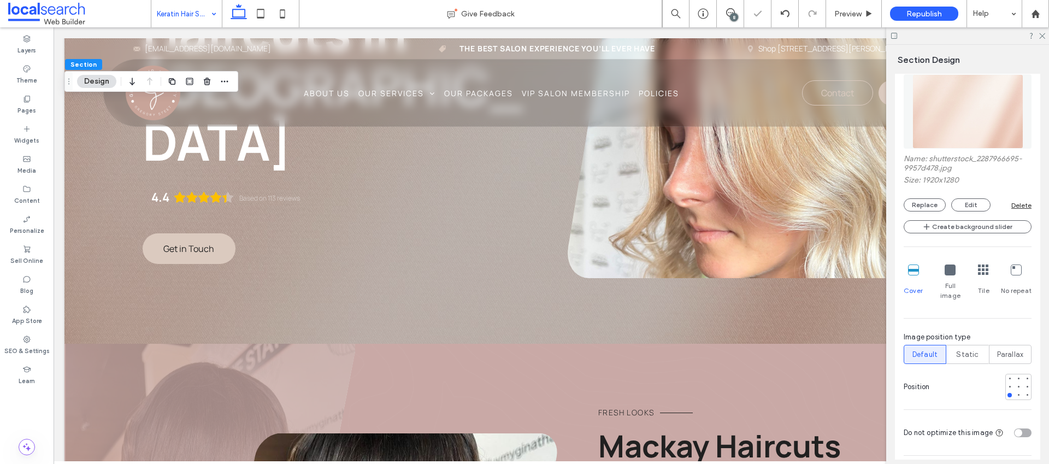
scroll to position [494, 0]
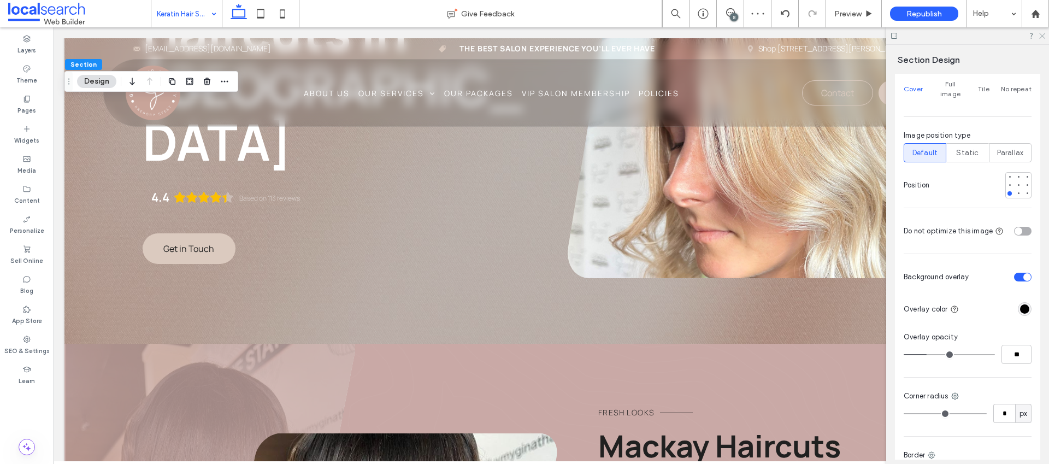
click at [1039, 33] on icon at bounding box center [1041, 35] width 7 height 7
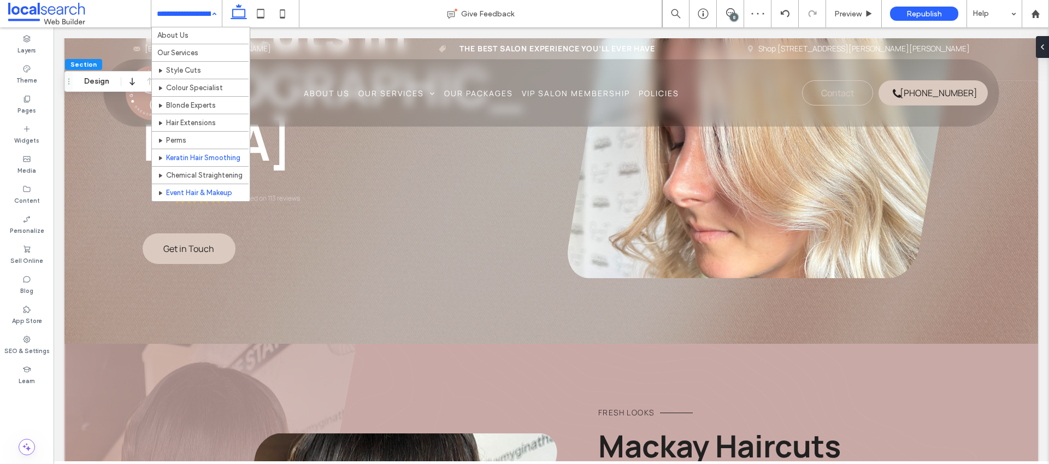
scroll to position [86, 0]
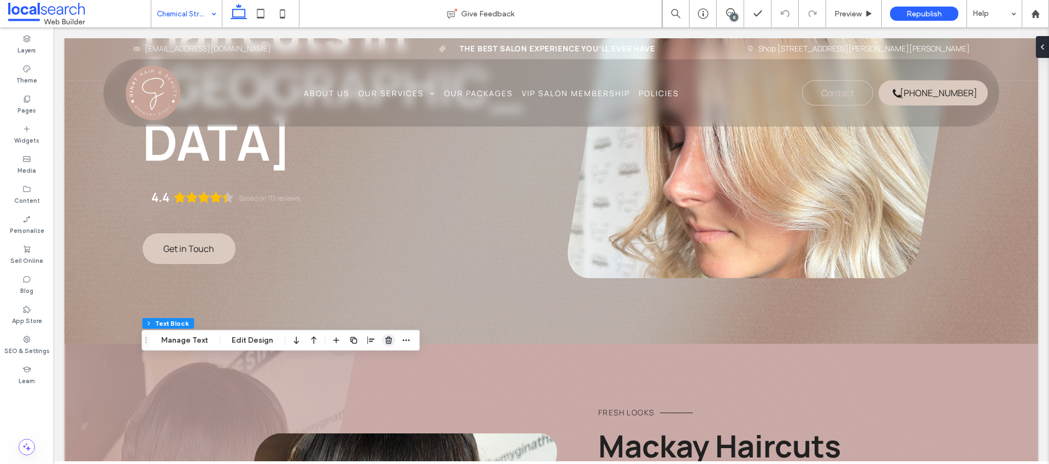
click at [387, 341] on use "button" at bounding box center [388, 339] width 7 height 7
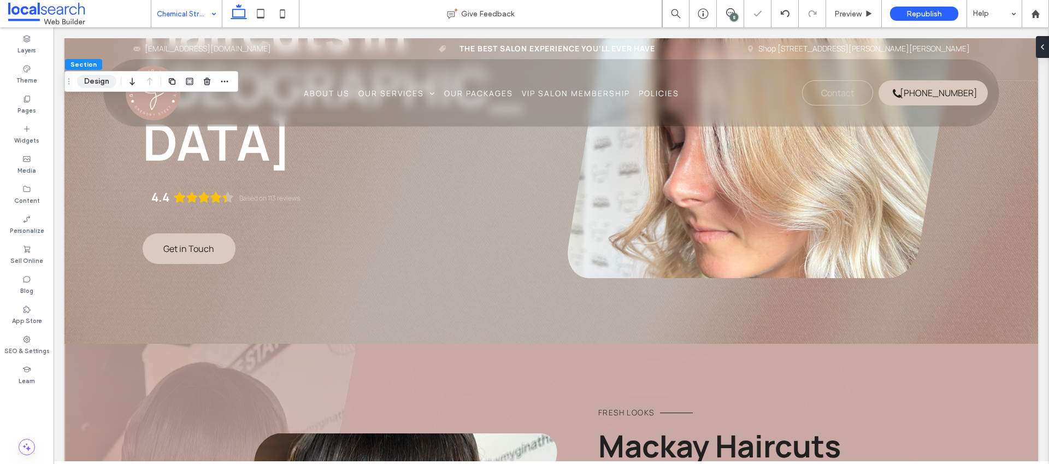
click at [107, 79] on button "Design" at bounding box center [96, 81] width 39 height 13
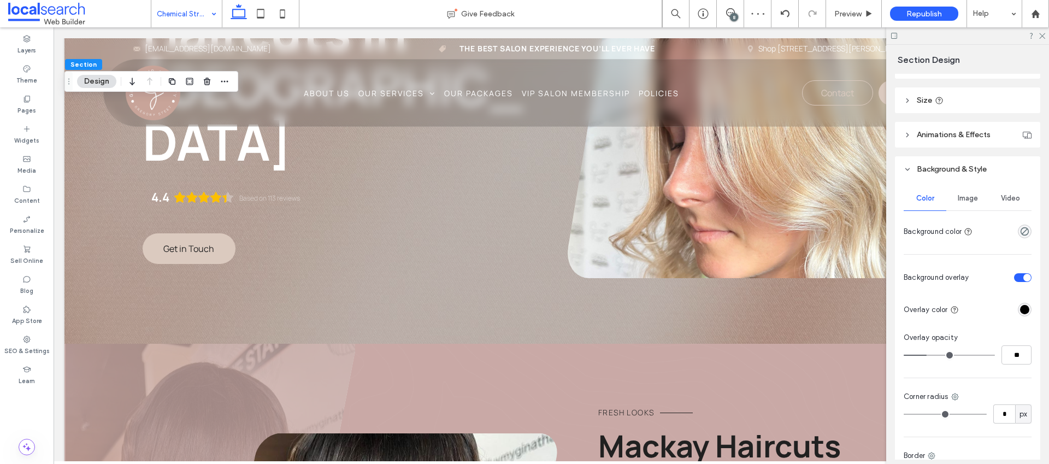
scroll to position [138, 0]
click at [960, 193] on div "Image" at bounding box center [967, 199] width 43 height 24
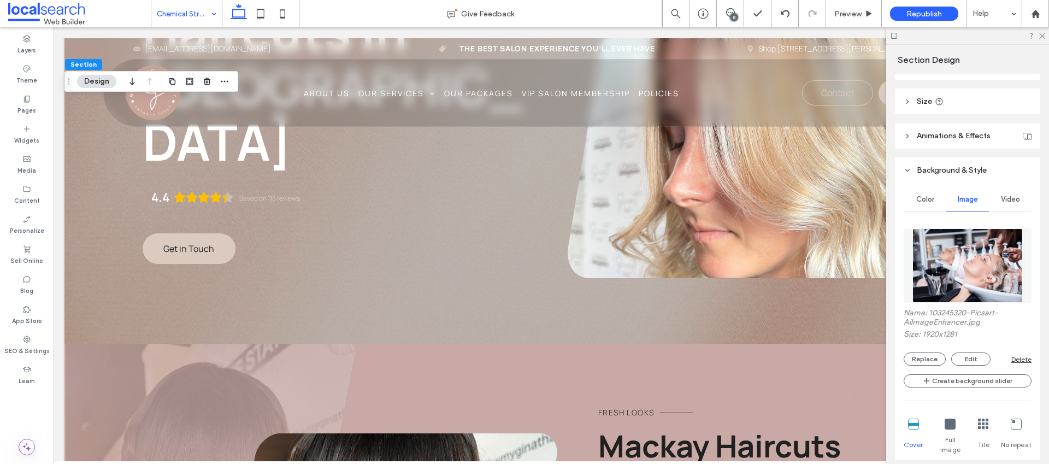
drag, startPoint x: 932, startPoint y: 352, endPoint x: 942, endPoint y: 345, distance: 12.1
click at [932, 352] on button "Replace" at bounding box center [924, 358] width 42 height 13
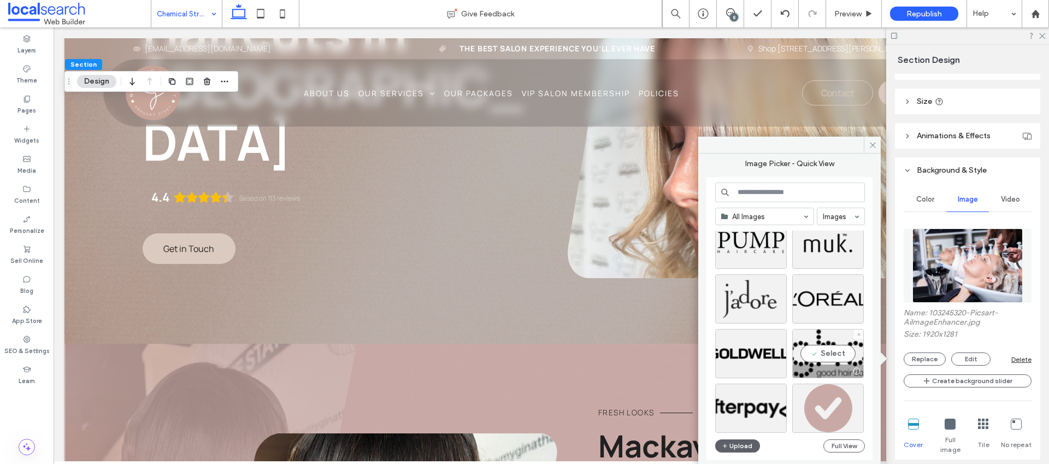
scroll to position [4388, 0]
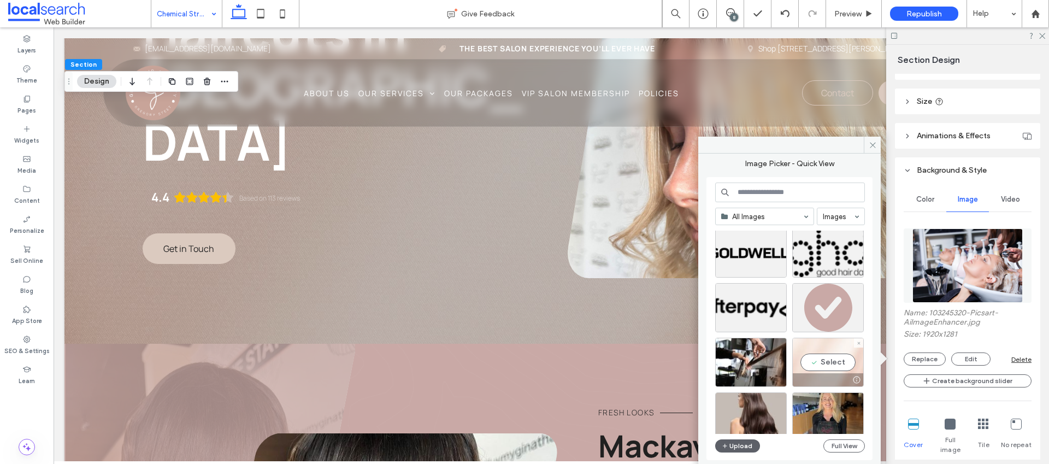
click at [818, 363] on div "Select" at bounding box center [828, 362] width 72 height 49
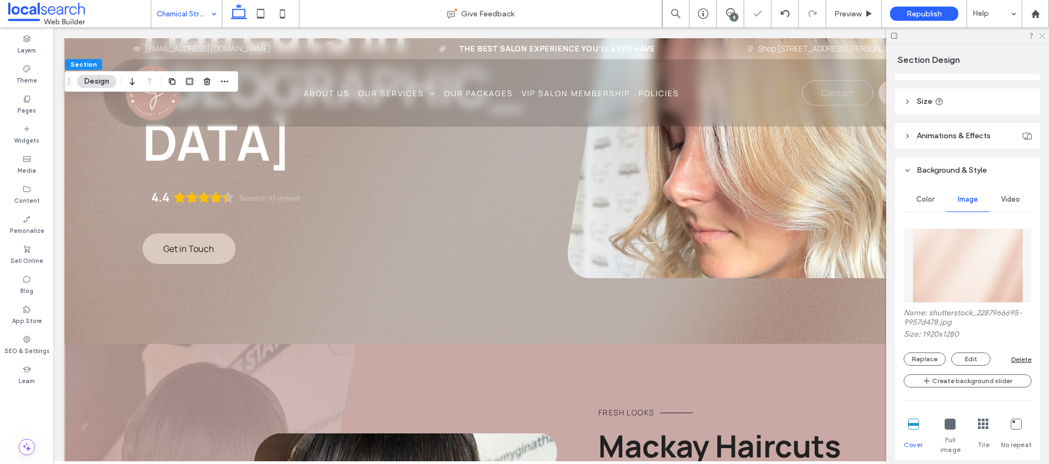
click at [1041, 33] on icon at bounding box center [1041, 35] width 7 height 7
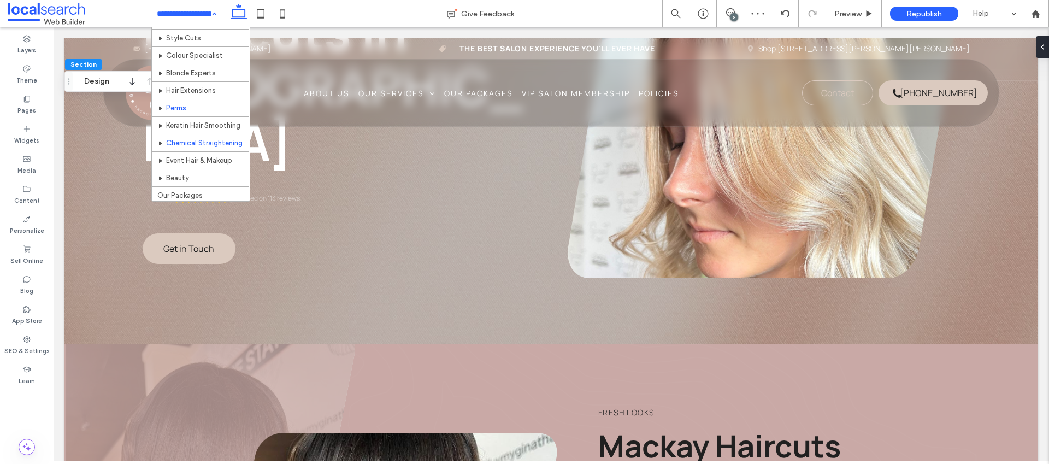
scroll to position [94, 0]
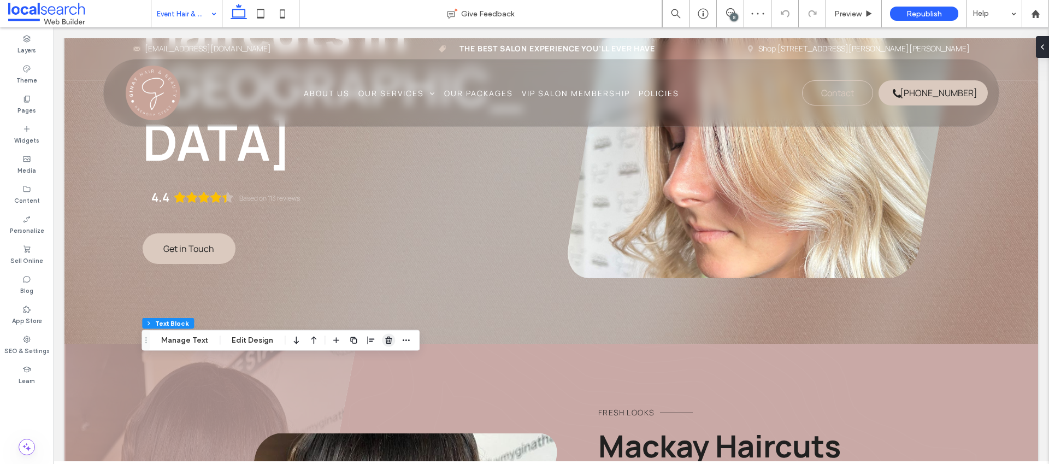
click at [385, 340] on use "button" at bounding box center [388, 339] width 7 height 7
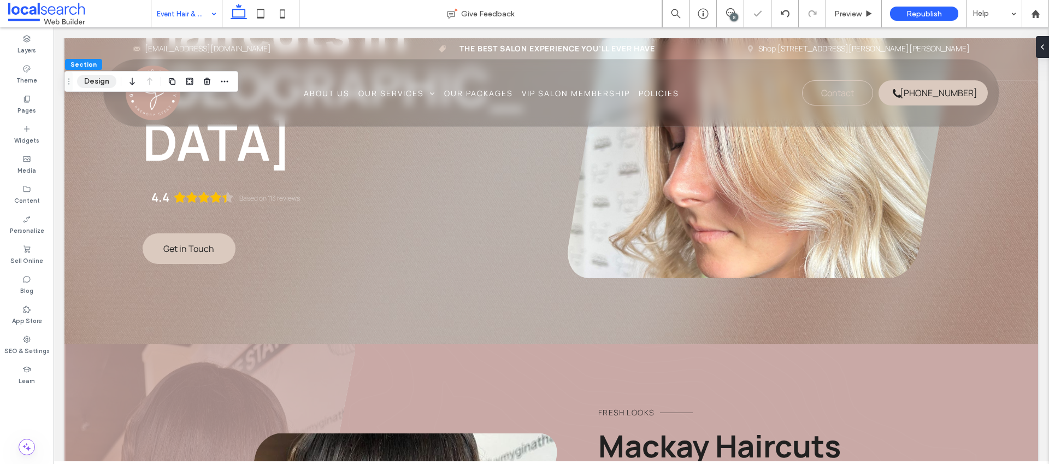
click at [99, 83] on button "Design" at bounding box center [96, 81] width 39 height 13
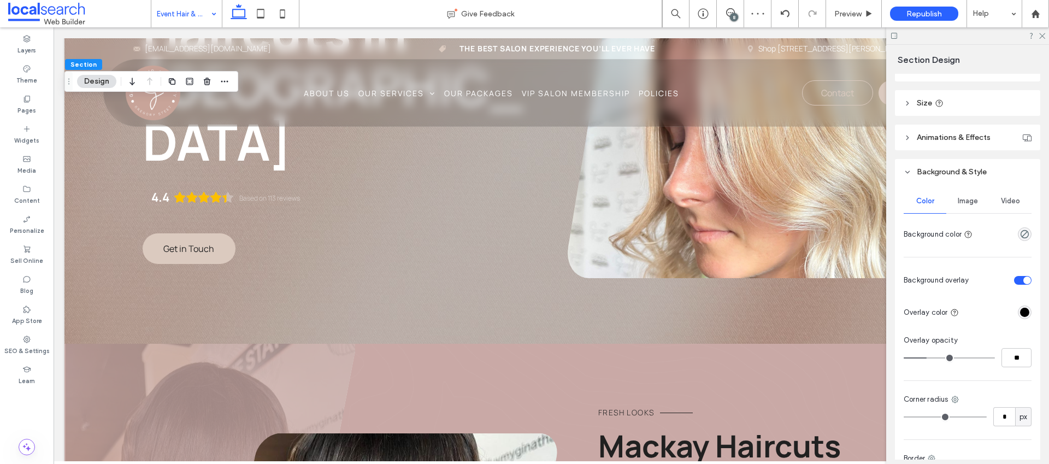
scroll to position [214, 0]
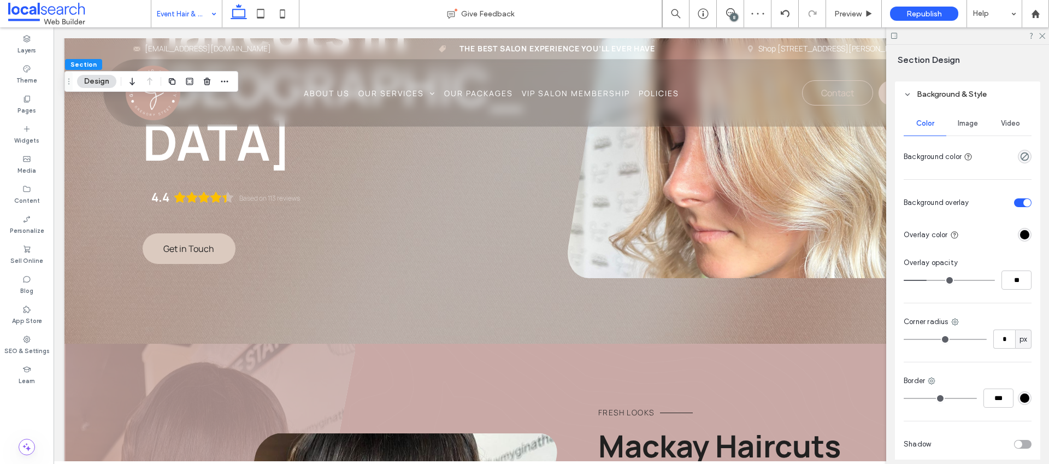
click at [962, 128] on div "Image" at bounding box center [967, 123] width 43 height 24
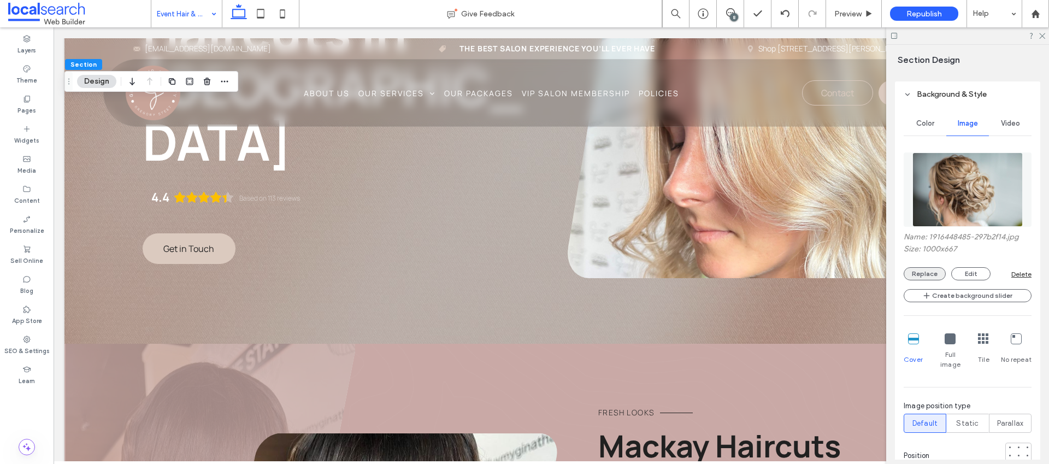
click at [927, 271] on button "Replace" at bounding box center [924, 273] width 42 height 13
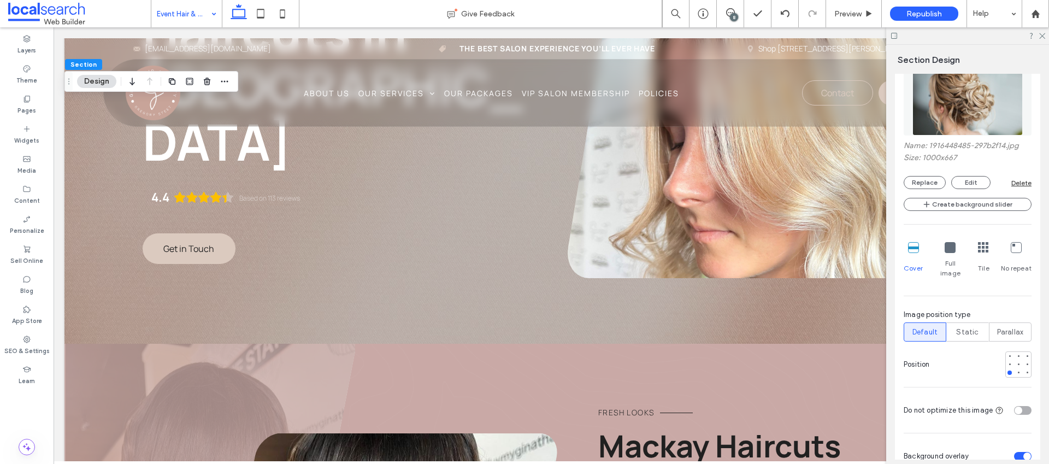
scroll to position [332, 0]
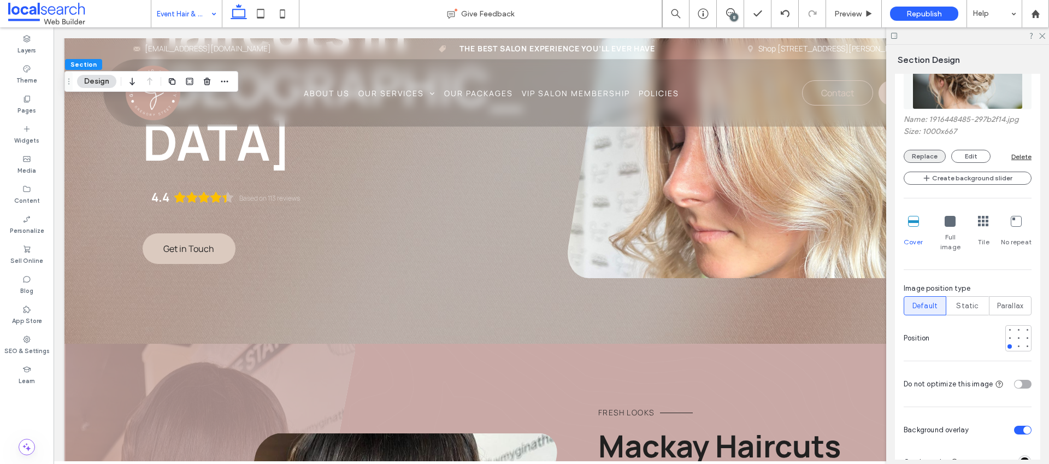
click at [929, 153] on button "Replace" at bounding box center [924, 156] width 42 height 13
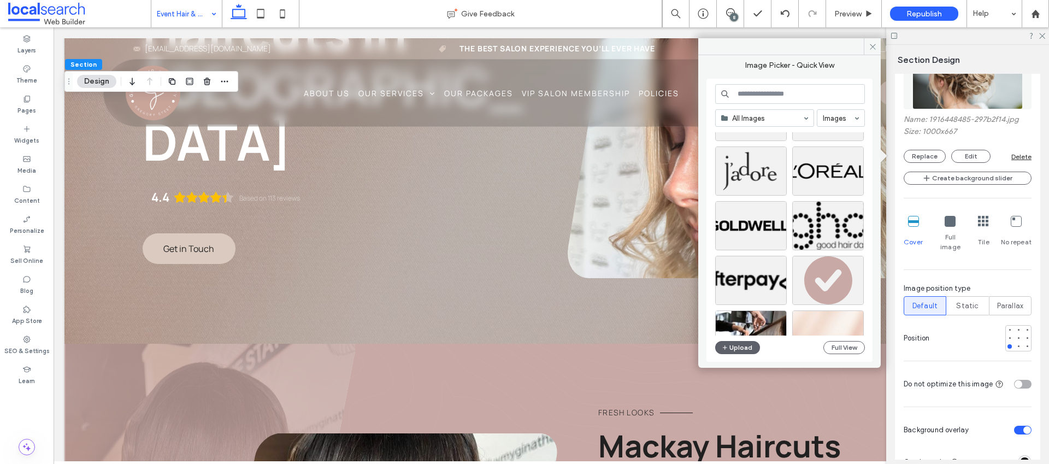
scroll to position [4327, 0]
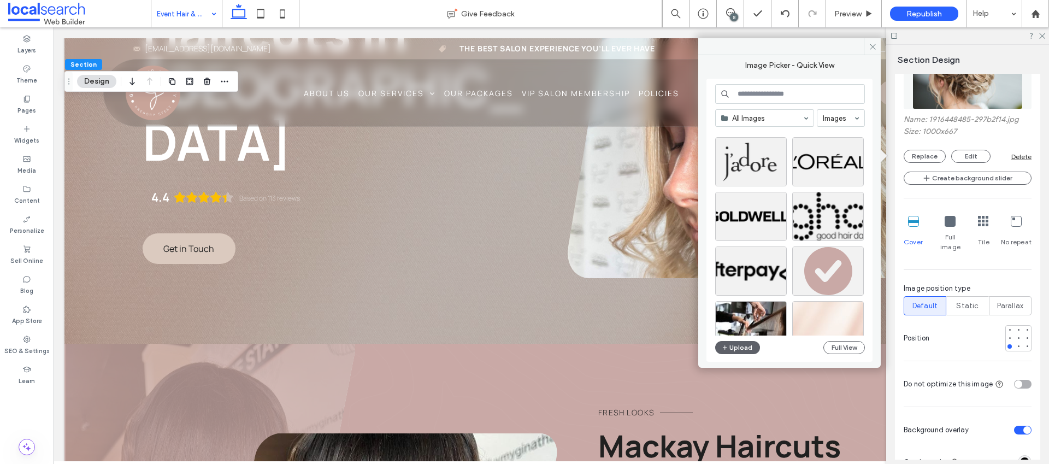
click at [842, 320] on div at bounding box center [828, 325] width 72 height 49
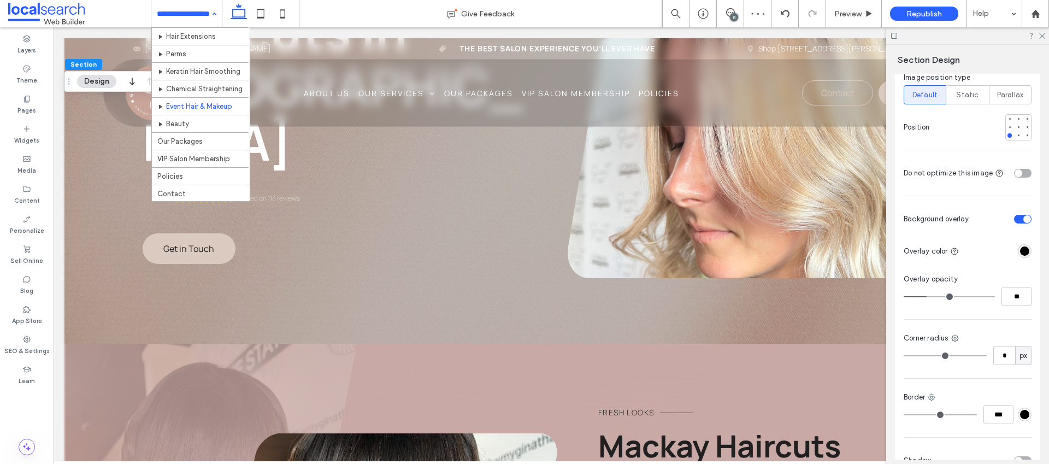
scroll to position [121, 0]
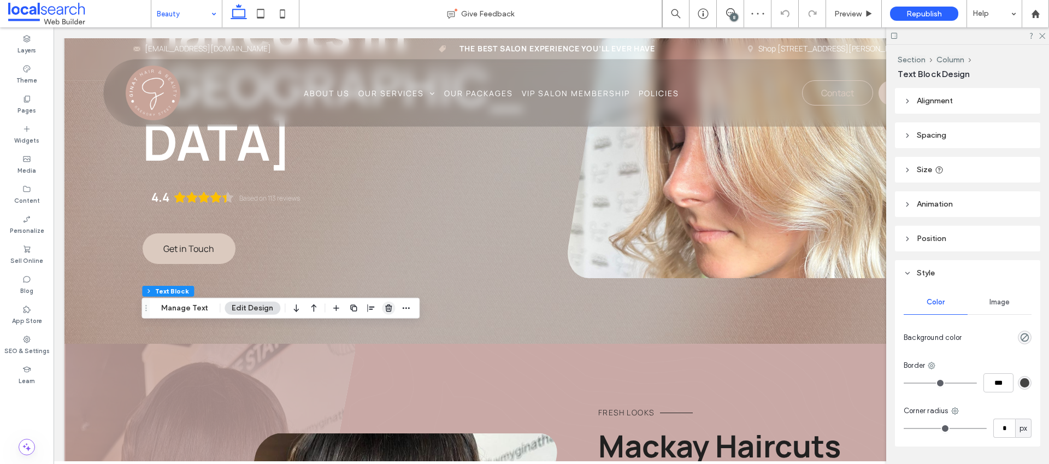
click at [384, 308] on icon "button" at bounding box center [388, 308] width 9 height 9
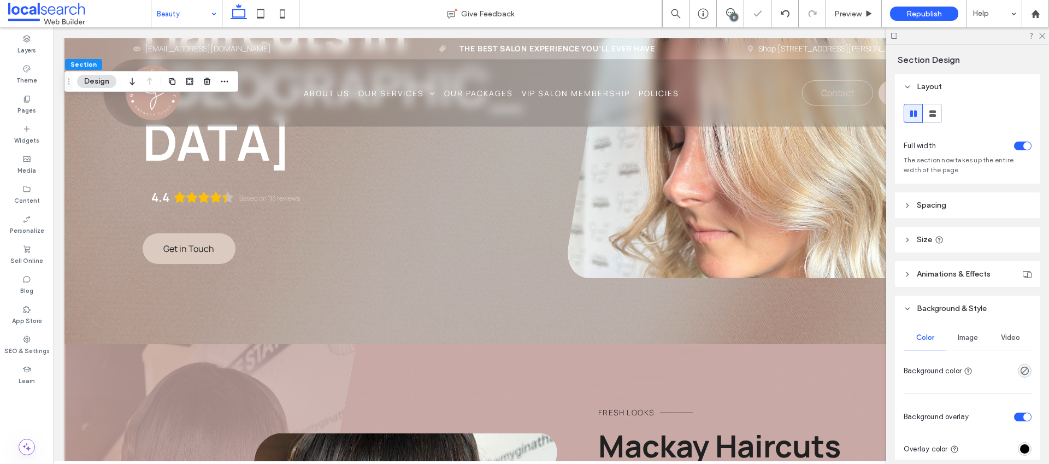
click at [98, 78] on button "Design" at bounding box center [96, 81] width 39 height 13
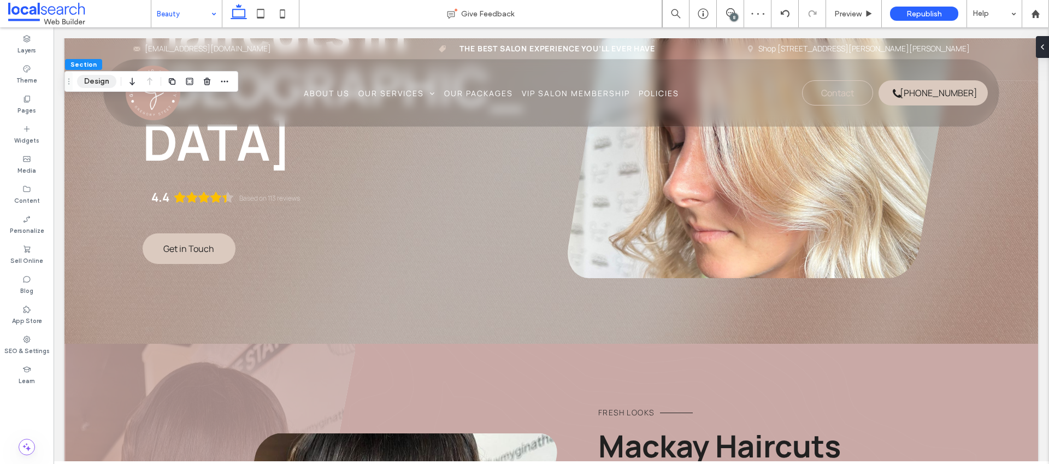
click at [104, 83] on button "Design" at bounding box center [96, 81] width 39 height 13
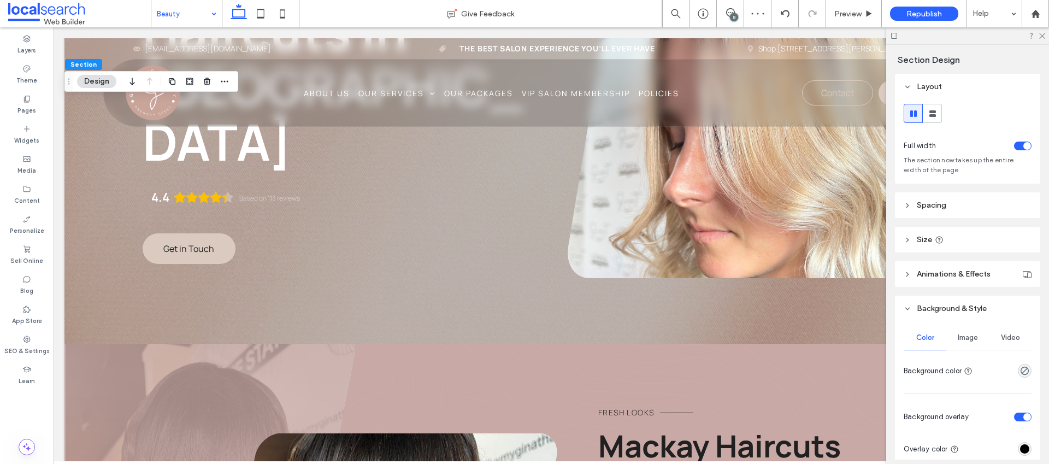
scroll to position [212, 0]
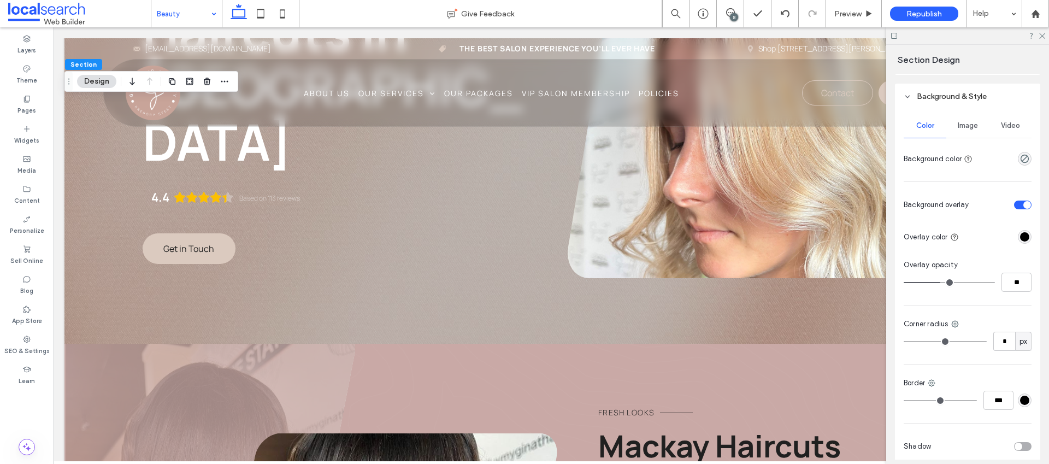
click at [960, 122] on span "Image" at bounding box center [968, 125] width 20 height 9
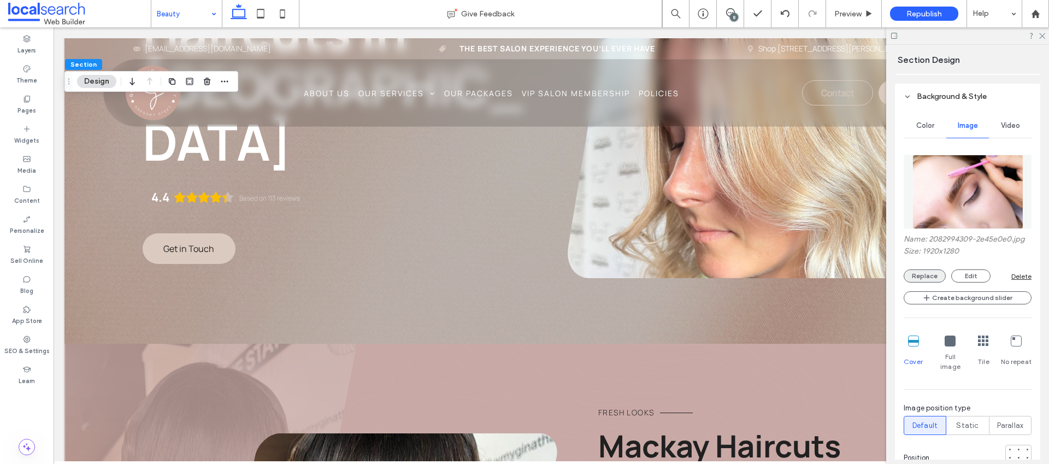
click at [931, 277] on button "Replace" at bounding box center [924, 275] width 42 height 13
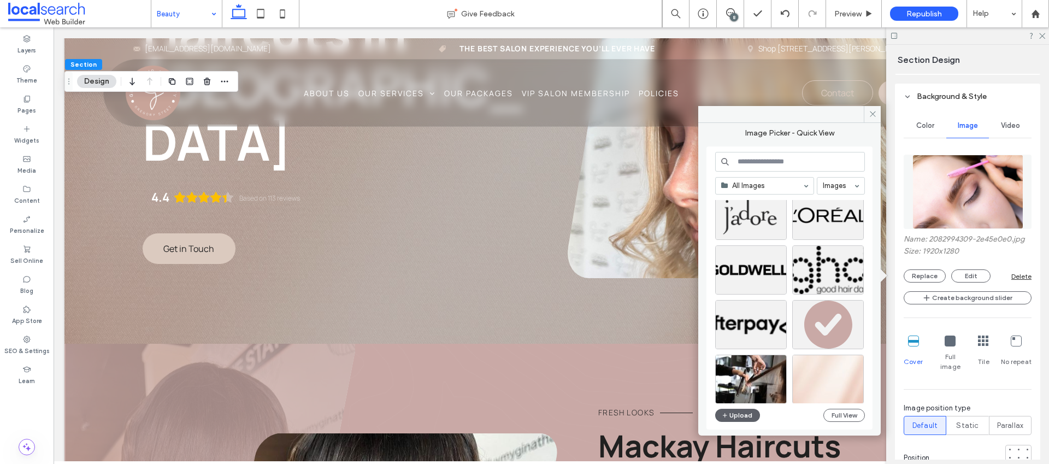
scroll to position [4347, 0]
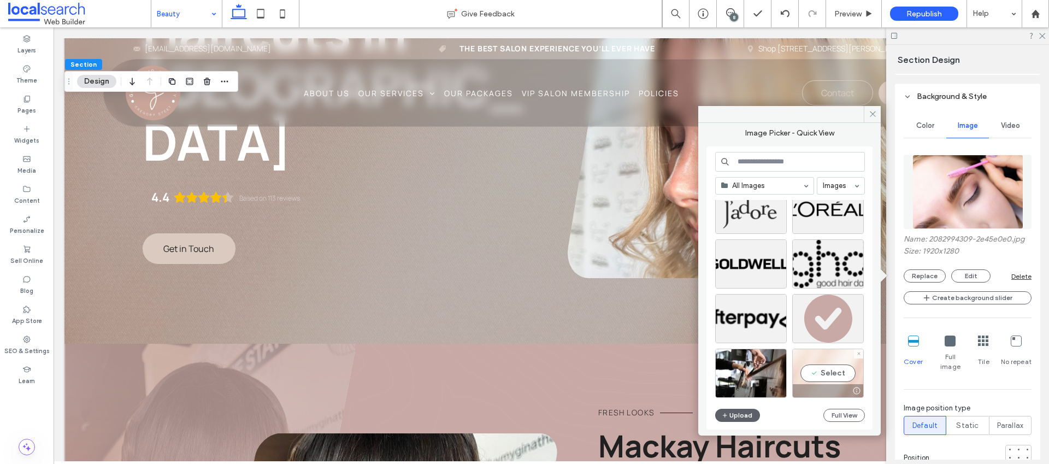
click at [832, 375] on div "Select" at bounding box center [828, 373] width 72 height 49
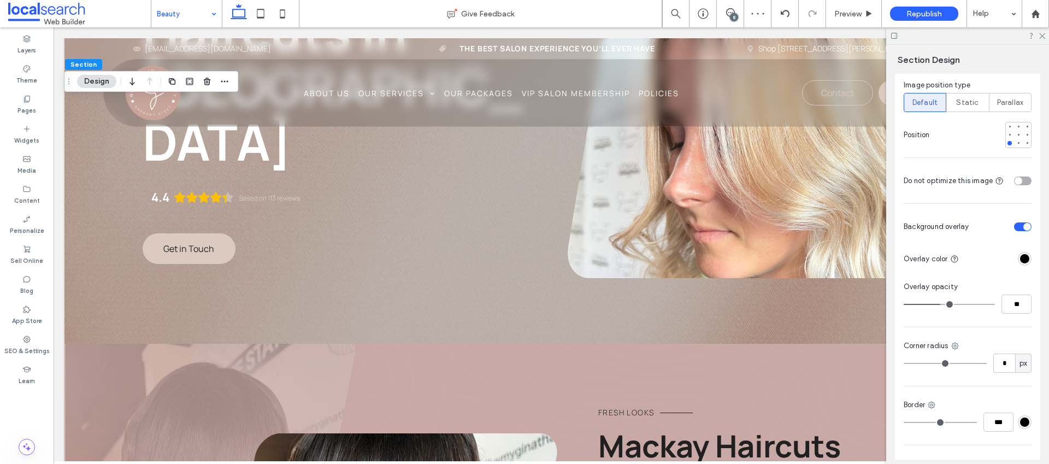
scroll to position [538, 0]
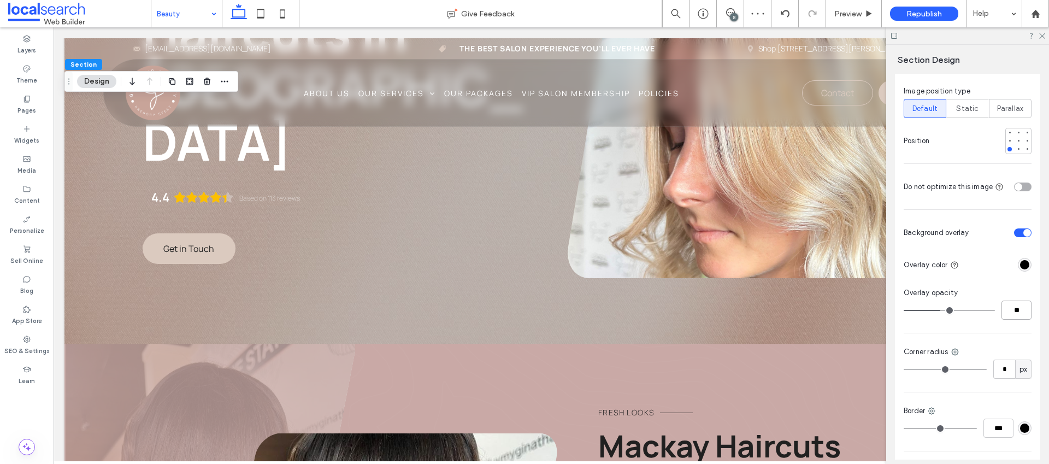
click at [1011, 300] on input "**" at bounding box center [1016, 309] width 30 height 19
type input "**"
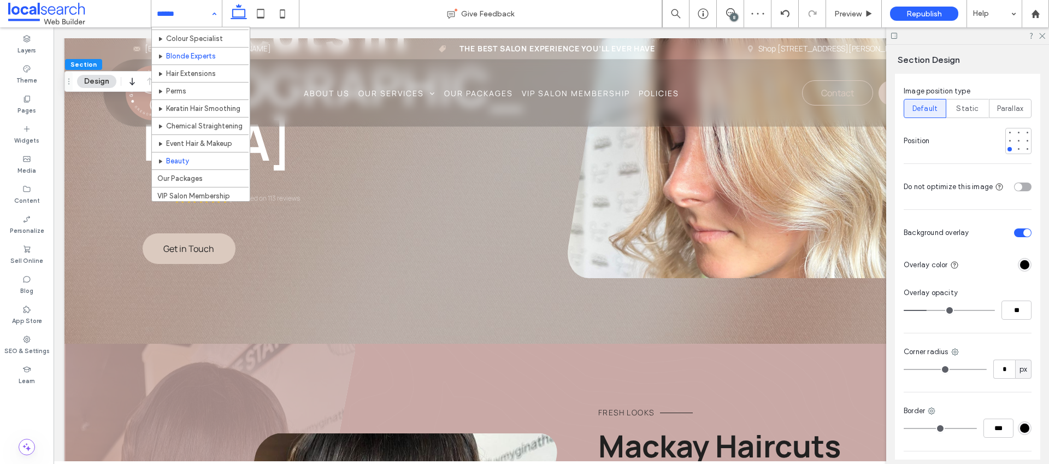
scroll to position [121, 0]
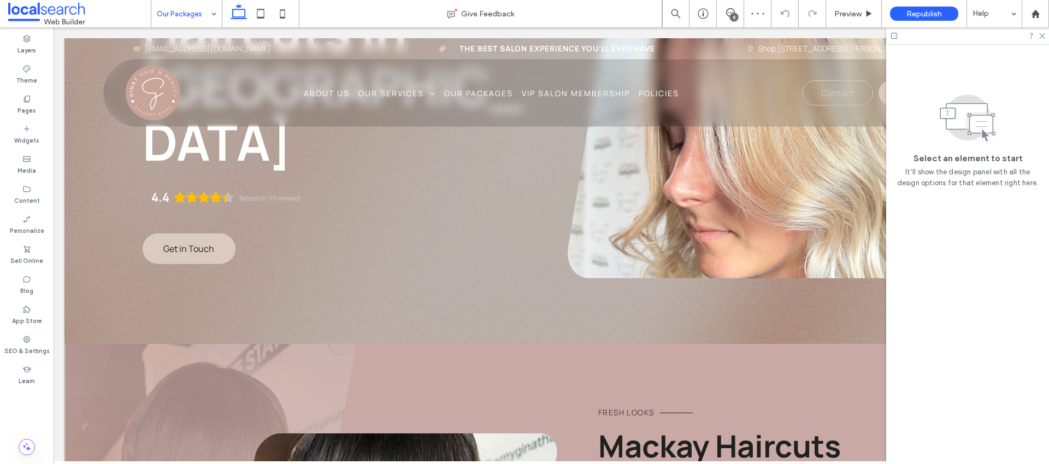
click at [1044, 38] on div at bounding box center [967, 35] width 163 height 17
click at [1041, 36] on use at bounding box center [1042, 36] width 6 height 6
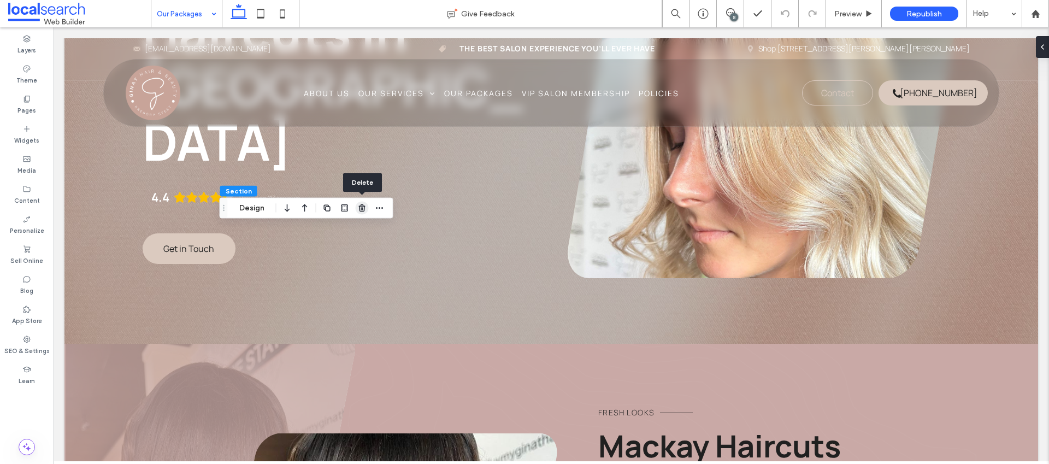
click at [358, 212] on span "button" at bounding box center [362, 208] width 13 height 13
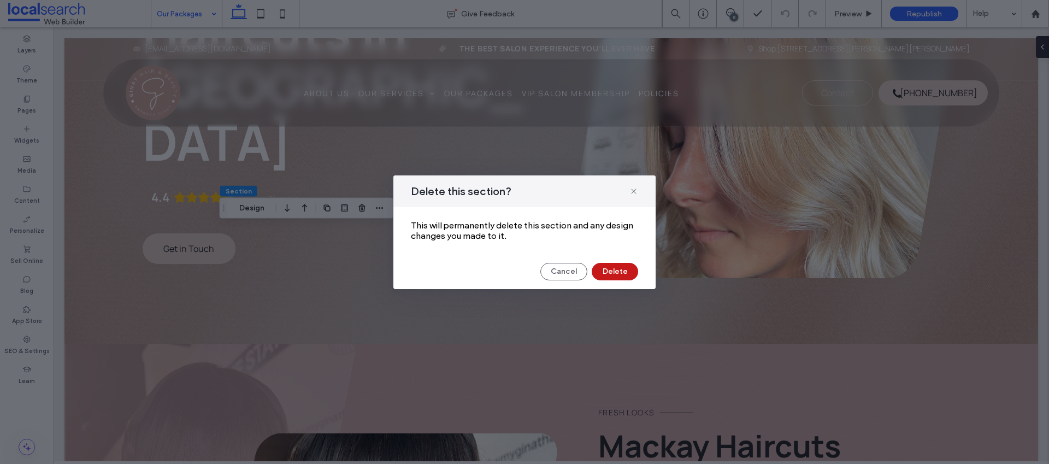
click at [597, 265] on button "Delete" at bounding box center [615, 271] width 46 height 17
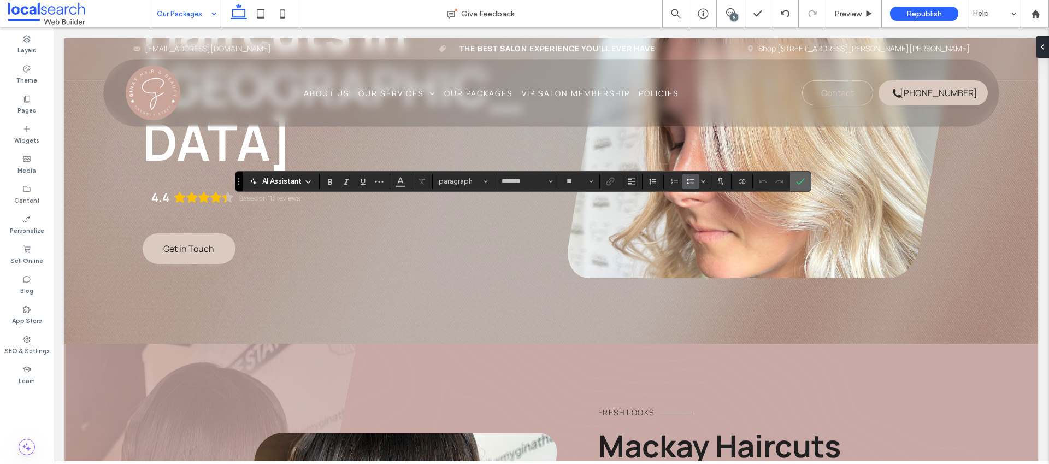
click at [799, 181] on icon "Confirm" at bounding box center [800, 181] width 9 height 9
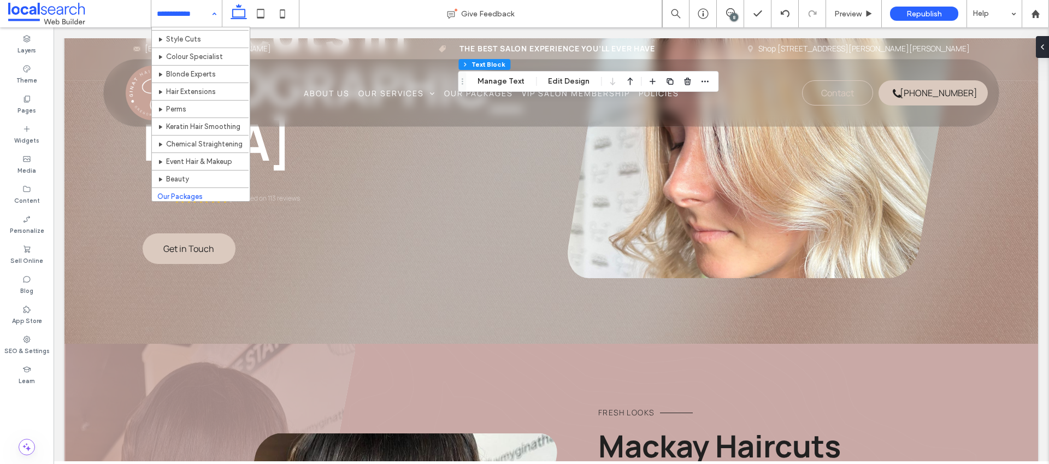
scroll to position [121, 0]
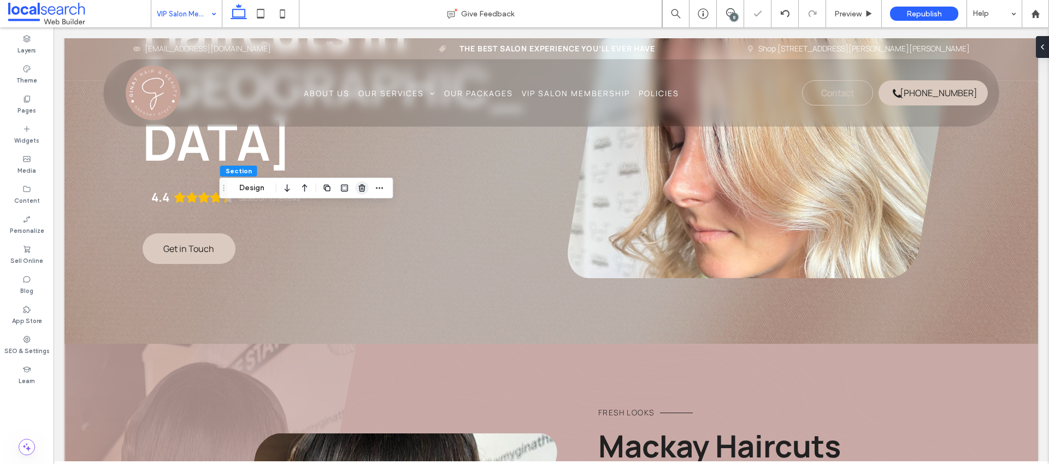
click at [363, 184] on icon "button" at bounding box center [362, 188] width 9 height 9
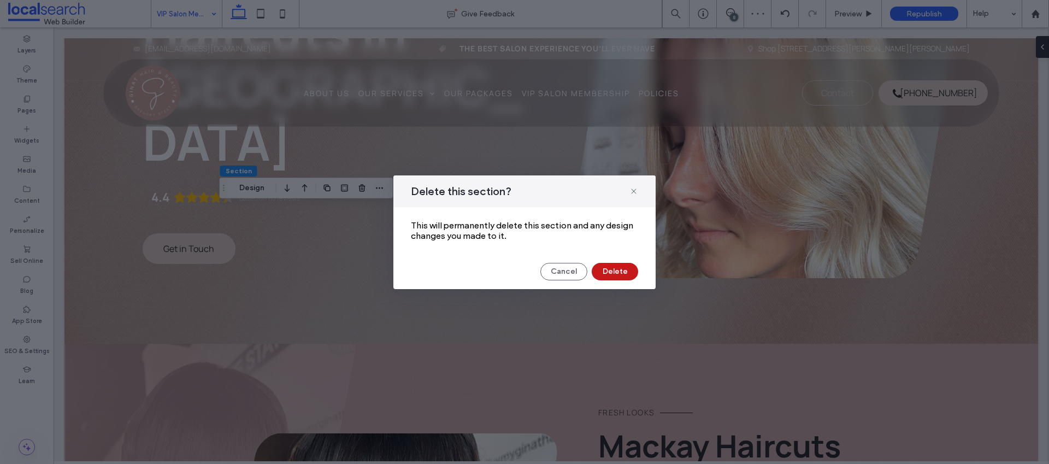
click at [612, 265] on button "Delete" at bounding box center [615, 271] width 46 height 17
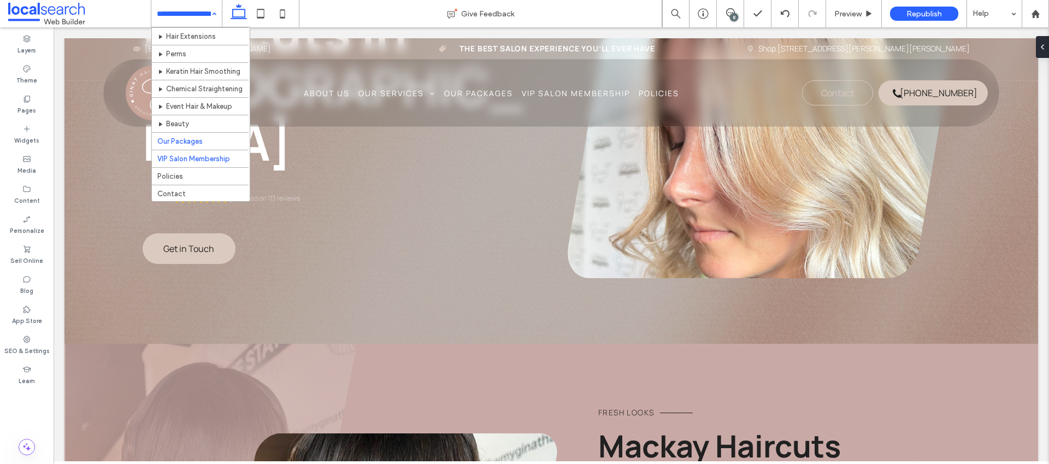
scroll to position [121, 0]
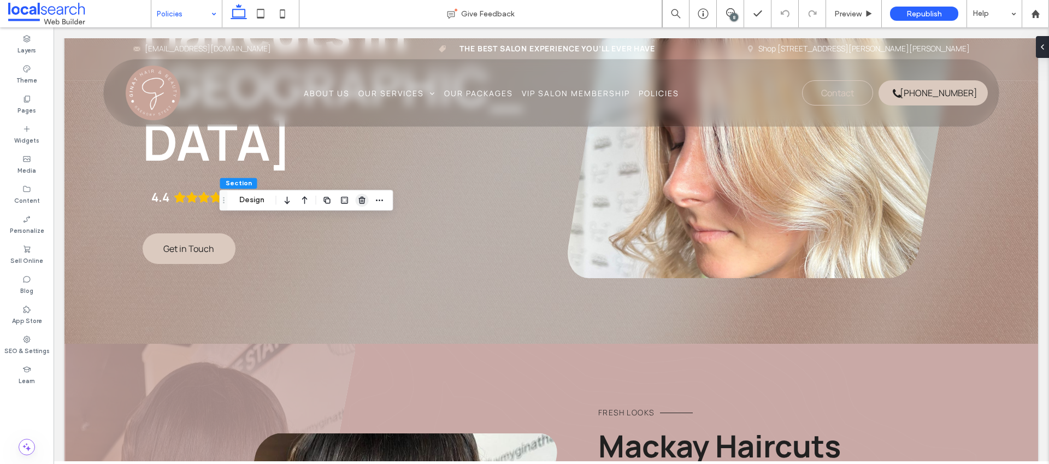
click at [364, 202] on use "button" at bounding box center [361, 200] width 7 height 7
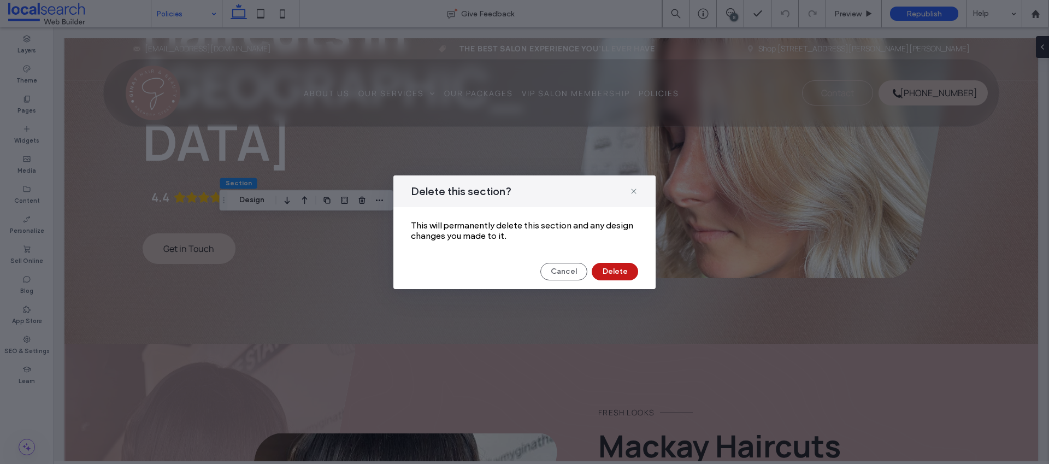
click at [625, 269] on button "Delete" at bounding box center [615, 271] width 46 height 17
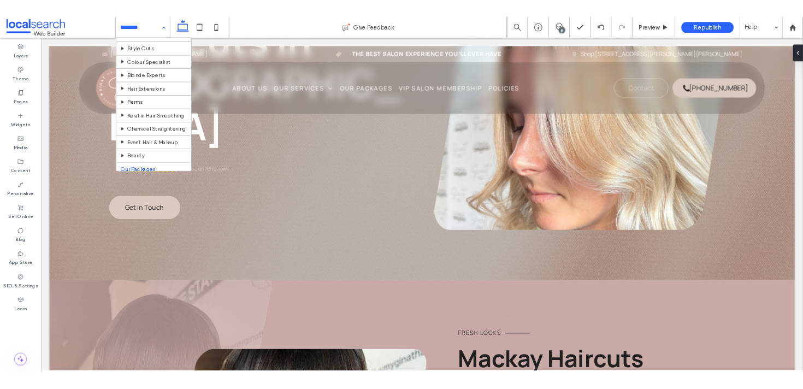
scroll to position [121, 0]
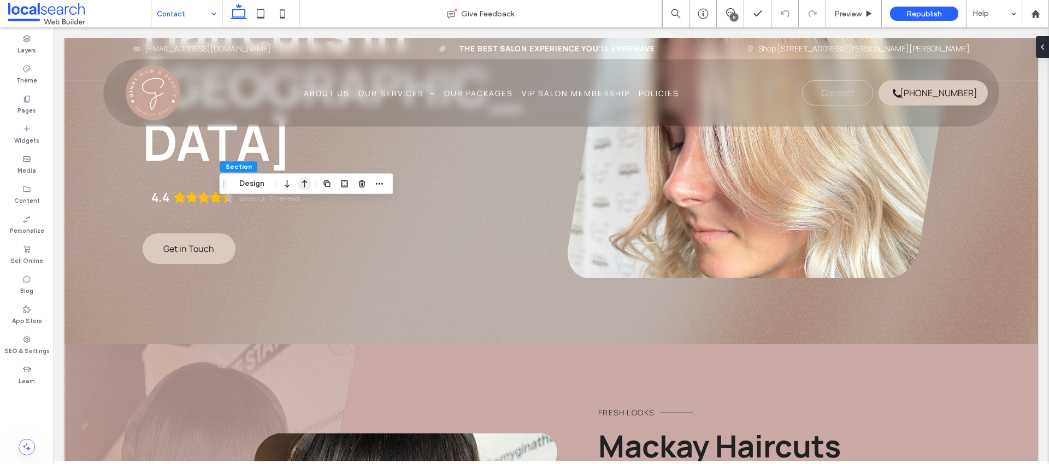
click at [305, 184] on icon "button" at bounding box center [304, 184] width 13 height 20
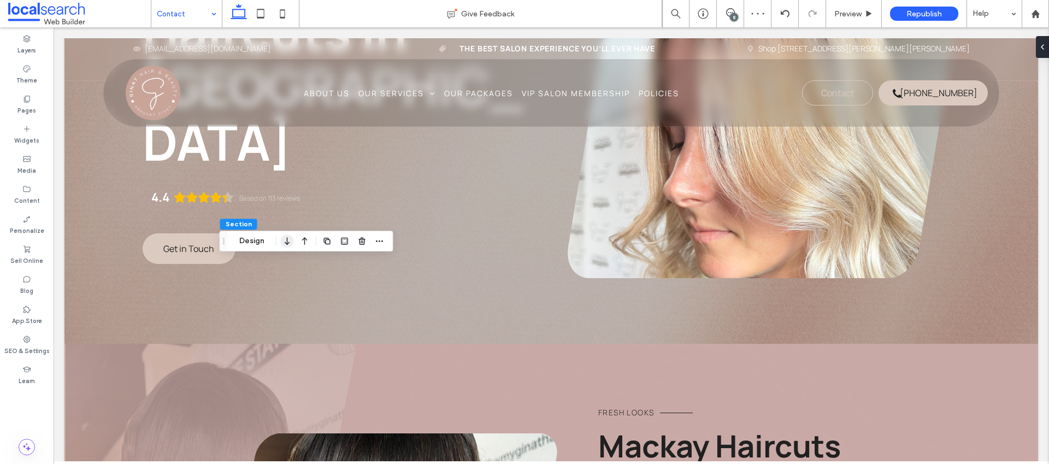
click at [284, 243] on icon "button" at bounding box center [287, 241] width 13 height 20
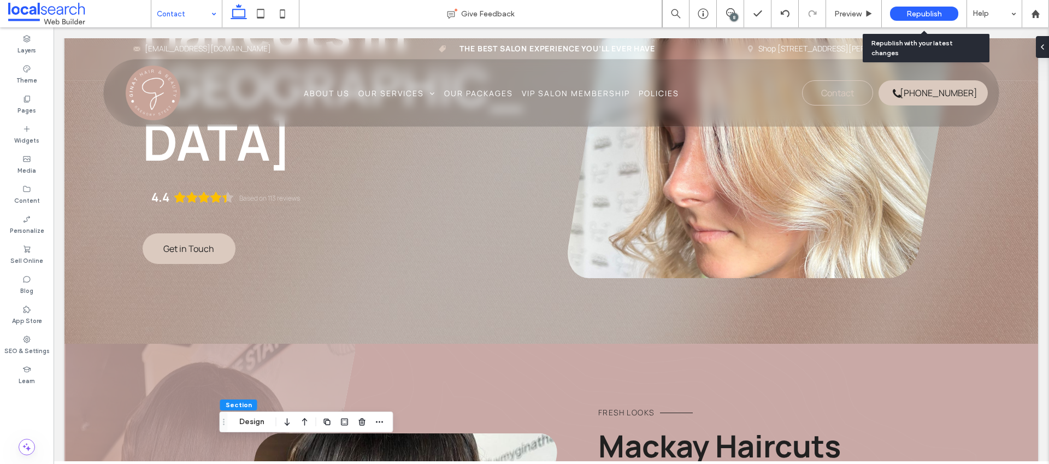
click at [929, 9] on span "Republish" at bounding box center [924, 13] width 36 height 9
